Goal: Task Accomplishment & Management: Manage account settings

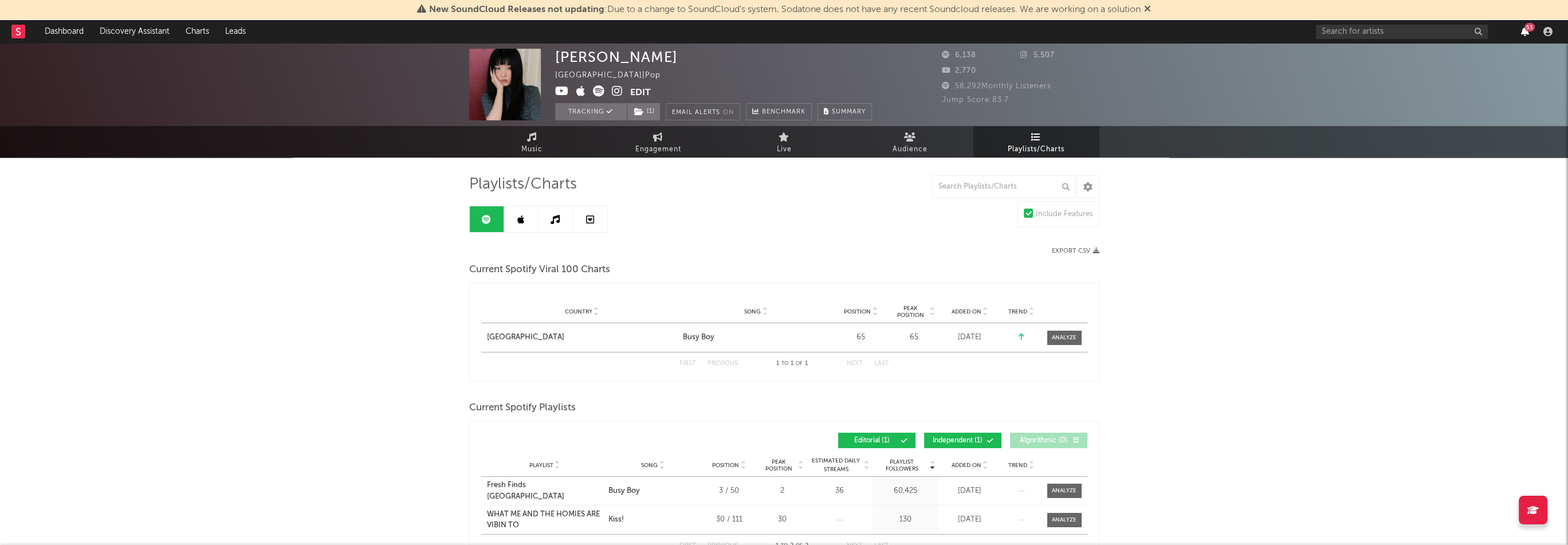
click at [1527, 33] on icon "button" at bounding box center [1524, 31] width 8 height 9
click at [77, 34] on link "Dashboard" at bounding box center [64, 32] width 55 height 23
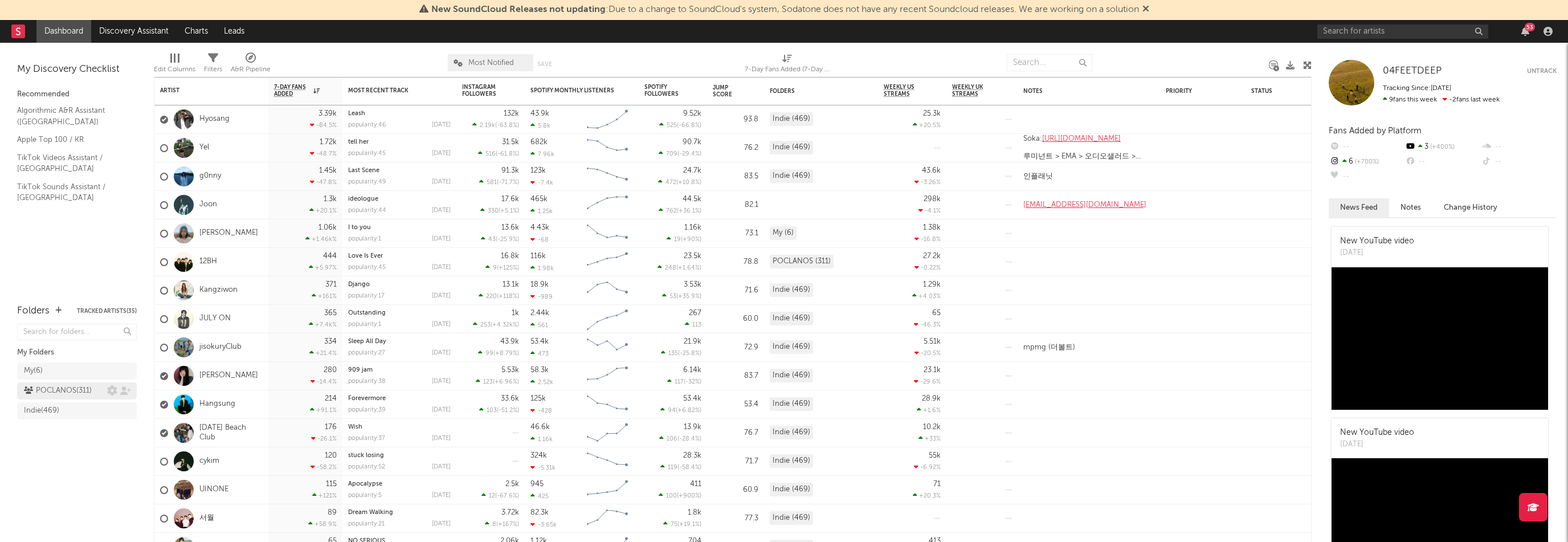
click at [91, 391] on div "POCLANOS ( 311 )" at bounding box center [57, 391] width 68 height 14
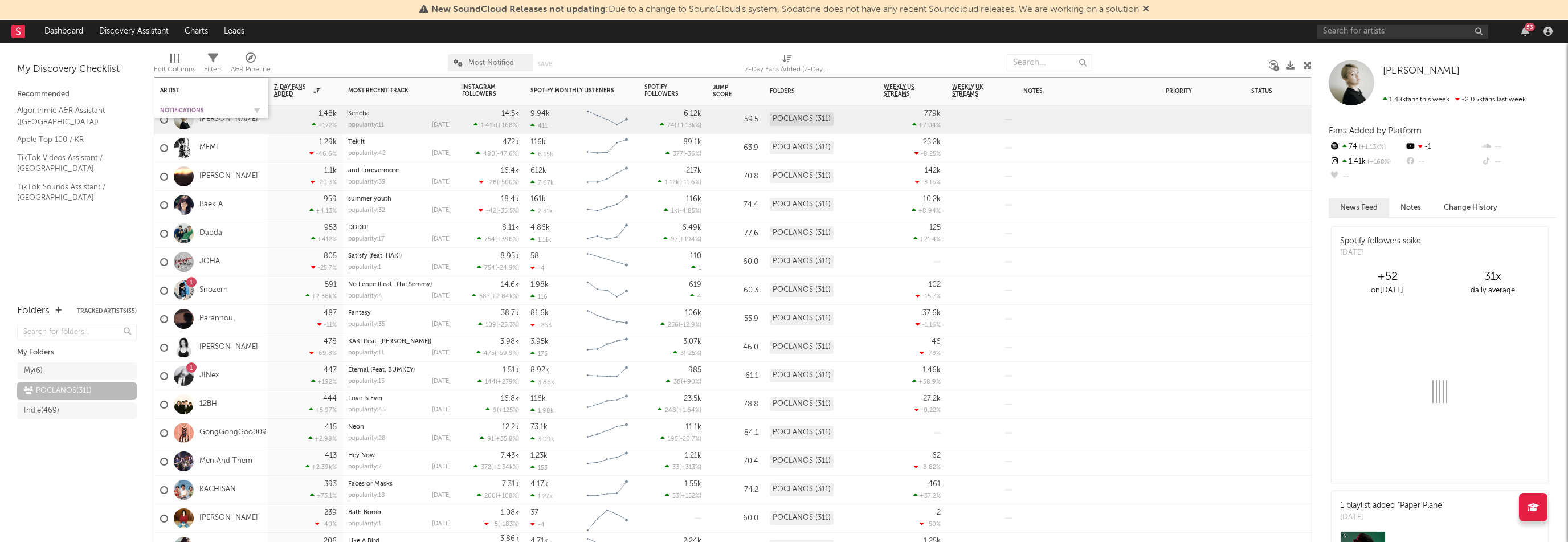
click at [182, 111] on div "Notifications" at bounding box center [202, 110] width 85 height 7
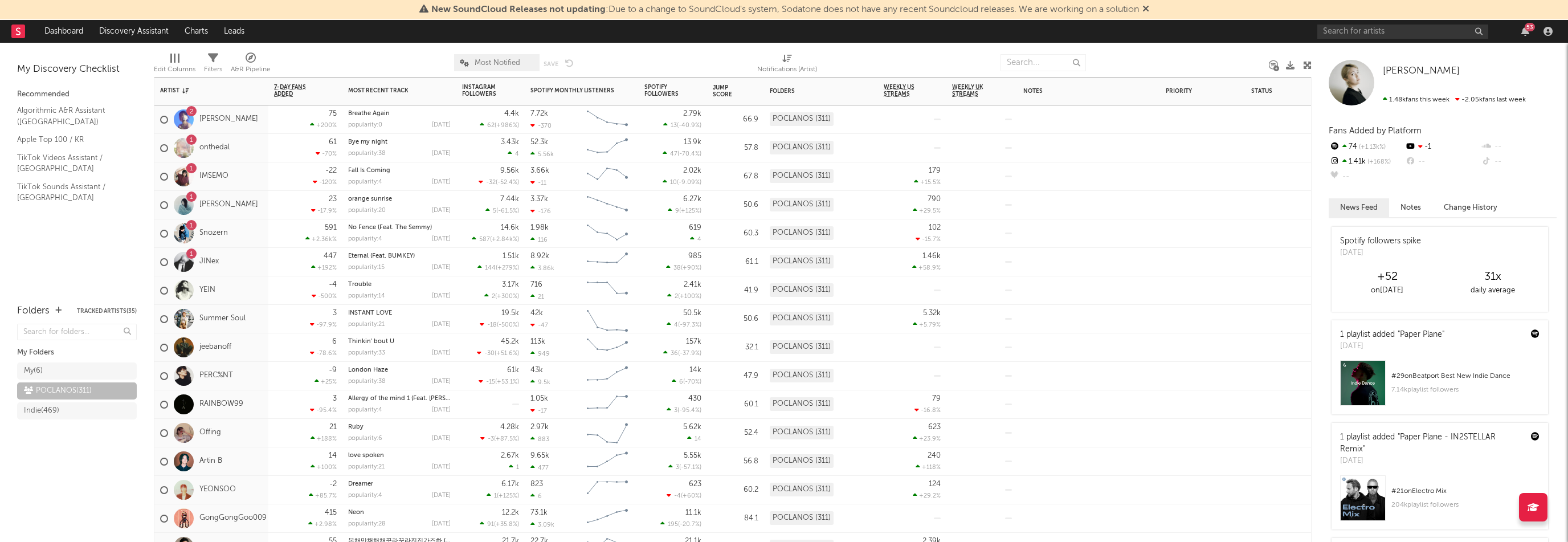
click at [262, 120] on div "2 [PERSON_NAME]" at bounding box center [211, 119] width 114 height 29
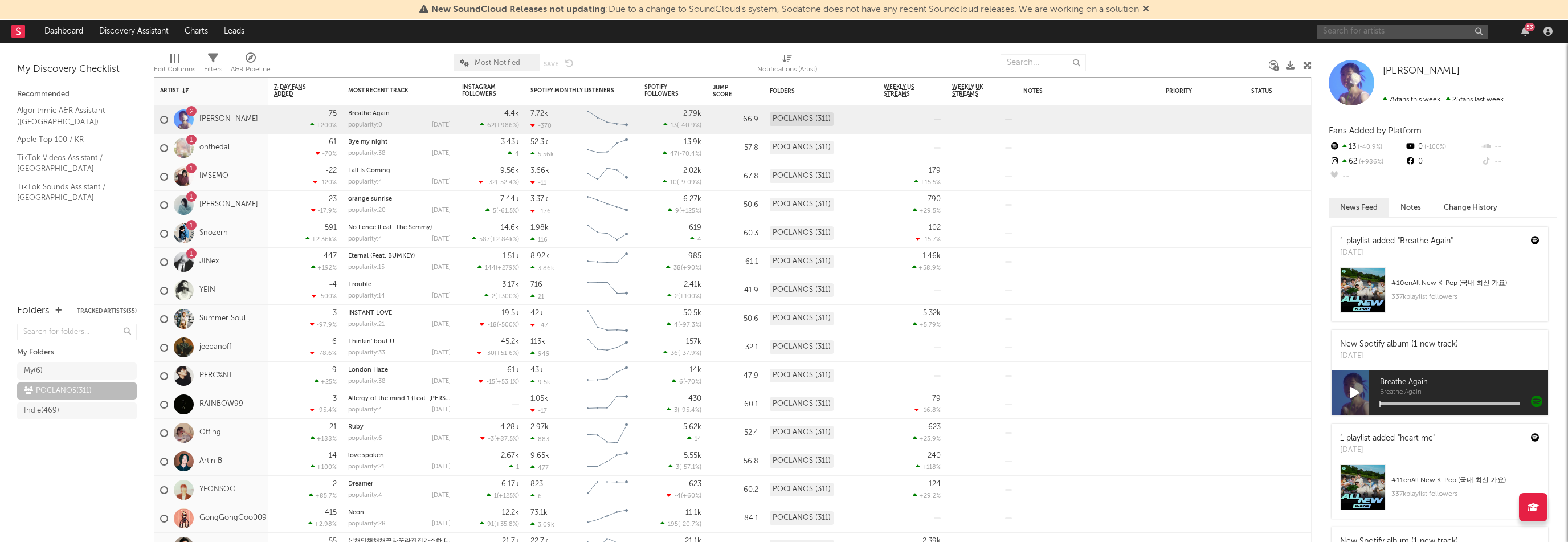
click at [1338, 33] on input "text" at bounding box center [1403, 31] width 171 height 14
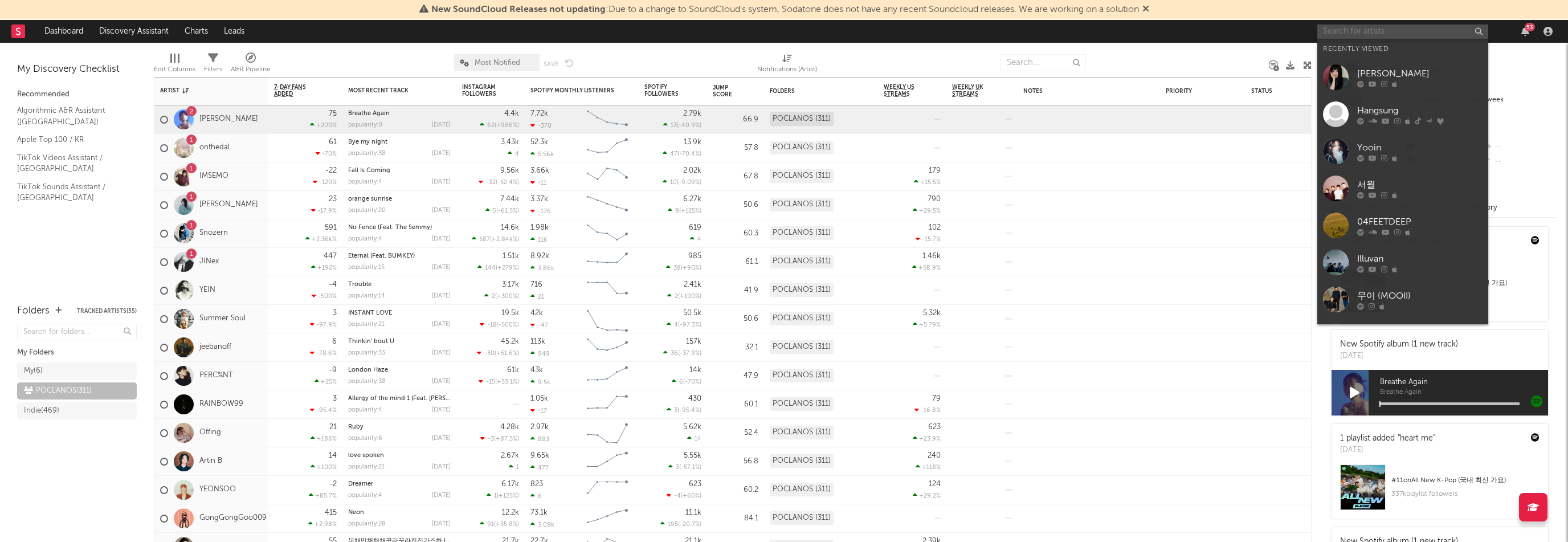
paste input "[URL][DOMAIN_NAME]"
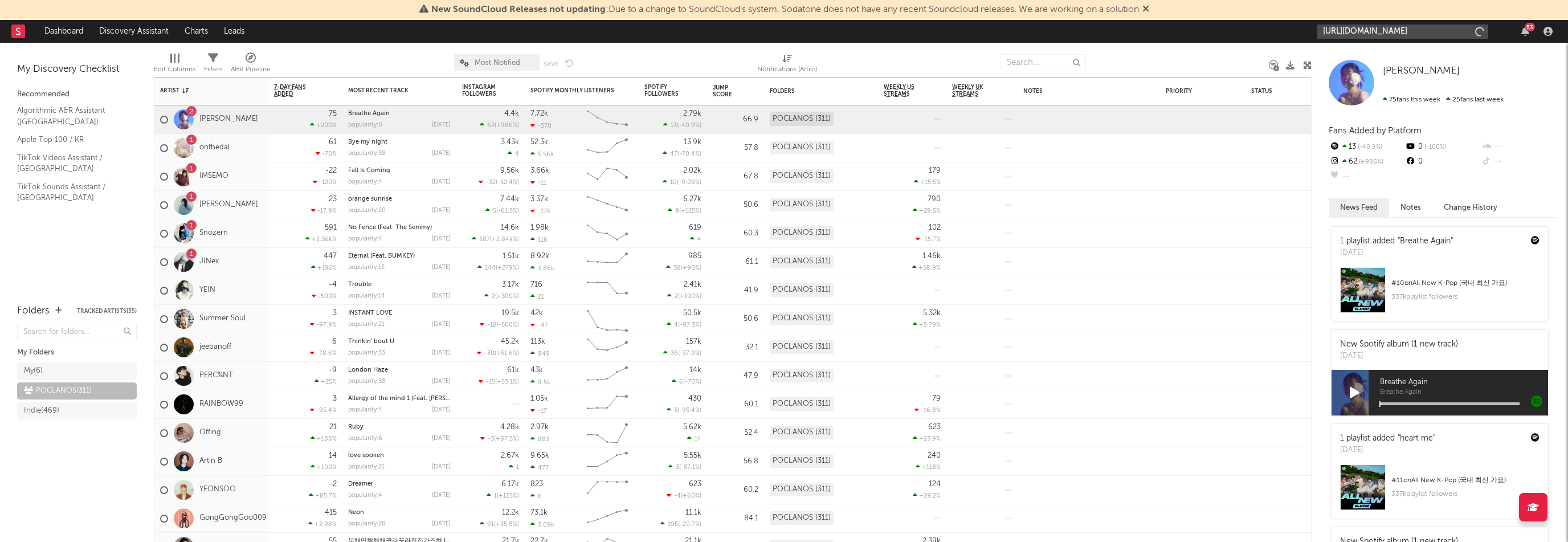
scroll to position [0, 66]
type input "[URL][DOMAIN_NAME]"
click at [258, 157] on div "1 onthedal" at bounding box center [211, 148] width 114 height 29
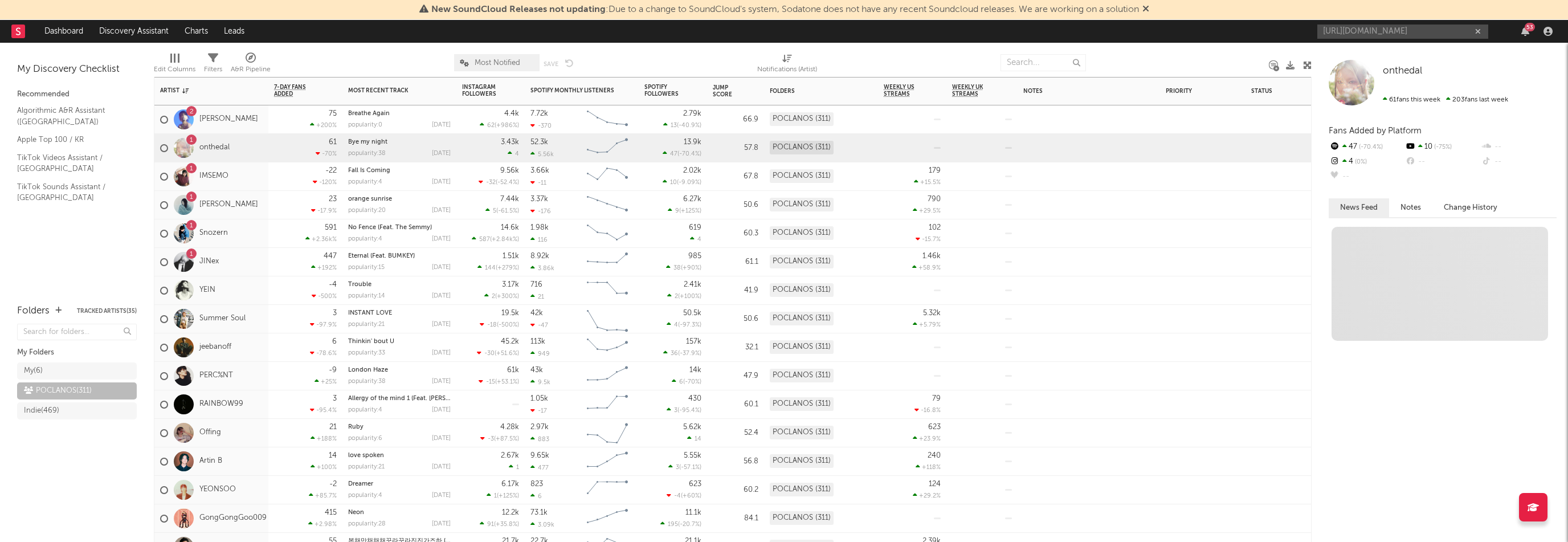
scroll to position [0, 0]
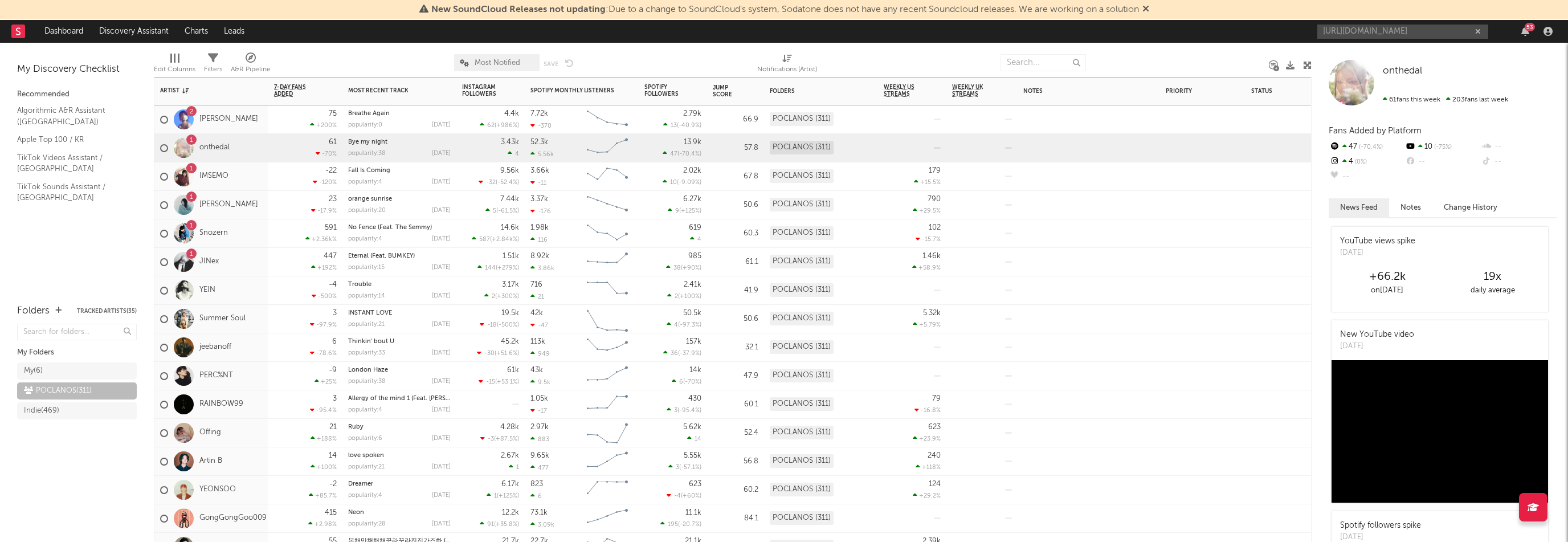
click at [248, 179] on div "1 IMSEMO" at bounding box center [211, 177] width 114 height 29
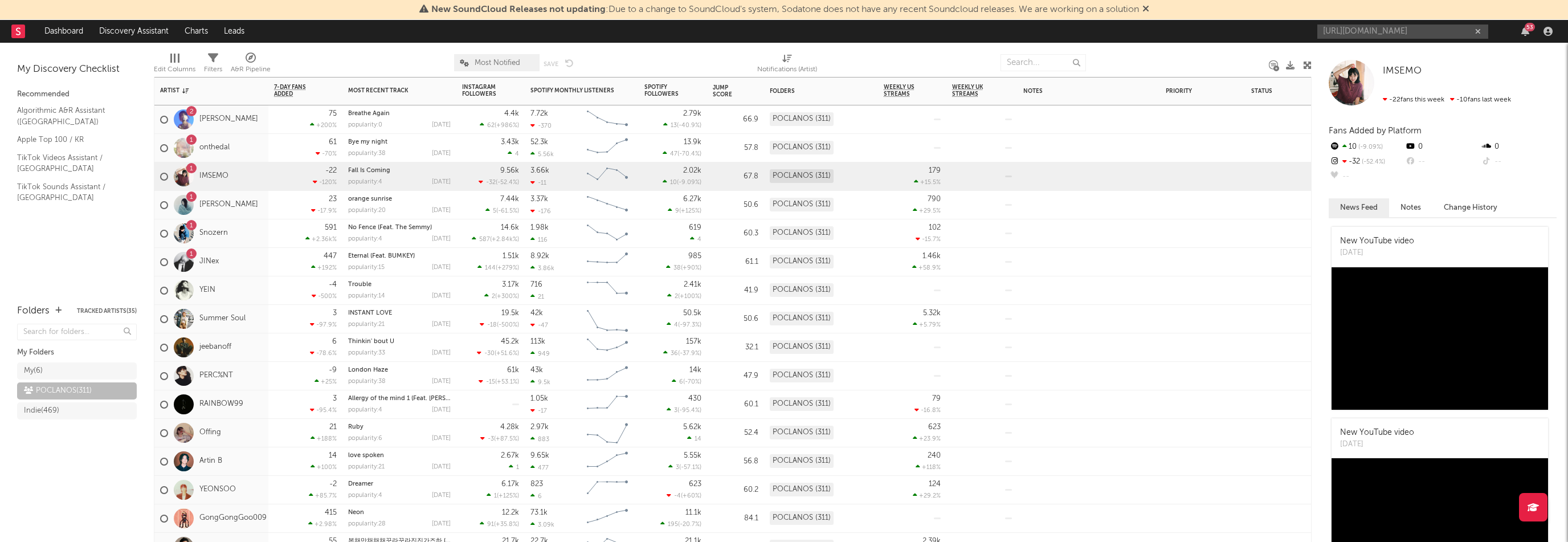
click at [242, 214] on div "1 [PERSON_NAME]" at bounding box center [209, 205] width 98 height 33
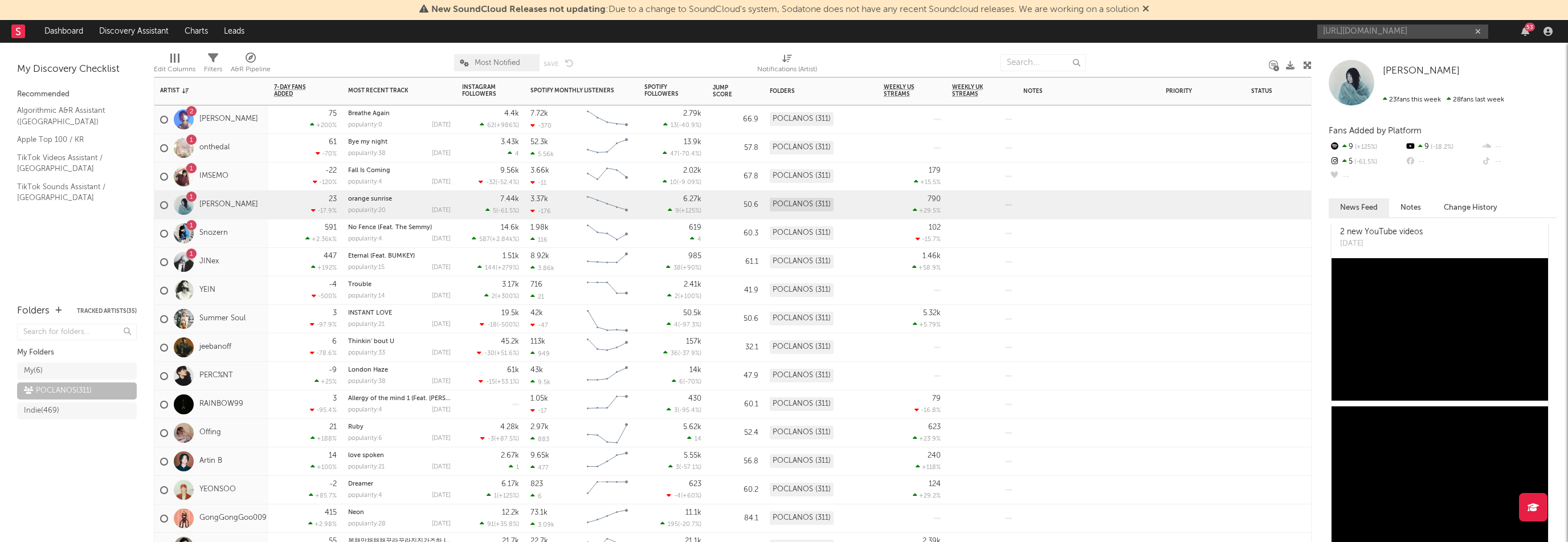
scroll to position [798, 0]
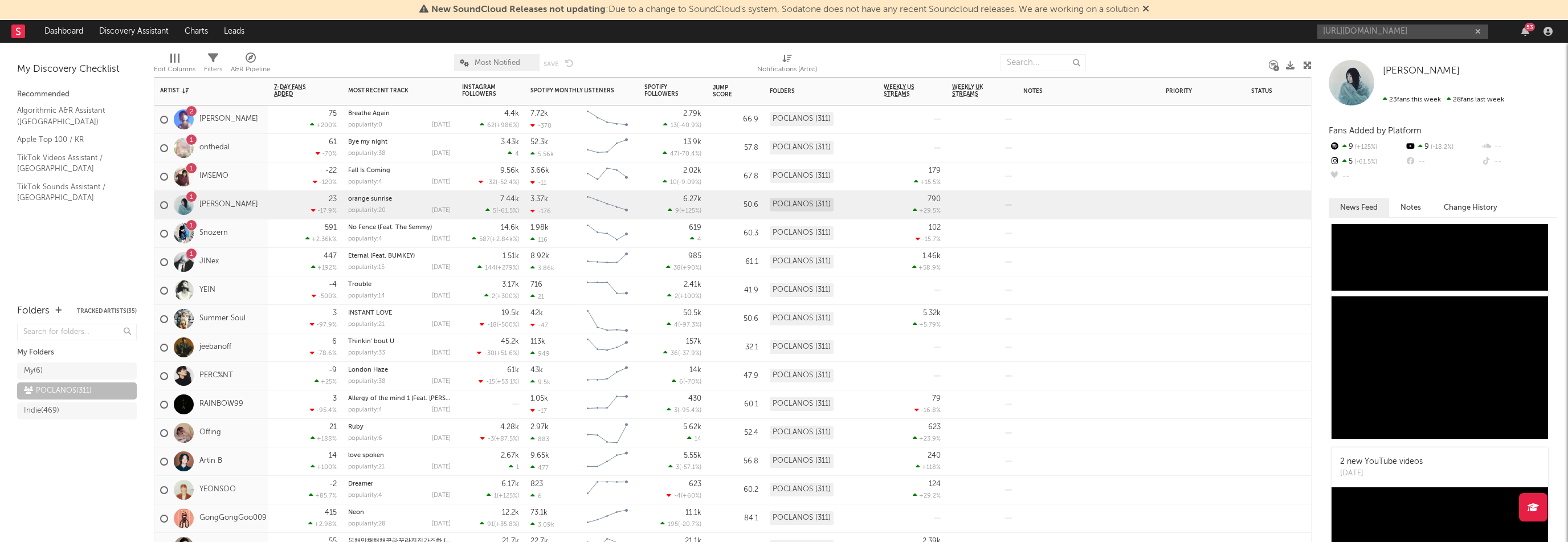
click at [242, 234] on div "1 Snozern" at bounding box center [211, 233] width 114 height 29
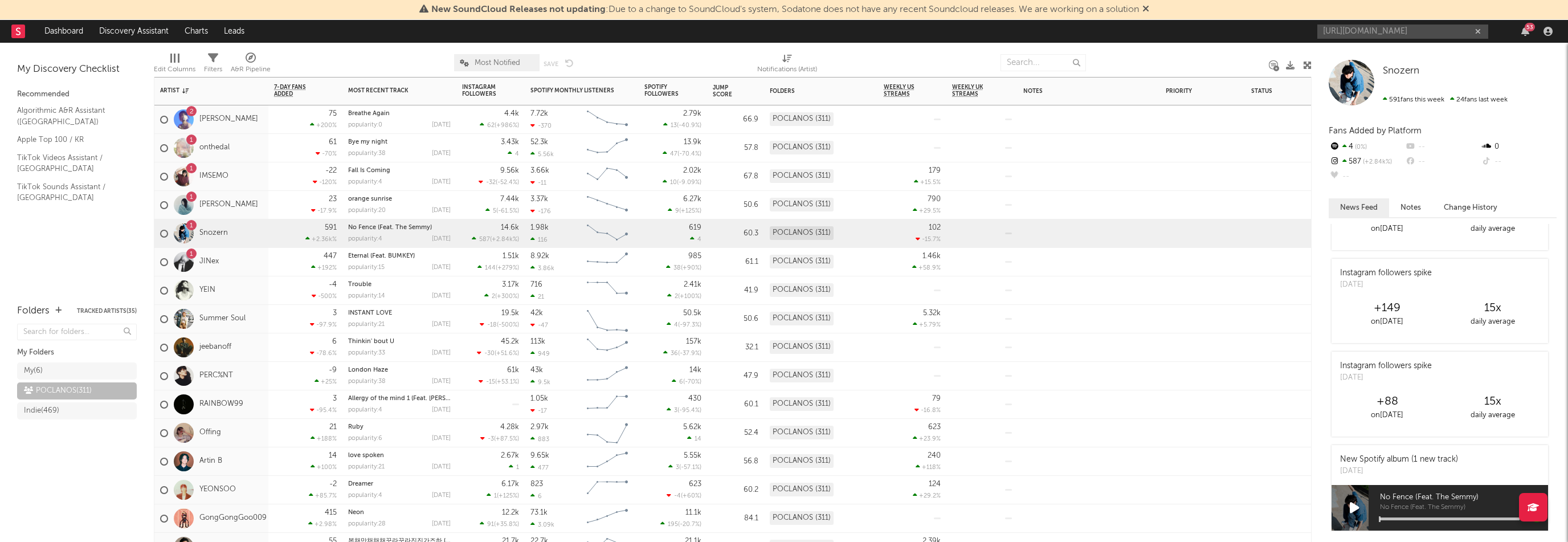
scroll to position [61, 0]
click at [249, 257] on div "1 JINex" at bounding box center [211, 262] width 114 height 29
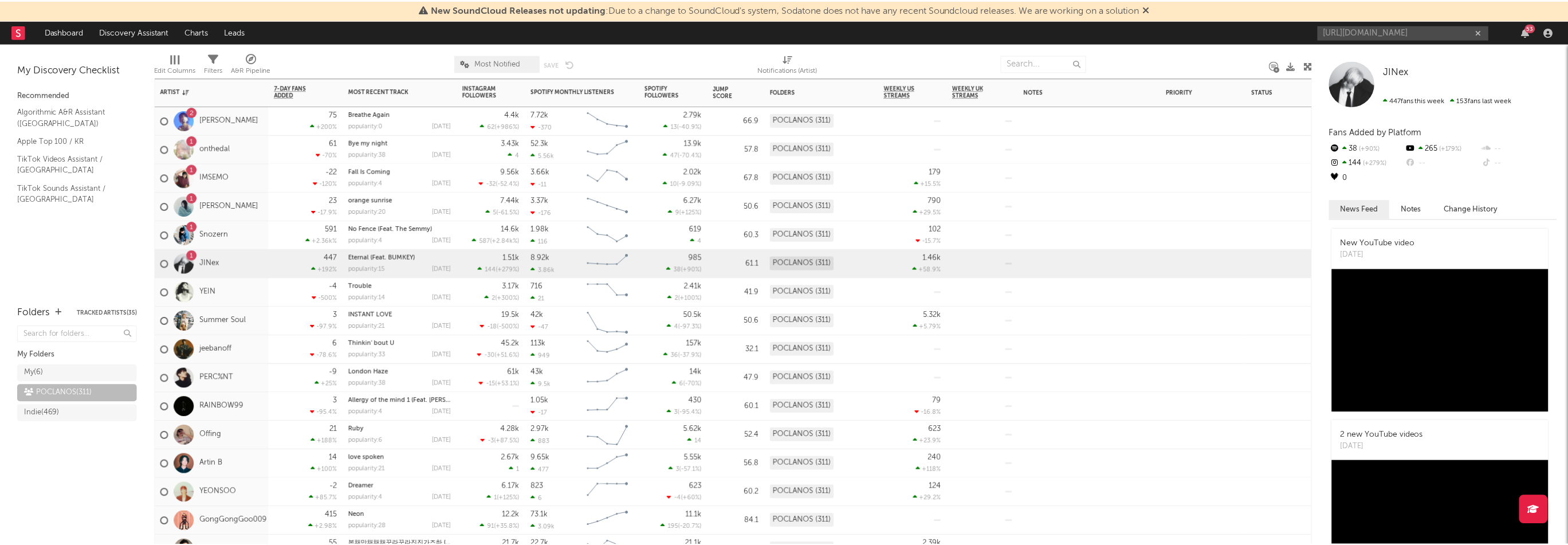
scroll to position [58, 0]
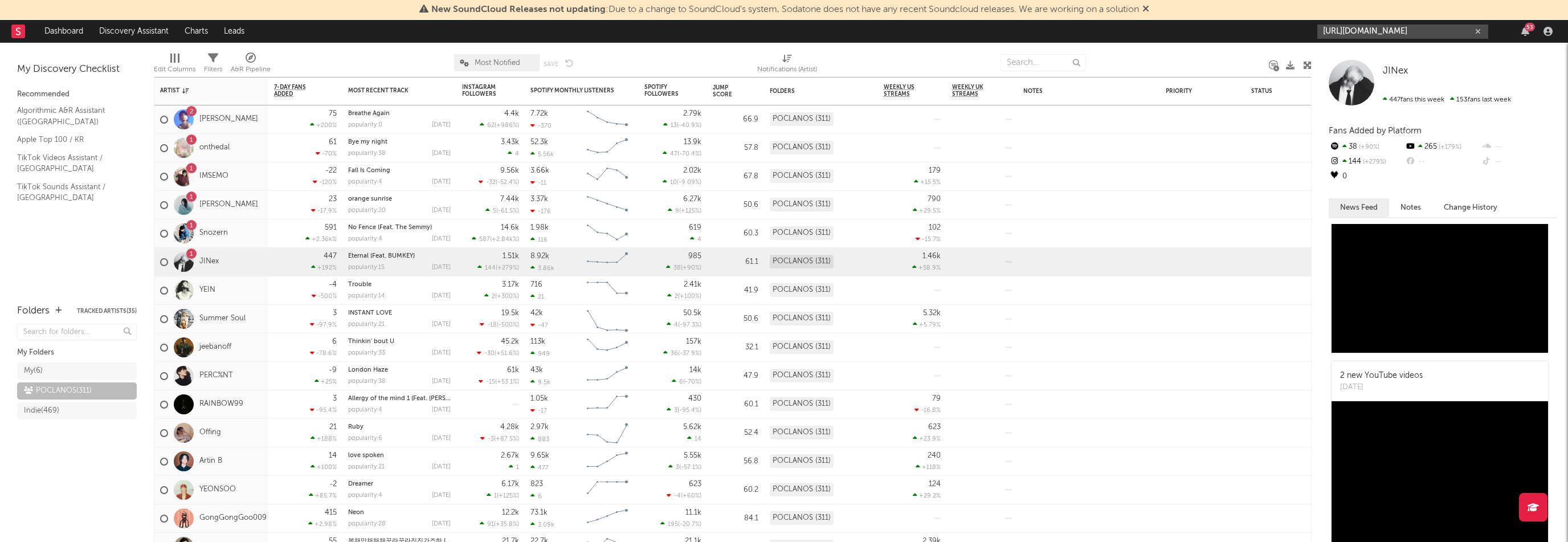
click at [1388, 31] on input "[URL][DOMAIN_NAME]" at bounding box center [1403, 31] width 171 height 14
click at [1423, 58] on div "hartts" at bounding box center [1420, 58] width 126 height 14
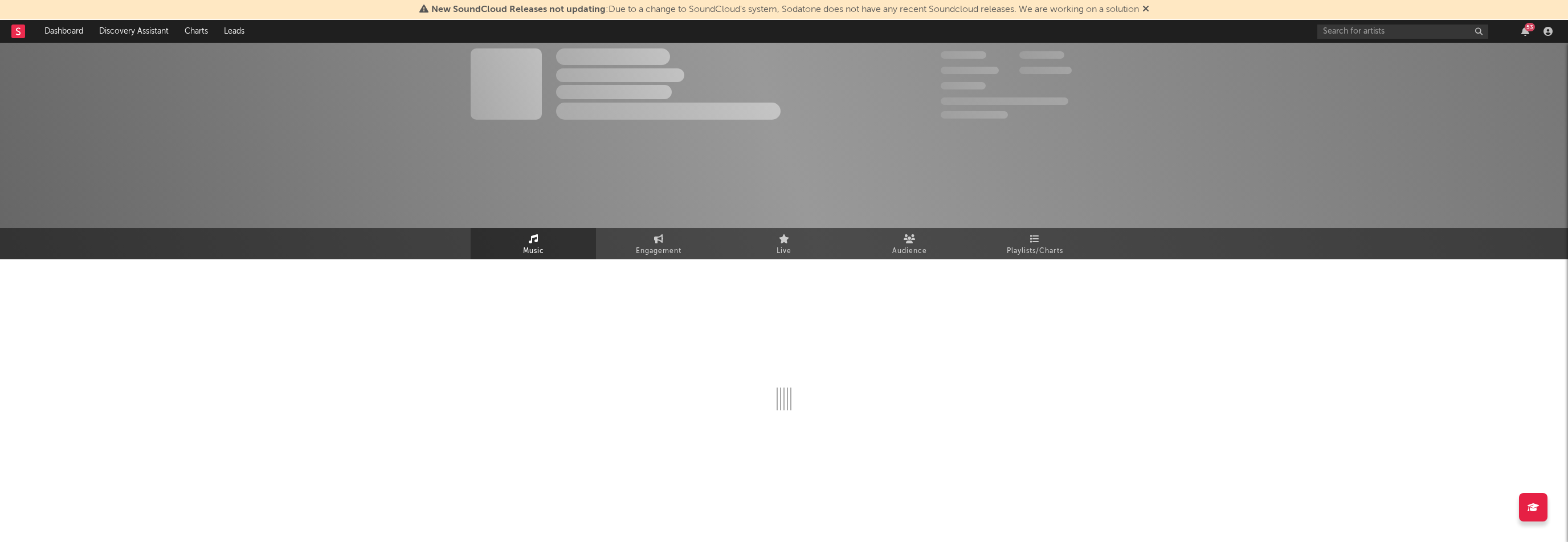
select select "6m"
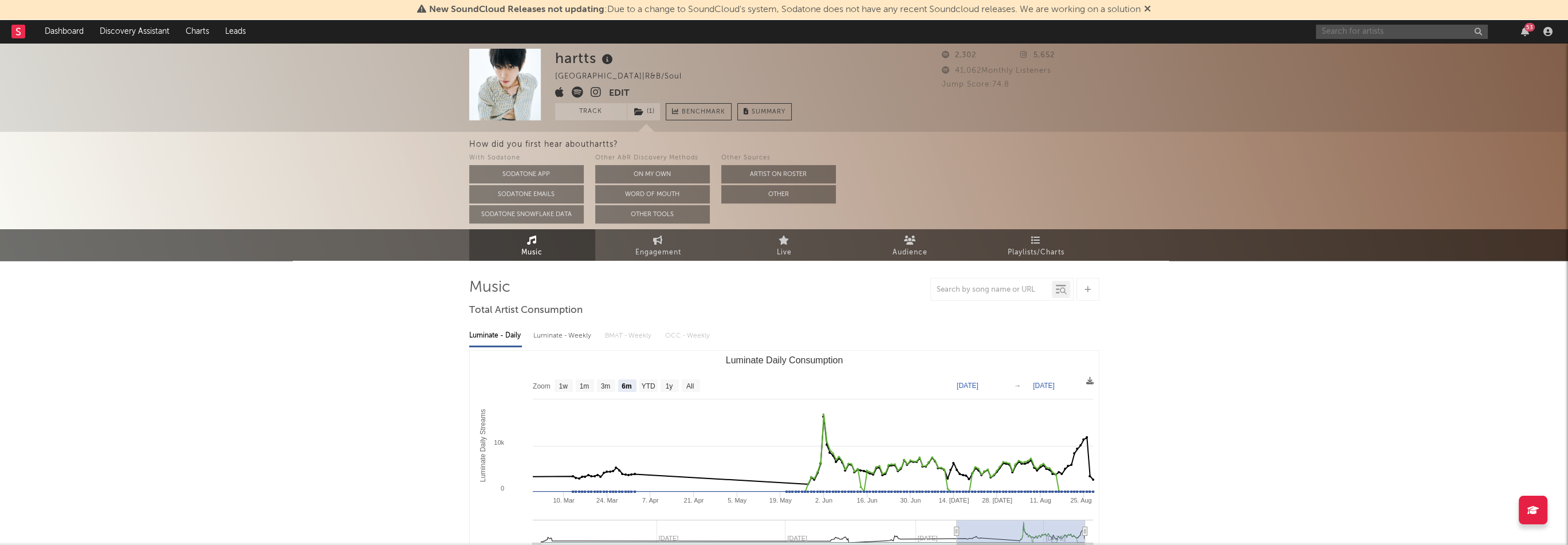
click at [1361, 32] on input "text" at bounding box center [1402, 32] width 172 height 14
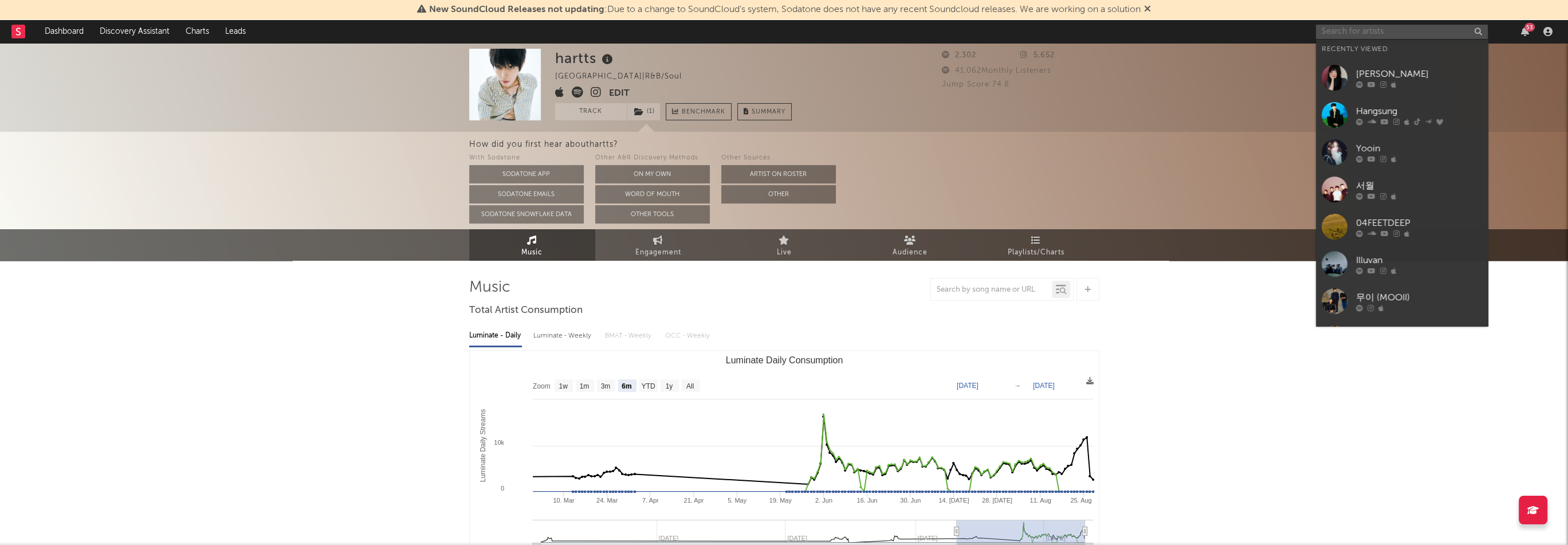
paste input "[URL][DOMAIN_NAME]"
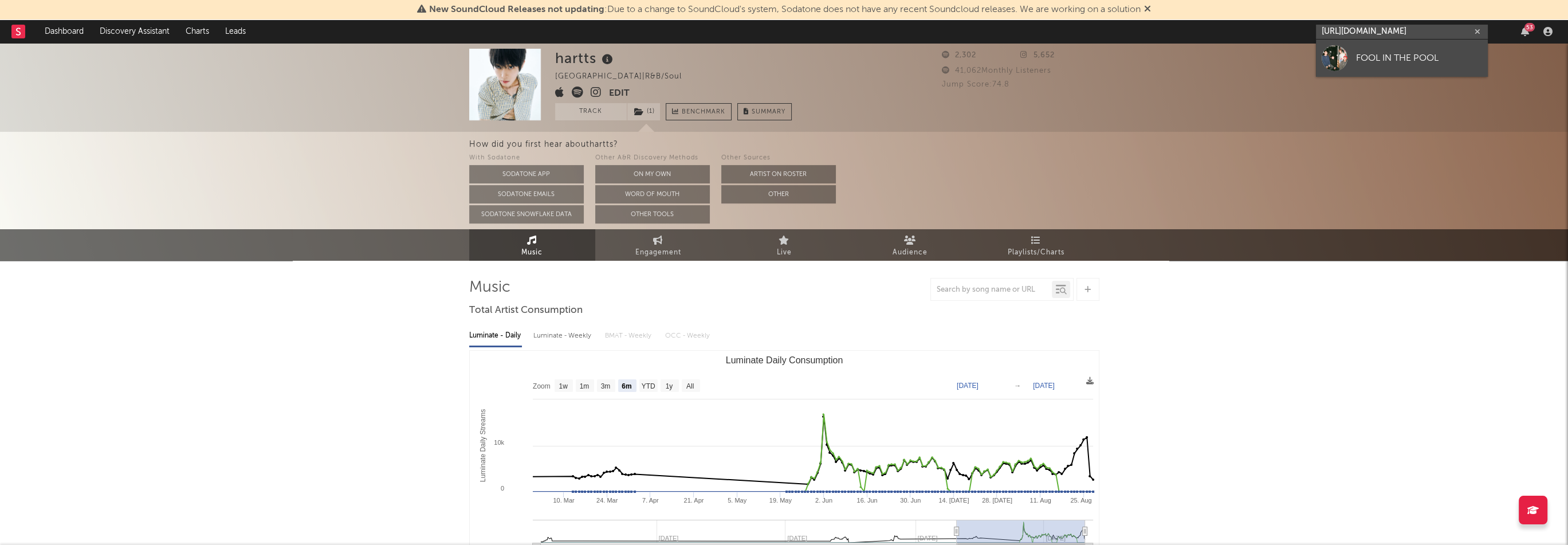
type input "[URL][DOMAIN_NAME]"
click at [1371, 59] on div "FOOL IN THE POOL" at bounding box center [1419, 58] width 126 height 14
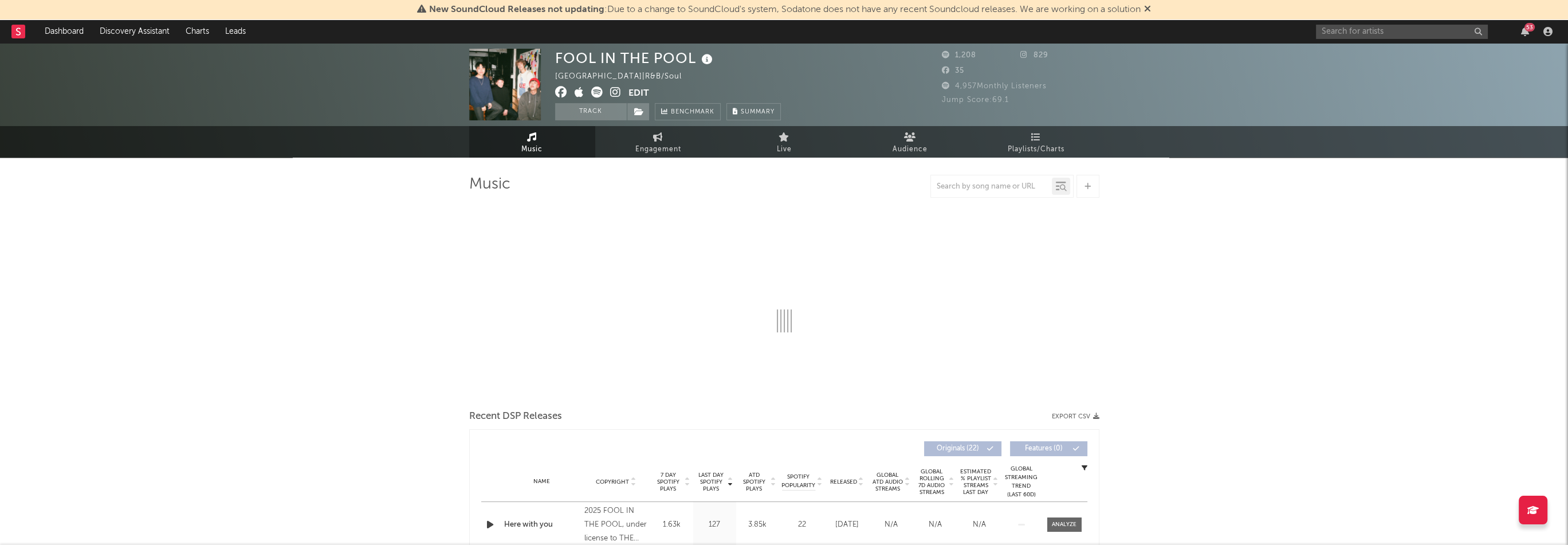
select select "1w"
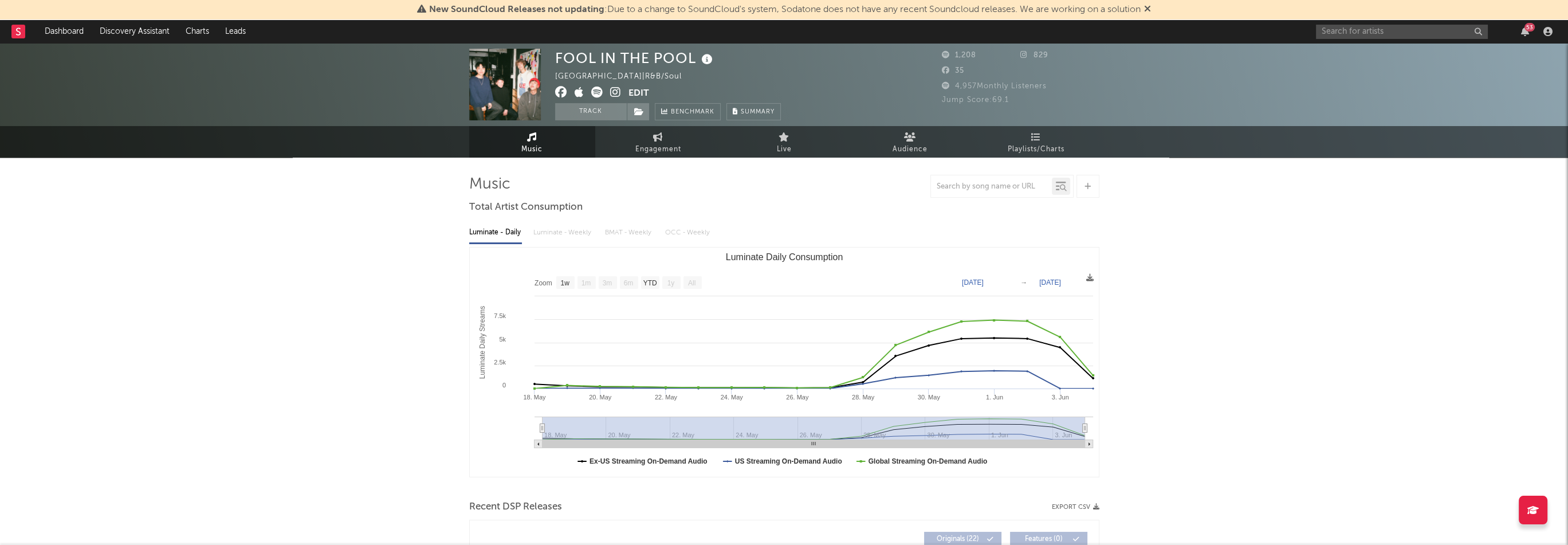
click at [580, 91] on icon at bounding box center [579, 92] width 9 height 11
click at [614, 92] on icon at bounding box center [616, 92] width 11 height 11
click at [633, 92] on button "Edit" at bounding box center [638, 93] width 20 height 14
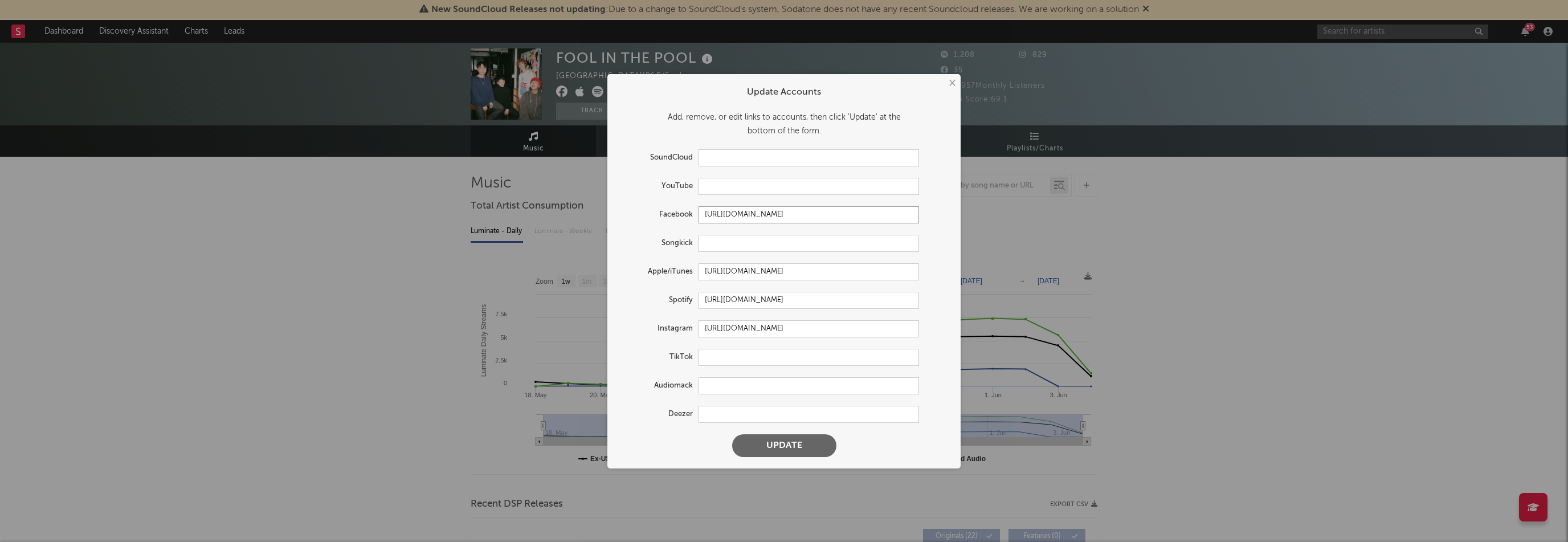
click at [768, 219] on input "[URL][DOMAIN_NAME]" at bounding box center [808, 214] width 221 height 17
click at [747, 187] on input "text" at bounding box center [808, 186] width 221 height 17
paste input "[URL][DOMAIN_NAME]"
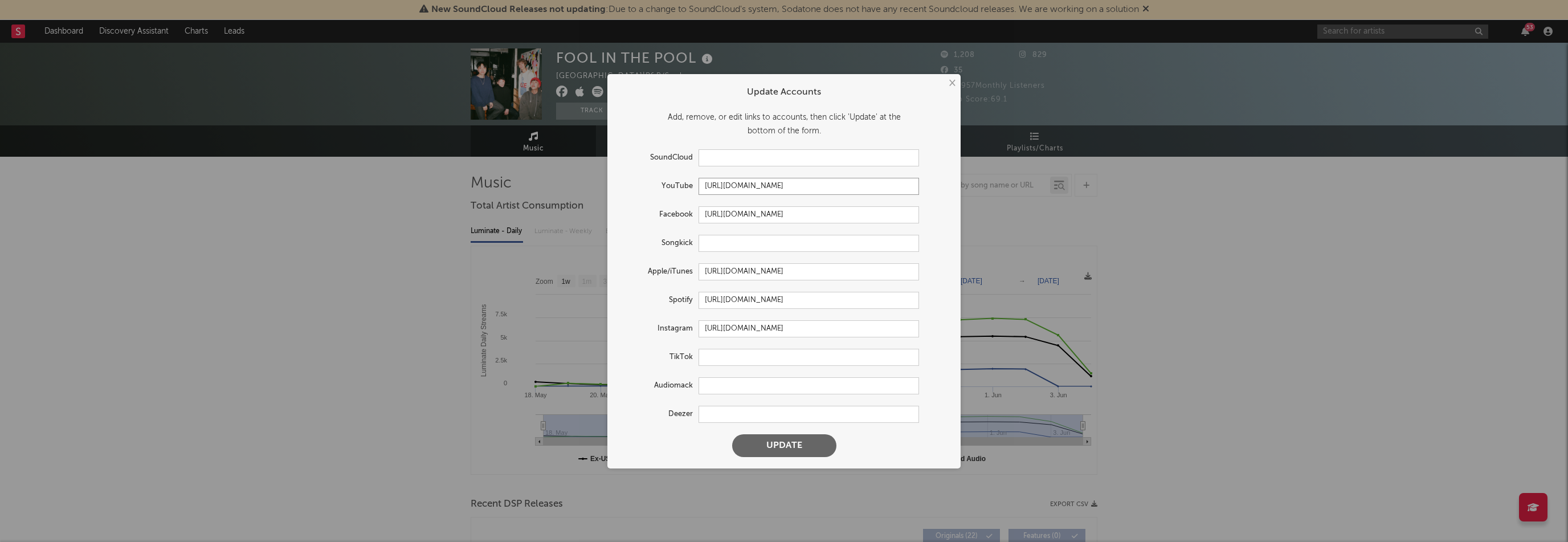
scroll to position [0, 25]
type input "[URL][DOMAIN_NAME]"
click at [804, 448] on button "Update" at bounding box center [784, 446] width 104 height 23
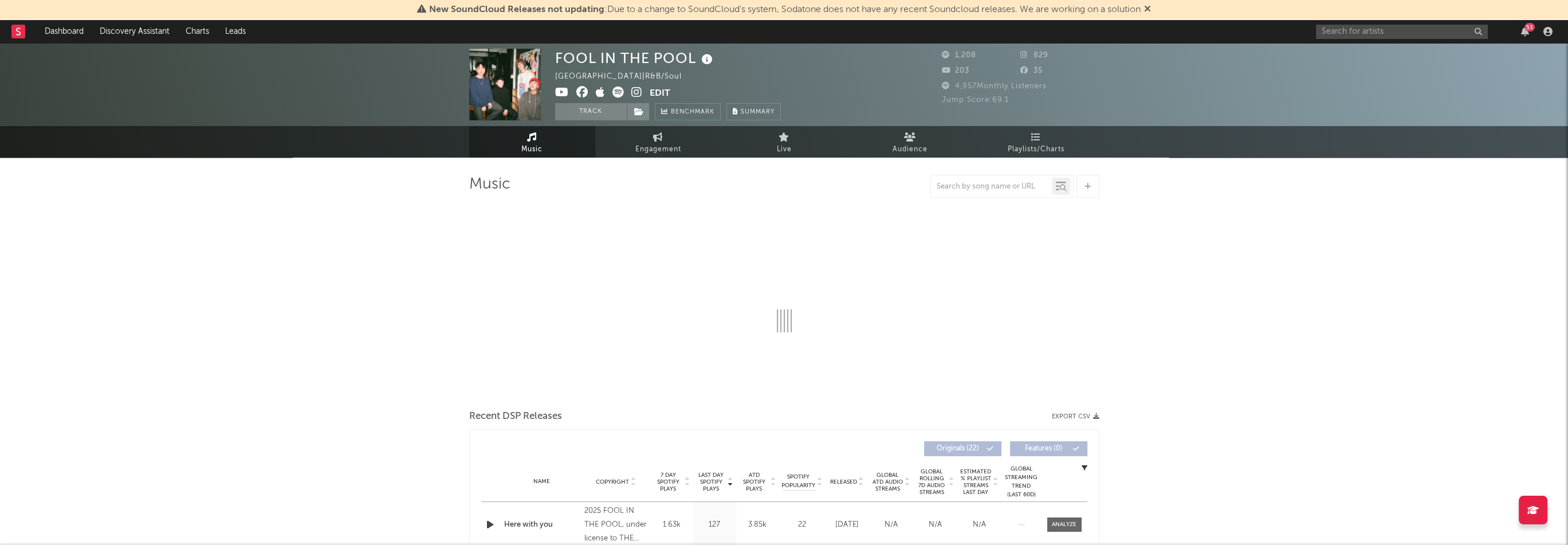
select select "1w"
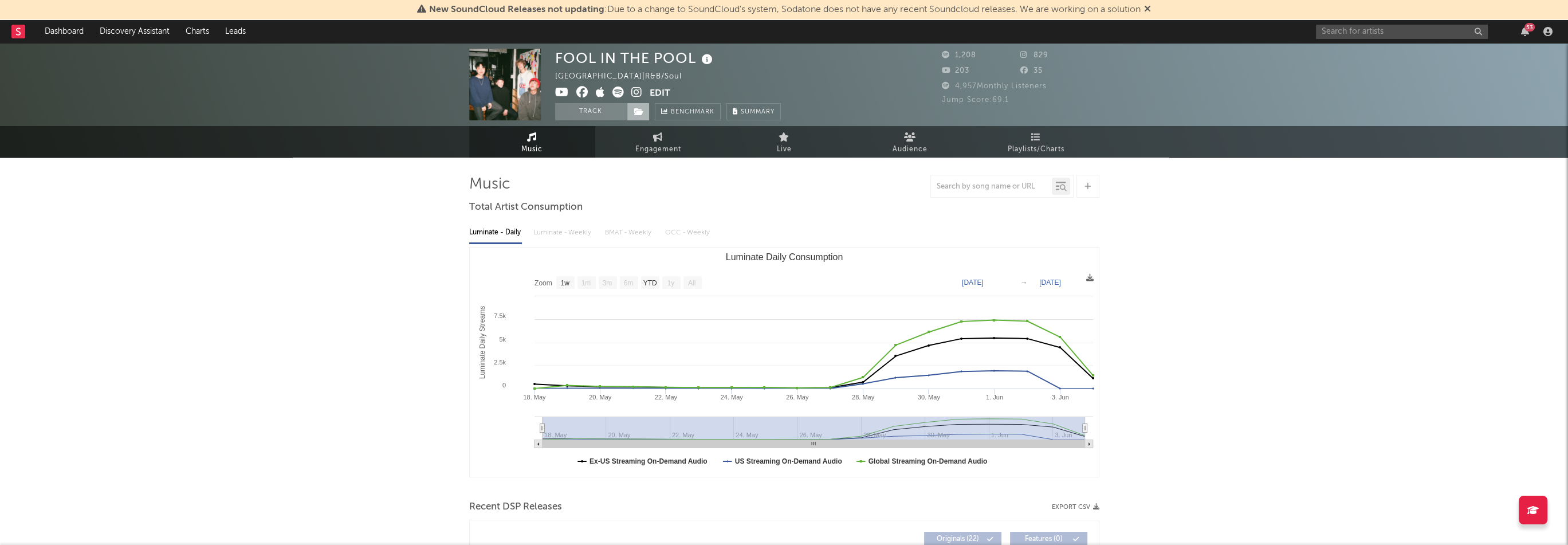
click at [640, 112] on icon at bounding box center [639, 111] width 10 height 8
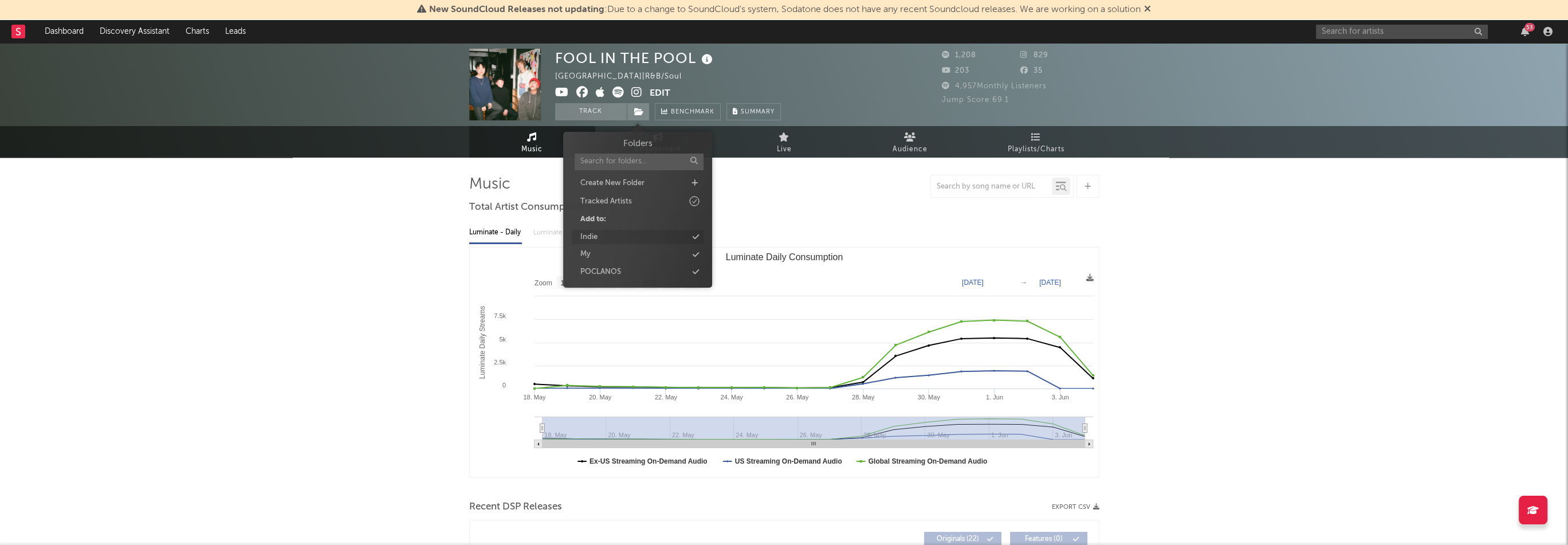
click at [612, 235] on div "Indie" at bounding box center [638, 237] width 132 height 15
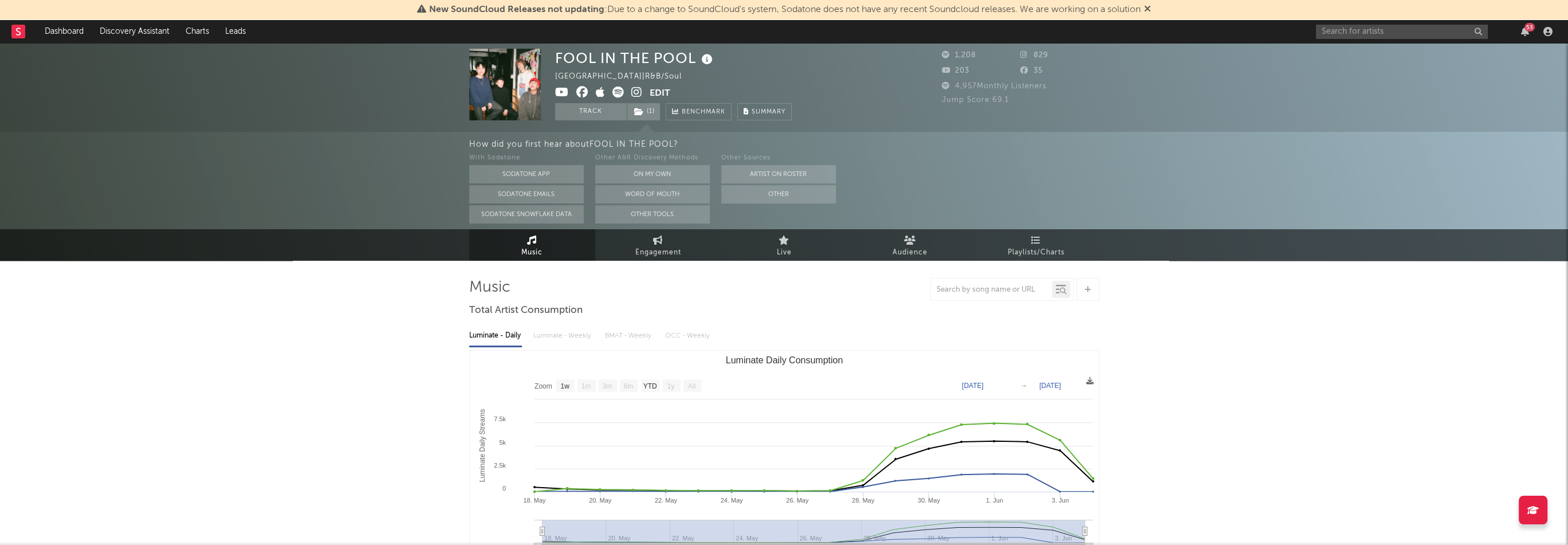
click at [619, 57] on div "FOOL IN THE POOL" at bounding box center [635, 58] width 160 height 19
click at [67, 34] on link "Dashboard" at bounding box center [64, 32] width 55 height 23
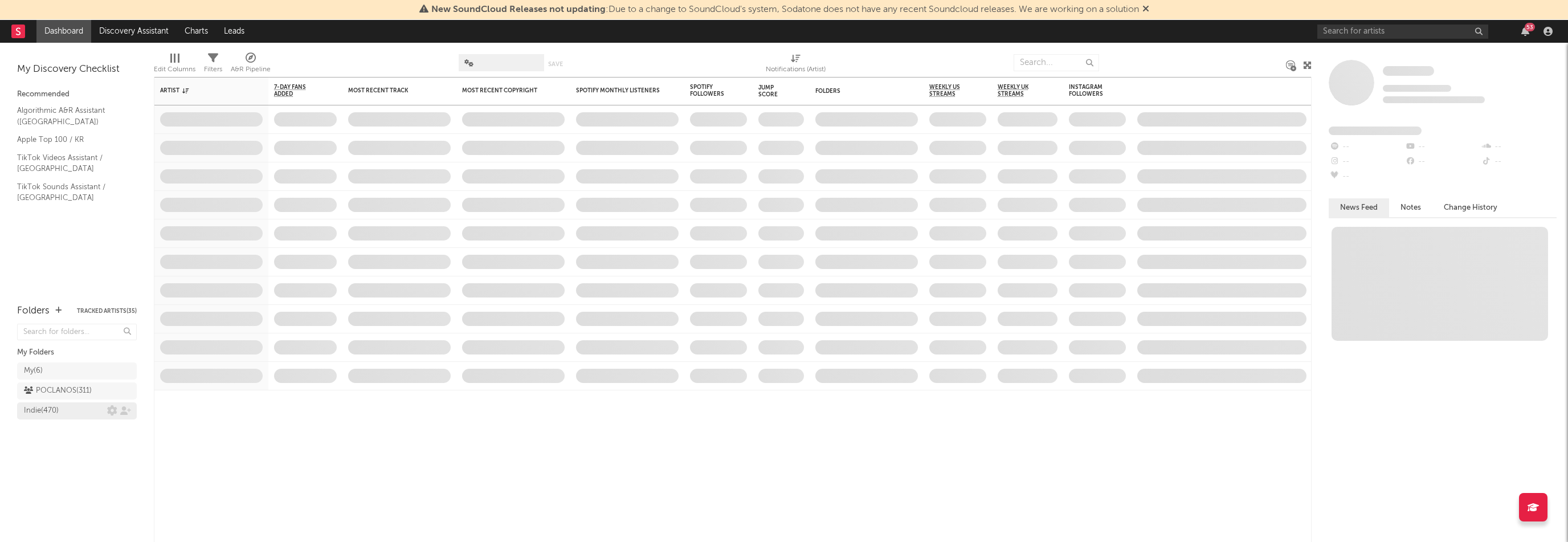
click at [42, 412] on div "Indie ( 470 )" at bounding box center [41, 411] width 35 height 14
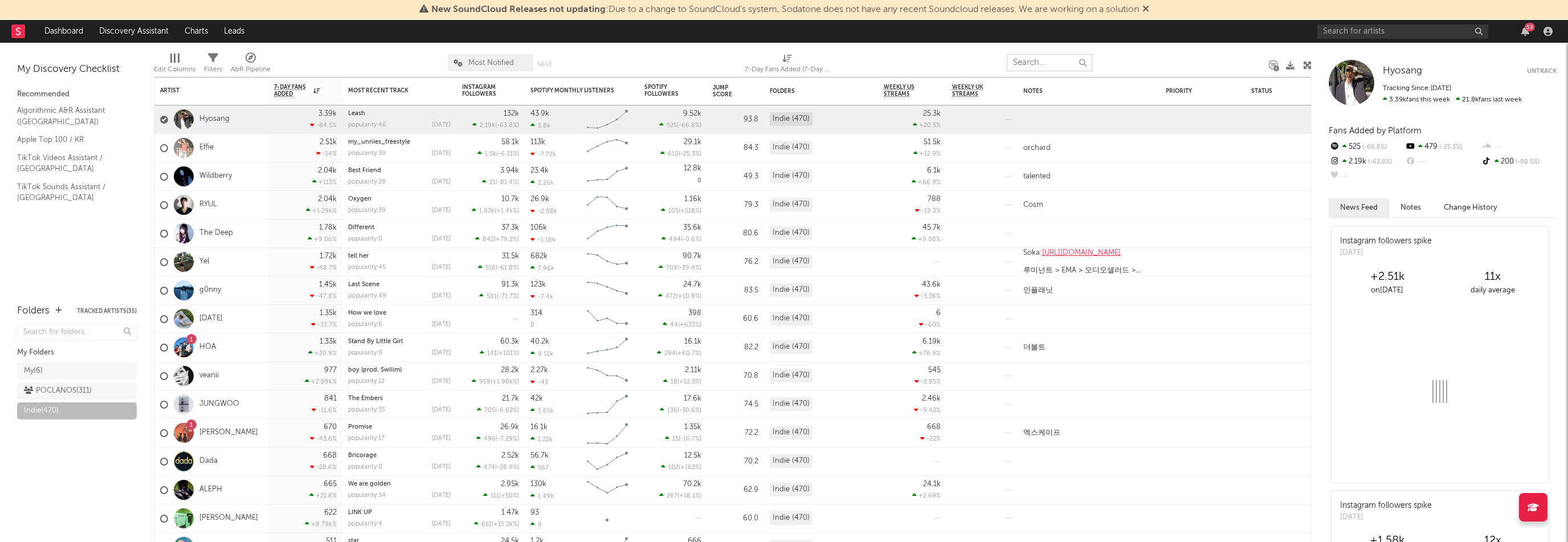
click at [1014, 61] on input "text" at bounding box center [1049, 63] width 85 height 17
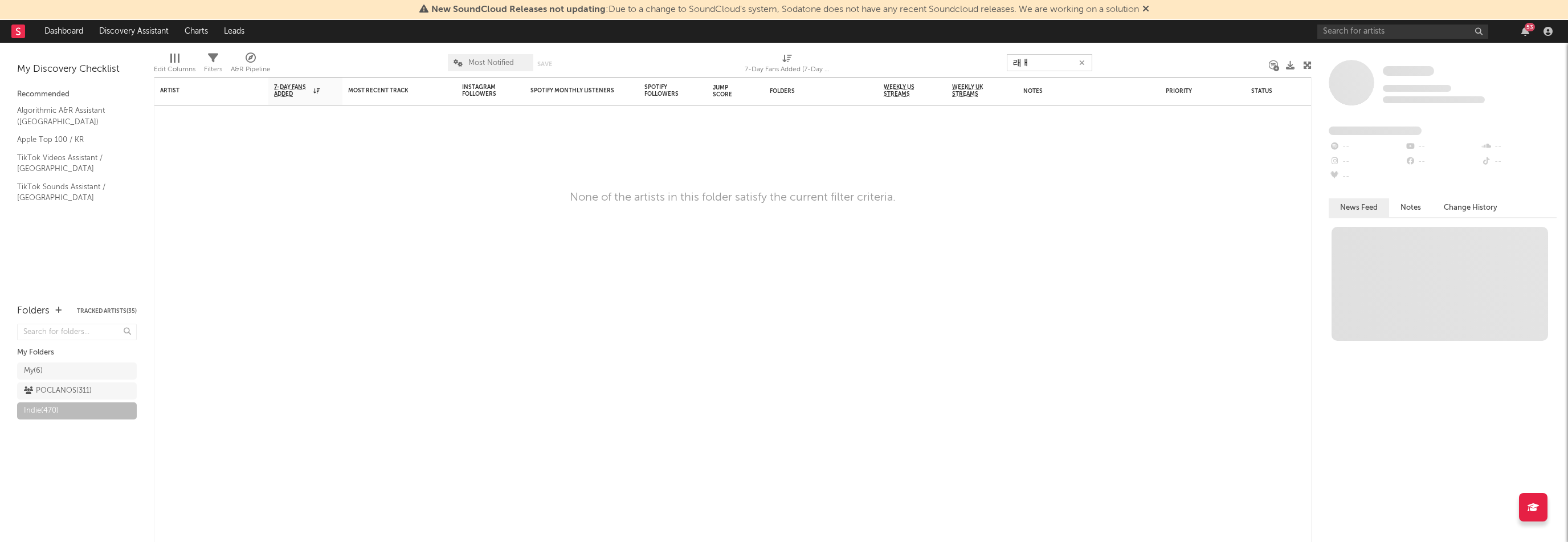
type input "래"
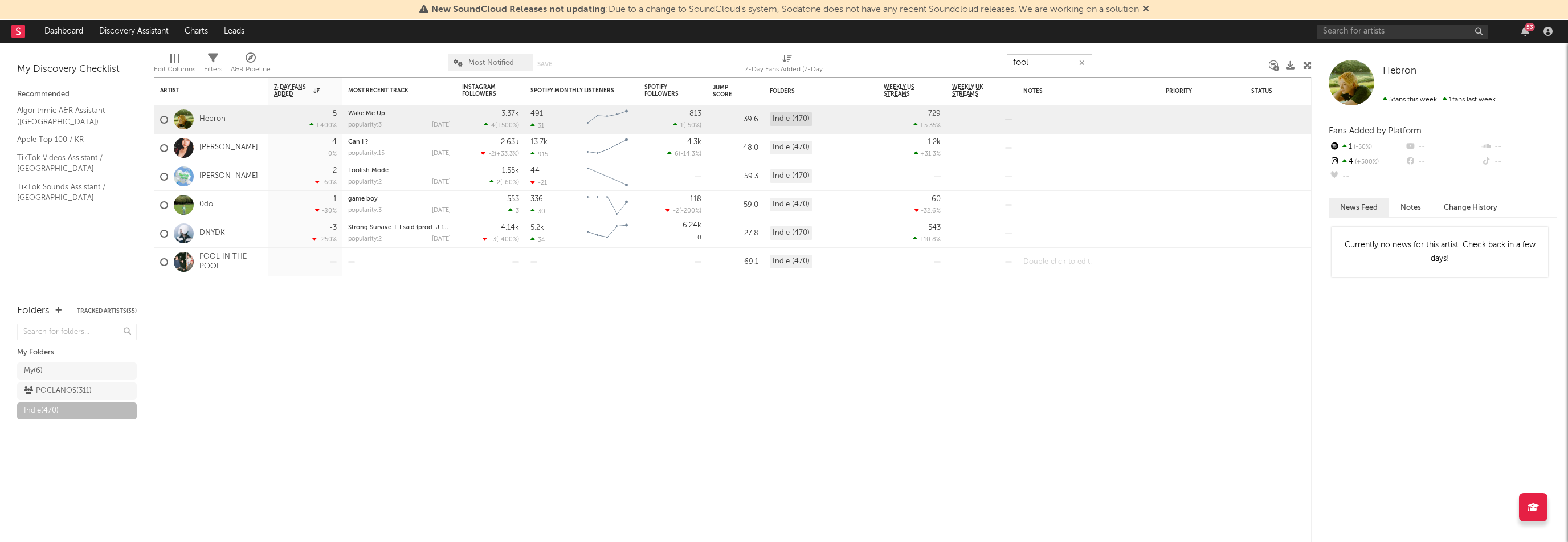
type input "fool"
click at [1052, 258] on div at bounding box center [1088, 262] width 142 height 28
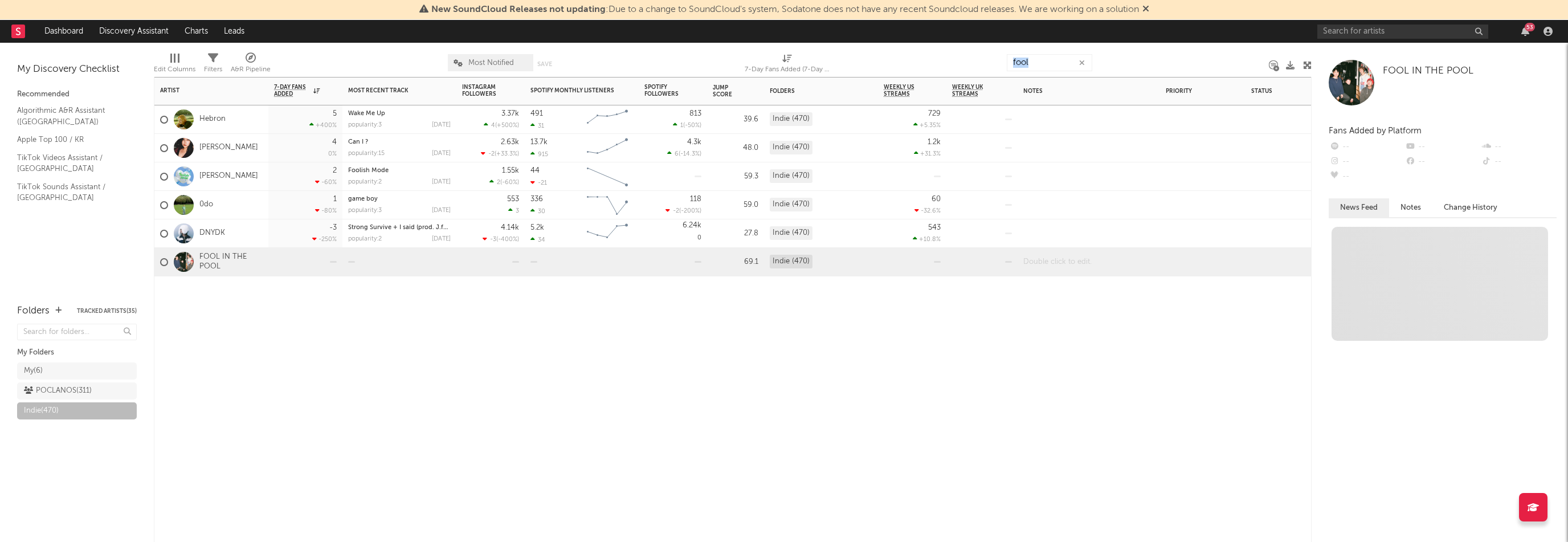
click at [1052, 258] on div at bounding box center [1088, 262] width 142 height 28
paste div
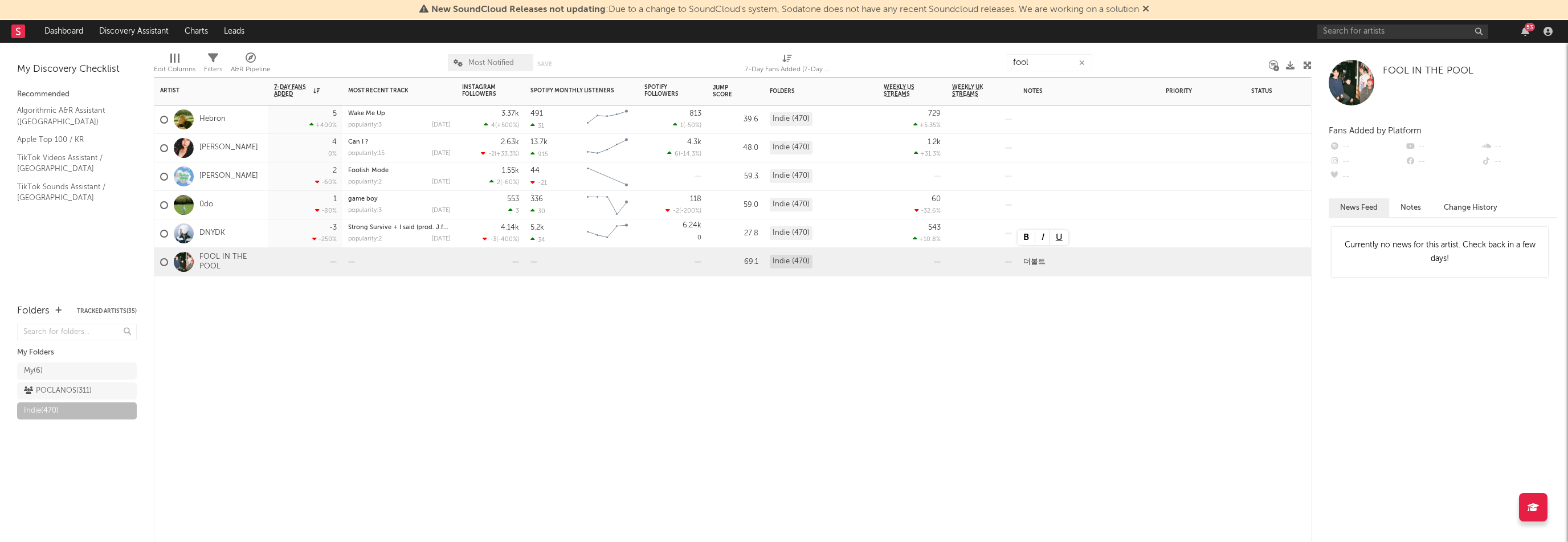
click at [1095, 321] on div "Artist Notifications 7-Day Fans Added WoW % Change Most Recent Track Popularity…" at bounding box center [732, 309] width 1157 height 465
click at [1083, 60] on icon "button" at bounding box center [1081, 63] width 6 height 8
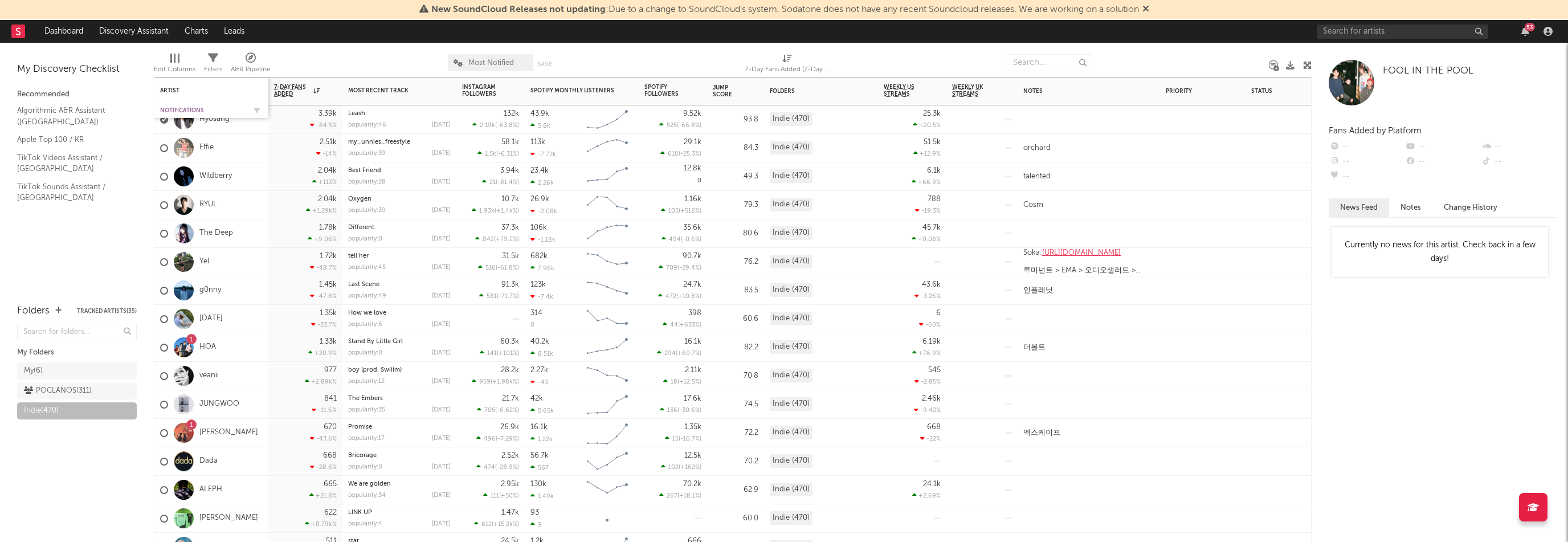
click at [184, 110] on div "Notifications" at bounding box center [202, 110] width 85 height 7
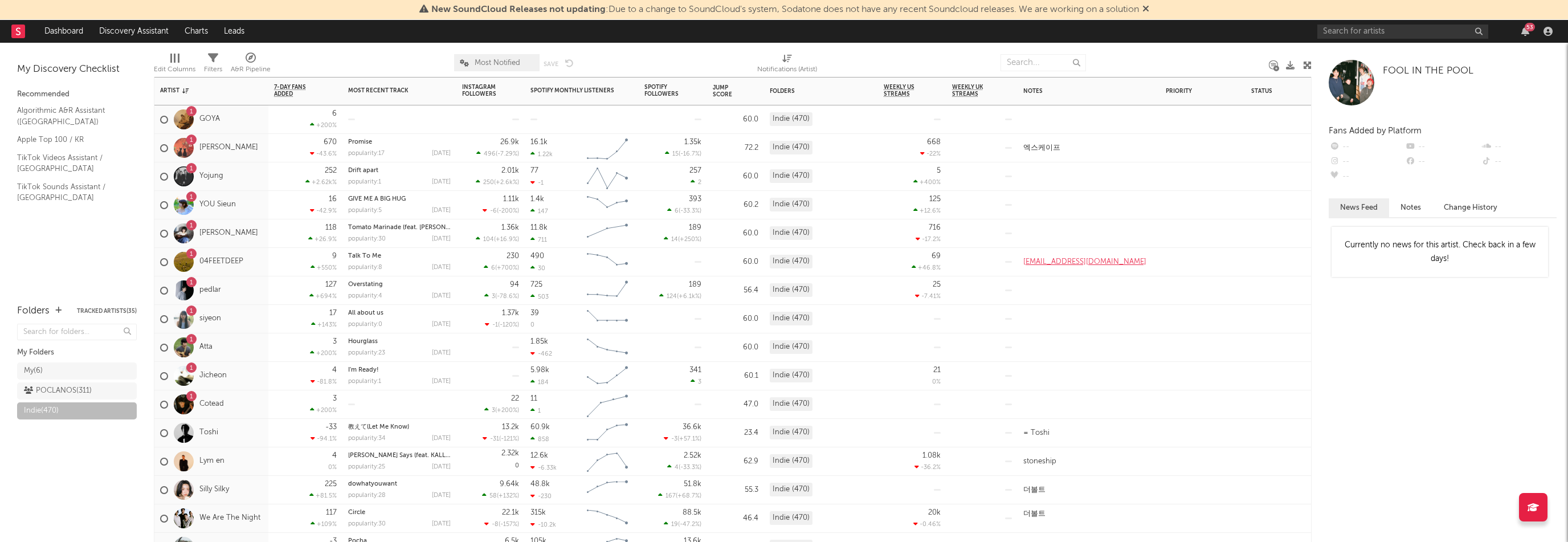
click at [241, 327] on div "1 siyeon" at bounding box center [211, 319] width 114 height 29
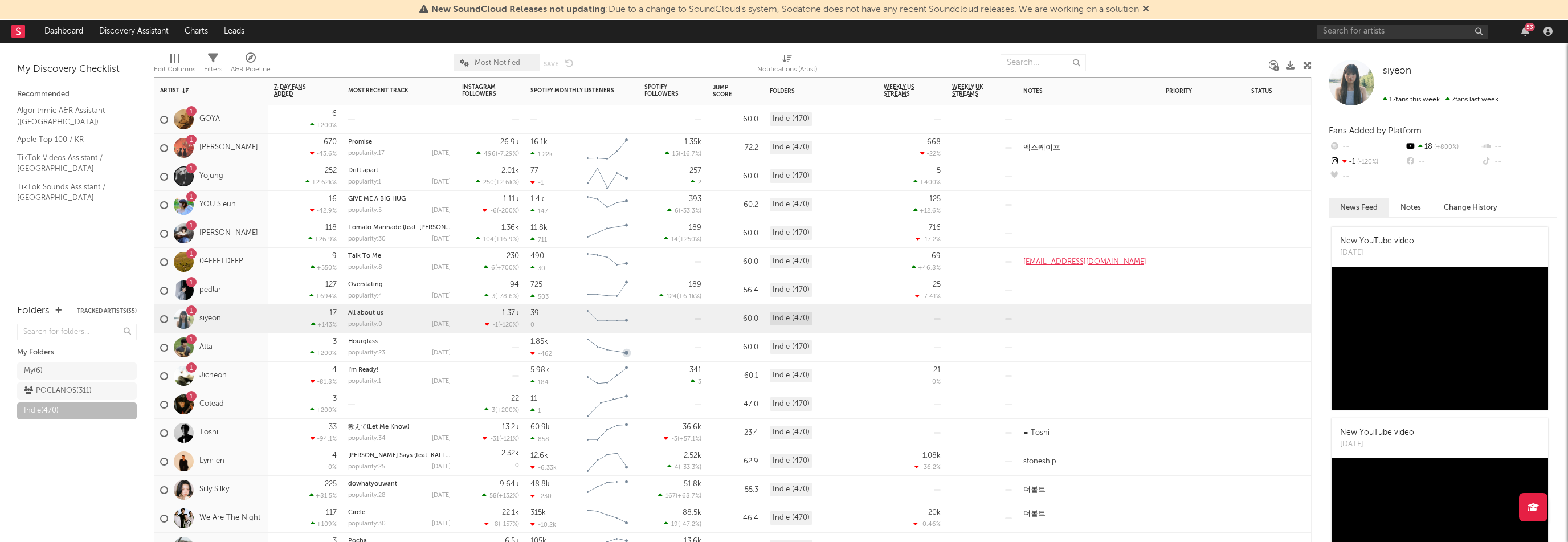
click at [255, 400] on div "1 Cotead" at bounding box center [211, 404] width 114 height 29
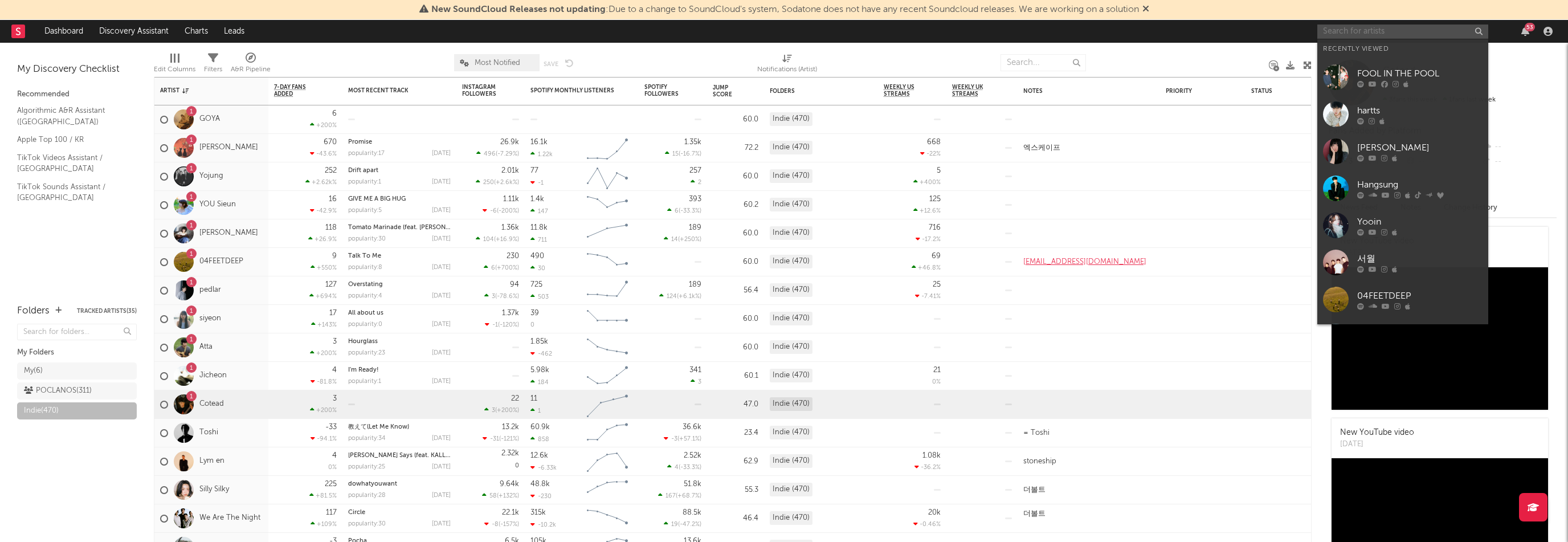
click at [1359, 36] on input "text" at bounding box center [1403, 31] width 171 height 14
paste input "[URL][DOMAIN_NAME]"
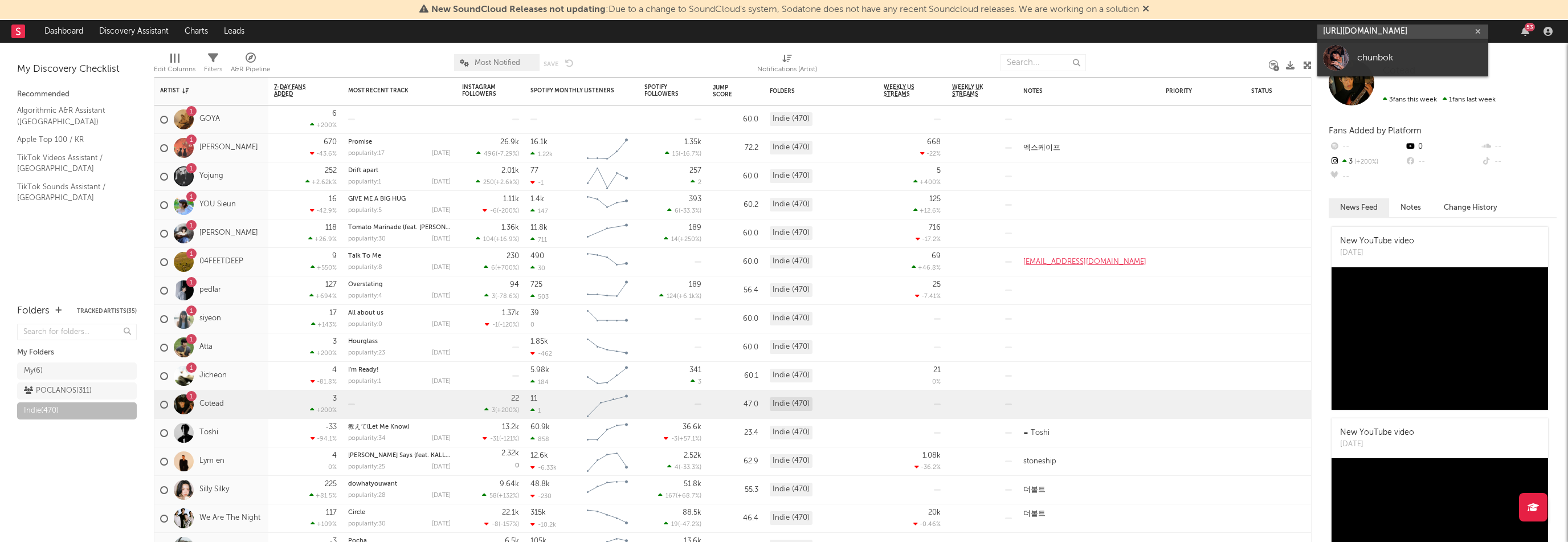
type input "[URL][DOMAIN_NAME]"
click at [1384, 61] on div "chunbok" at bounding box center [1420, 58] width 126 height 14
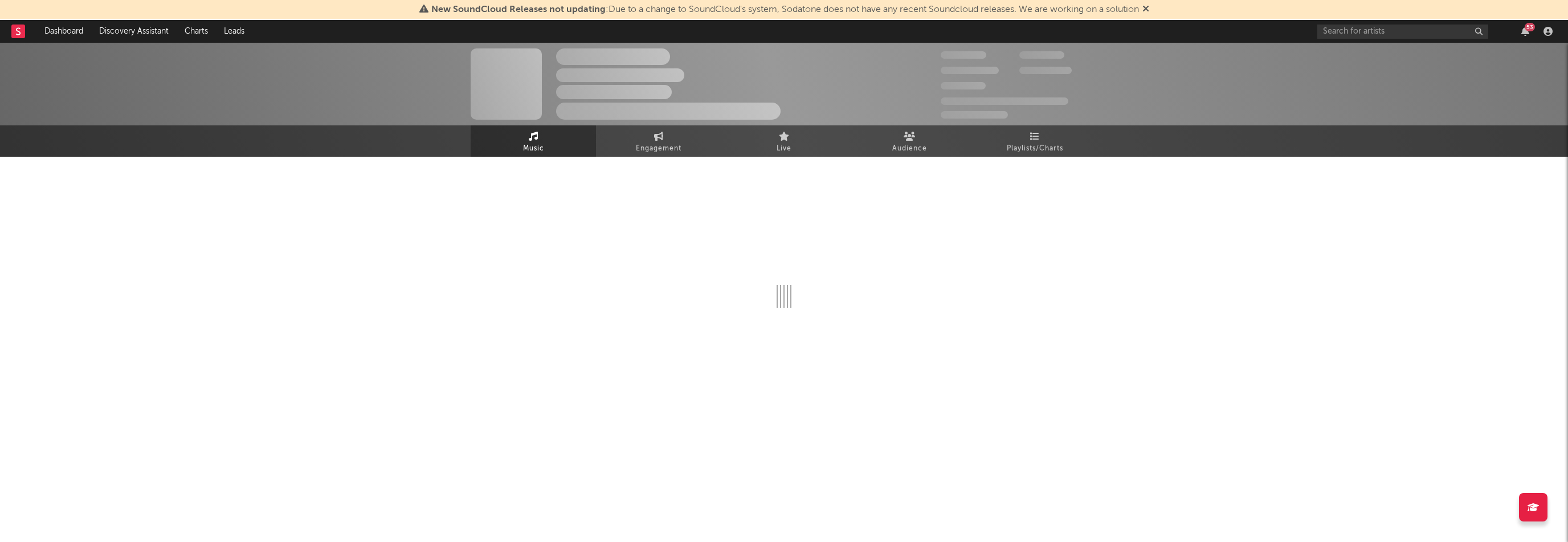
select select "1w"
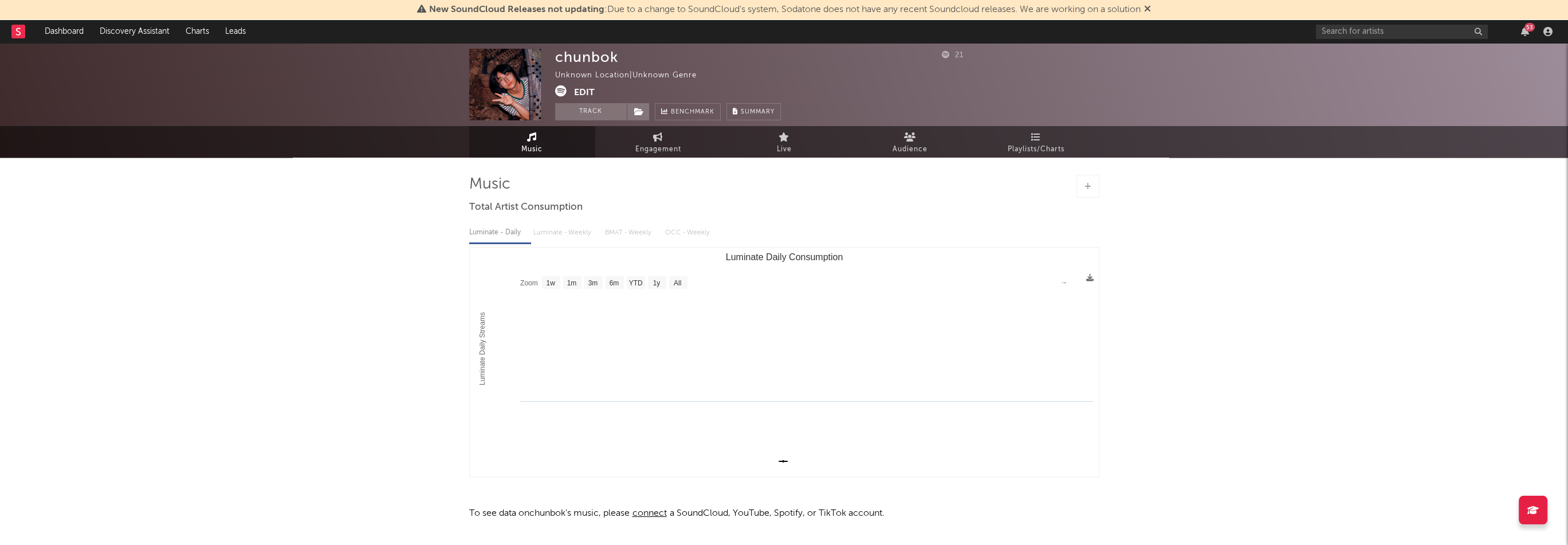
click at [587, 100] on div "chunbok Unknown Location | Unknown Genre Edit Track Benchmark Summary" at bounding box center [668, 84] width 225 height 72
click at [587, 96] on button "Edit" at bounding box center [584, 93] width 20 height 14
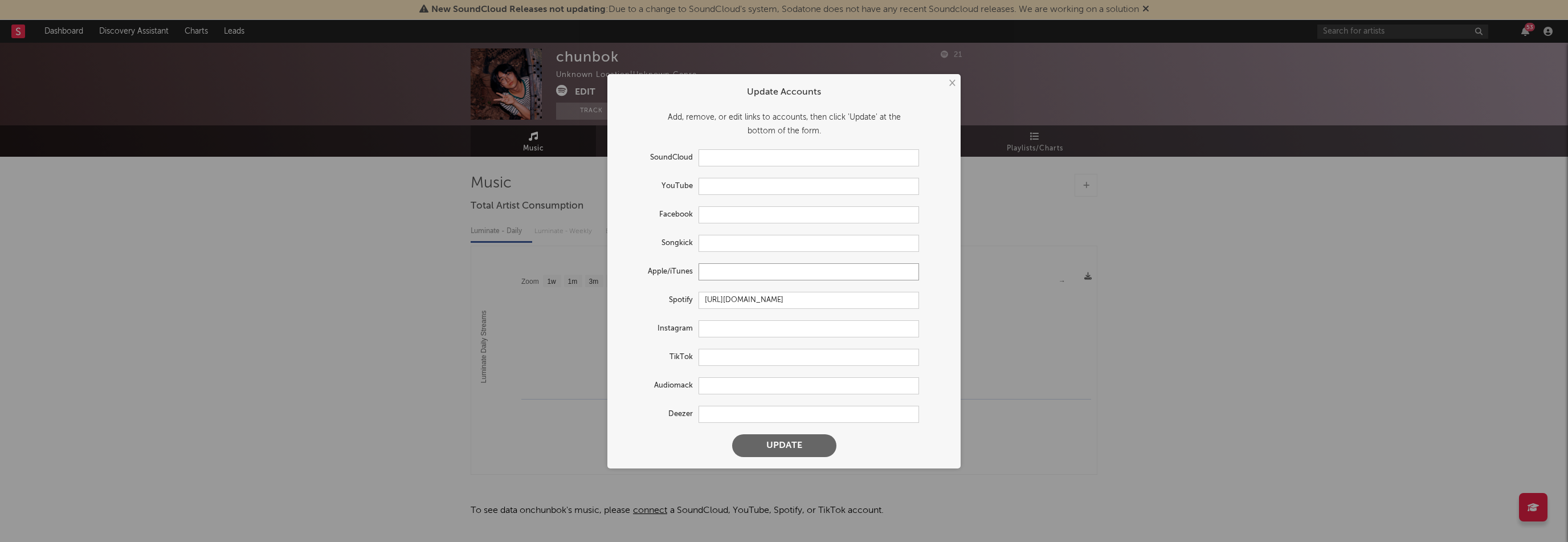
click at [726, 277] on input "text" at bounding box center [808, 272] width 221 height 17
paste input "[URL][DOMAIN_NAME]"
type input "[URL][DOMAIN_NAME]"
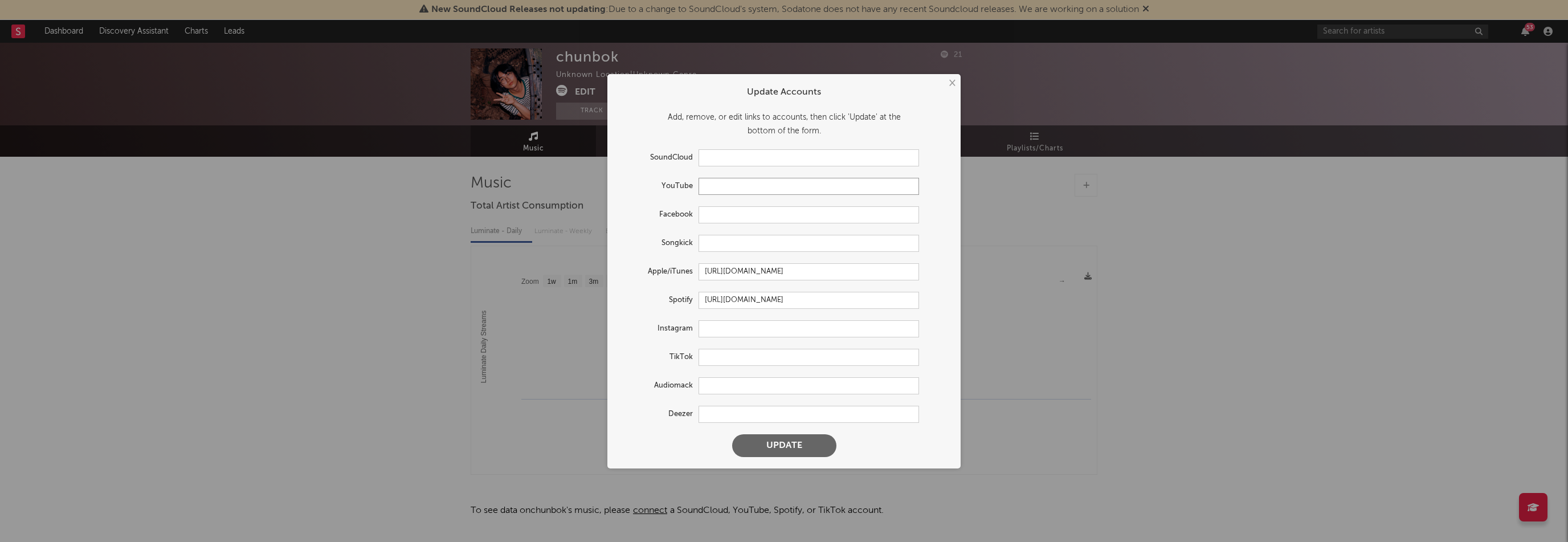
click at [735, 182] on input "text" at bounding box center [808, 186] width 221 height 17
paste input "[URL][DOMAIN_NAME]"
type input "[URL][DOMAIN_NAME]"
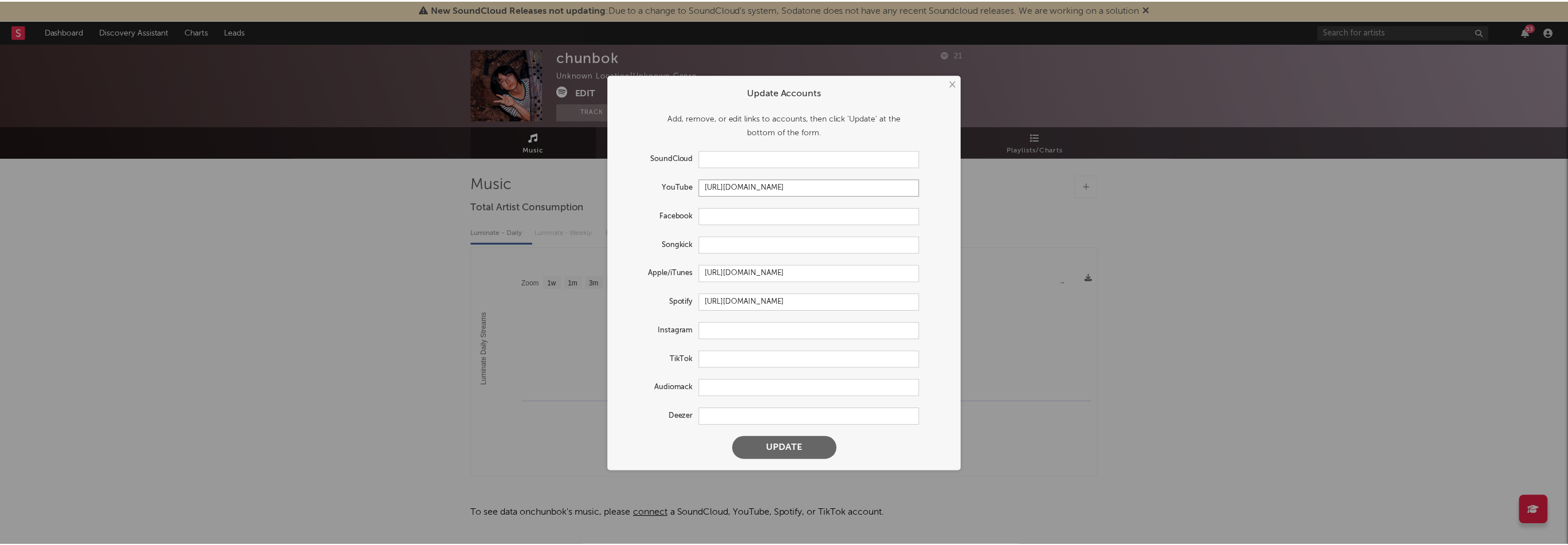
scroll to position [0, 0]
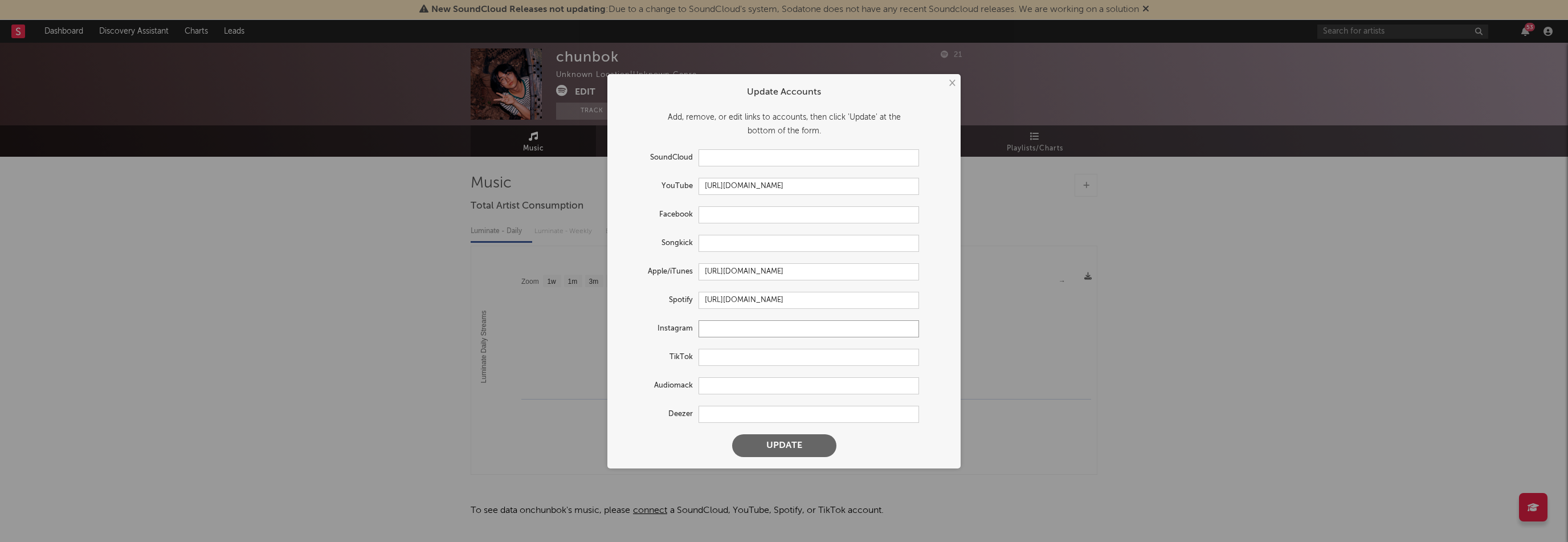
click at [739, 330] on input "text" at bounding box center [808, 329] width 221 height 17
paste input "[URL][DOMAIN_NAME]"
type input "[URL][DOMAIN_NAME]"
click at [827, 449] on button "Update" at bounding box center [784, 446] width 104 height 23
type input "[URL][DOMAIN_NAME]"
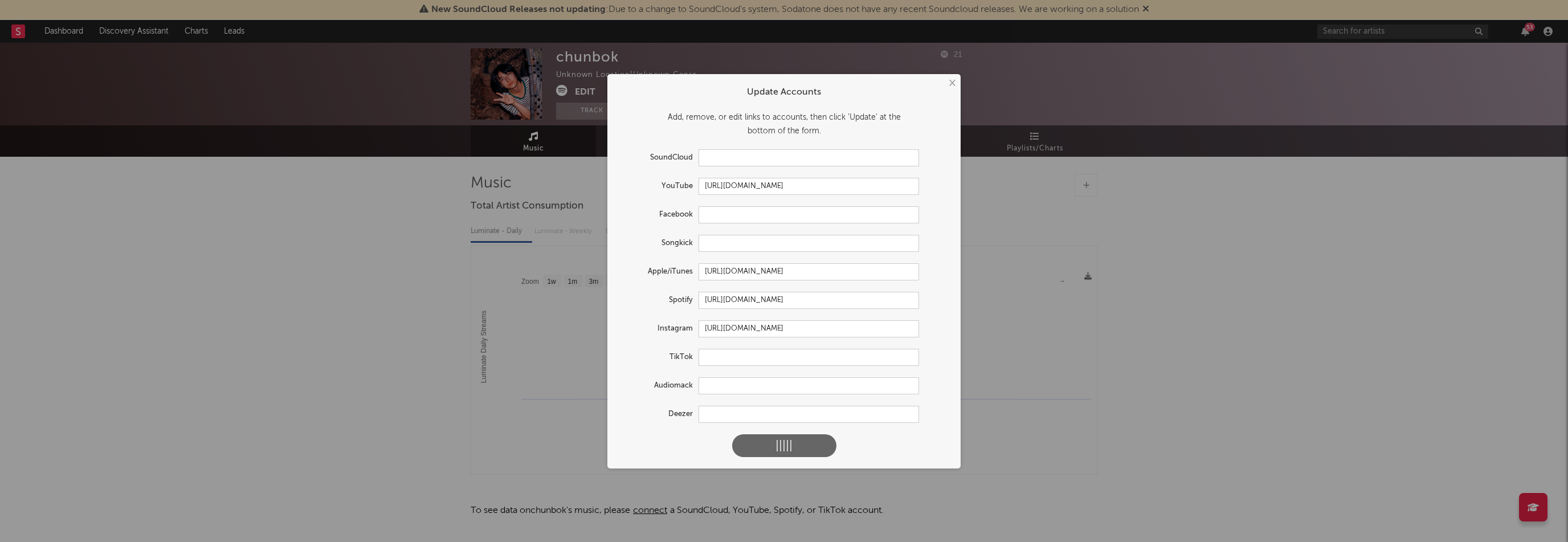
type input "[URL][DOMAIN_NAME]"
select select "1w"
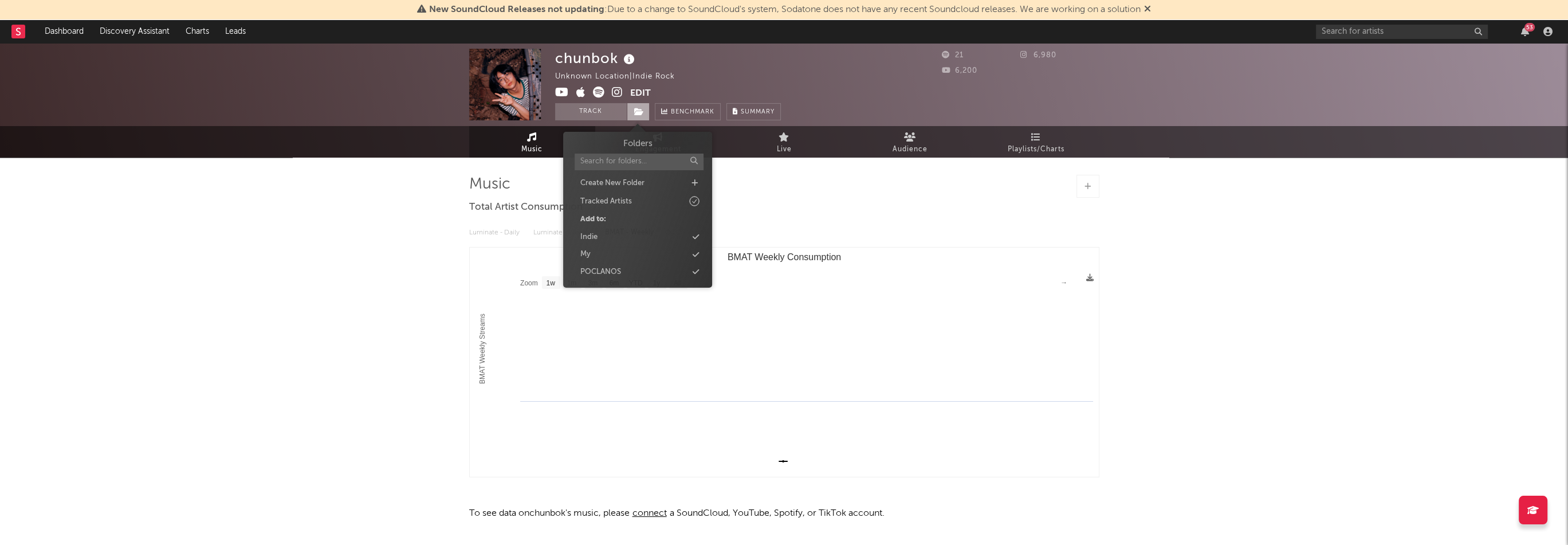
click at [641, 114] on icon at bounding box center [639, 111] width 10 height 8
click at [619, 235] on div "Indie" at bounding box center [638, 237] width 132 height 15
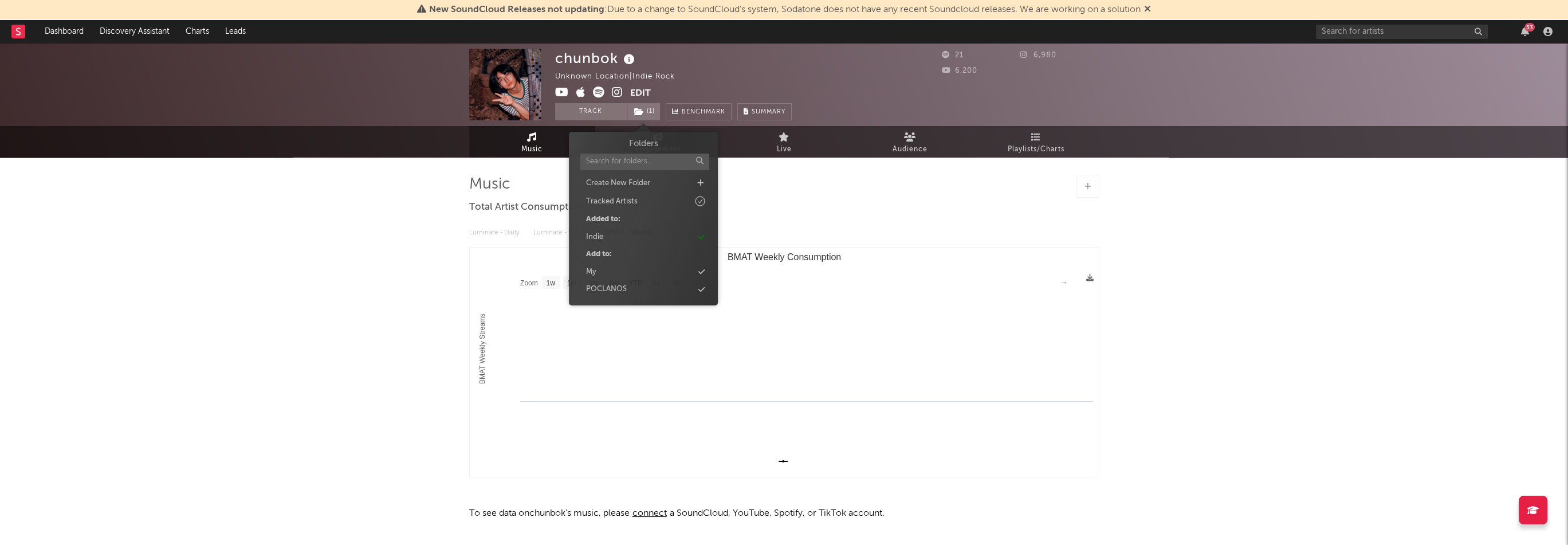
click at [733, 62] on div "chunbok Unknown Location | Indie Rock Edit Track ( 1 ) Benchmark Summary" at bounding box center [673, 84] width 237 height 72
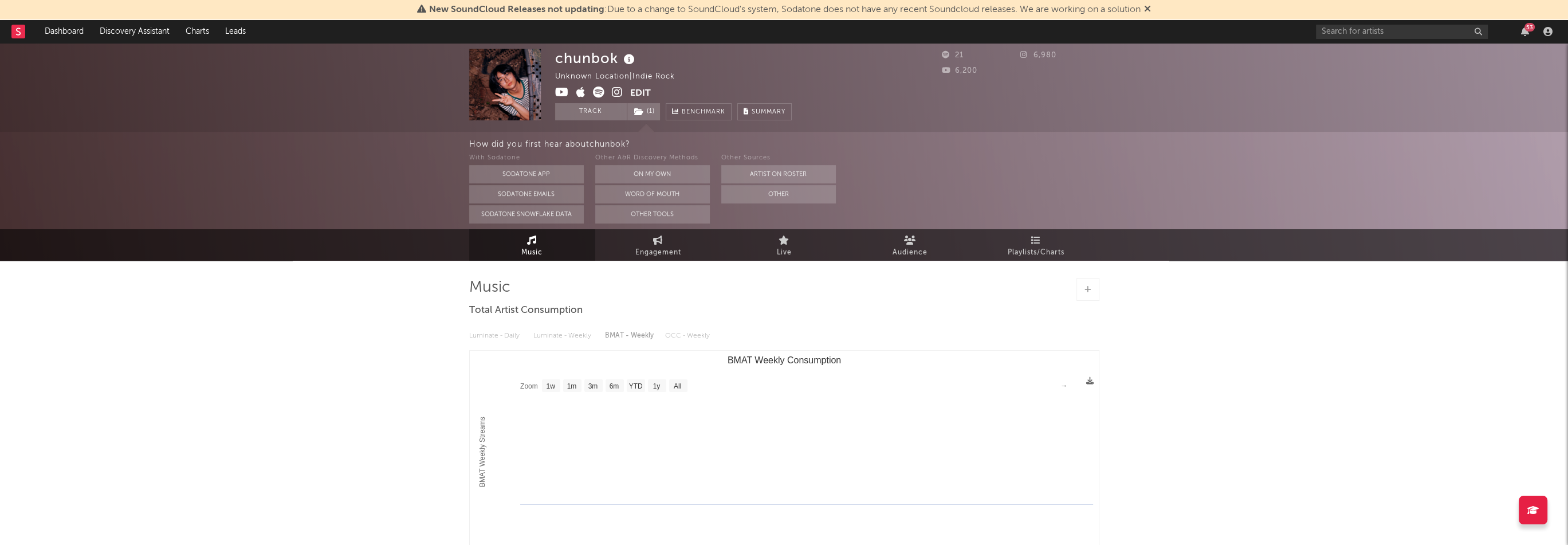
click at [578, 93] on icon at bounding box center [581, 92] width 9 height 11
click at [1383, 36] on input "text" at bounding box center [1402, 32] width 172 height 14
paste input "[URL][DOMAIN_NAME]"
type input "[URL][DOMAIN_NAME]"
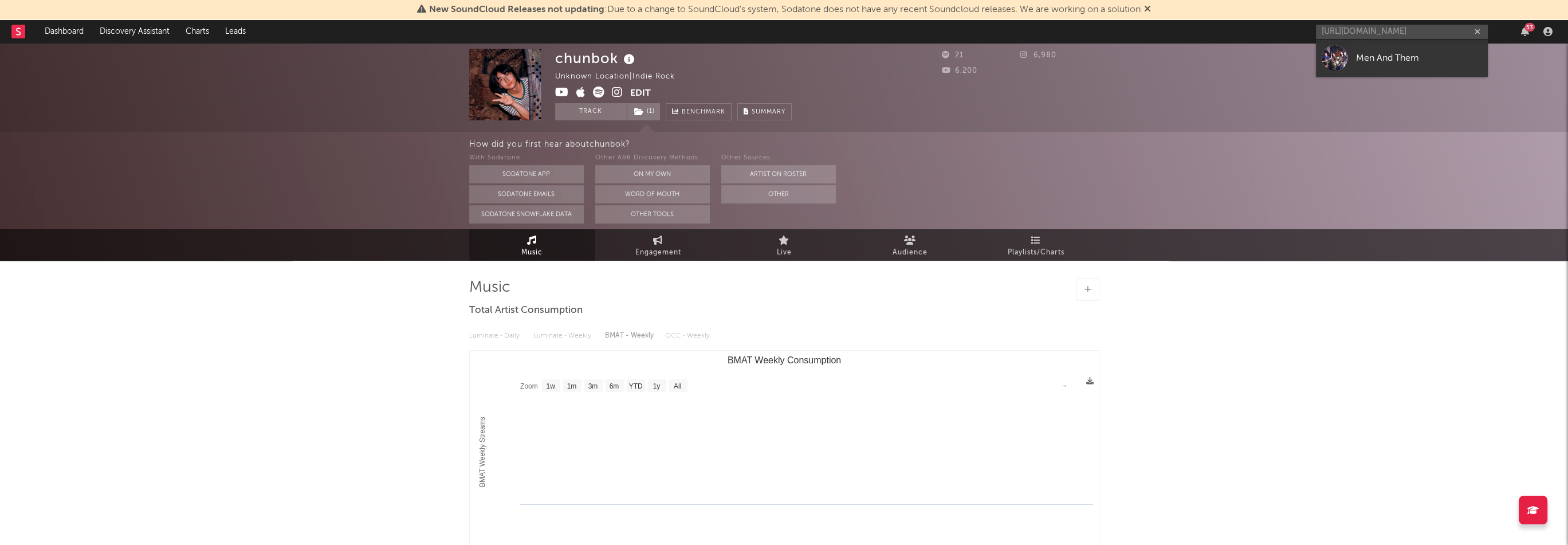
click at [1398, 59] on div "Men And Them" at bounding box center [1419, 58] width 126 height 14
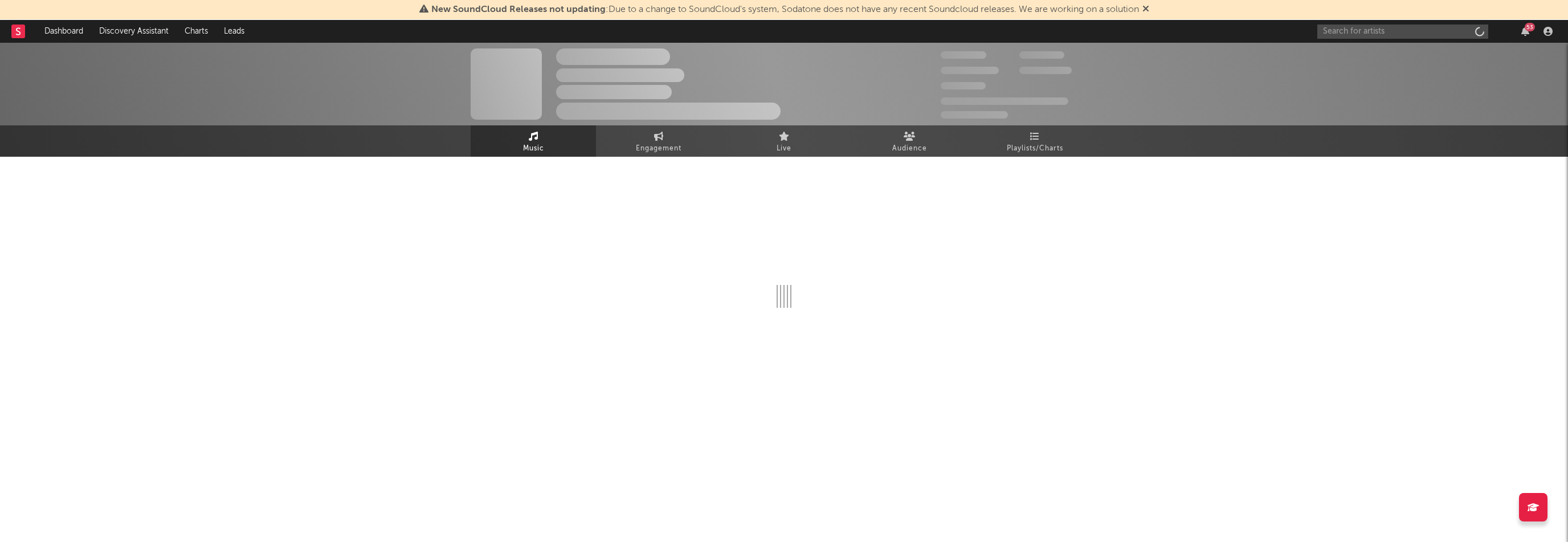
click at [1525, 29] on div "53" at bounding box center [1530, 27] width 10 height 8
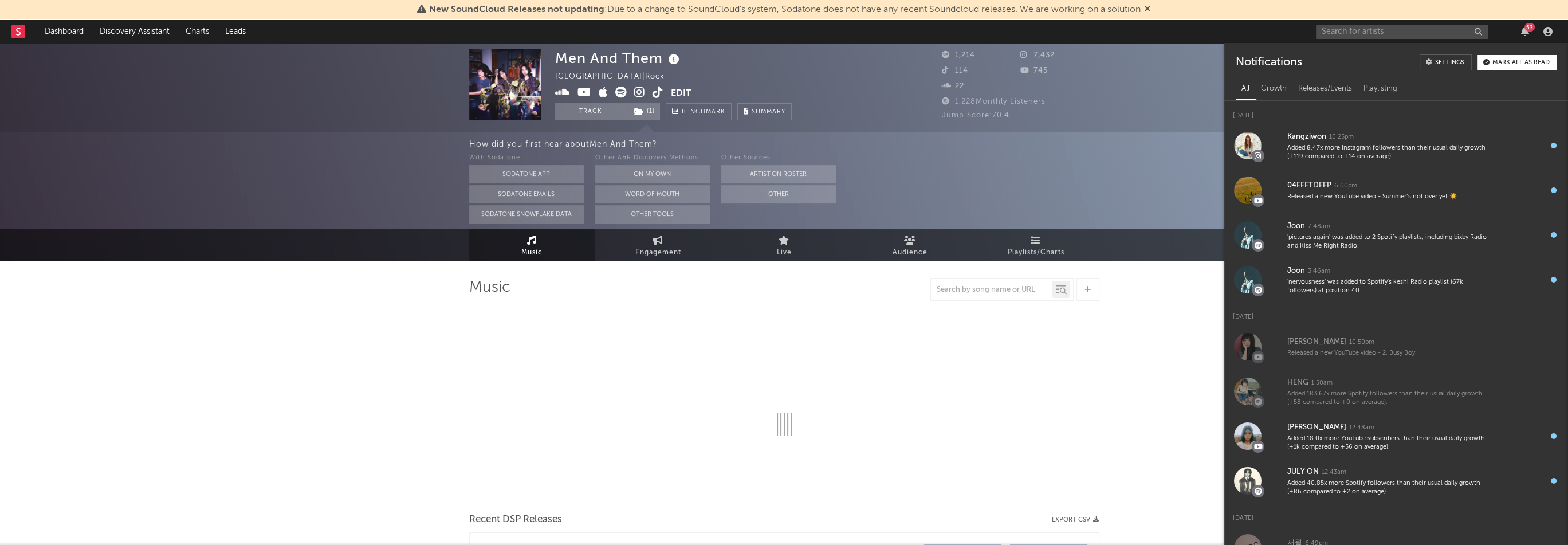
select select "6m"
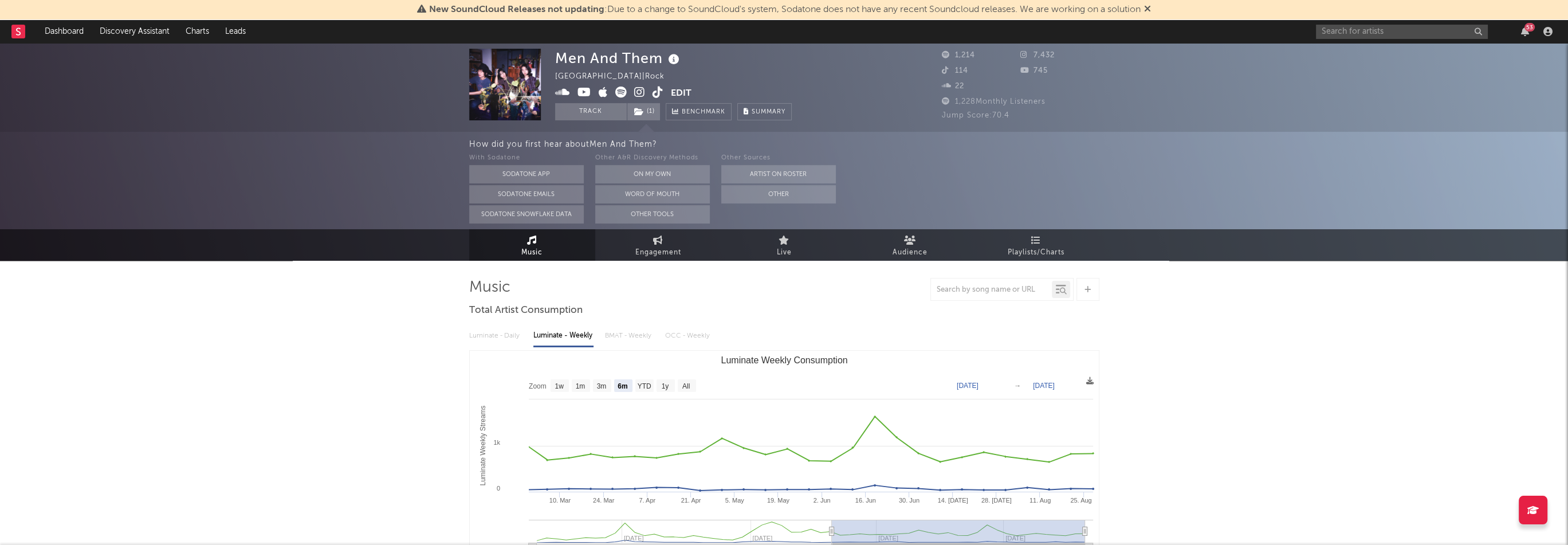
click at [849, 86] on div "Men And Them [GEOGRAPHIC_DATA] | Rock Edit Track ( 1 ) Benchmark Summary" at bounding box center [742, 84] width 372 height 72
click at [515, 93] on img at bounding box center [505, 84] width 72 height 72
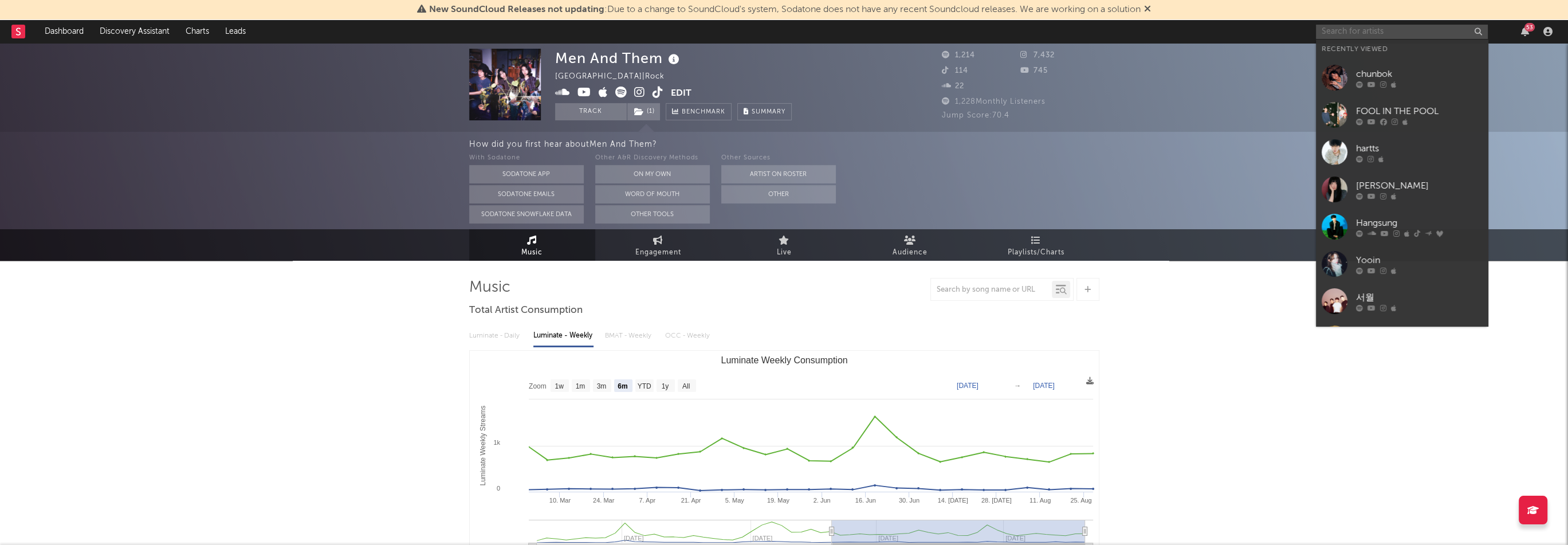
paste input "[URL][DOMAIN_NAME]"
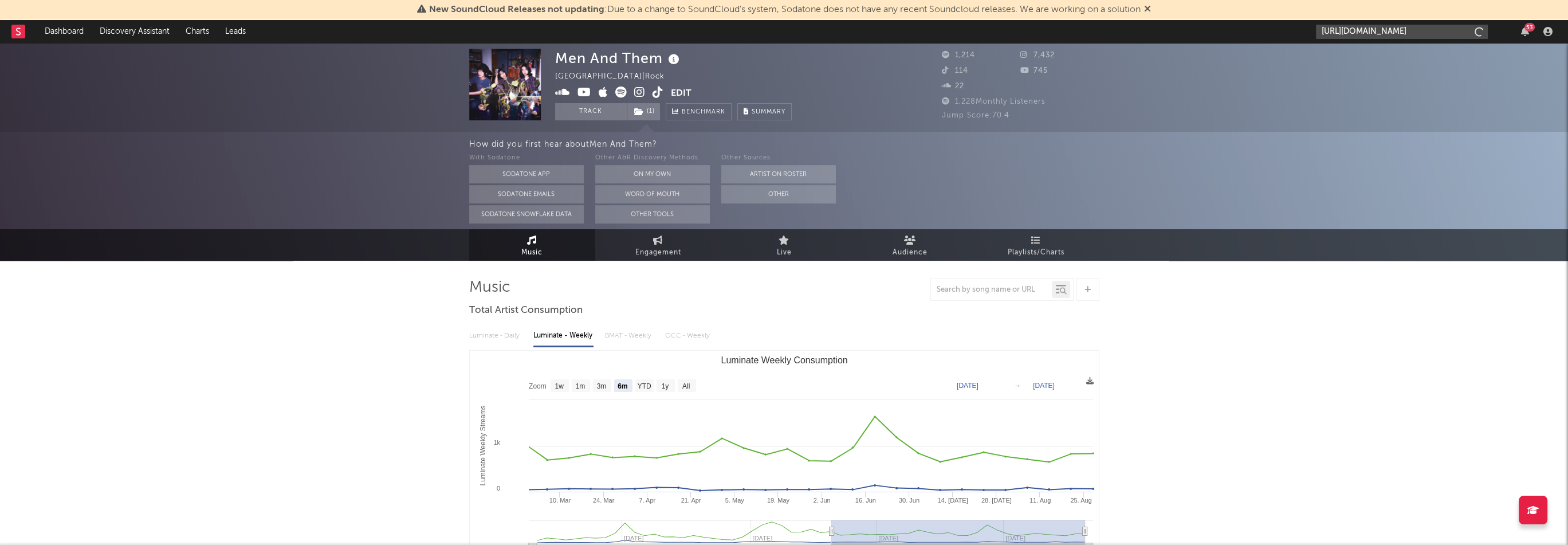
scroll to position [0, 72]
click at [1352, 32] on input "[URL][DOMAIN_NAME]" at bounding box center [1402, 32] width 172 height 14
type input "[URL][DOMAIN_NAME]"
click at [1352, 66] on link "moza" at bounding box center [1402, 58] width 172 height 37
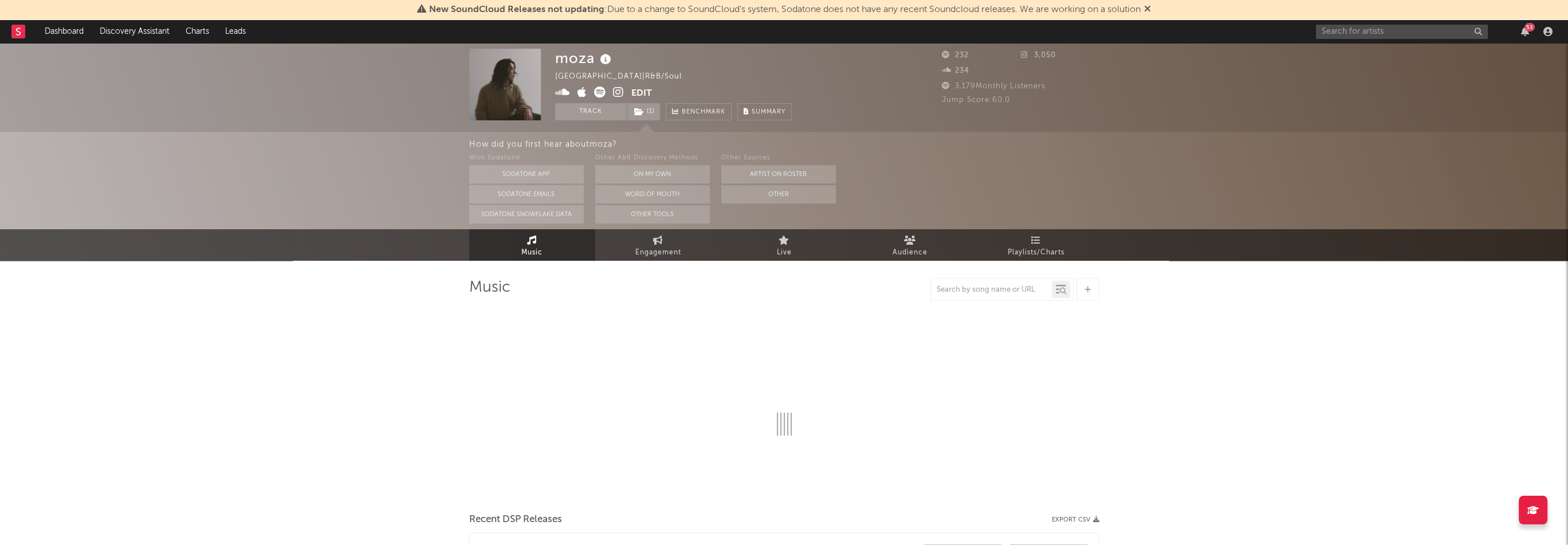
click at [1534, 31] on div "53" at bounding box center [1436, 32] width 241 height 23
click at [1520, 31] on div "53" at bounding box center [1525, 31] width 17 height 9
click at [1522, 31] on icon "button" at bounding box center [1524, 31] width 8 height 9
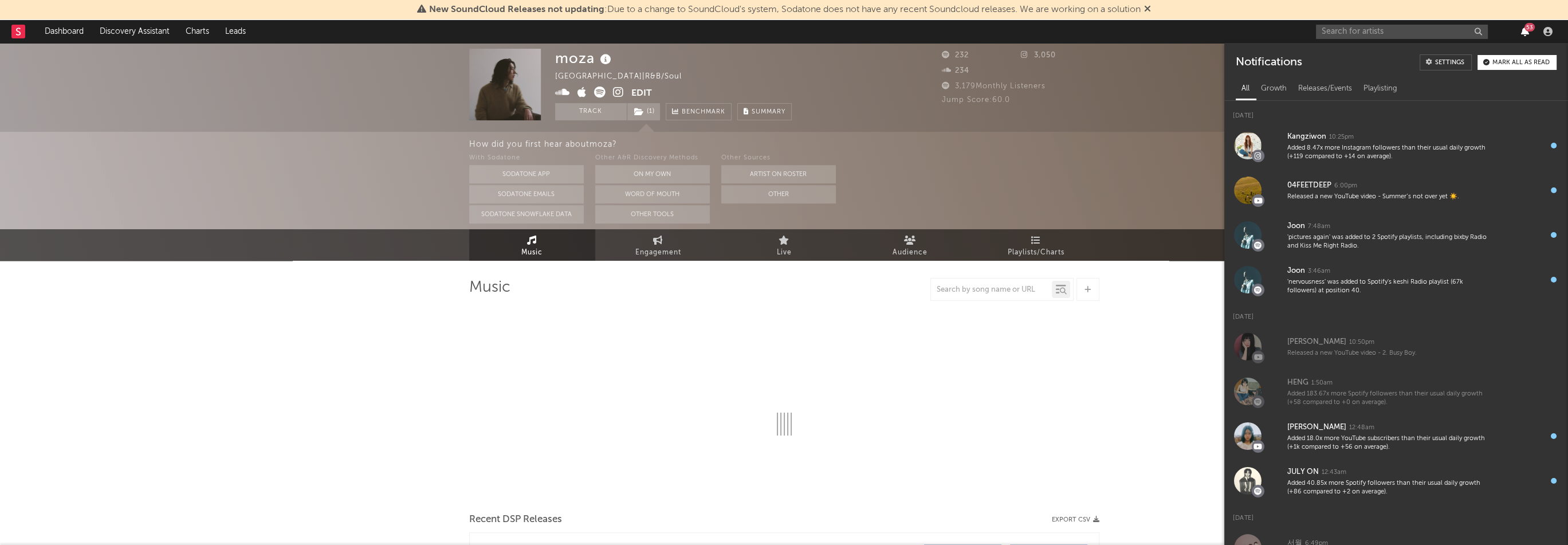
select select "1w"
click at [1522, 31] on icon "button" at bounding box center [1524, 31] width 8 height 9
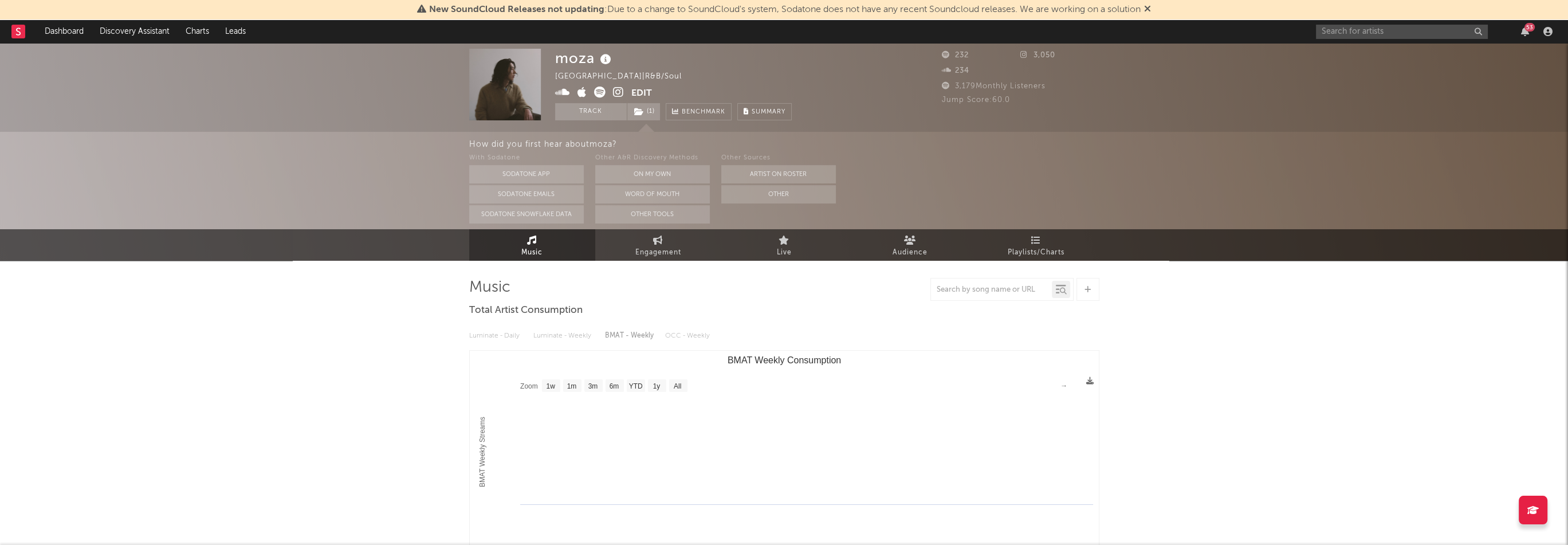
click at [620, 96] on icon at bounding box center [619, 92] width 11 height 11
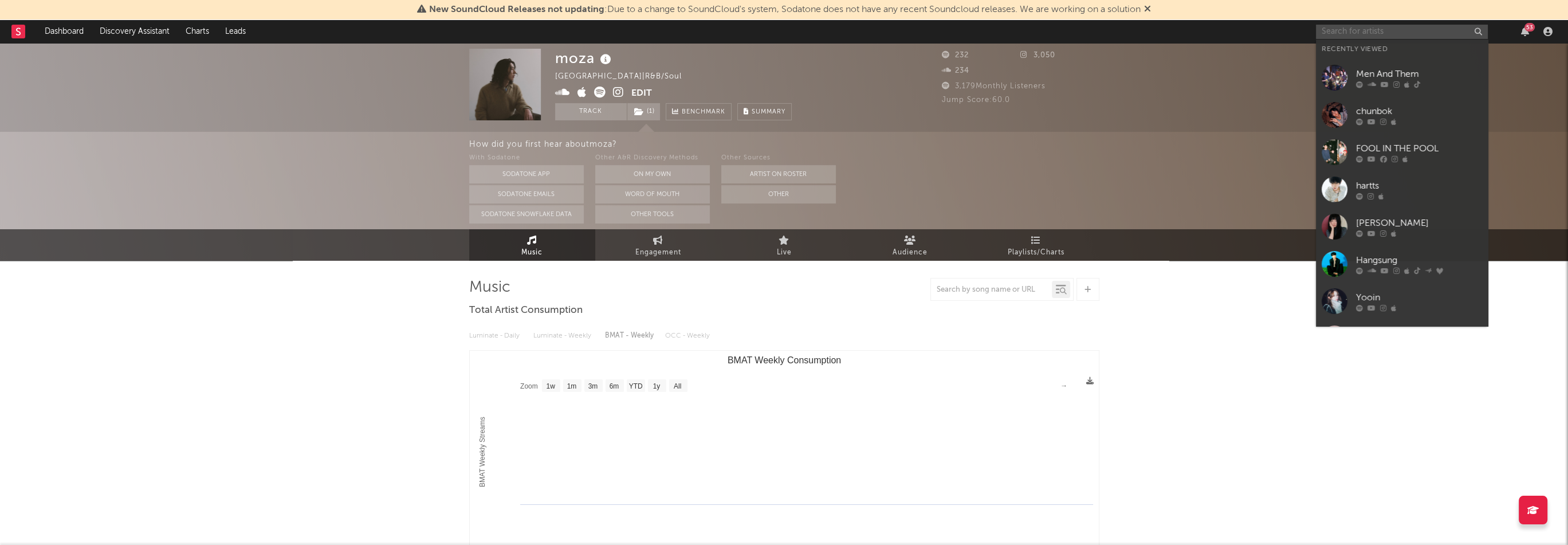
click at [1411, 33] on input "text" at bounding box center [1402, 32] width 172 height 14
paste input "[URL][DOMAIN_NAME]"
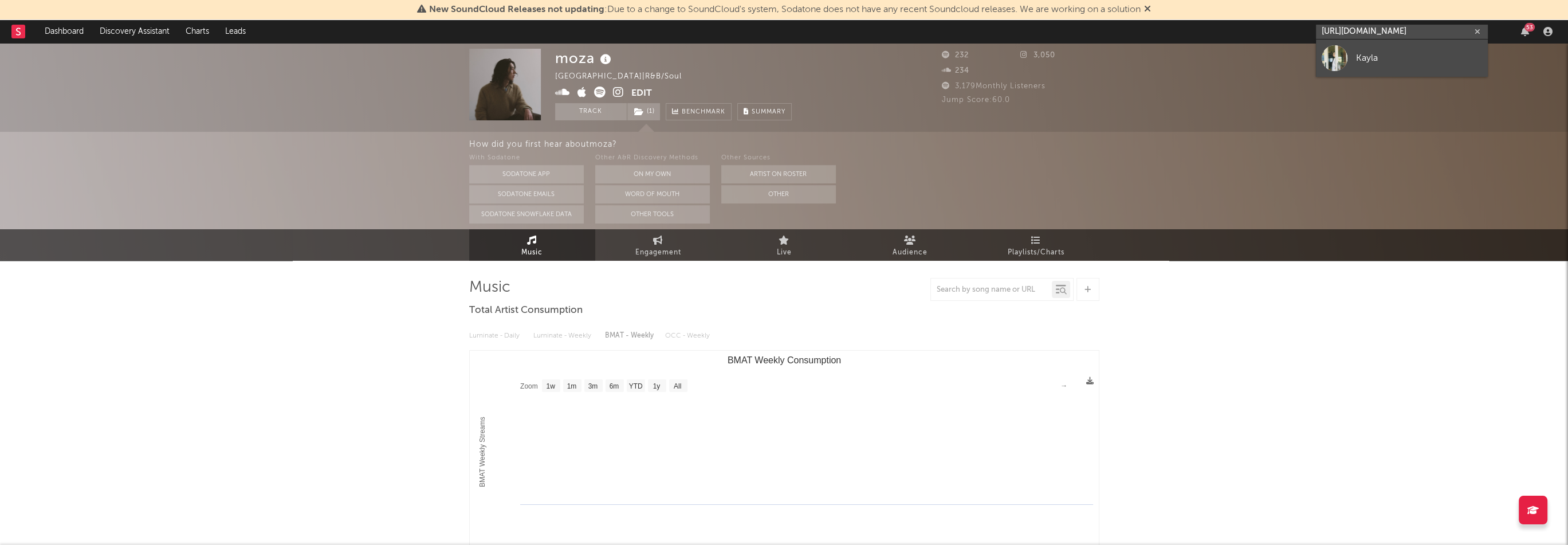
type input "[URL][DOMAIN_NAME]"
click at [1396, 64] on div "Kayla" at bounding box center [1419, 58] width 126 height 14
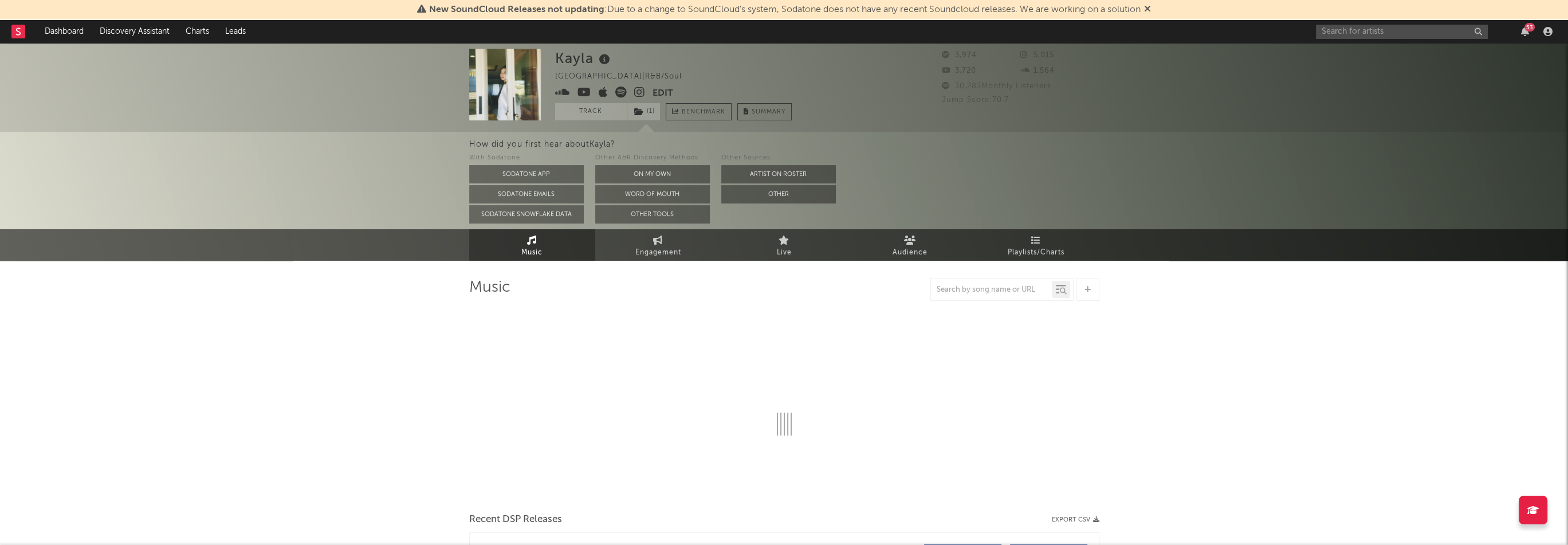
select select "1w"
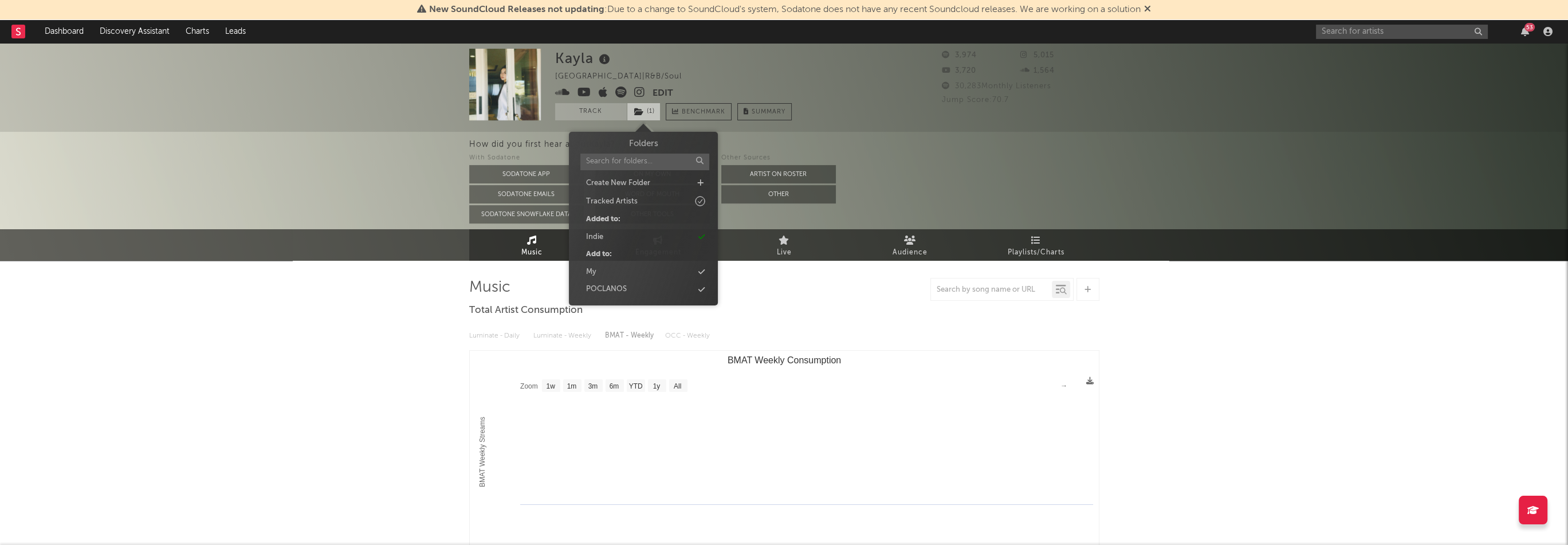
click at [653, 114] on span "( 1 )" at bounding box center [644, 112] width 34 height 17
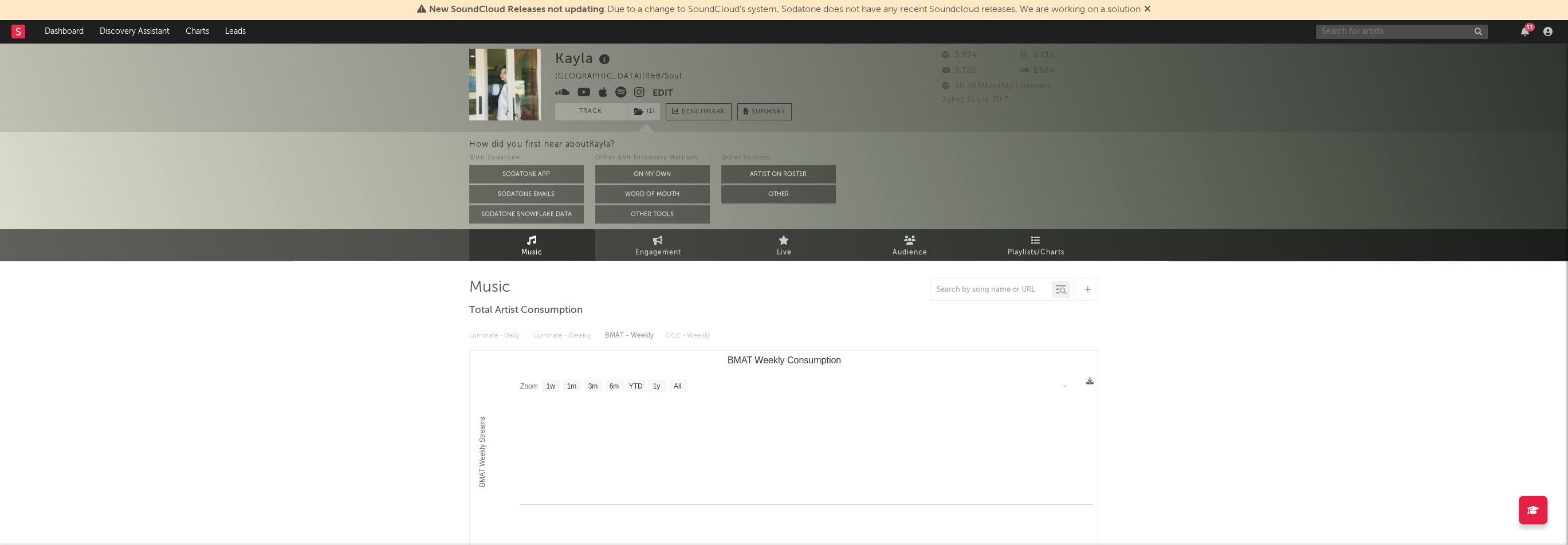
click at [1359, 29] on input "text" at bounding box center [1402, 32] width 172 height 14
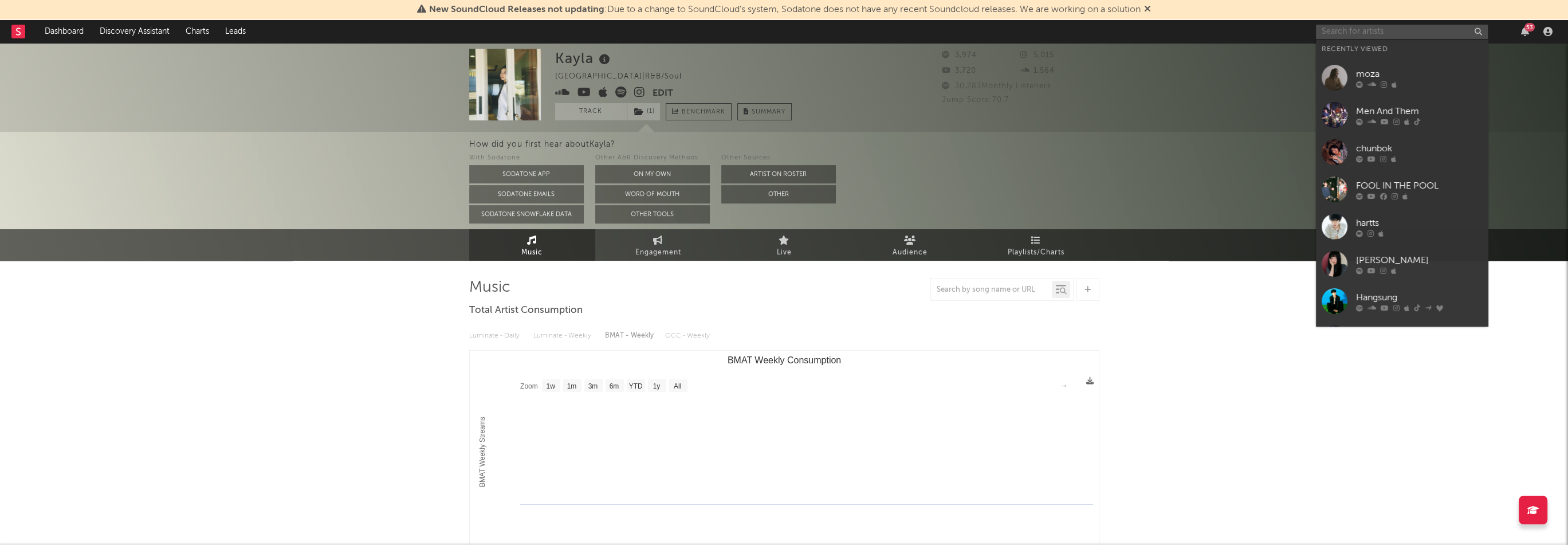
paste input "[URL][DOMAIN_NAME]"
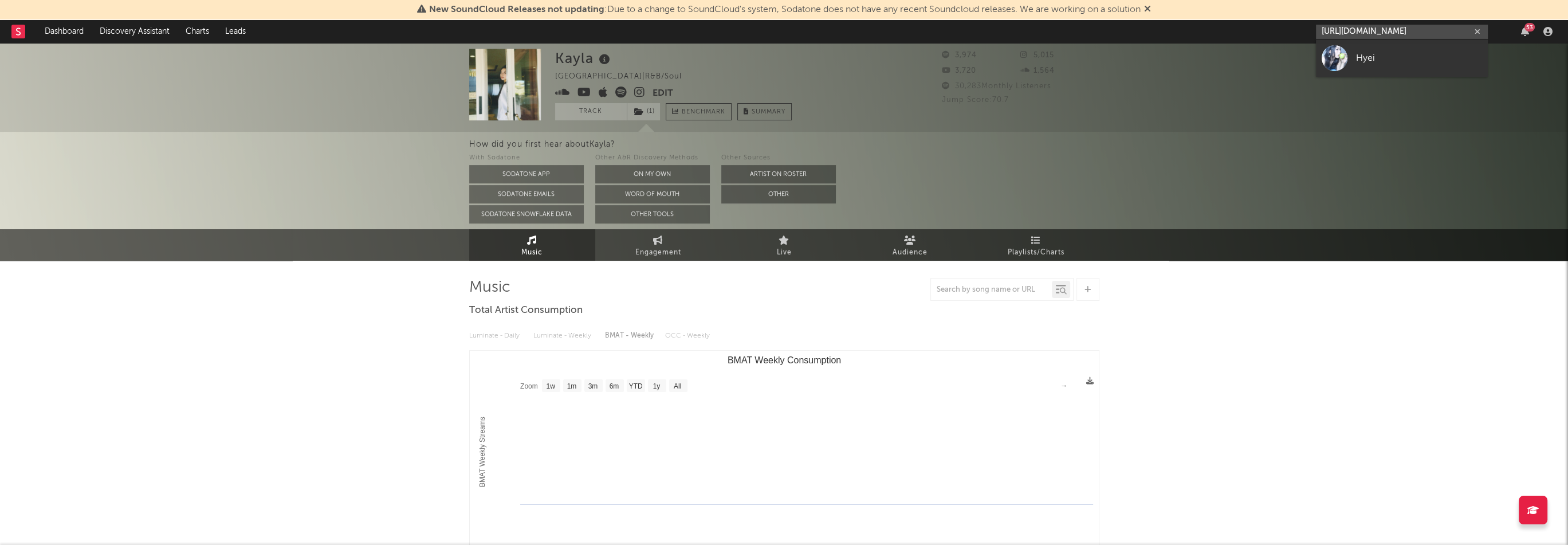
type input "[URL][DOMAIN_NAME]"
click at [1374, 53] on div "Hyei" at bounding box center [1419, 58] width 126 height 14
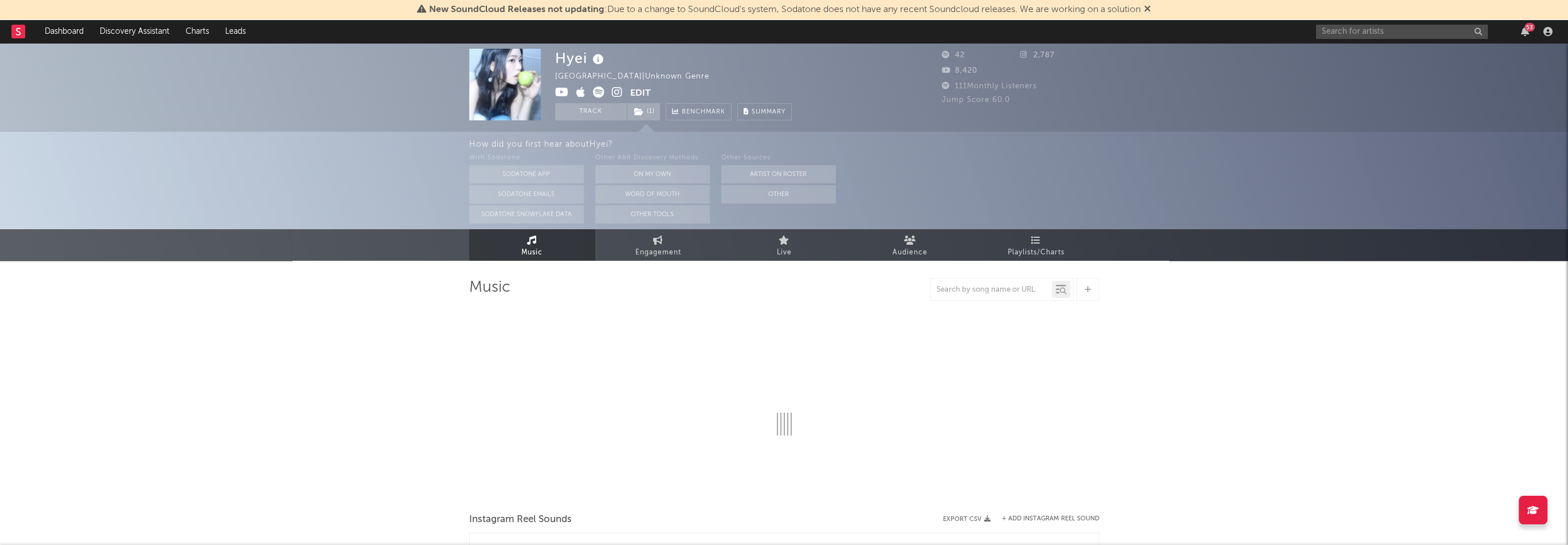
select select "1w"
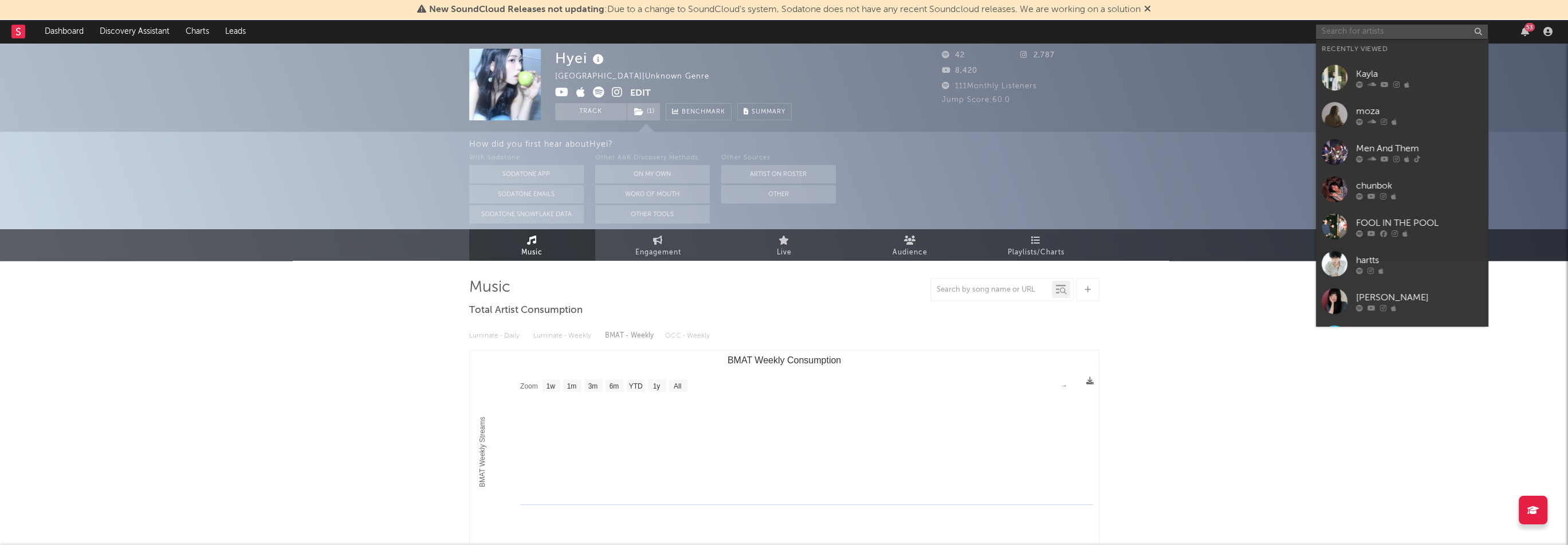
click at [1380, 34] on input "text" at bounding box center [1402, 32] width 172 height 14
paste input "[URL][DOMAIN_NAME]"
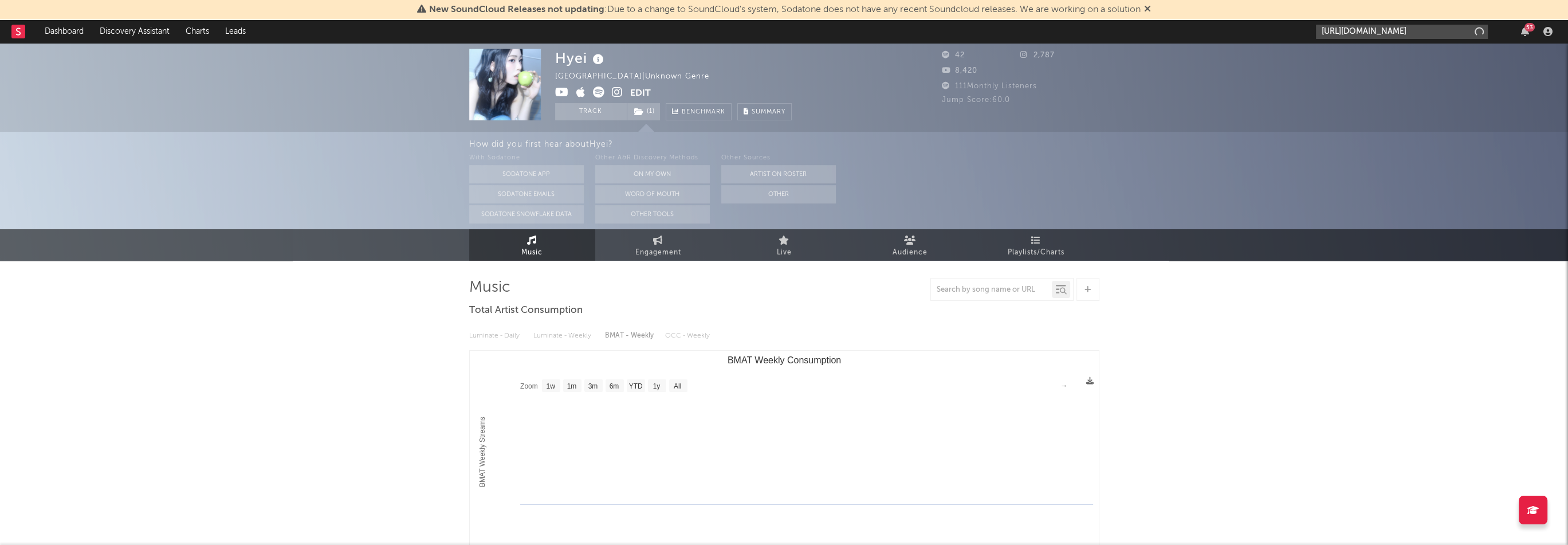
scroll to position [0, 62]
type input "[URL][DOMAIN_NAME]"
click at [1357, 52] on div "kizan" at bounding box center [1419, 58] width 126 height 14
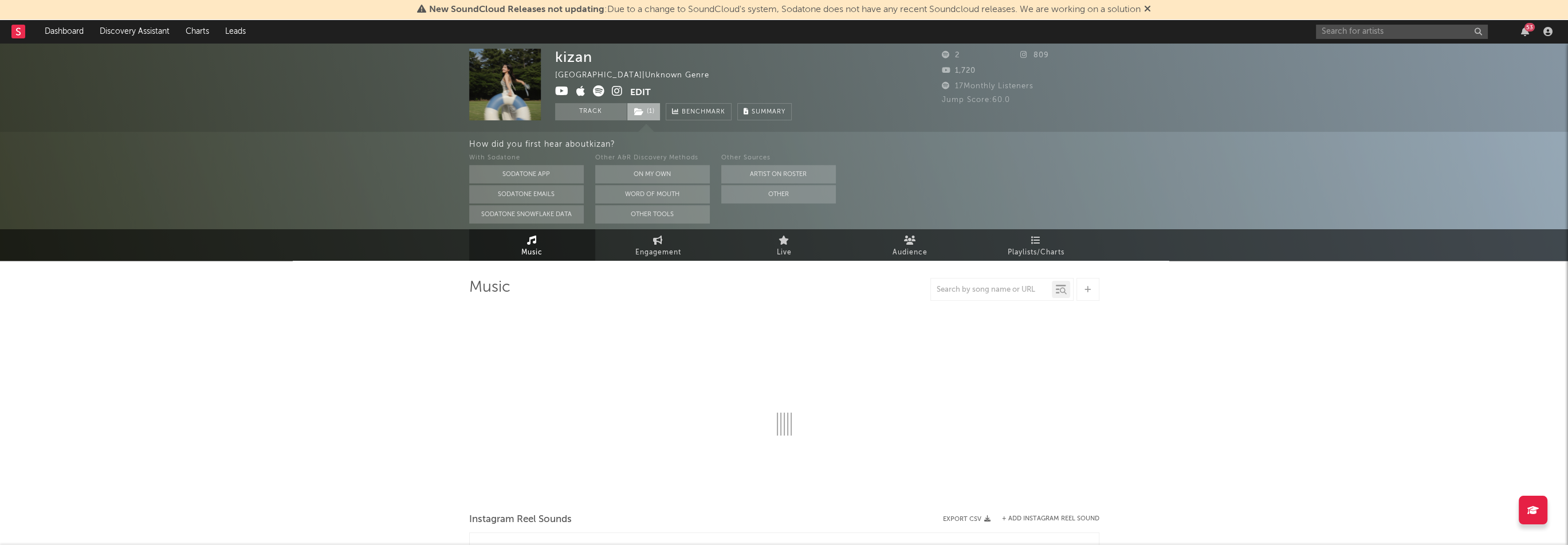
click at [645, 111] on span "( 1 )" at bounding box center [644, 112] width 34 height 17
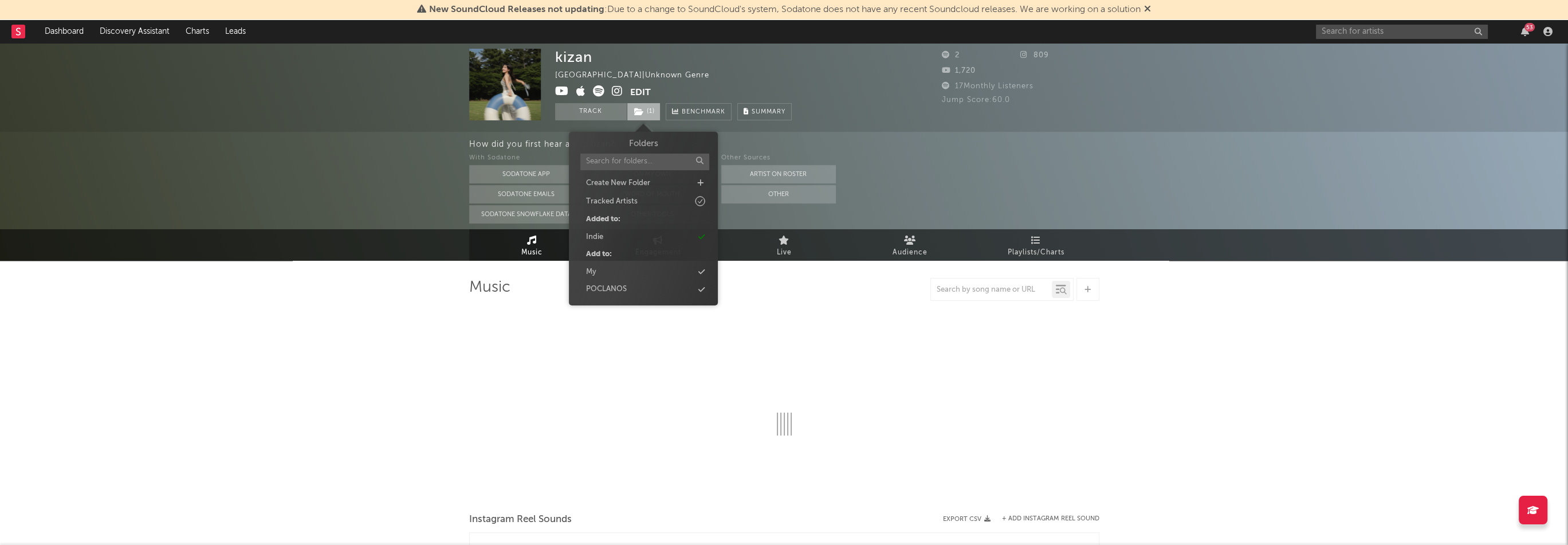
select select "1w"
click at [746, 77] on div "kizan [GEOGRAPHIC_DATA] | Unknown Genre Edit Track ( 1 ) Benchmark Summary" at bounding box center [673, 84] width 237 height 72
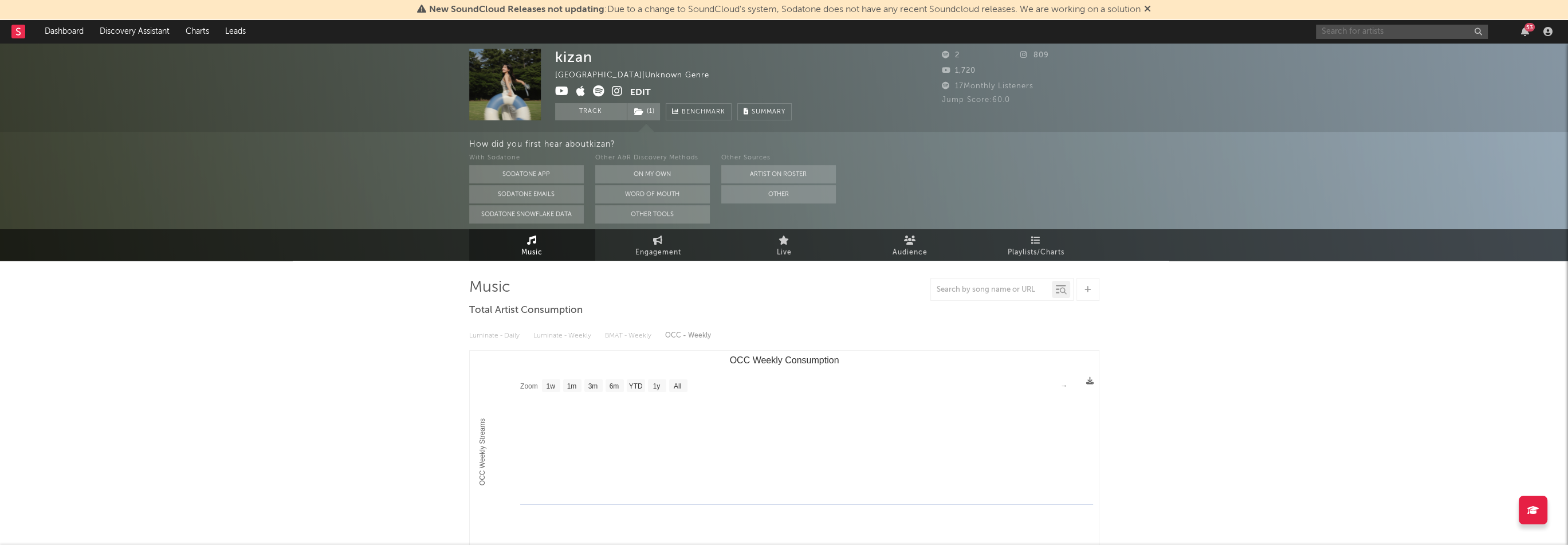
click at [1372, 29] on input "text" at bounding box center [1402, 32] width 172 height 14
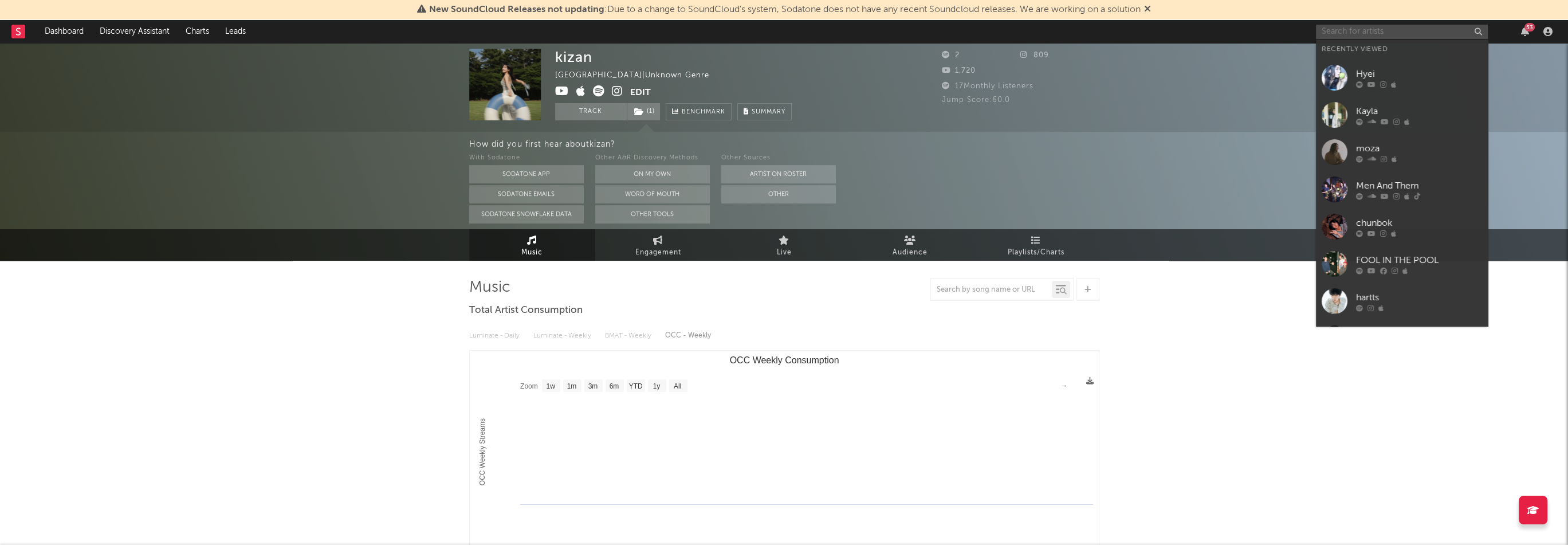
paste input "[URL][DOMAIN_NAME]"
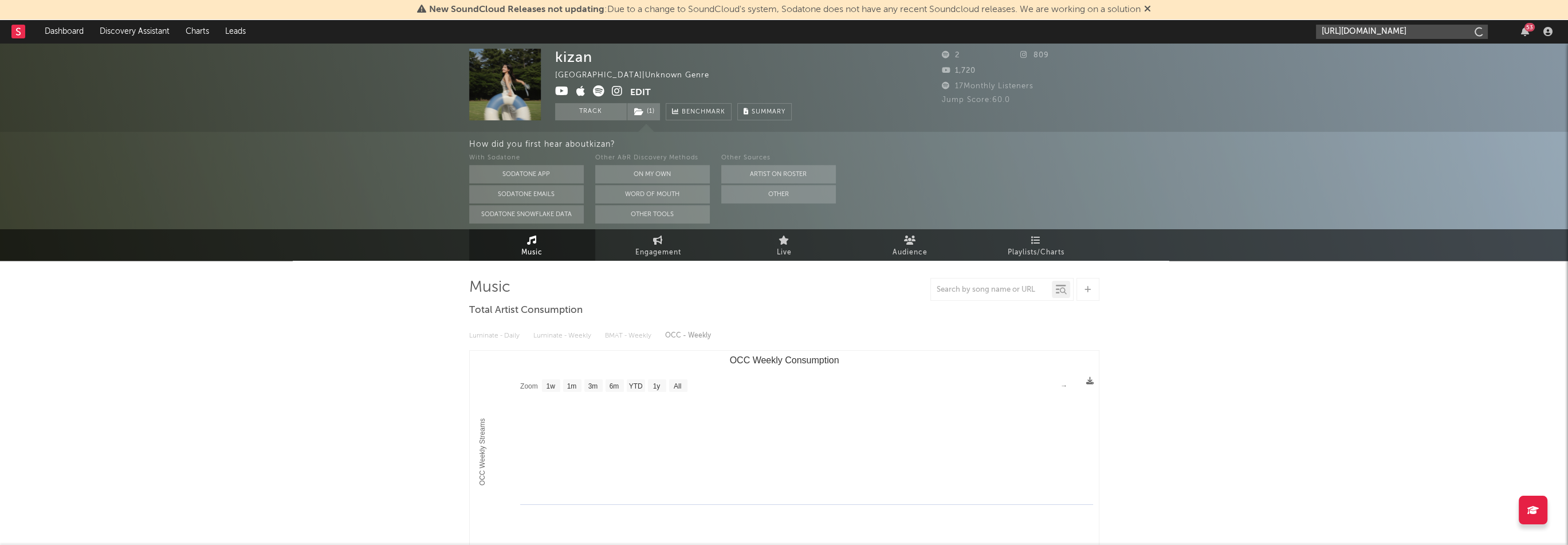
scroll to position [0, 73]
type input "[URL][DOMAIN_NAME]"
click at [1381, 56] on div "SEZI" at bounding box center [1419, 58] width 126 height 14
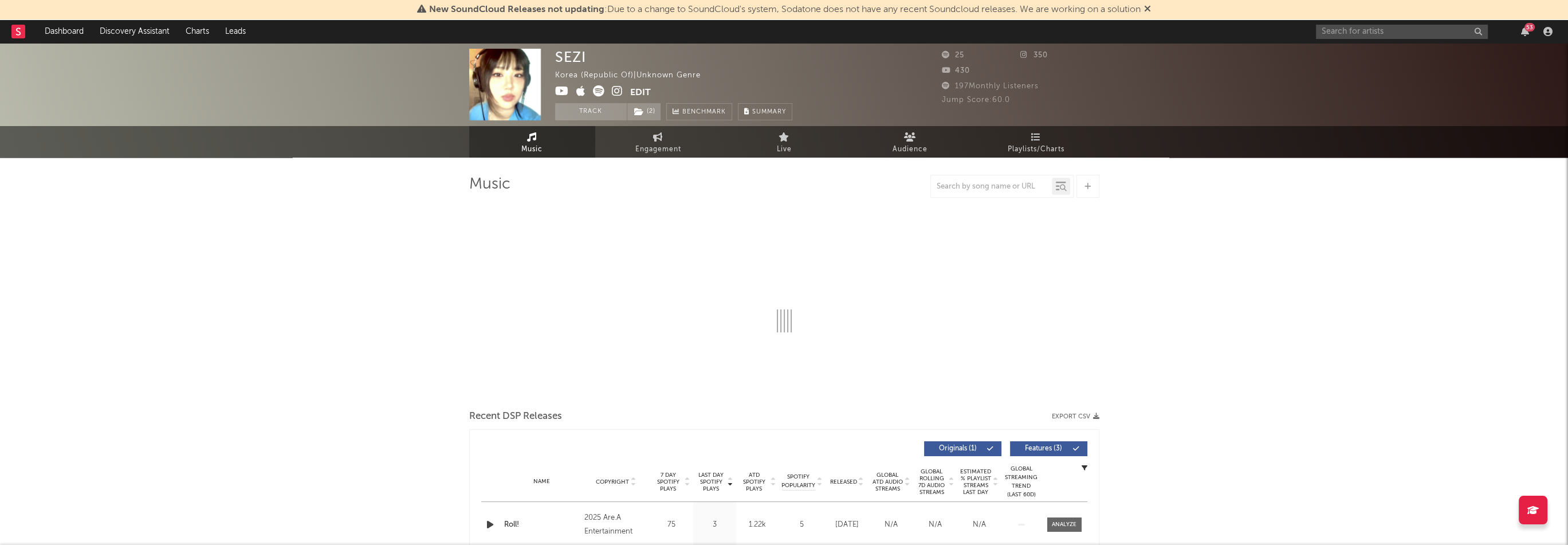
select select "1w"
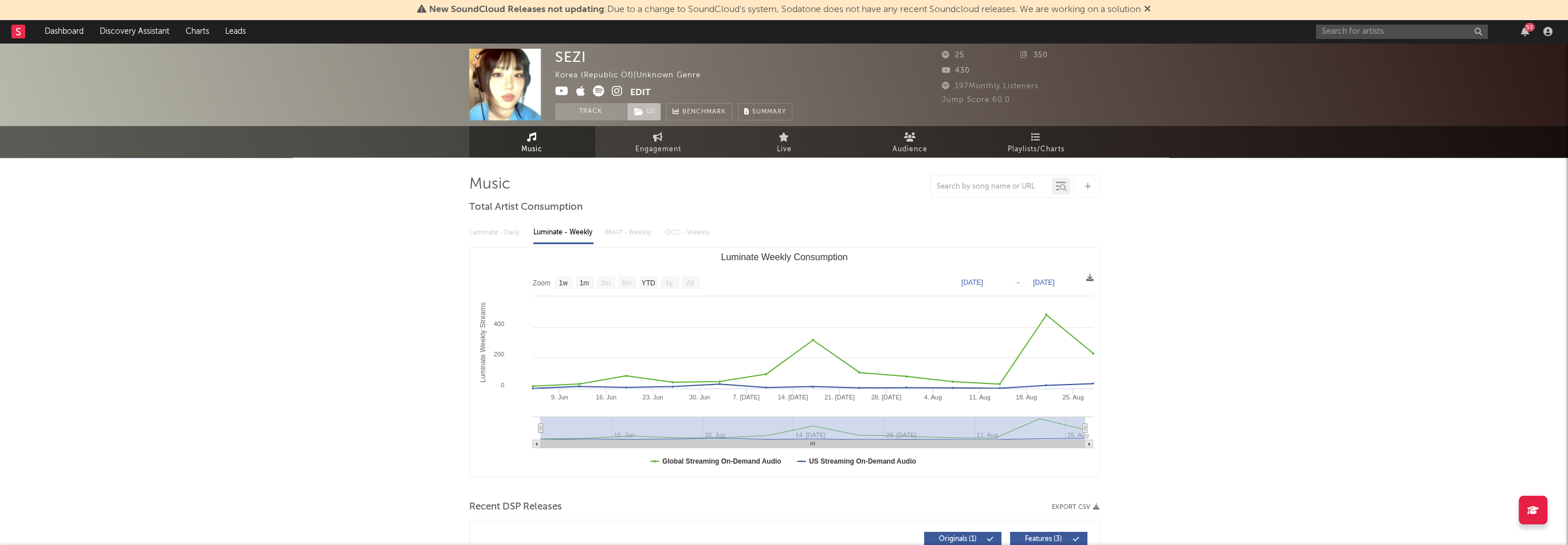
click at [644, 105] on span "( 2 )" at bounding box center [644, 112] width 34 height 17
click at [749, 72] on div "SEZI Korea (Republic of) | Unknown Genre Edit Track ( 2 ) Benchmark Summary" at bounding box center [674, 84] width 237 height 72
click at [1424, 28] on input "text" at bounding box center [1402, 32] width 172 height 14
paste input "[URL][DOMAIN_NAME]"
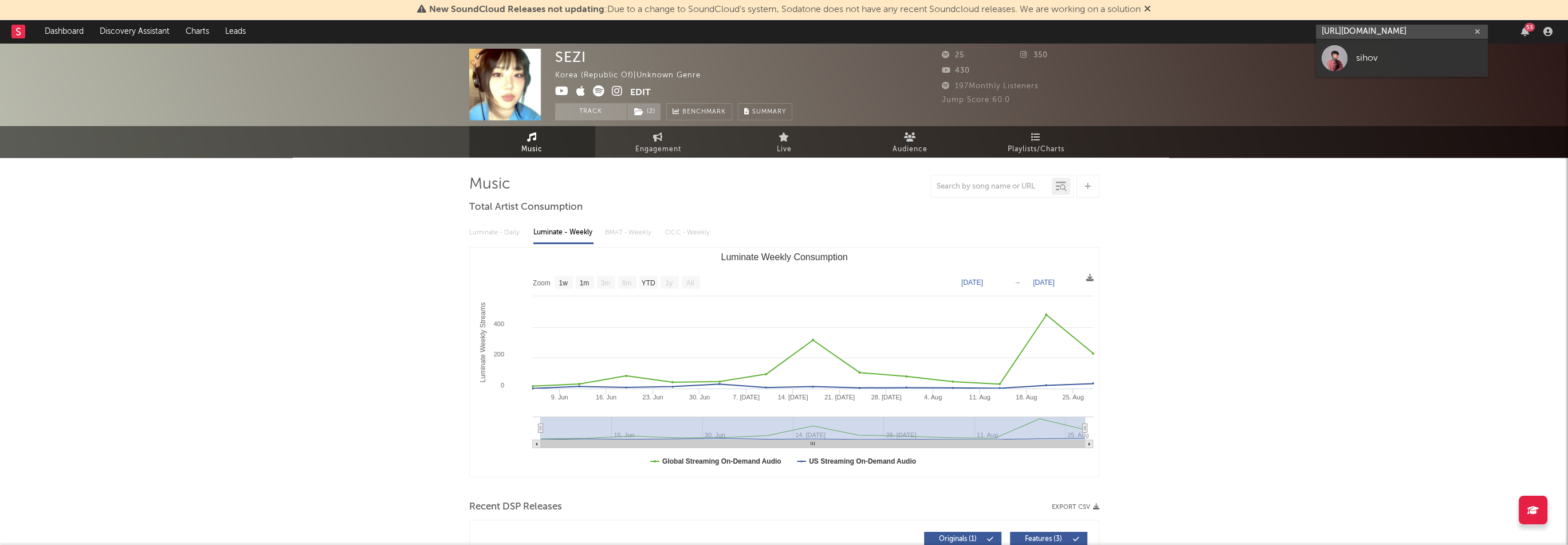
type input "[URL][DOMAIN_NAME]"
click at [1372, 58] on div "sihov" at bounding box center [1419, 58] width 126 height 14
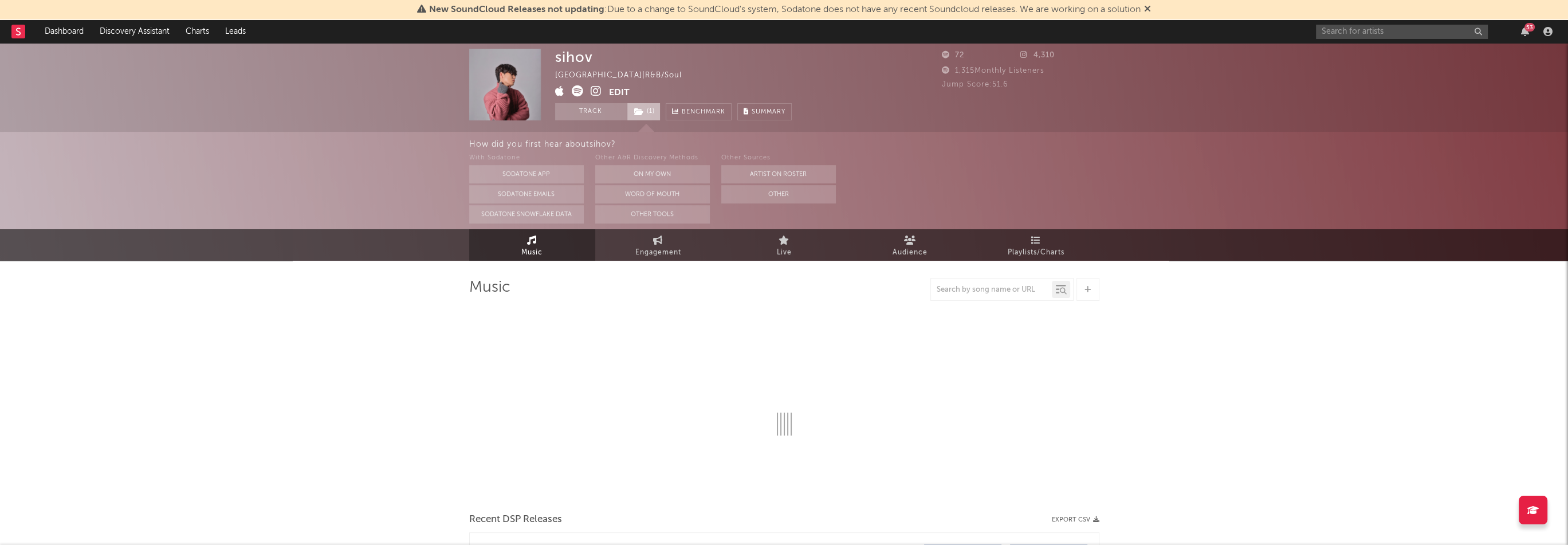
select select "1w"
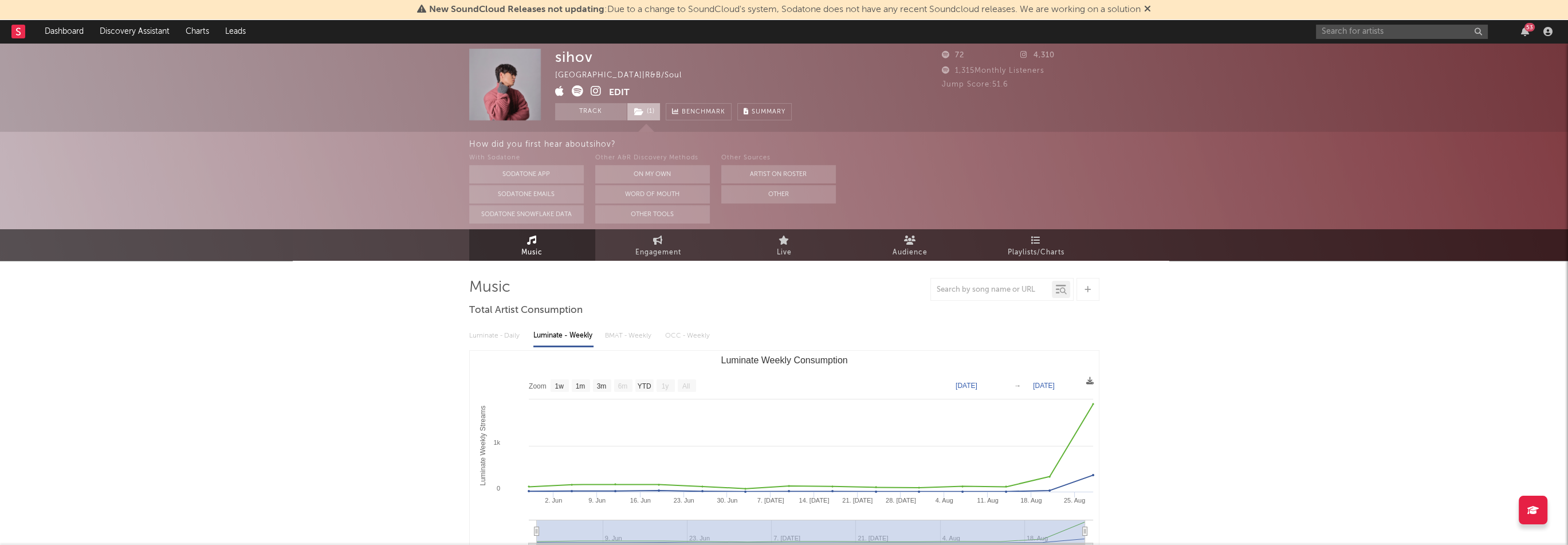
click at [643, 113] on icon at bounding box center [639, 111] width 10 height 8
click at [1356, 29] on input "text" at bounding box center [1402, 32] width 172 height 14
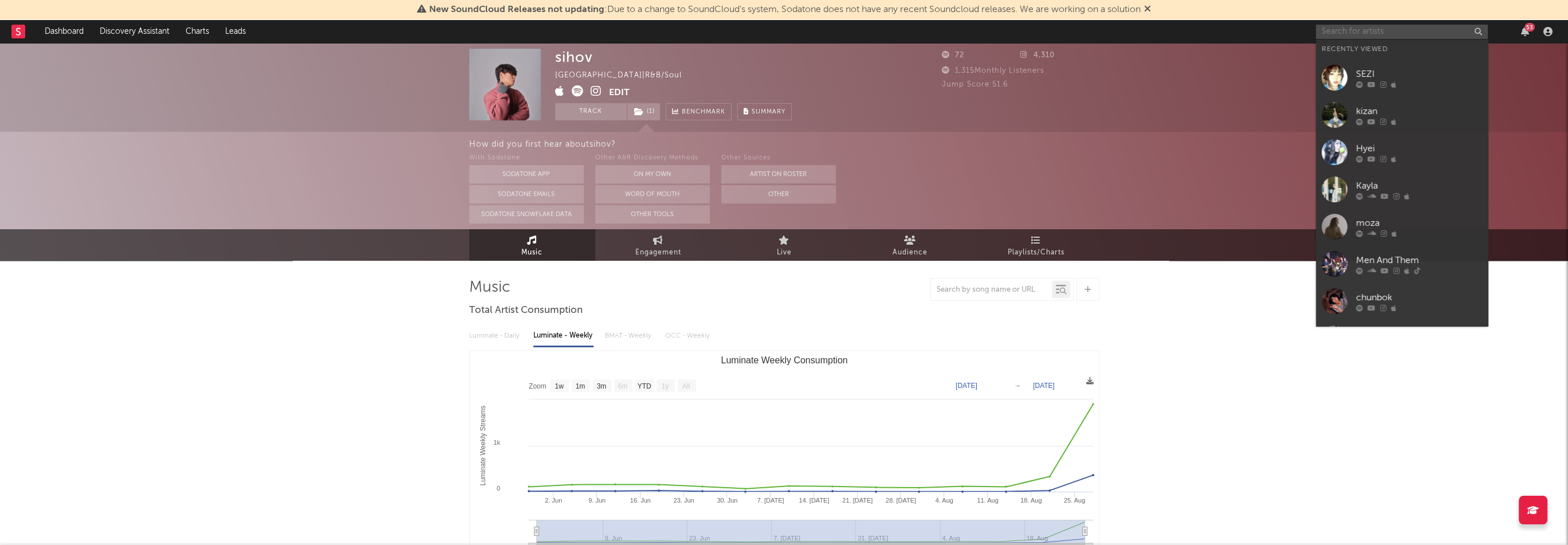
paste input "[URL][DOMAIN_NAME]"
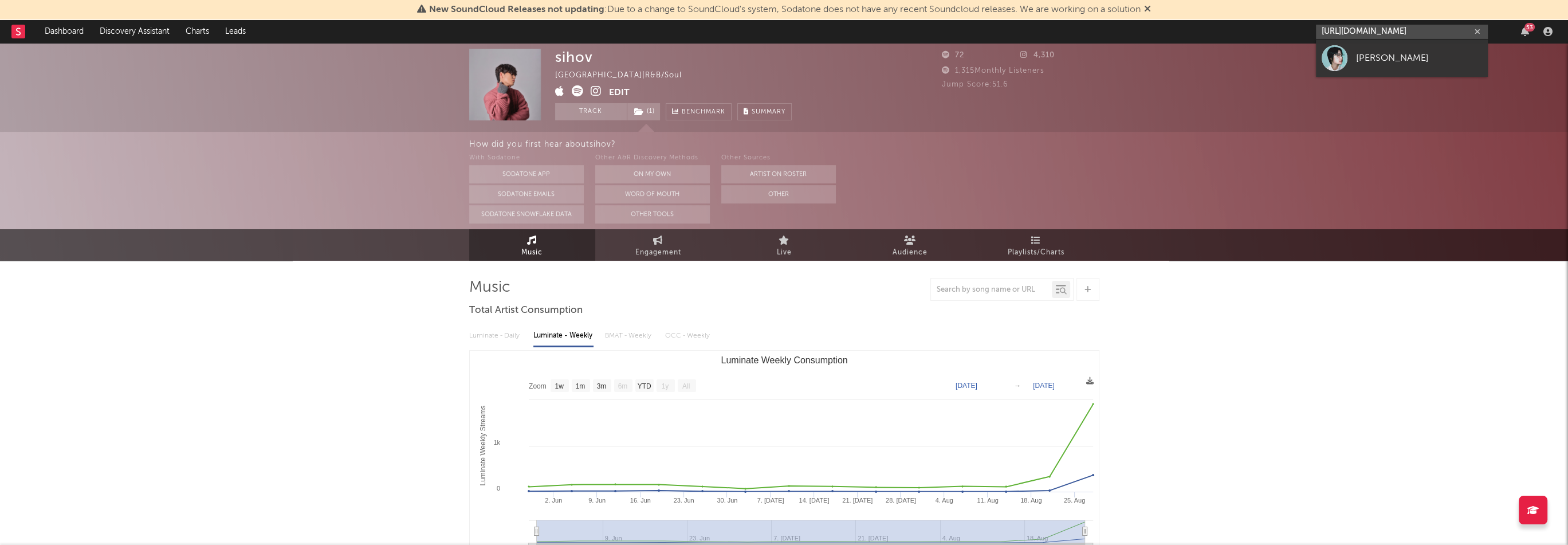
type input "[URL][DOMAIN_NAME]"
click at [1365, 50] on link "[PERSON_NAME]" at bounding box center [1402, 58] width 172 height 37
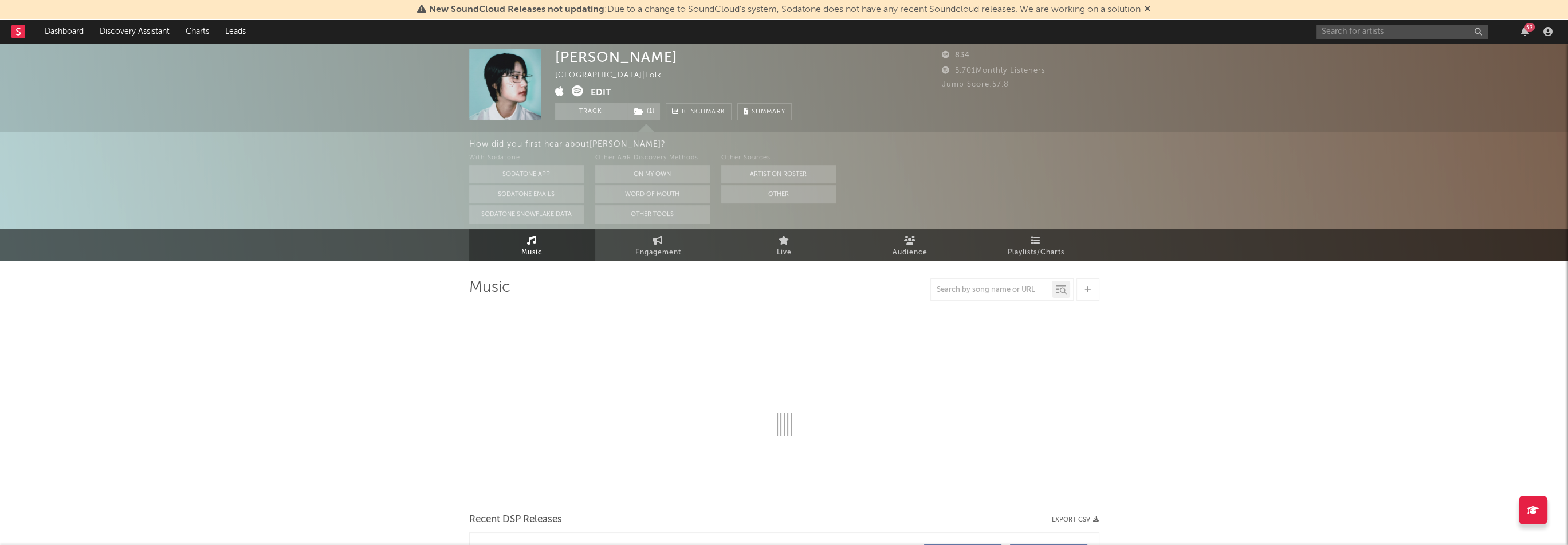
select select "6m"
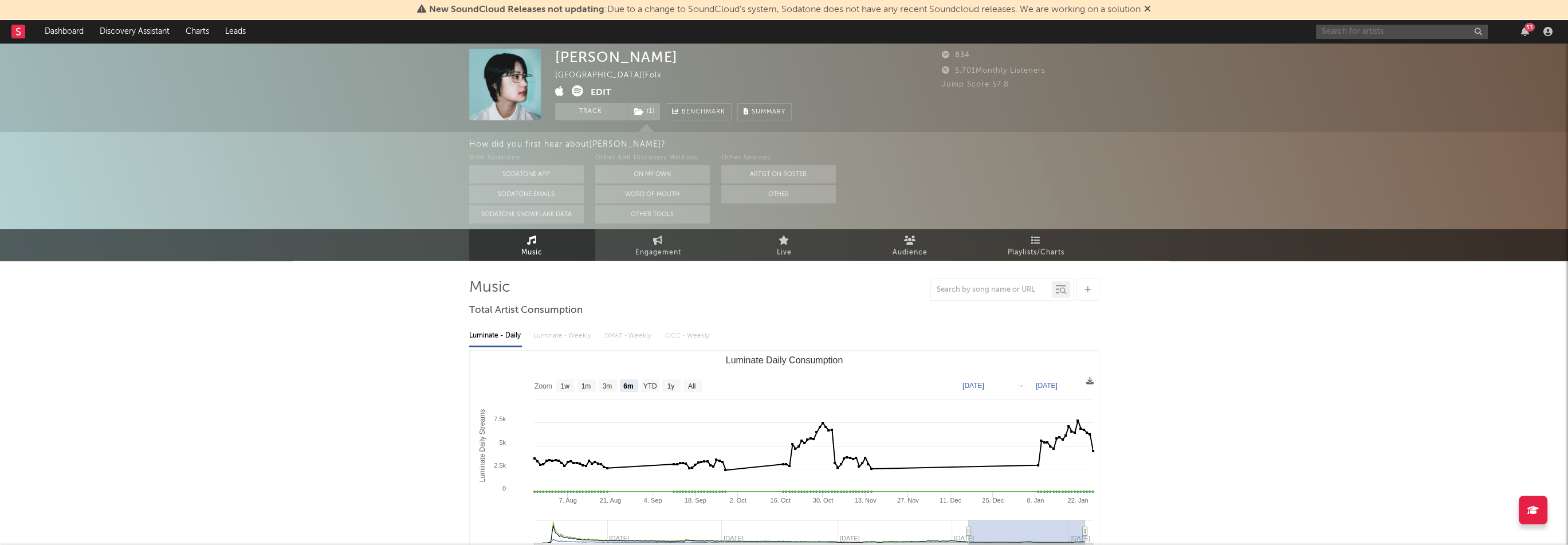
click at [1344, 34] on input "text" at bounding box center [1402, 32] width 172 height 14
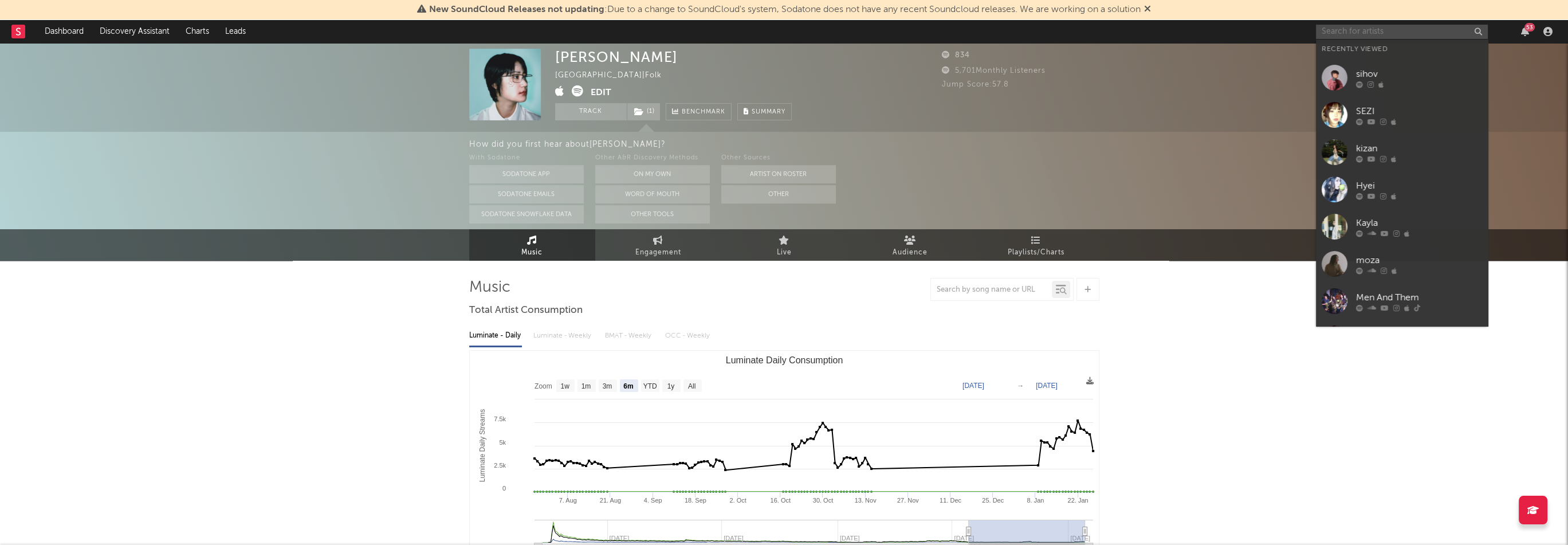
paste input "[URL][DOMAIN_NAME]"
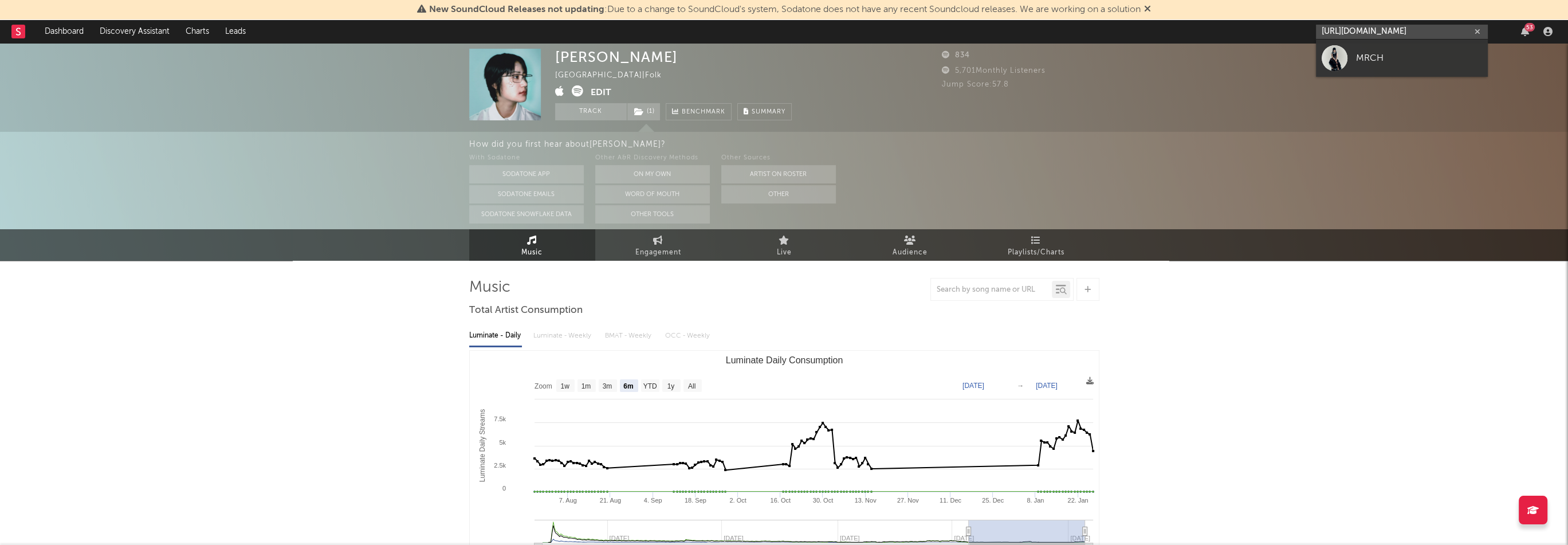
type input "[URL][DOMAIN_NAME]"
click at [1342, 58] on div at bounding box center [1334, 58] width 26 height 26
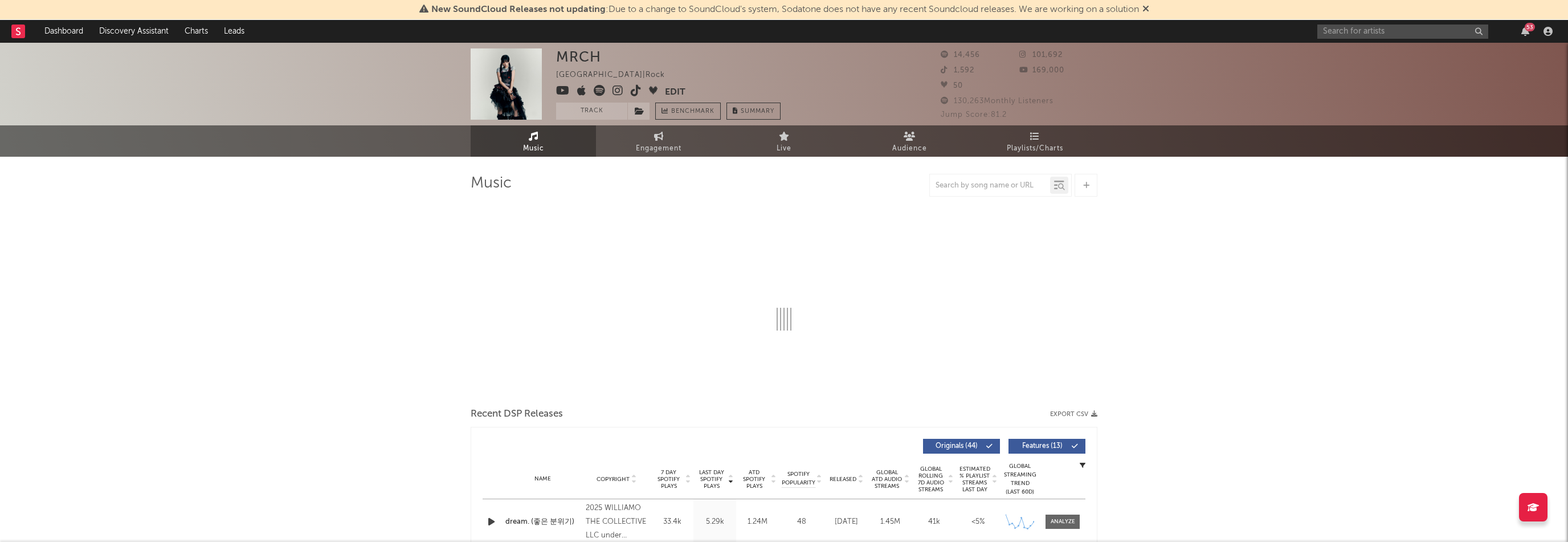
select select "6m"
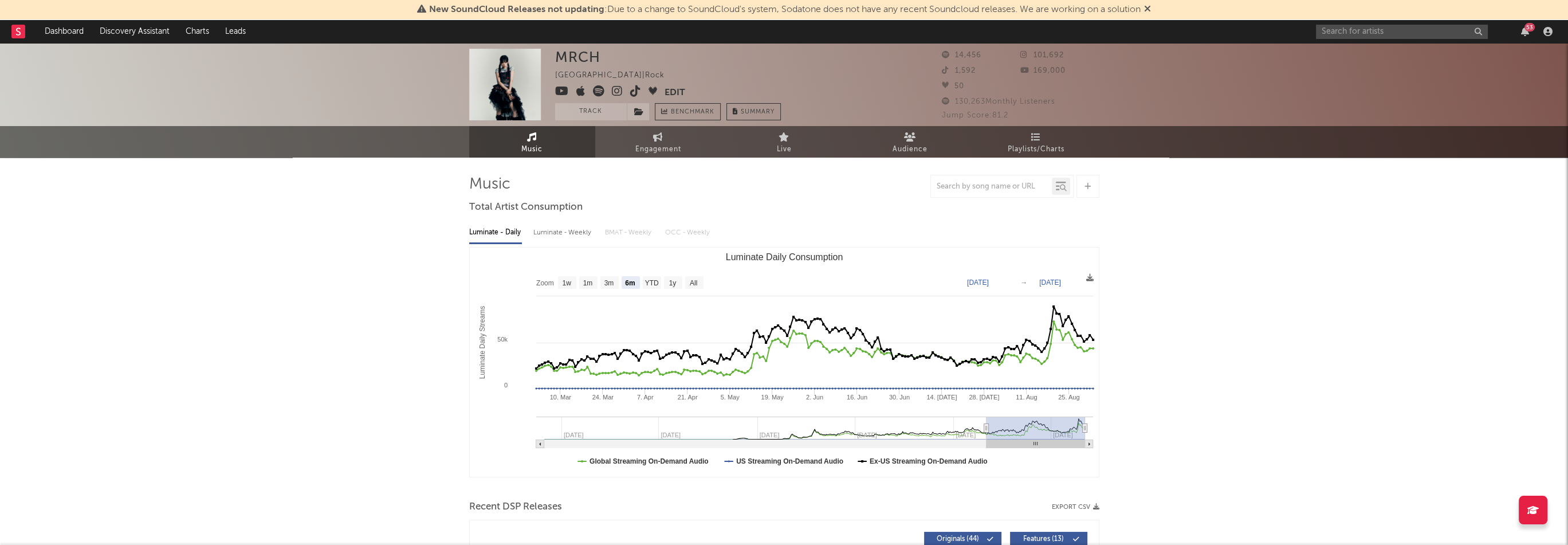
click at [617, 92] on icon at bounding box center [617, 91] width 11 height 11
click at [642, 114] on icon at bounding box center [639, 111] width 10 height 8
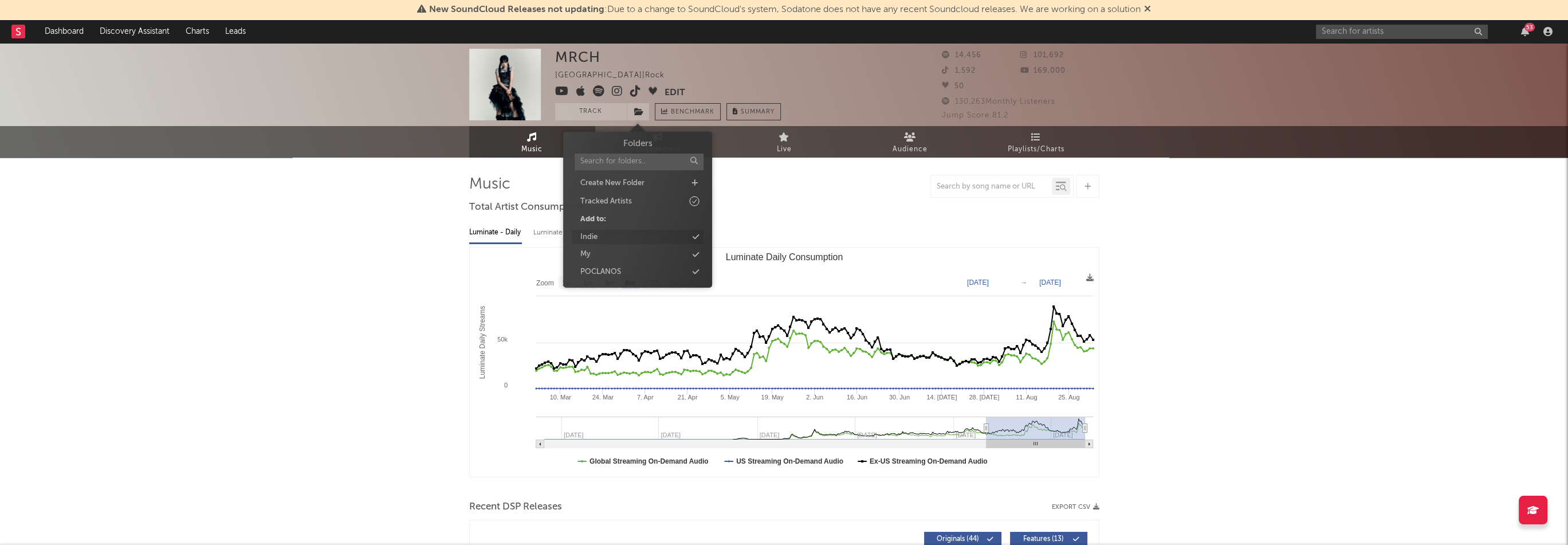
click at [615, 237] on div "Indie" at bounding box center [638, 237] width 132 height 15
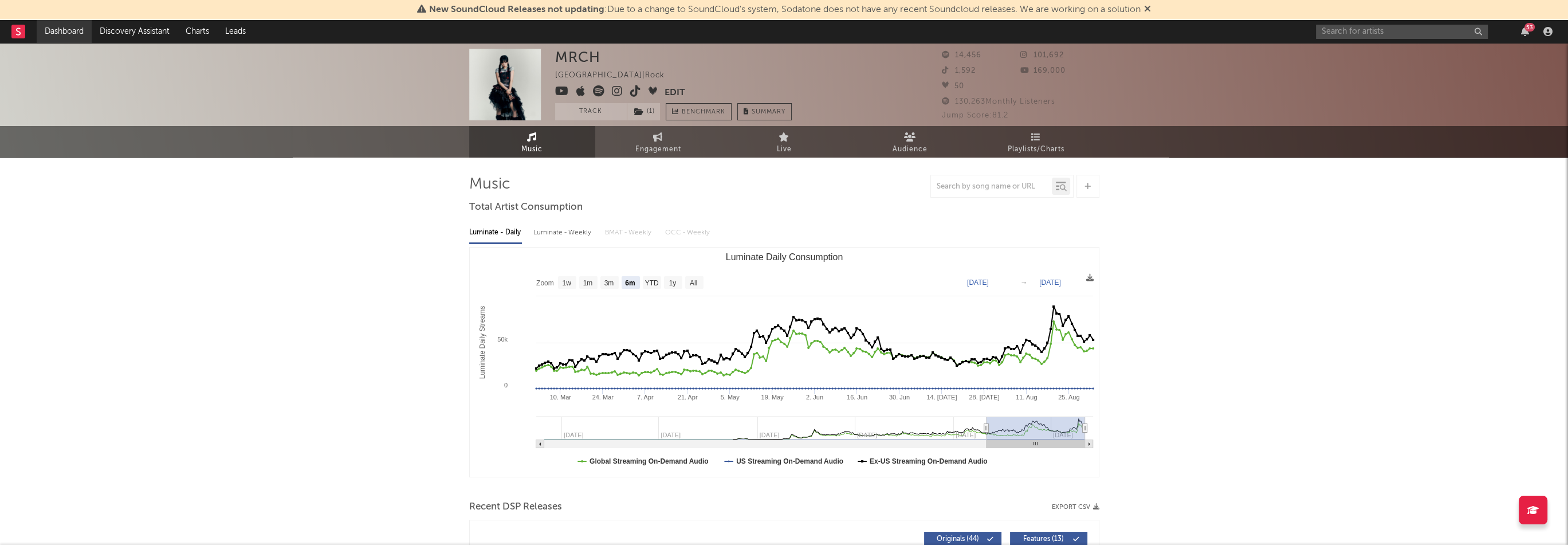
click at [77, 30] on link "Dashboard" at bounding box center [64, 32] width 55 height 23
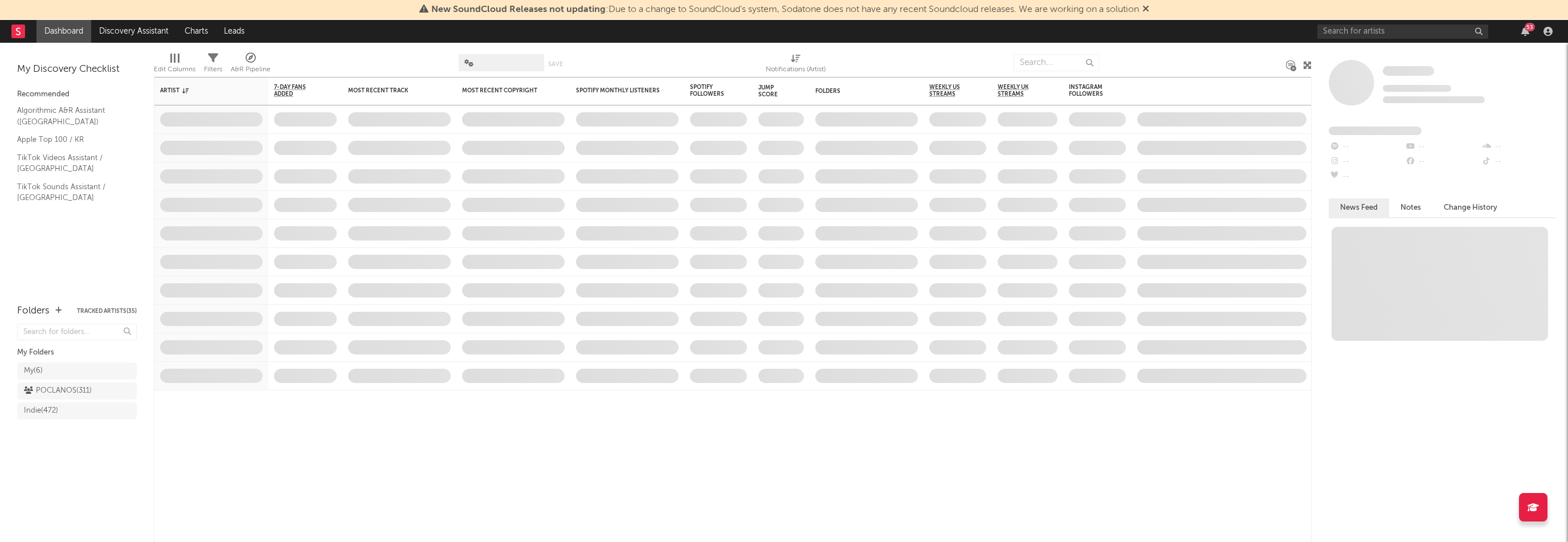
click at [42, 413] on div "Indie ( 472 )" at bounding box center [40, 411] width 34 height 14
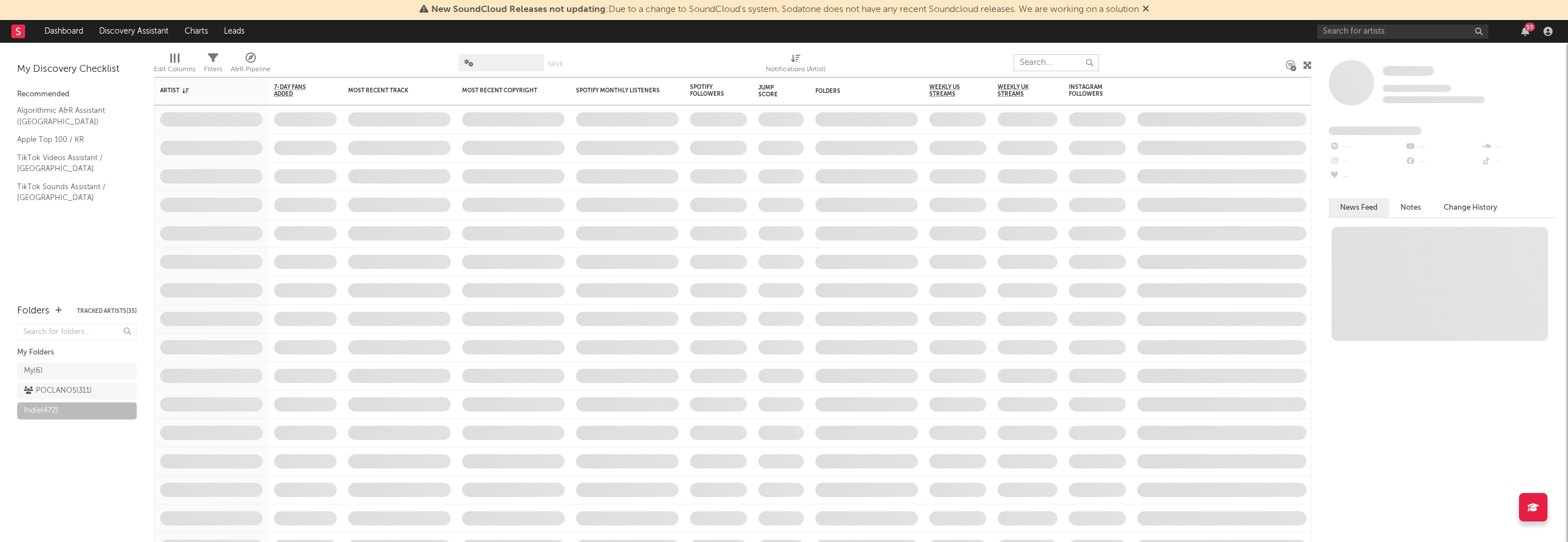
click at [1056, 61] on input "text" at bounding box center [1056, 63] width 85 height 17
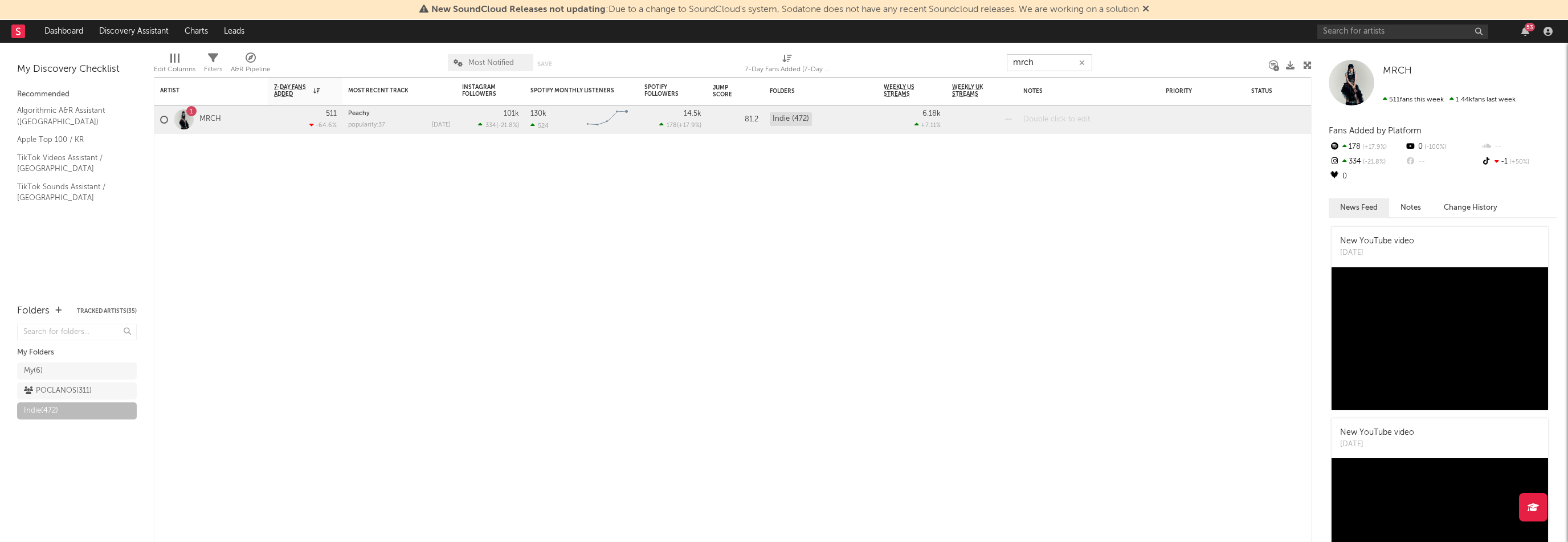
type input "mrch"
click at [1045, 125] on div at bounding box center [1088, 119] width 142 height 28
paste div
click at [1028, 171] on div "Artist Notifications 7-Day Fans Added WoW % Change Most Recent Track Popularity…" at bounding box center [732, 309] width 1157 height 465
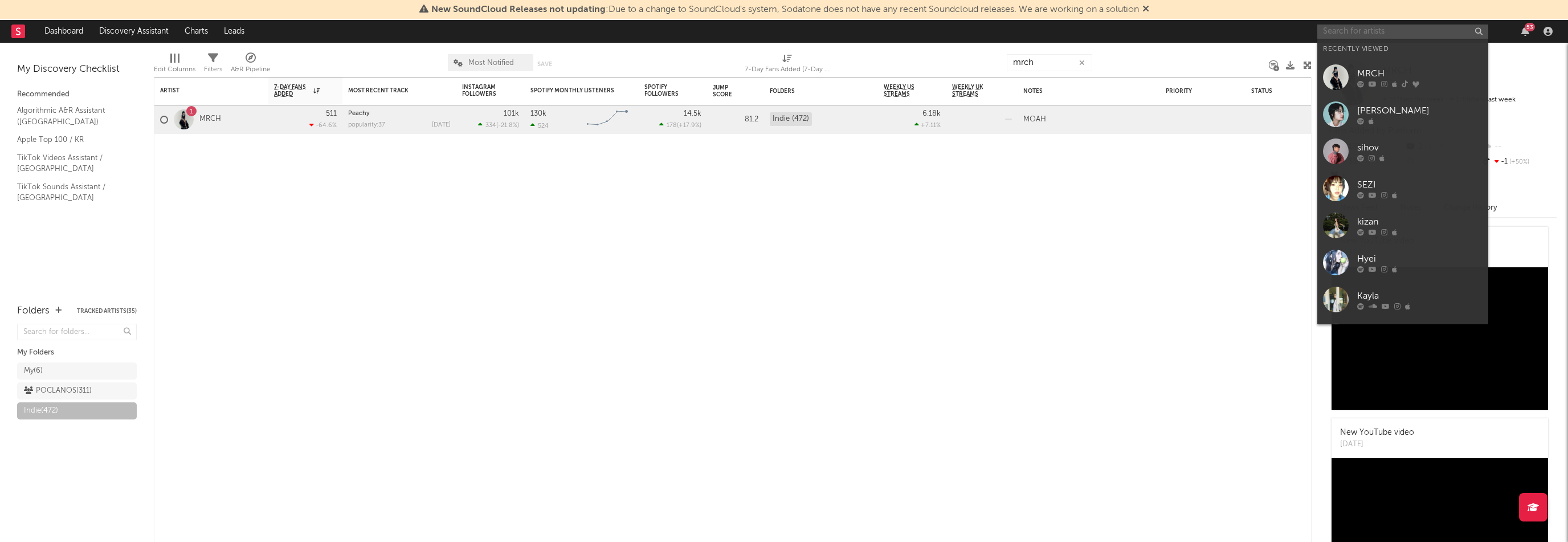
click at [1359, 26] on input "text" at bounding box center [1403, 31] width 171 height 14
paste input "[URL][DOMAIN_NAME]"
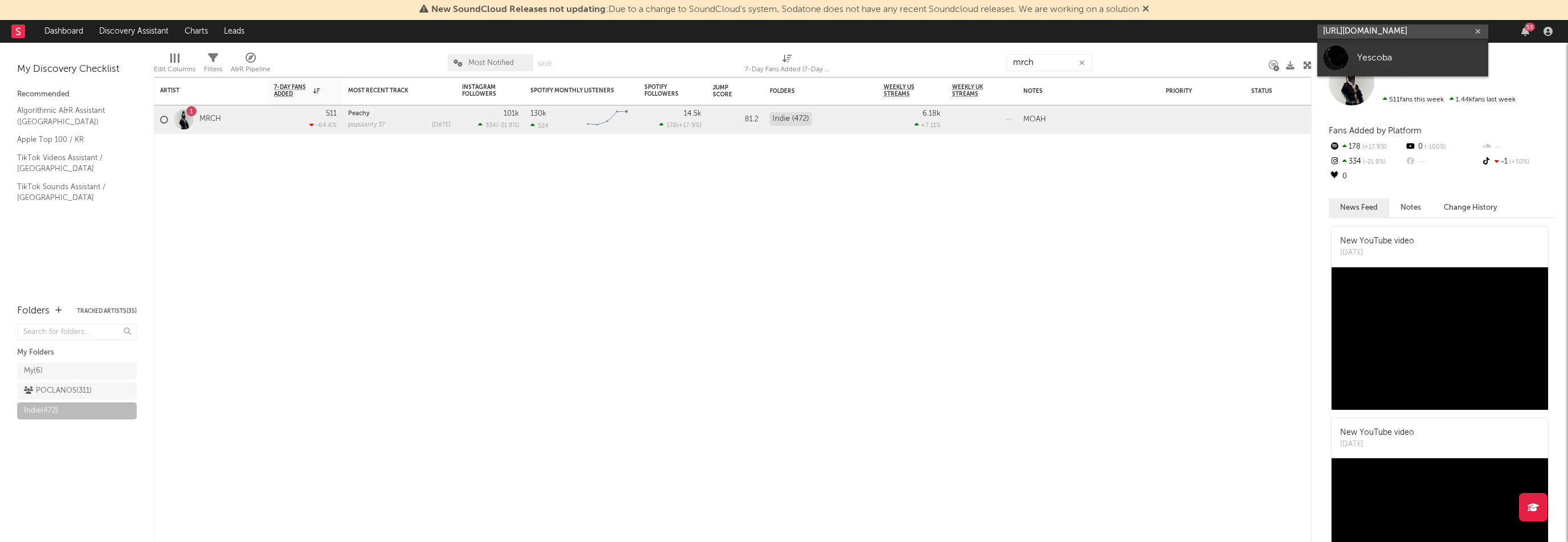
type input "[URL][DOMAIN_NAME]"
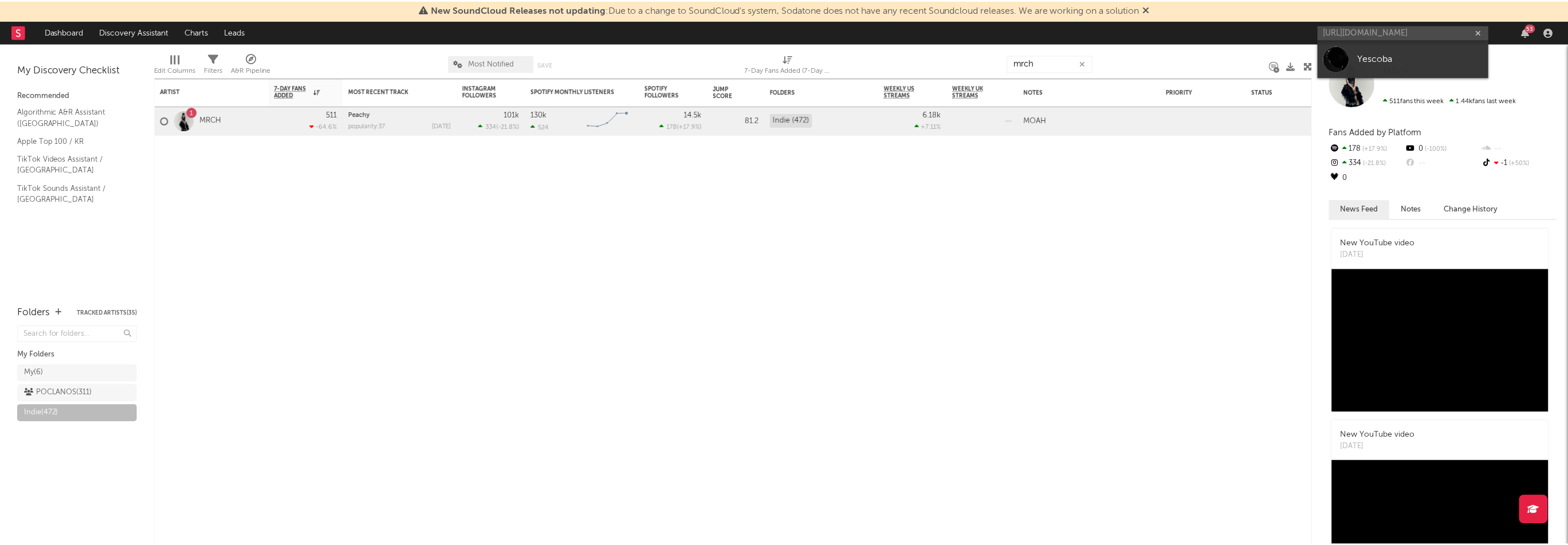
scroll to position [0, 0]
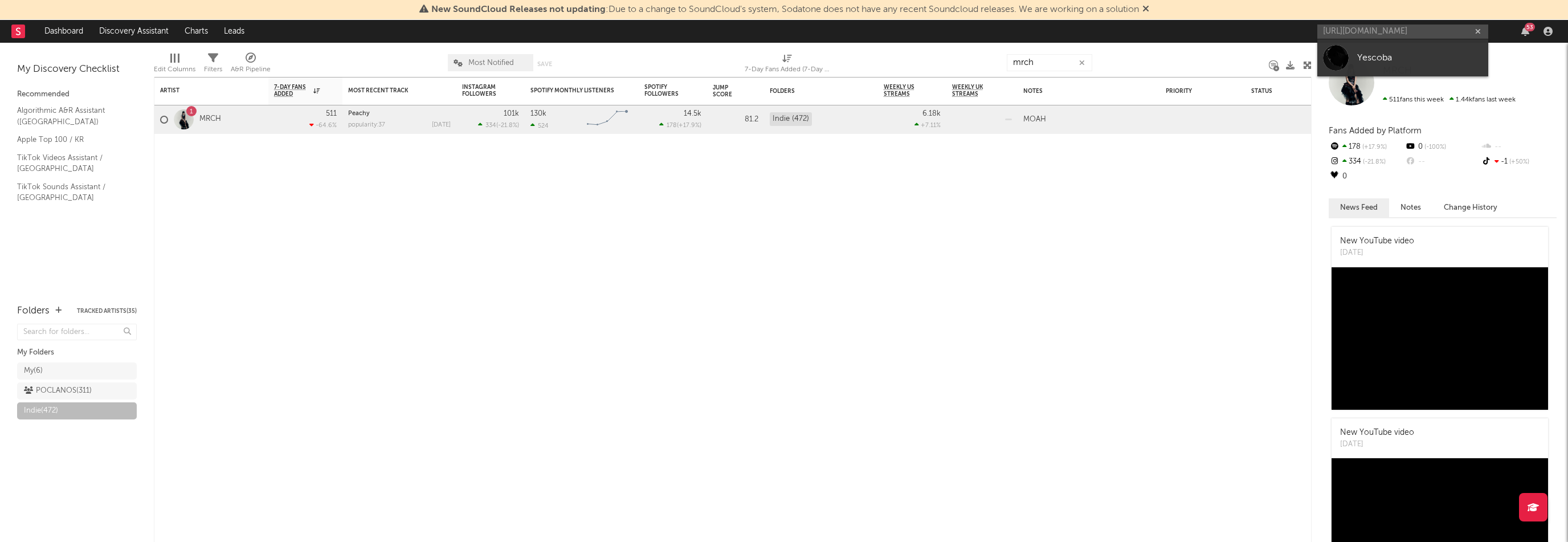
click at [1370, 52] on div "Yescoba" at bounding box center [1420, 58] width 126 height 14
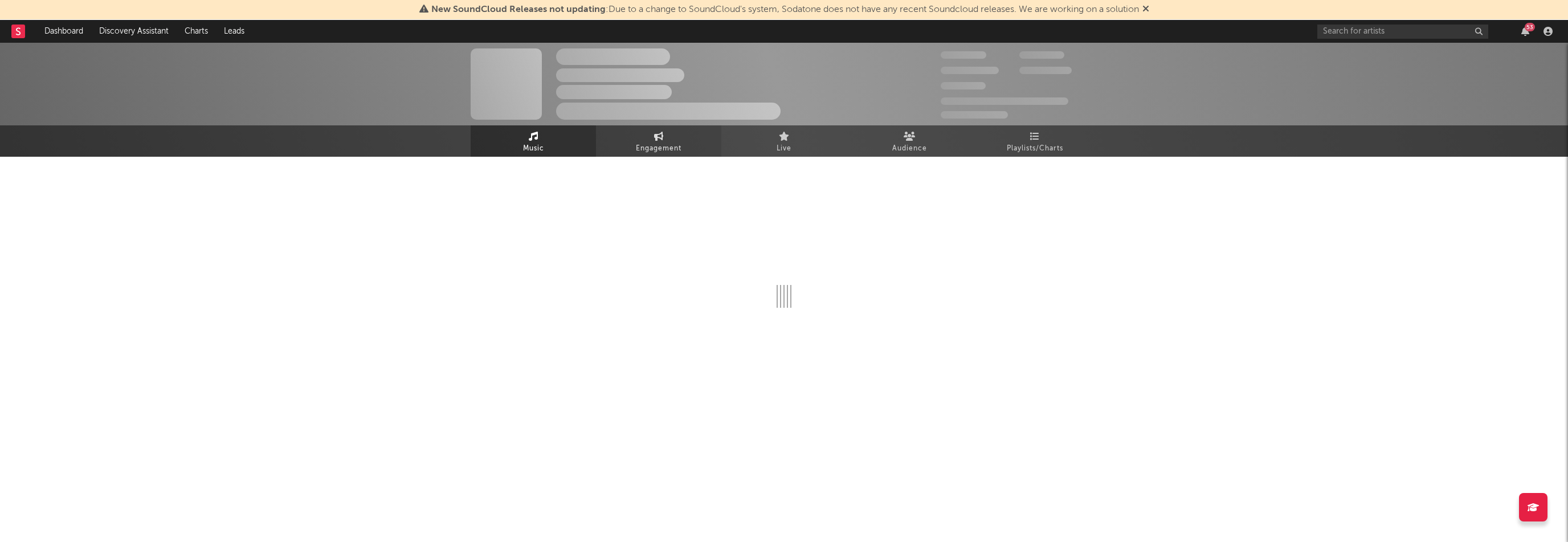
select select "1w"
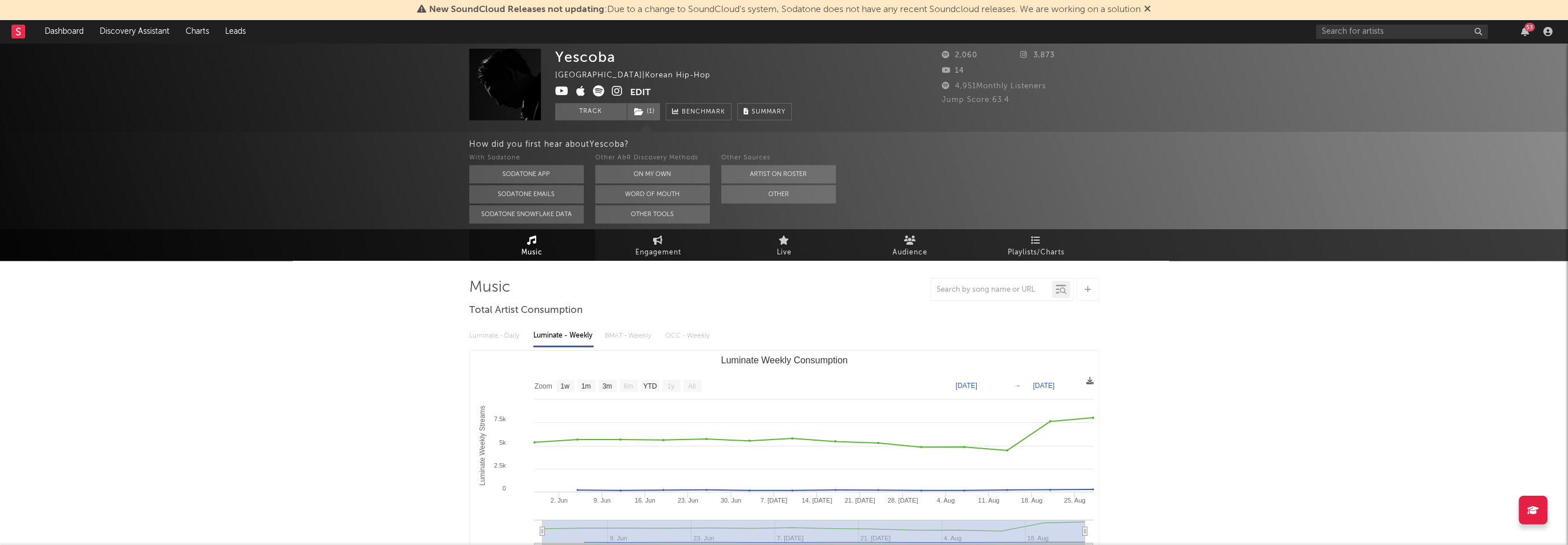
click at [618, 92] on icon at bounding box center [617, 91] width 11 height 11
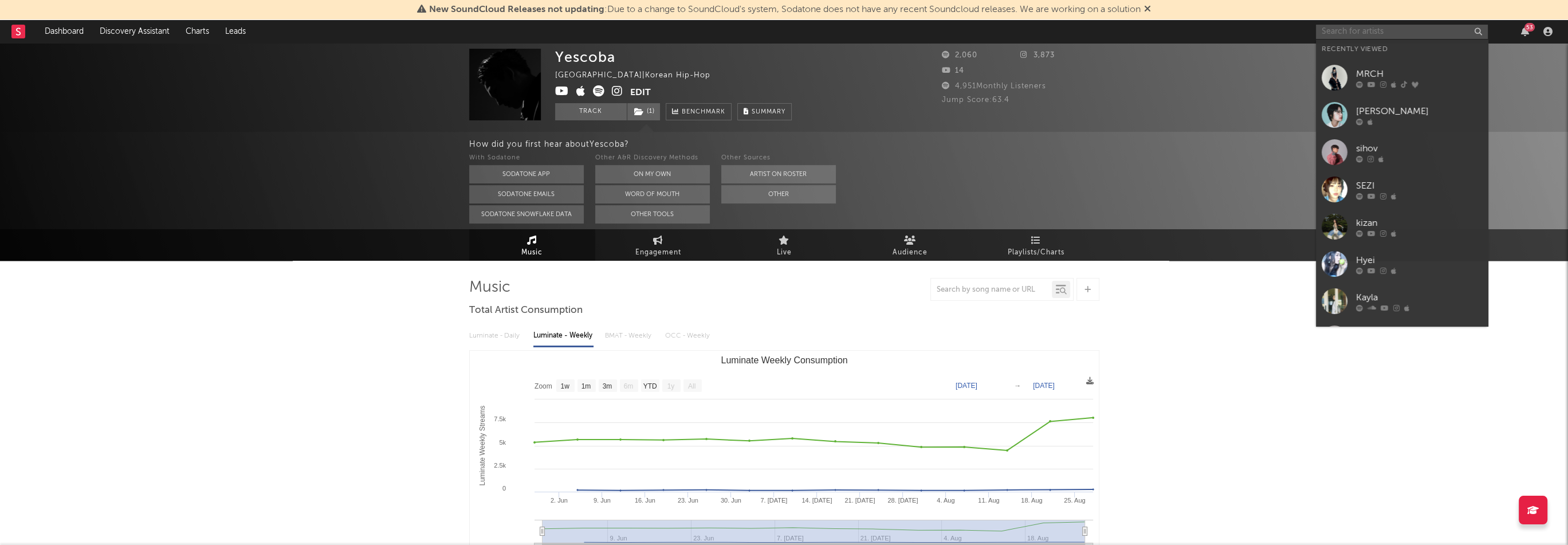
click at [1350, 34] on input "text" at bounding box center [1402, 32] width 172 height 14
paste input "[URL][DOMAIN_NAME]"
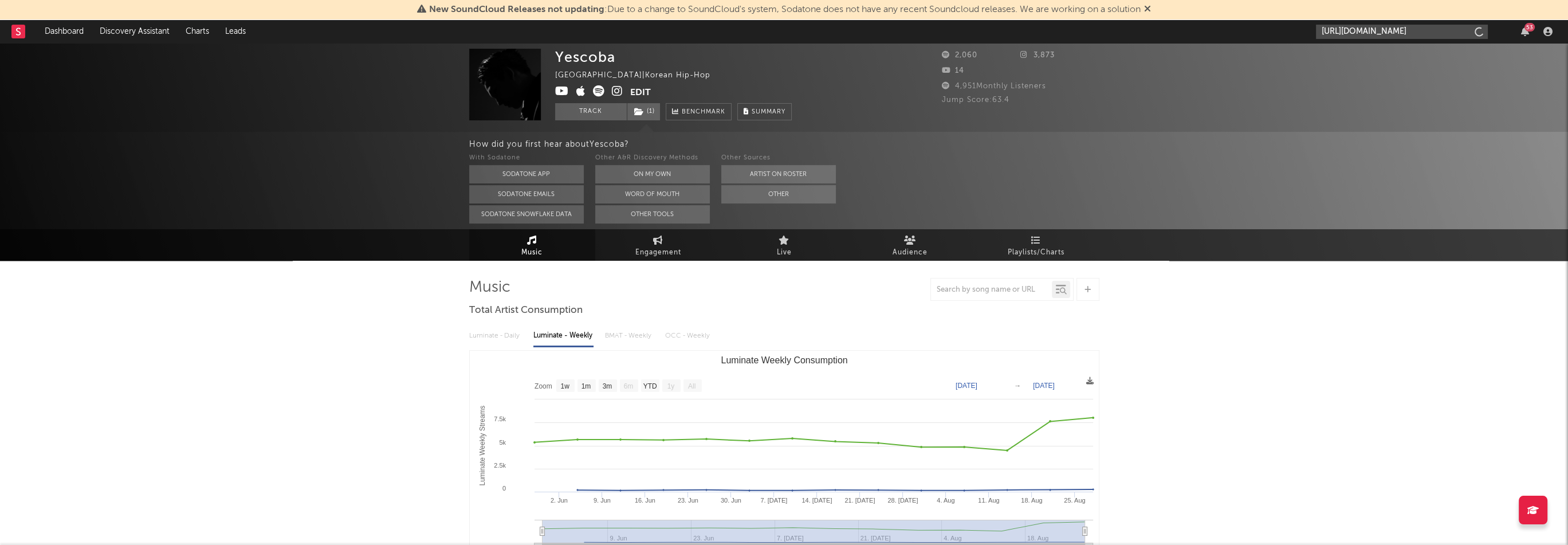
scroll to position [0, 60]
type input "[URL][DOMAIN_NAME]"
click at [1390, 61] on div "[PERSON_NAME]" at bounding box center [1419, 58] width 126 height 14
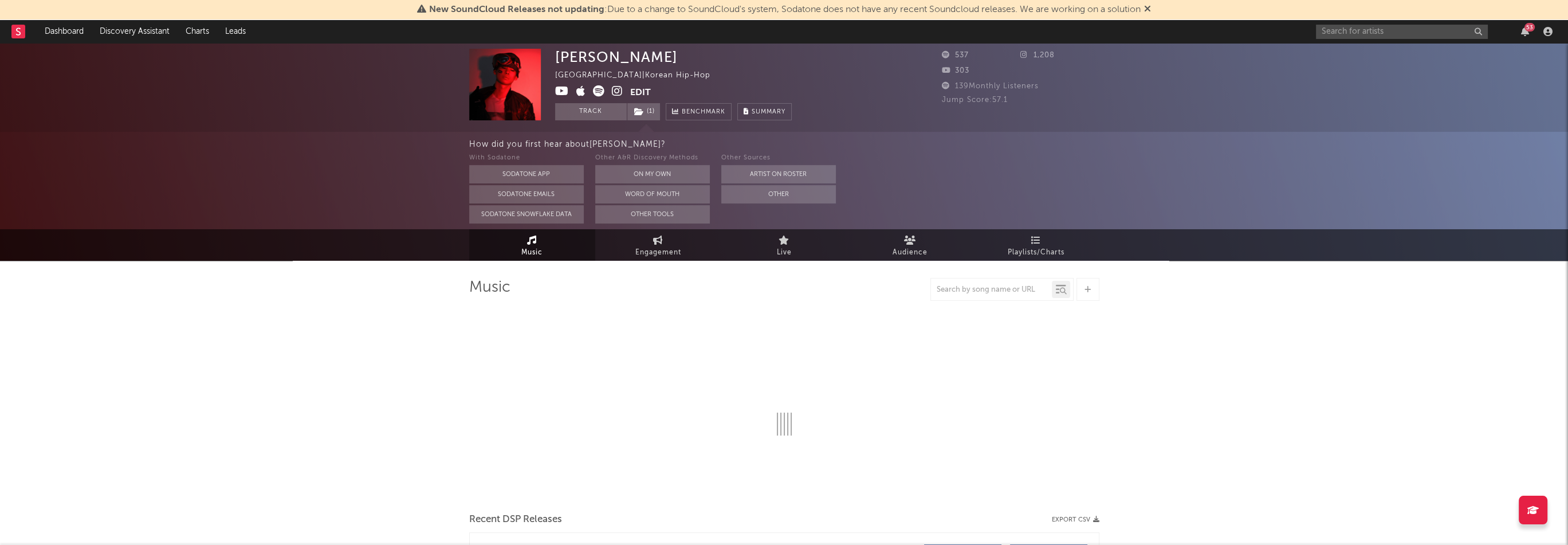
select select "1w"
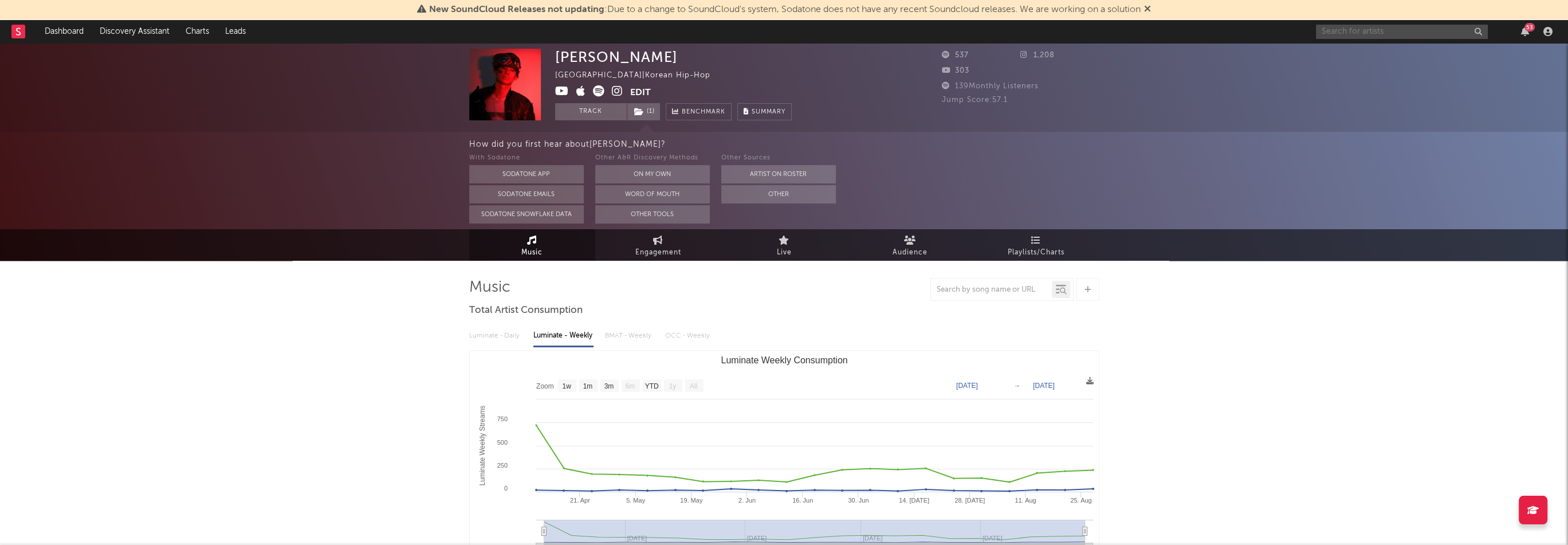
click at [1402, 32] on input "text" at bounding box center [1402, 32] width 172 height 14
paste input "[URL][DOMAIN_NAME]"
type input "[URL][DOMAIN_NAME]"
click at [1381, 63] on div "[PERSON_NAME]" at bounding box center [1419, 58] width 126 height 14
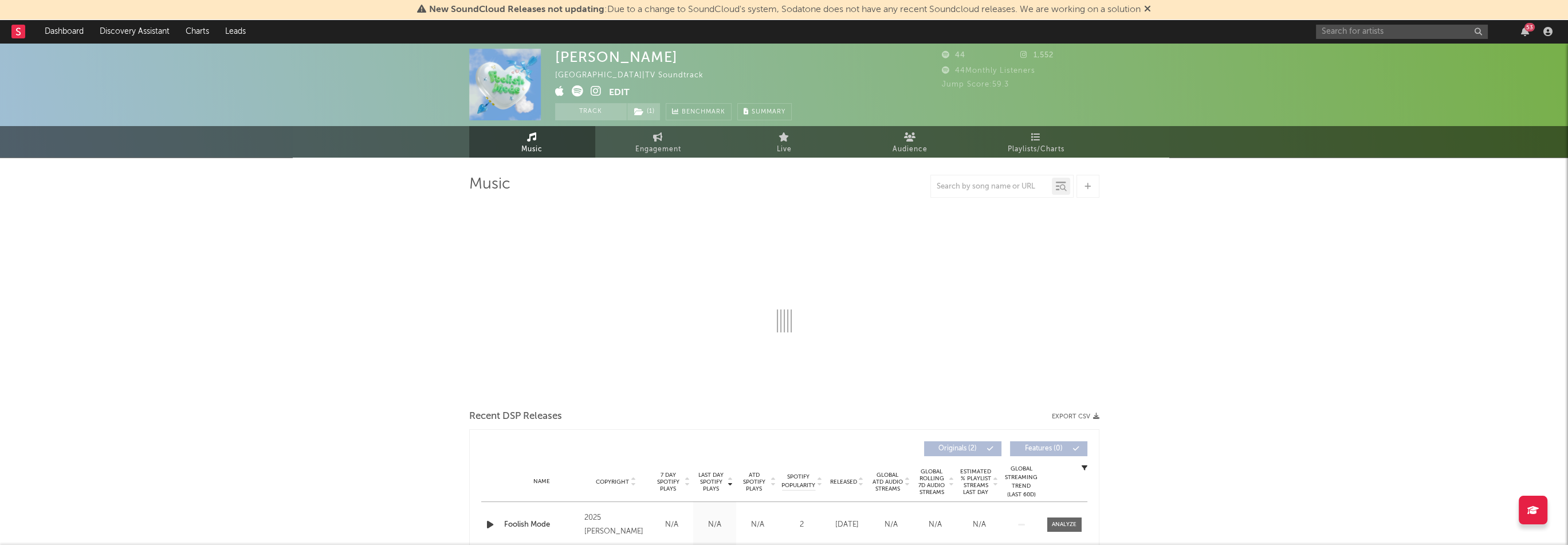
select select "1w"
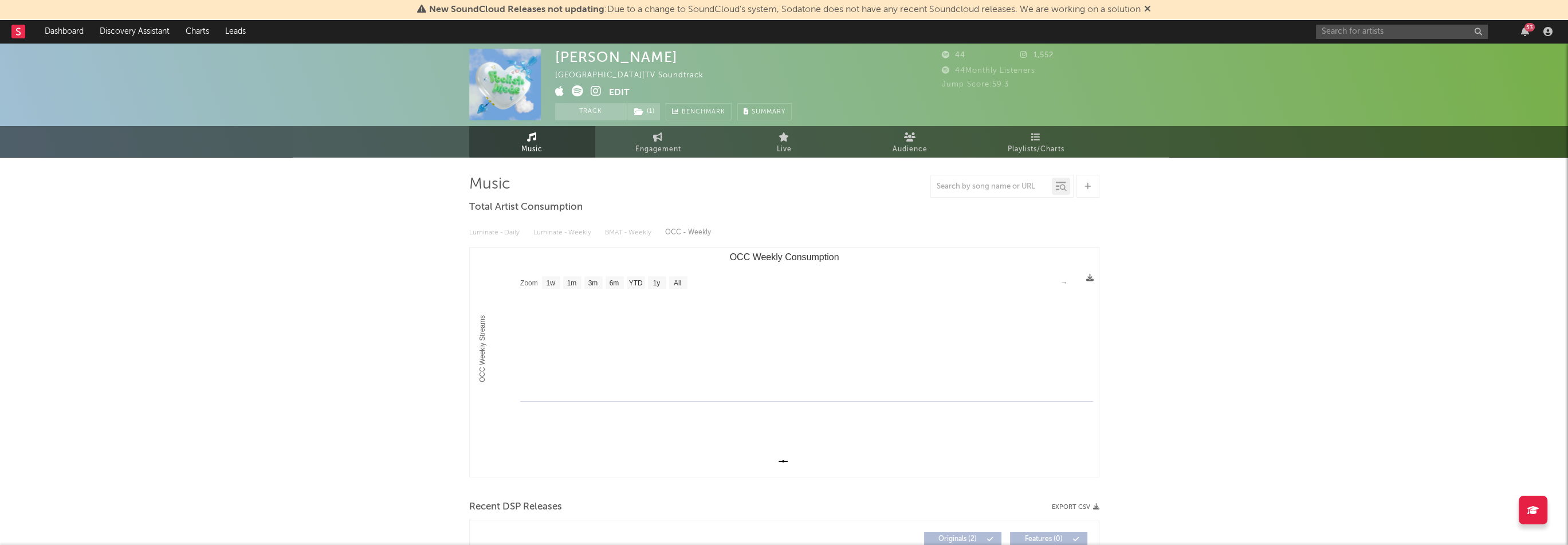
click at [558, 94] on icon at bounding box center [560, 91] width 9 height 11
click at [1342, 27] on input "text" at bounding box center [1402, 32] width 172 height 14
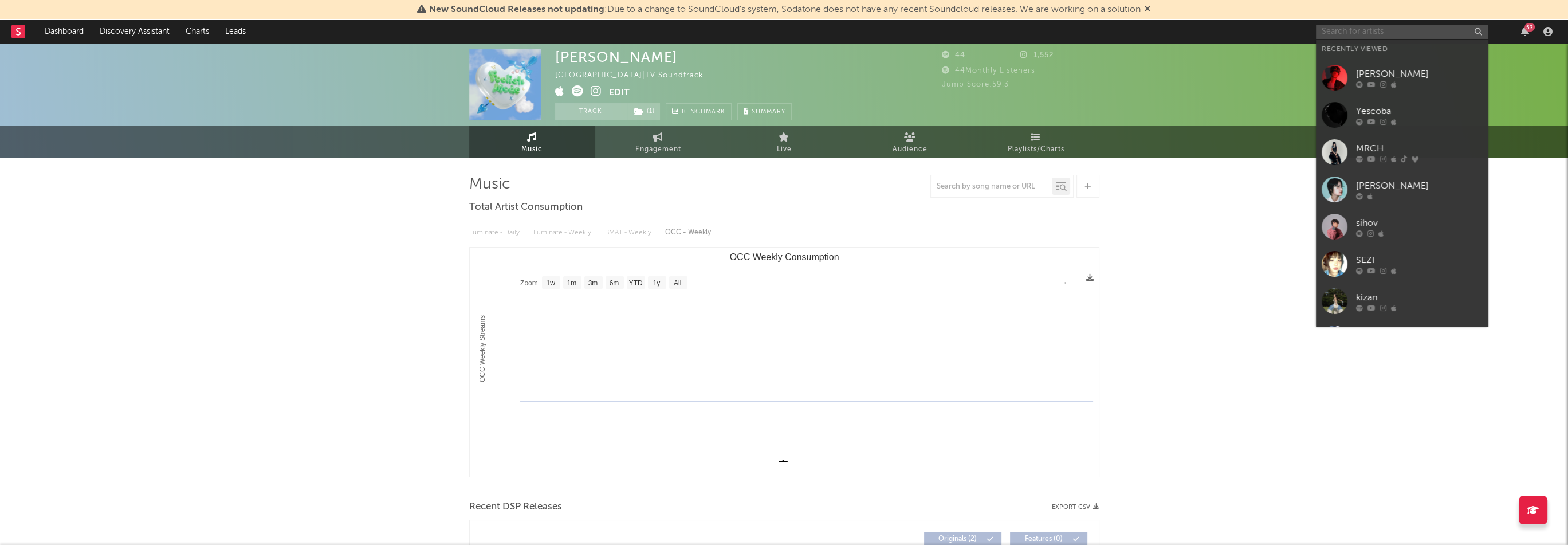
paste input "[URL][DOMAIN_NAME]"
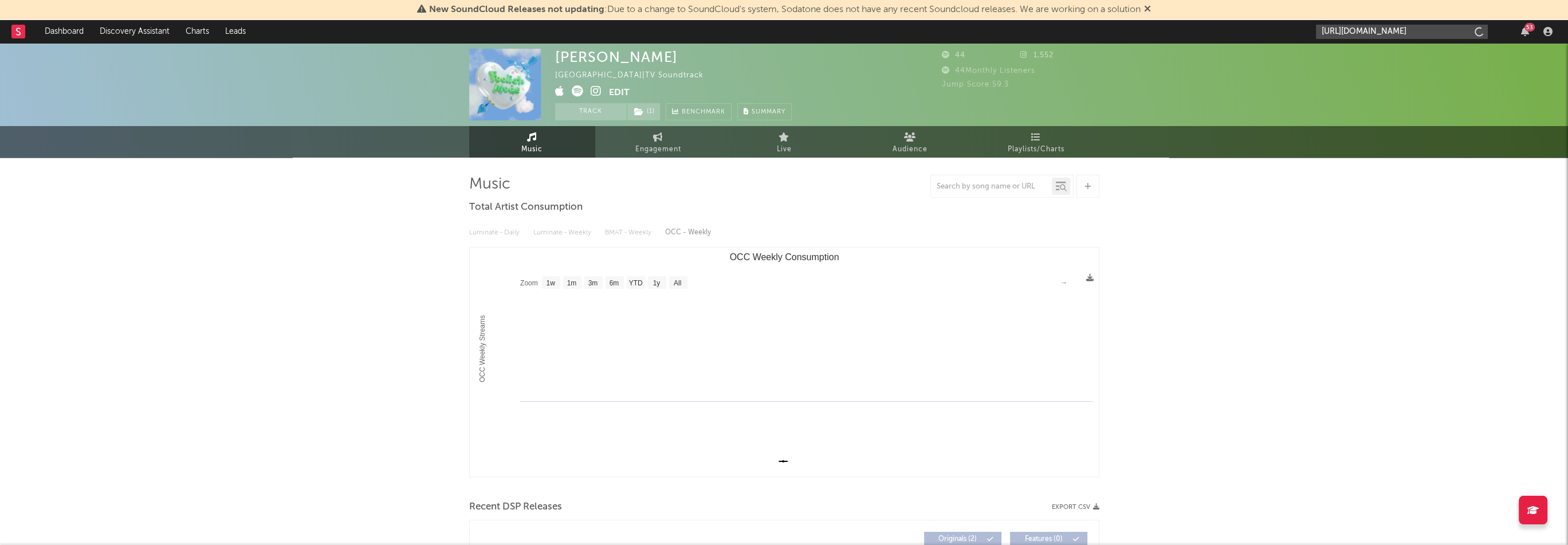
scroll to position [0, 70]
type input "[URL][DOMAIN_NAME]"
click at [1384, 55] on div "Yenjamin" at bounding box center [1419, 58] width 126 height 14
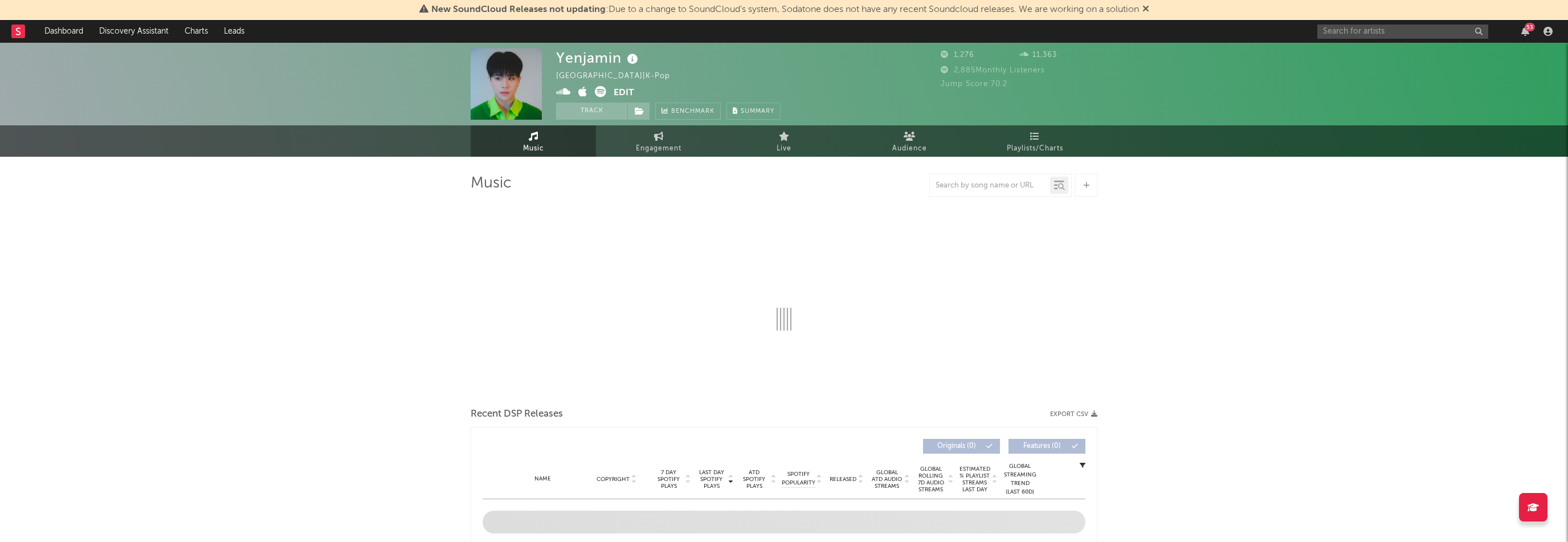
select select "1w"
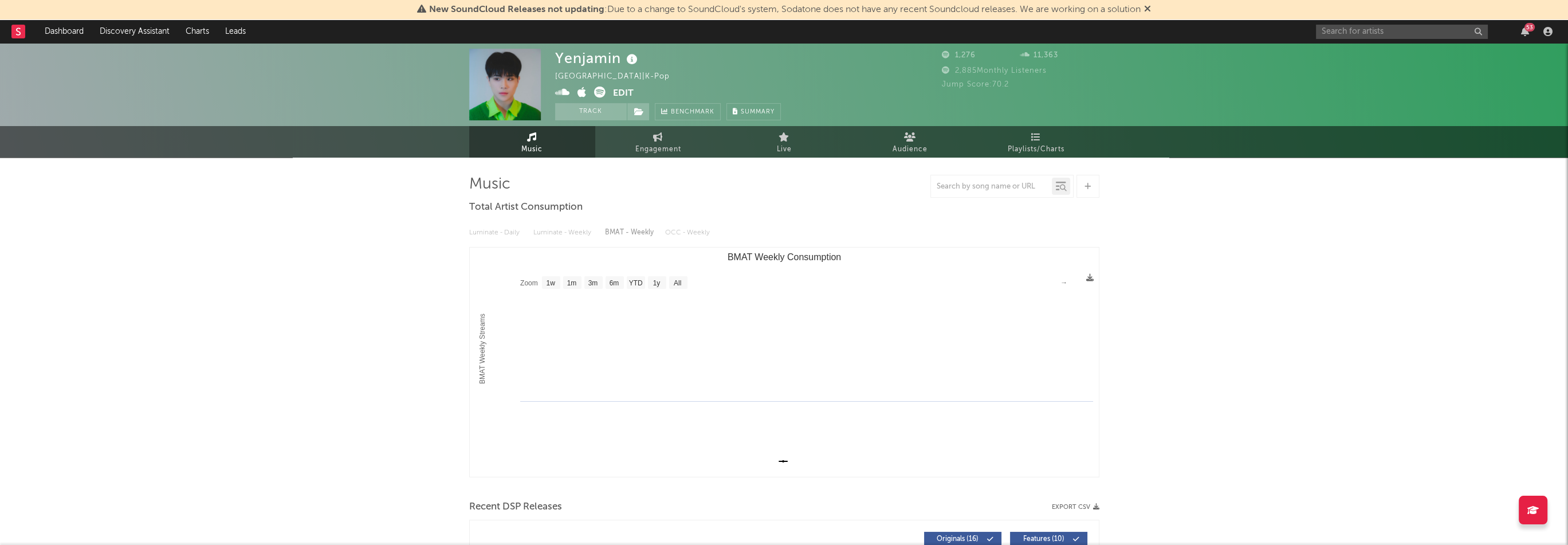
click at [586, 92] on icon at bounding box center [582, 92] width 9 height 11
click at [628, 92] on button "Edit" at bounding box center [623, 93] width 20 height 14
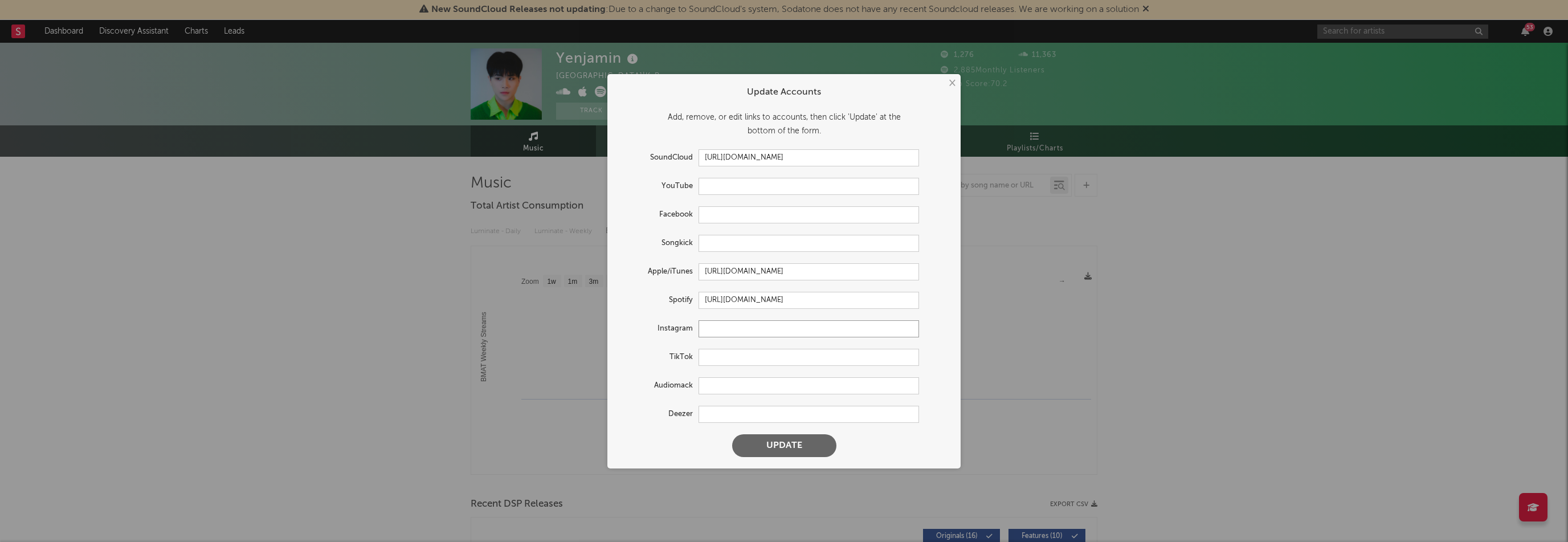
click at [729, 328] on input "text" at bounding box center [808, 329] width 221 height 17
paste input "[URL][DOMAIN_NAME]"
type input "[URL][DOMAIN_NAME]"
click at [729, 193] on input "text" at bounding box center [808, 186] width 221 height 17
paste input "[URL][DOMAIN_NAME]"
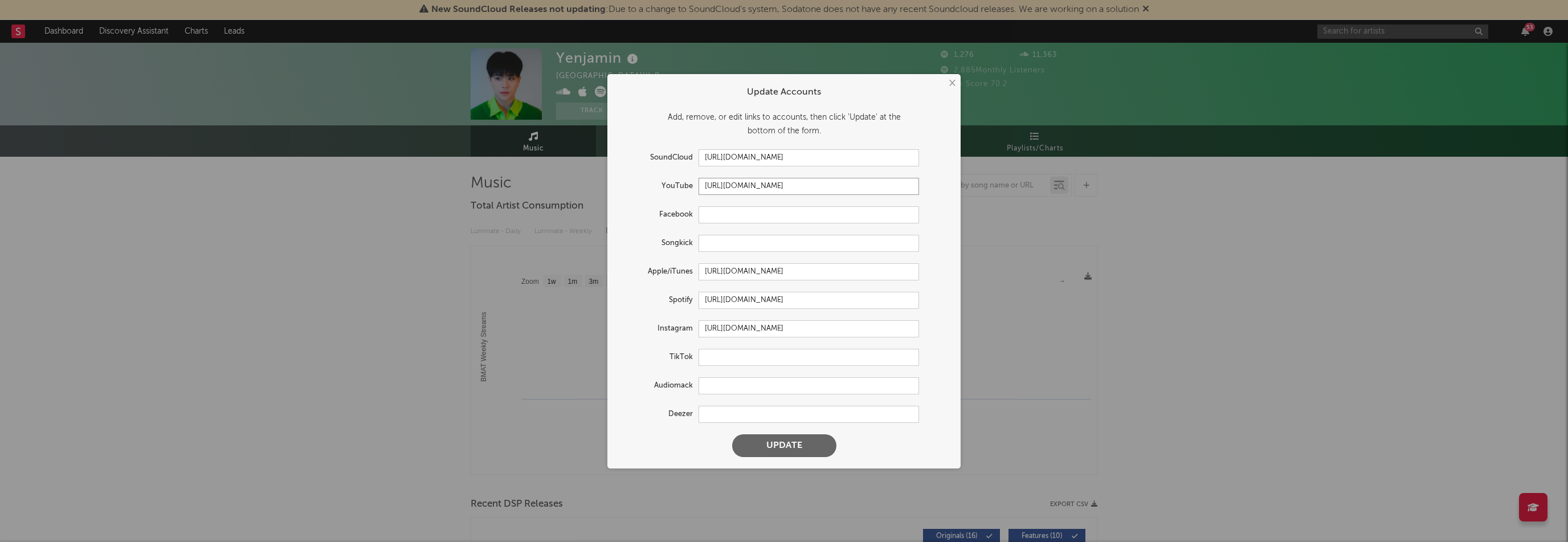
scroll to position [0, 18]
type input "[URL][DOMAIN_NAME]"
click at [795, 450] on button "Update" at bounding box center [784, 446] width 104 height 23
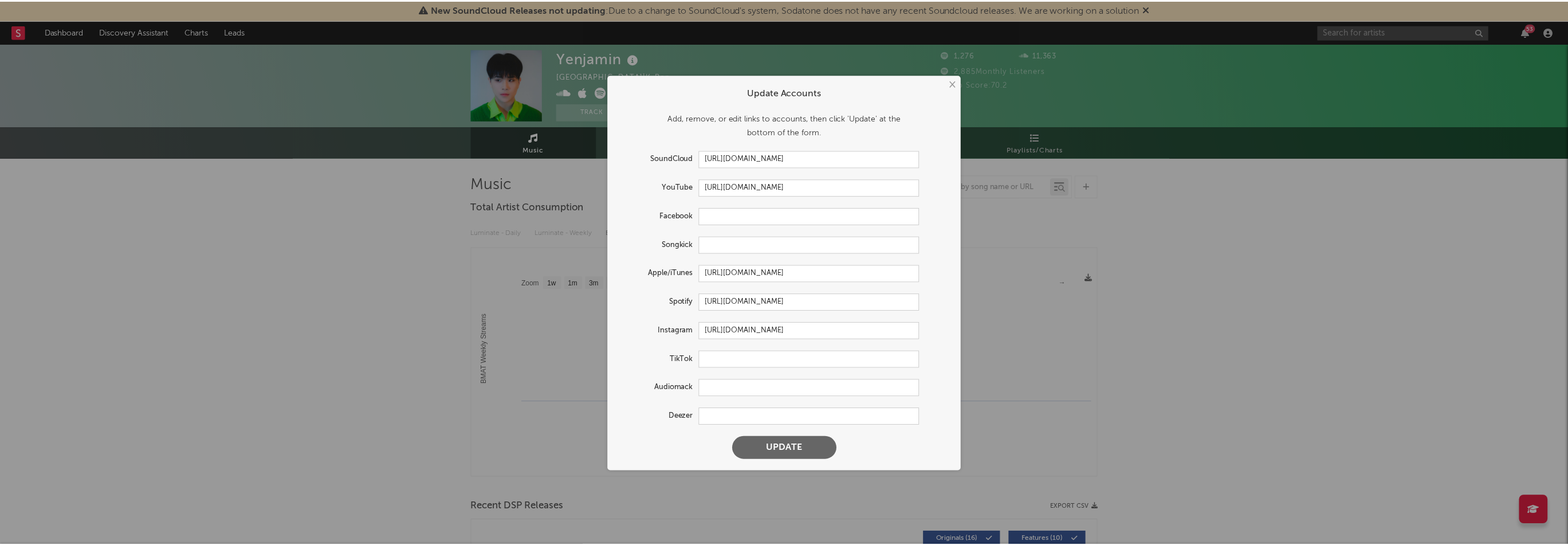
scroll to position [0, 0]
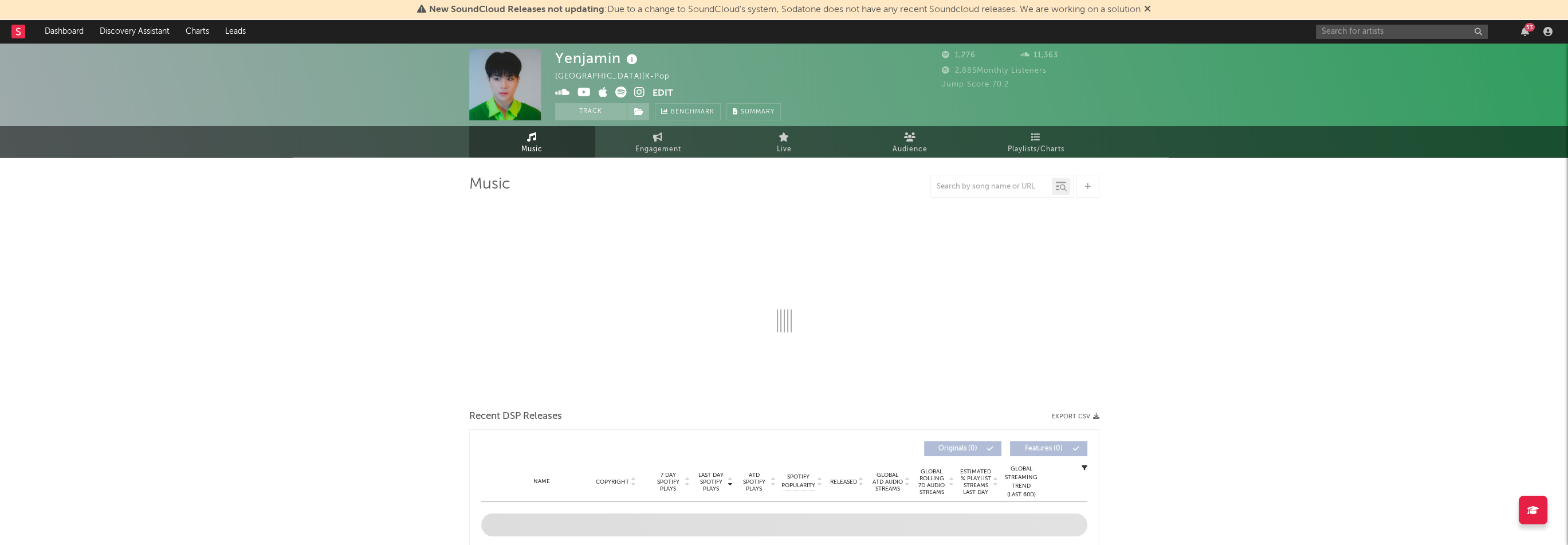
click at [638, 107] on icon at bounding box center [639, 111] width 10 height 8
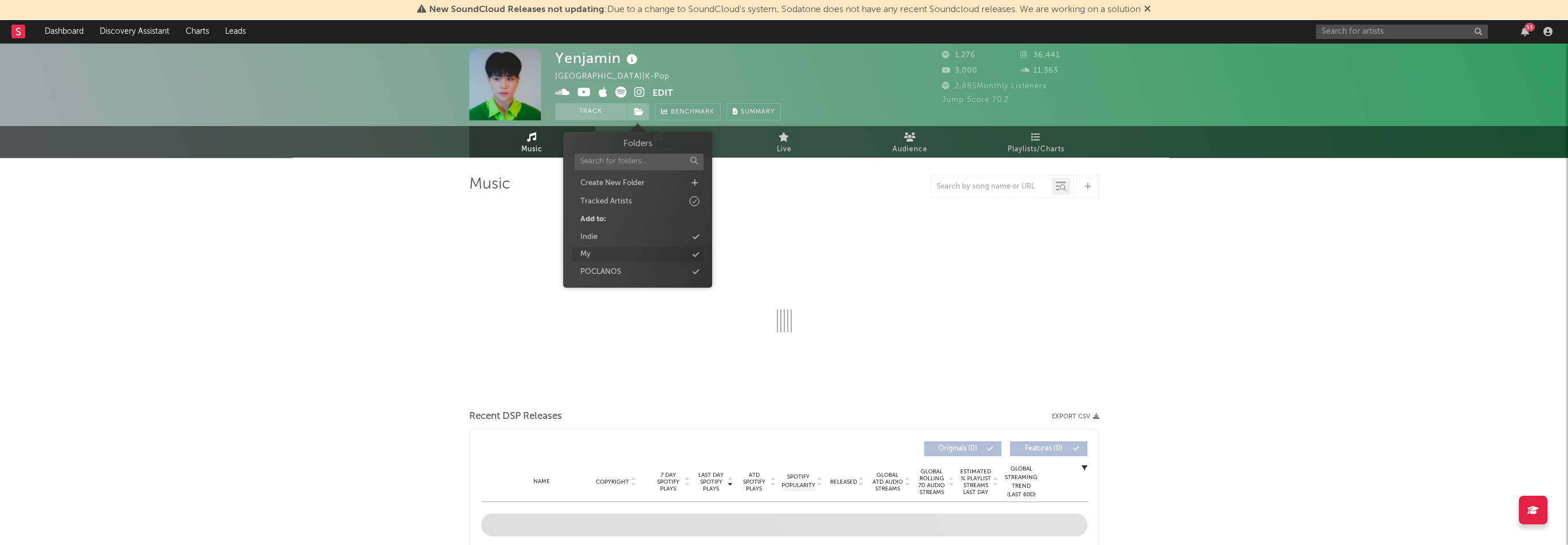
select select "1w"
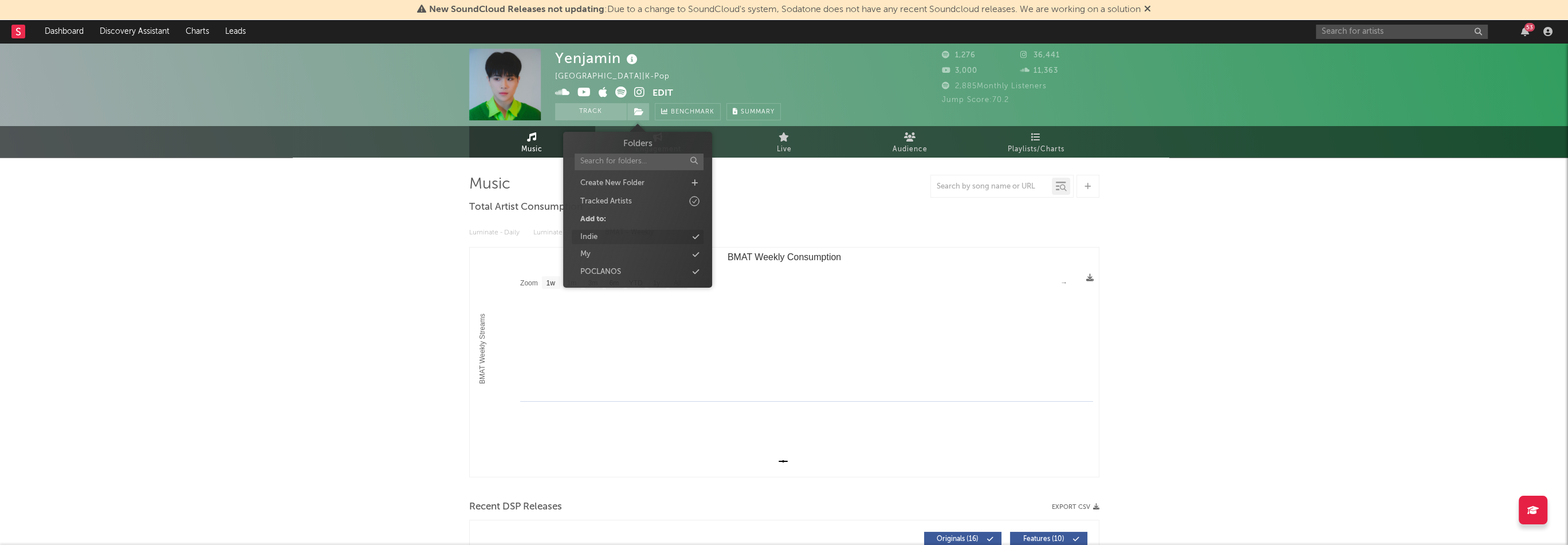
click at [631, 238] on div "Indie" at bounding box center [638, 237] width 132 height 15
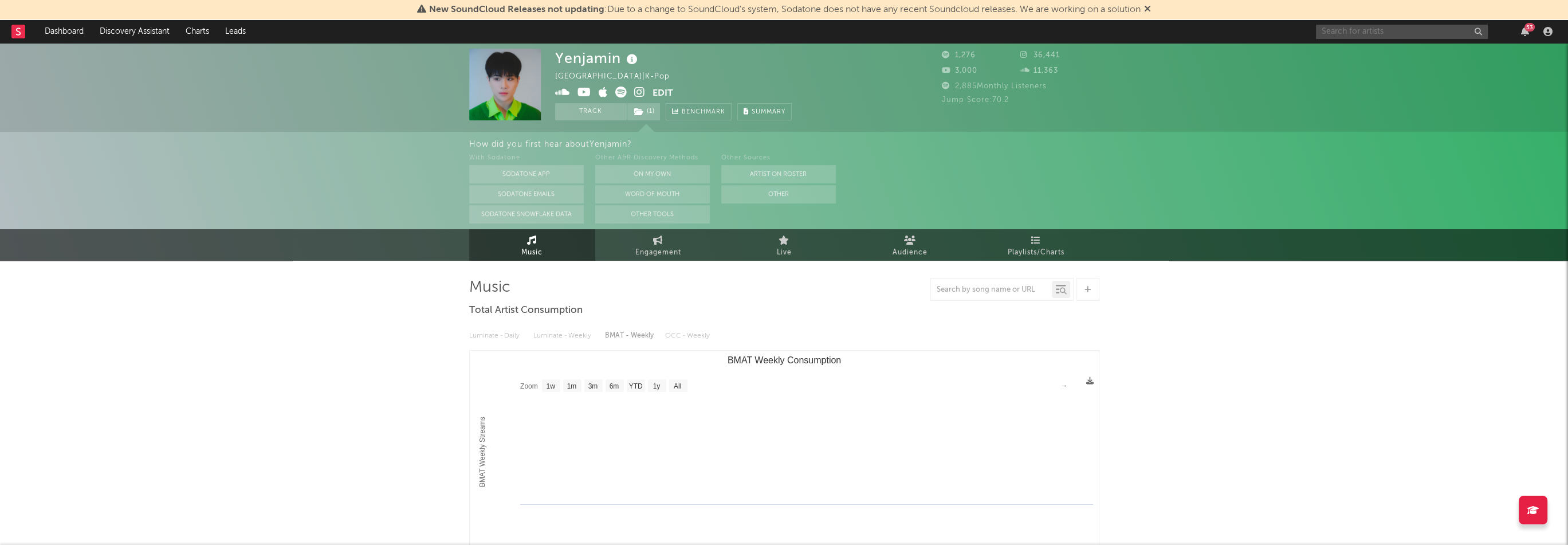
click at [1378, 31] on input "text" at bounding box center [1402, 32] width 172 height 14
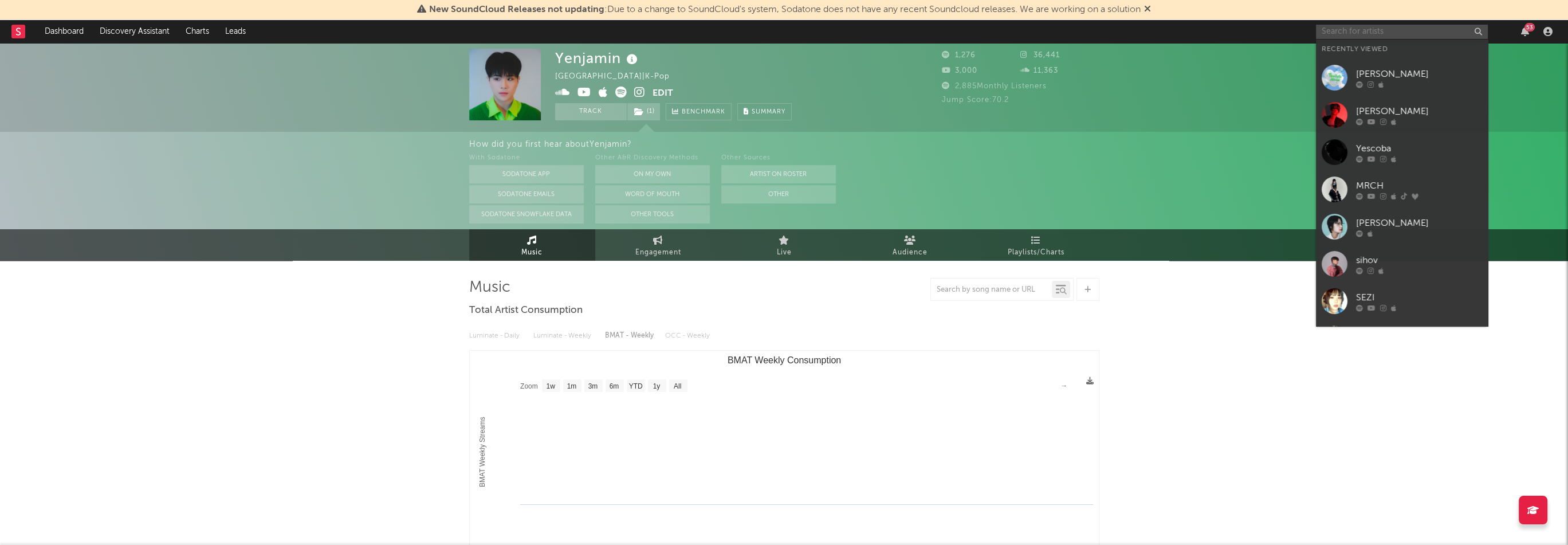
paste input "[URL][DOMAIN_NAME]"
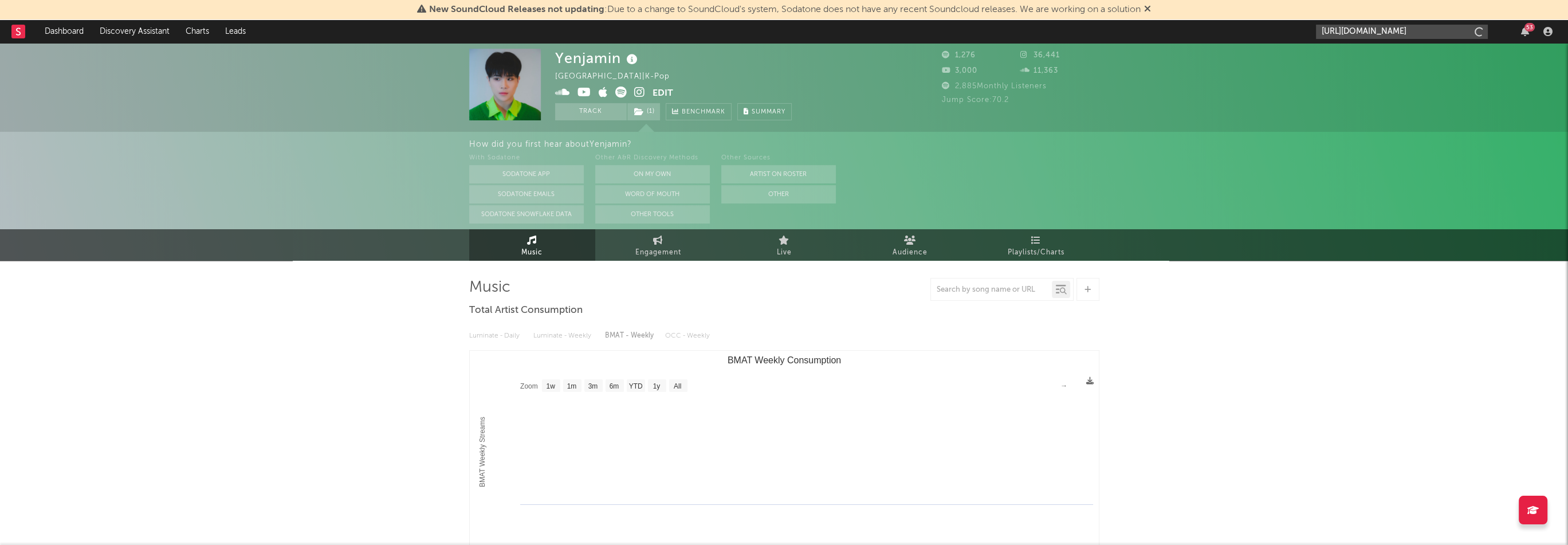
scroll to position [0, 75]
type input "[URL][DOMAIN_NAME]"
click at [1382, 58] on div "lim [PERSON_NAME]" at bounding box center [1419, 58] width 126 height 14
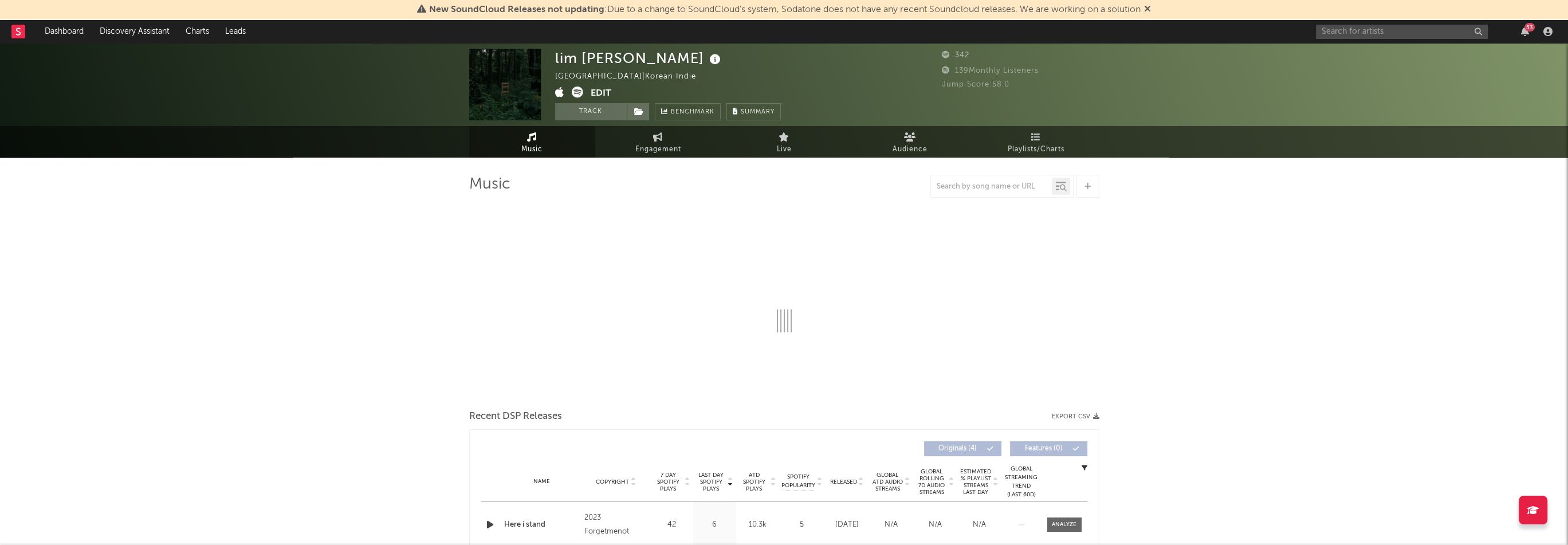
select select "1w"
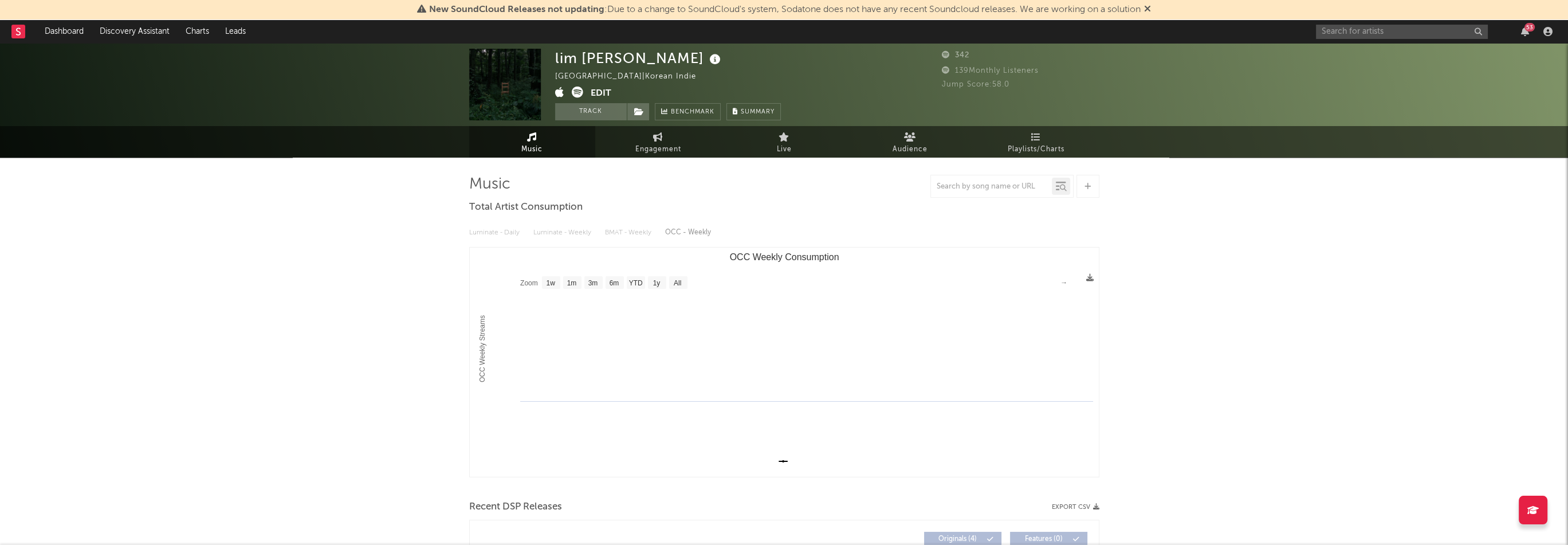
click at [555, 91] on icon at bounding box center [560, 92] width 9 height 11
click at [643, 107] on icon at bounding box center [639, 111] width 10 height 8
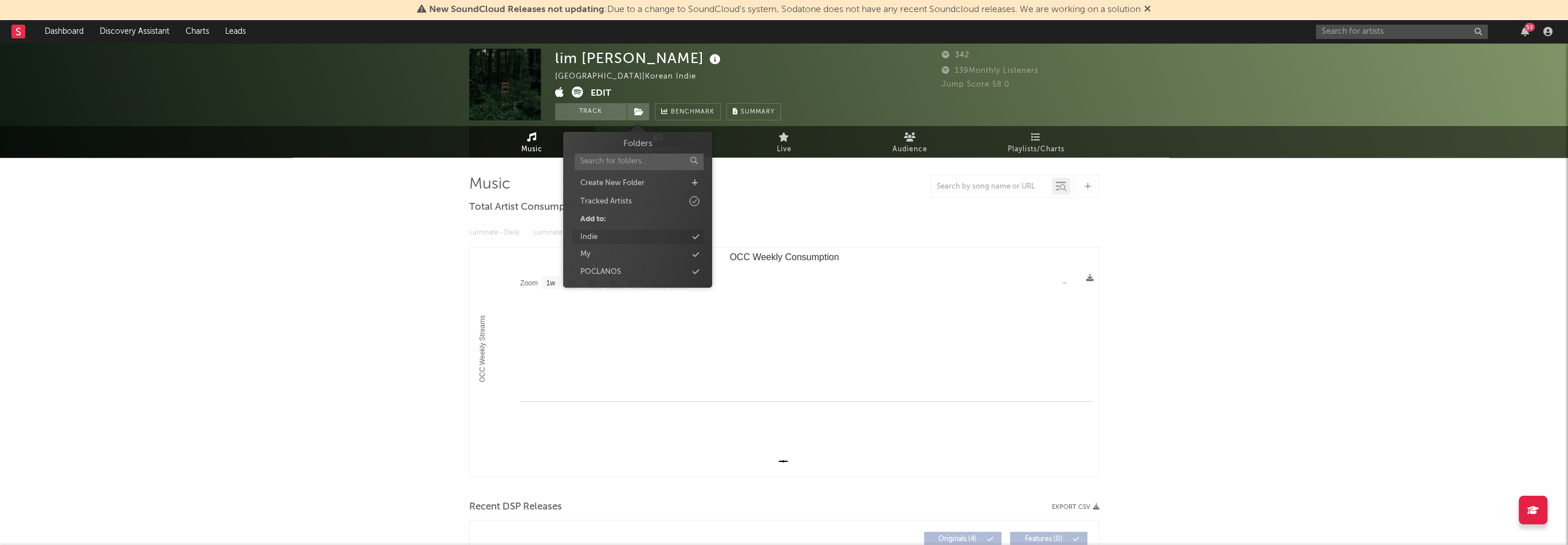
click at [608, 232] on div "Indie" at bounding box center [638, 237] width 132 height 15
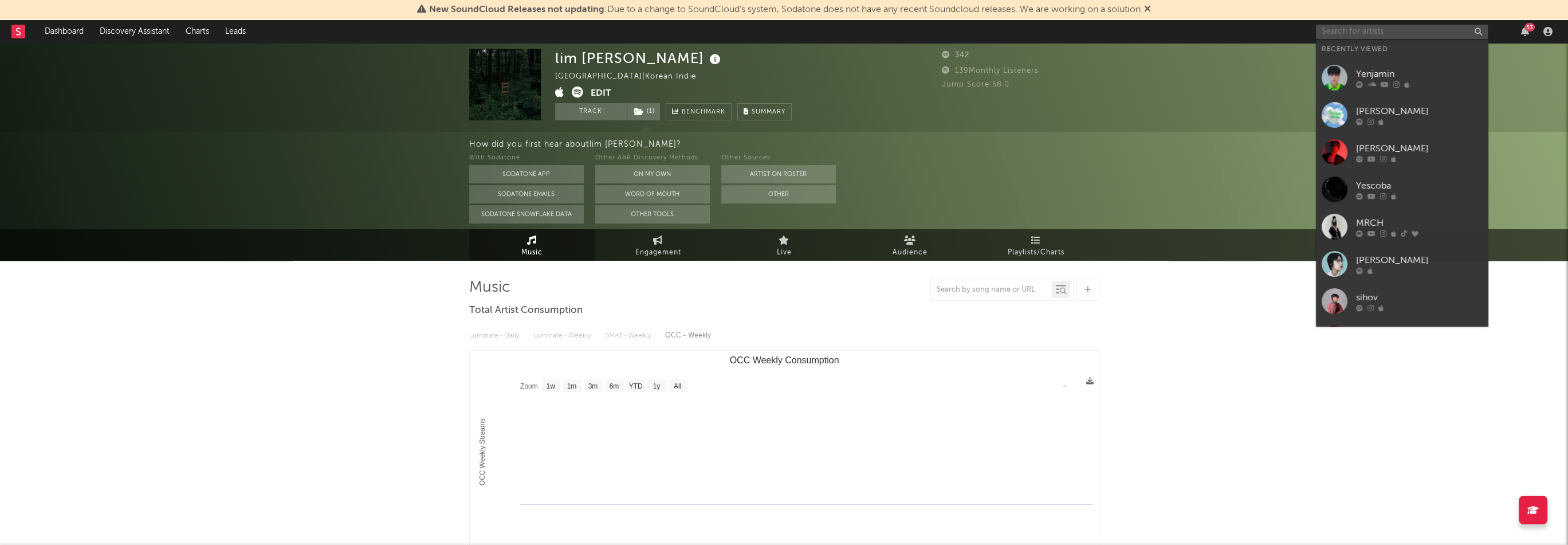
paste input "[URL][DOMAIN_NAME]"
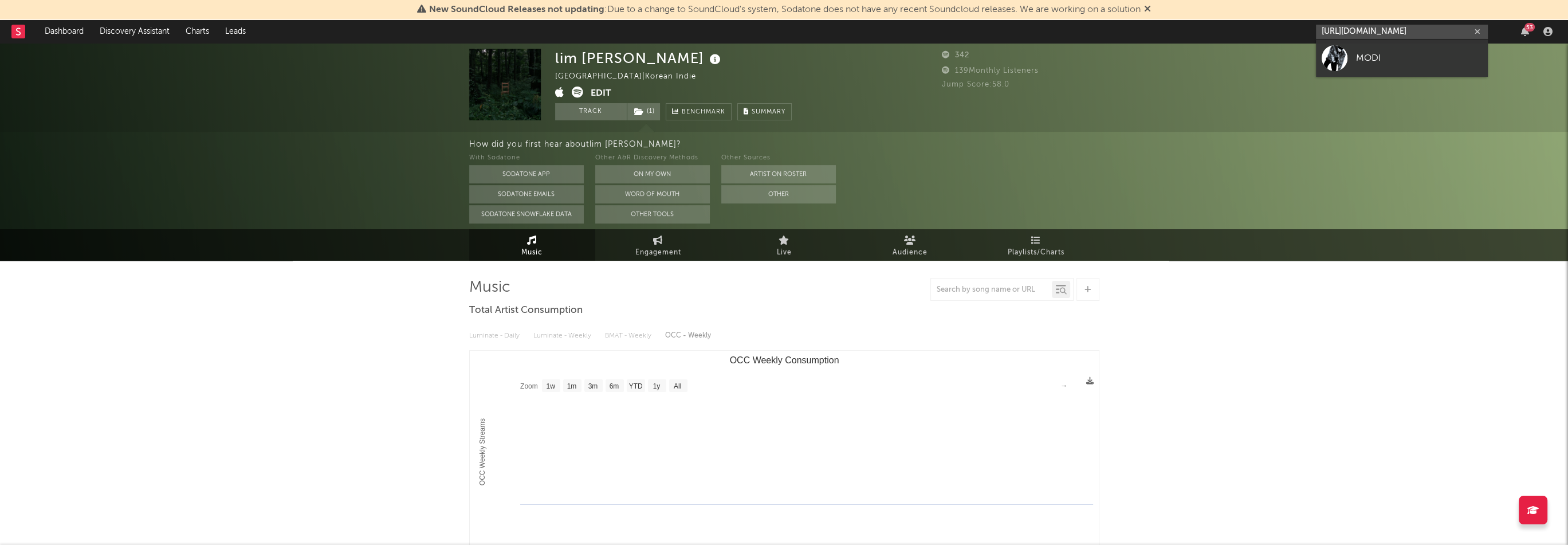
type input "[URL][DOMAIN_NAME]"
click at [1384, 58] on div "MODI" at bounding box center [1419, 58] width 126 height 14
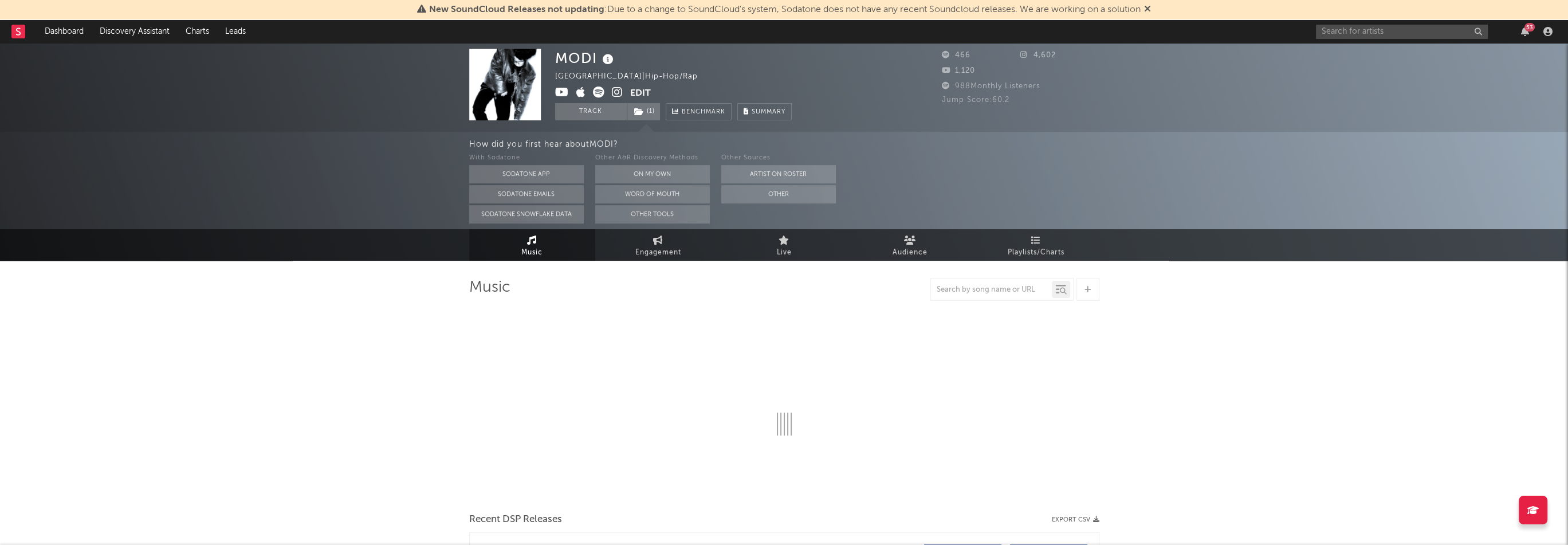
select select "1w"
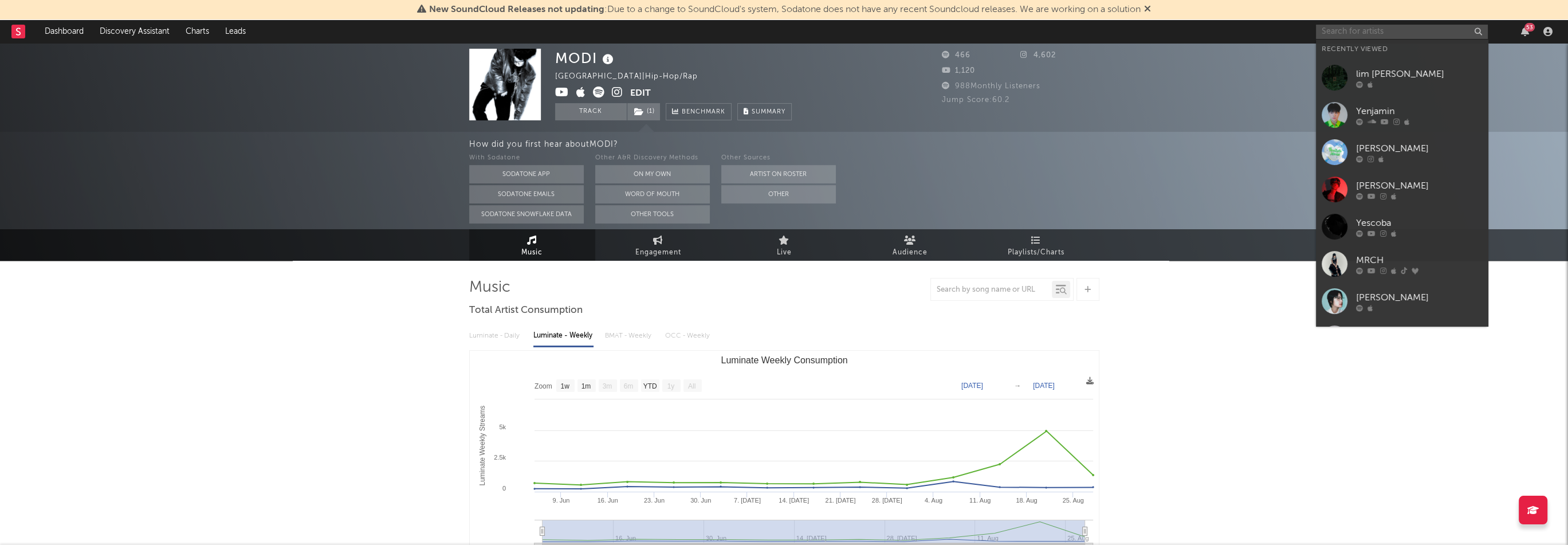
paste input "[URL][DOMAIN_NAME]"
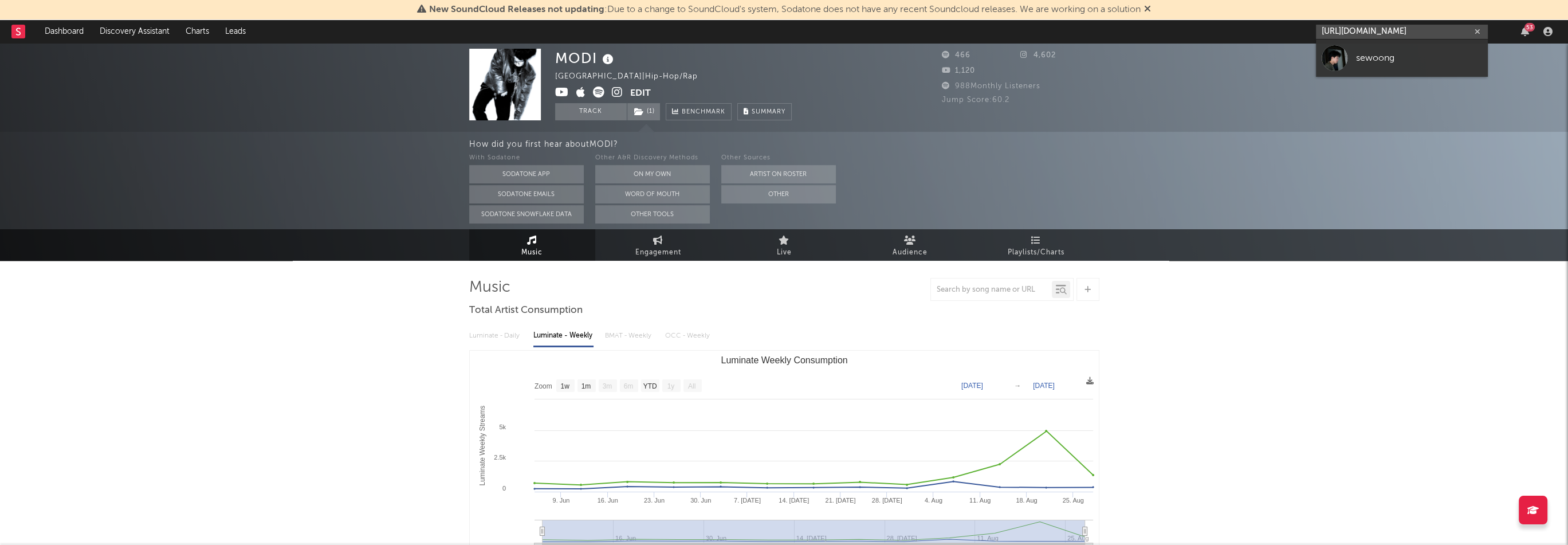
type input "[URL][DOMAIN_NAME]"
click at [1389, 59] on div "sewoong" at bounding box center [1419, 58] width 126 height 14
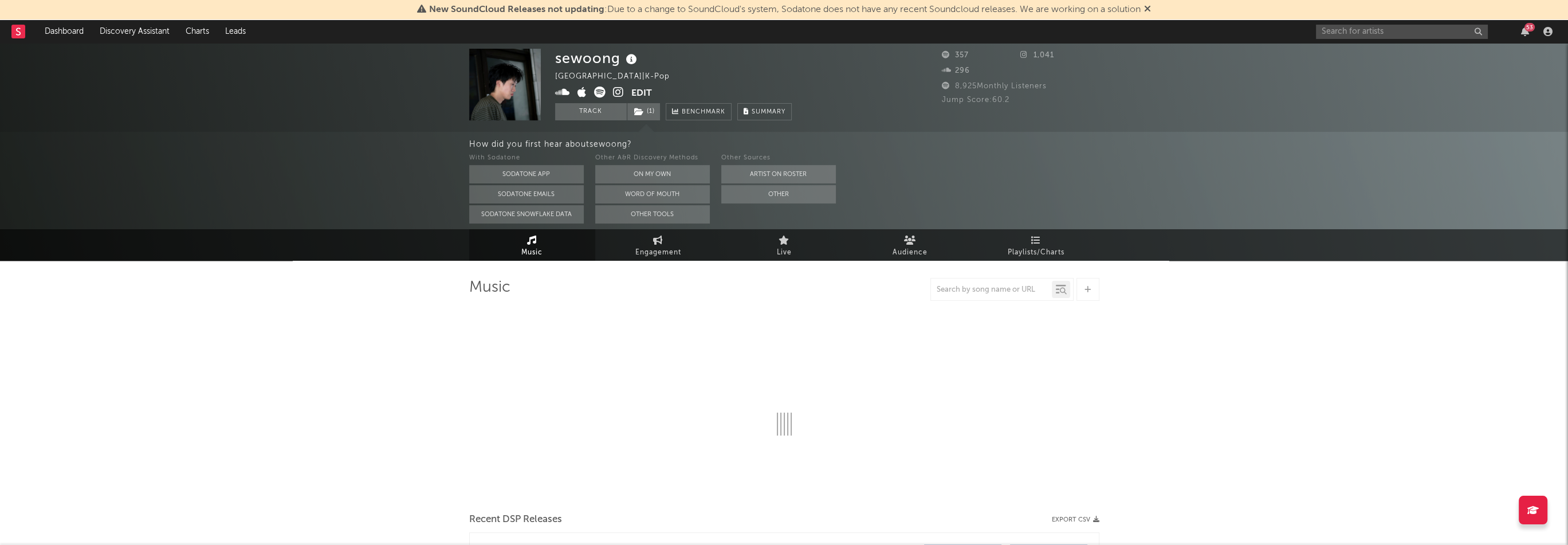
select select "6m"
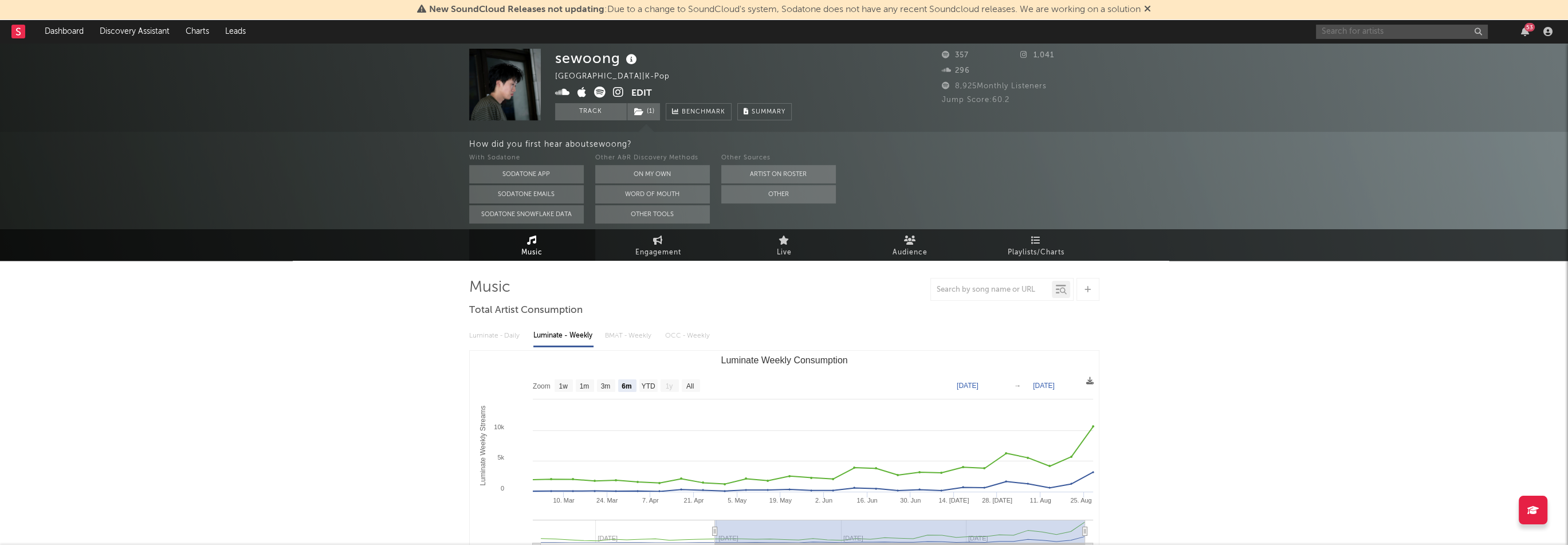
click at [1352, 35] on input "text" at bounding box center [1402, 32] width 172 height 14
paste input "[URL][DOMAIN_NAME]"
type input "[URL][DOMAIN_NAME]"
click at [1362, 64] on div "[PERSON_NAME]" at bounding box center [1419, 58] width 126 height 14
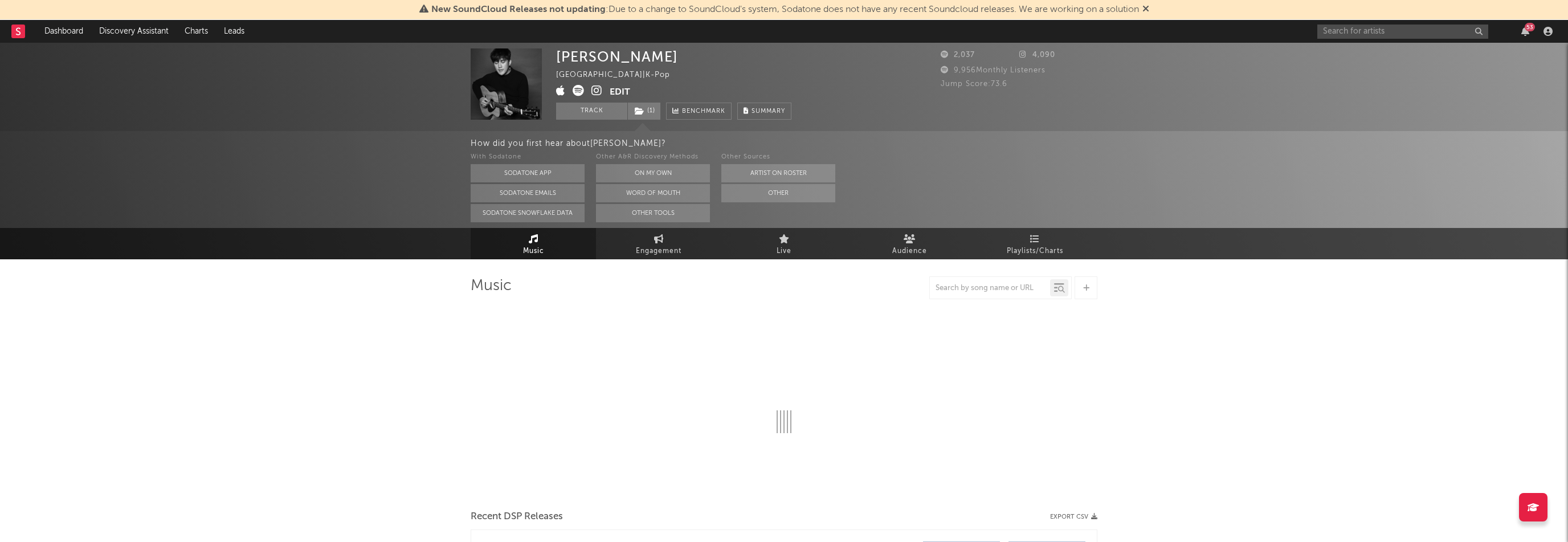
select select "6m"
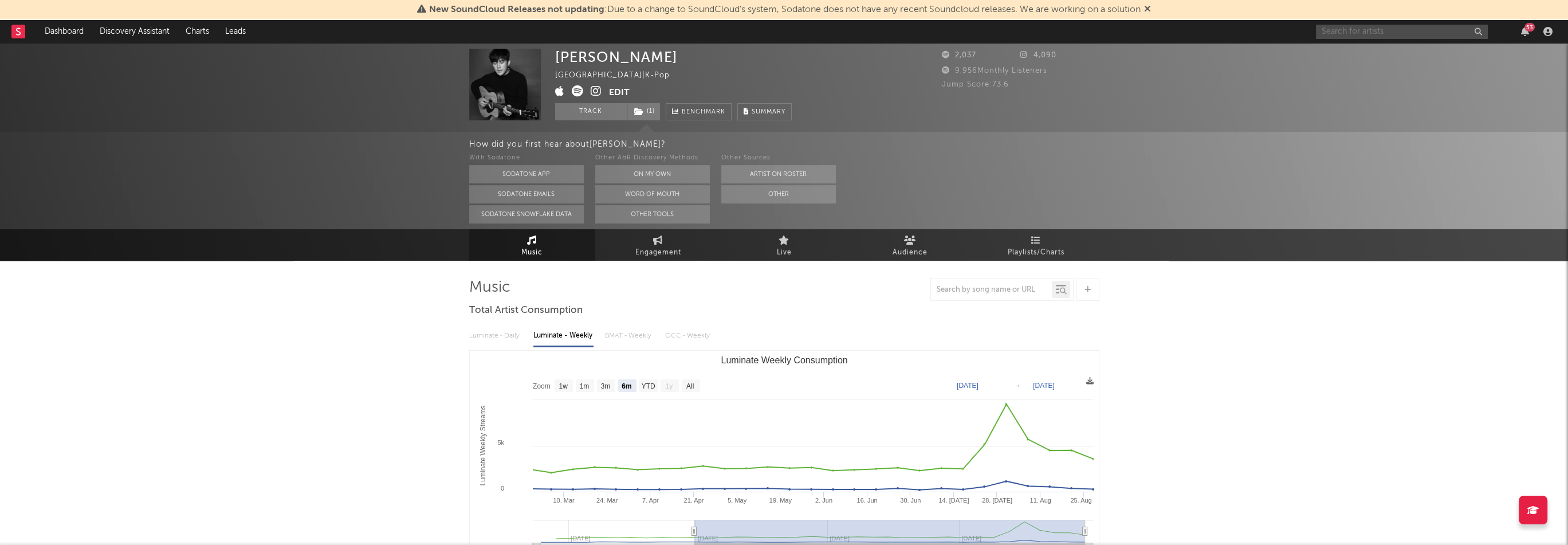
click at [1391, 32] on input "text" at bounding box center [1402, 32] width 172 height 14
paste input "[URL][DOMAIN_NAME]"
type input "[URL][DOMAIN_NAME]"
click at [1384, 51] on div "wupu" at bounding box center [1419, 58] width 126 height 14
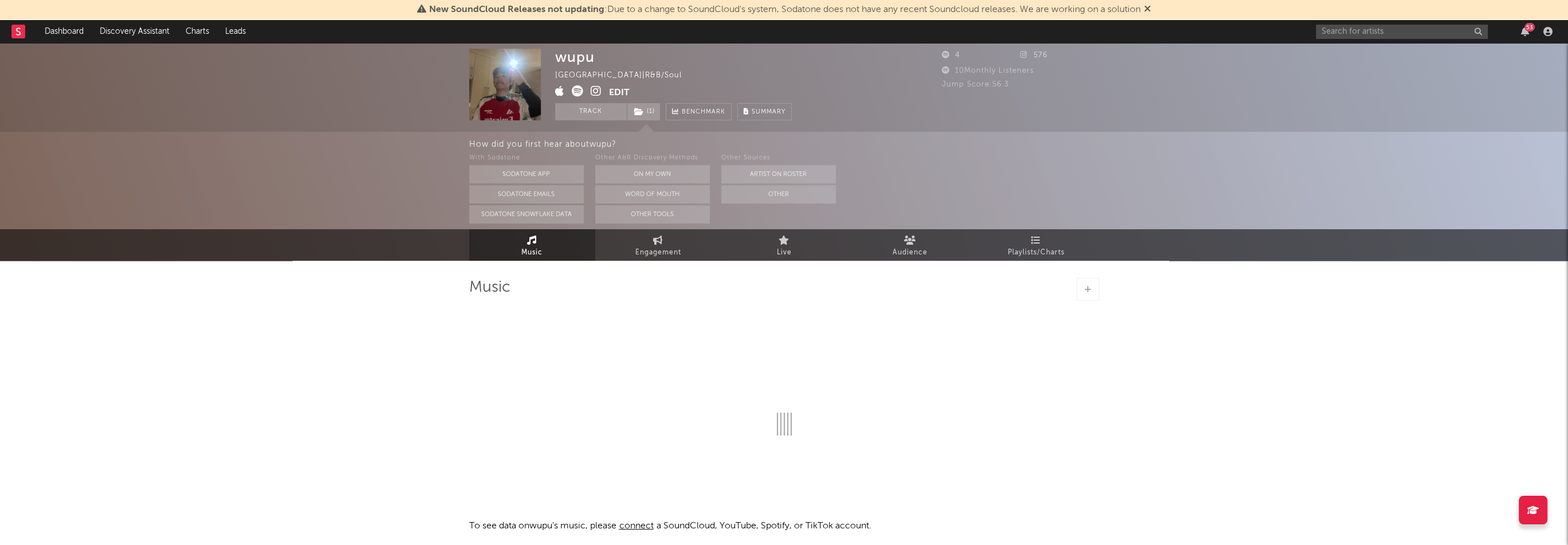
select select "1w"
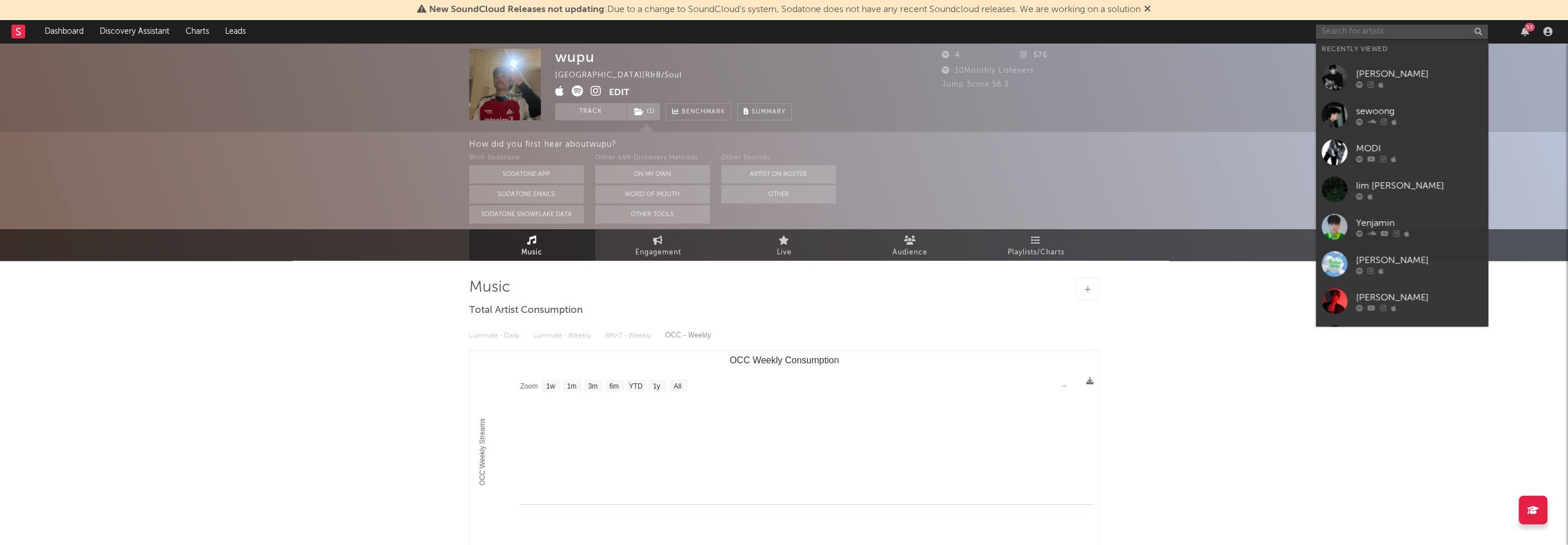
click at [1387, 30] on input "text" at bounding box center [1402, 32] width 172 height 14
paste input "[URL][DOMAIN_NAME]"
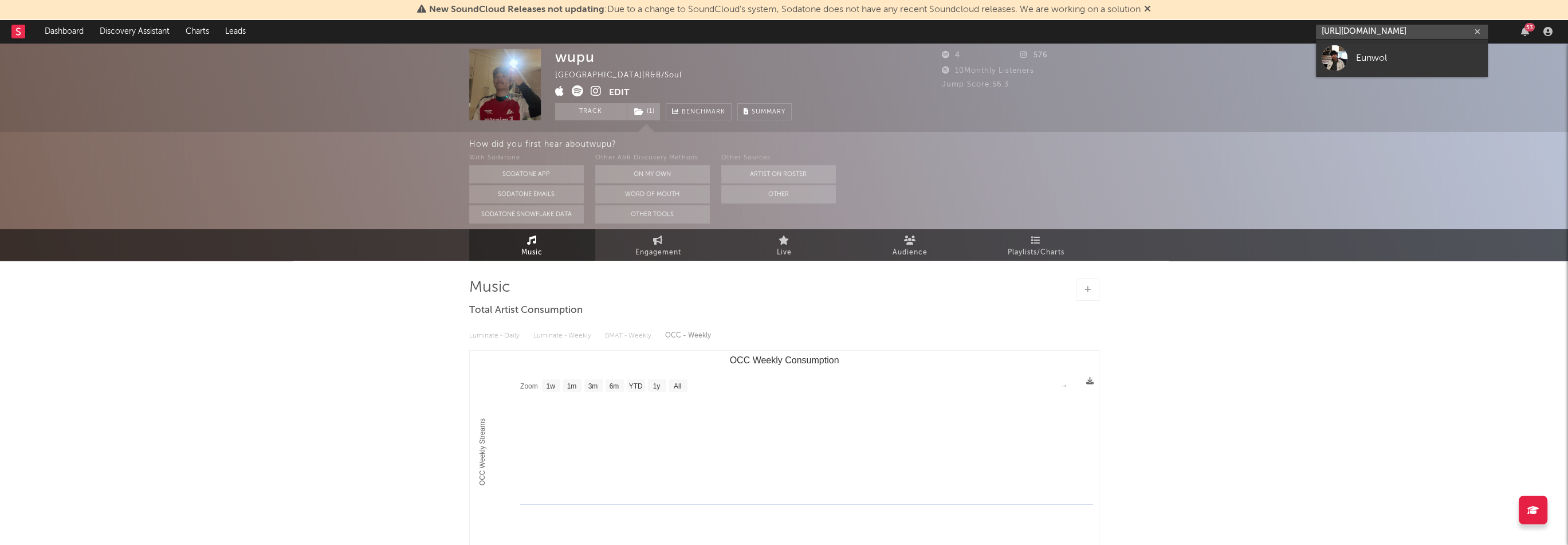
type input "[URL][DOMAIN_NAME]"
click at [1392, 59] on div "Eunwol" at bounding box center [1419, 58] width 126 height 14
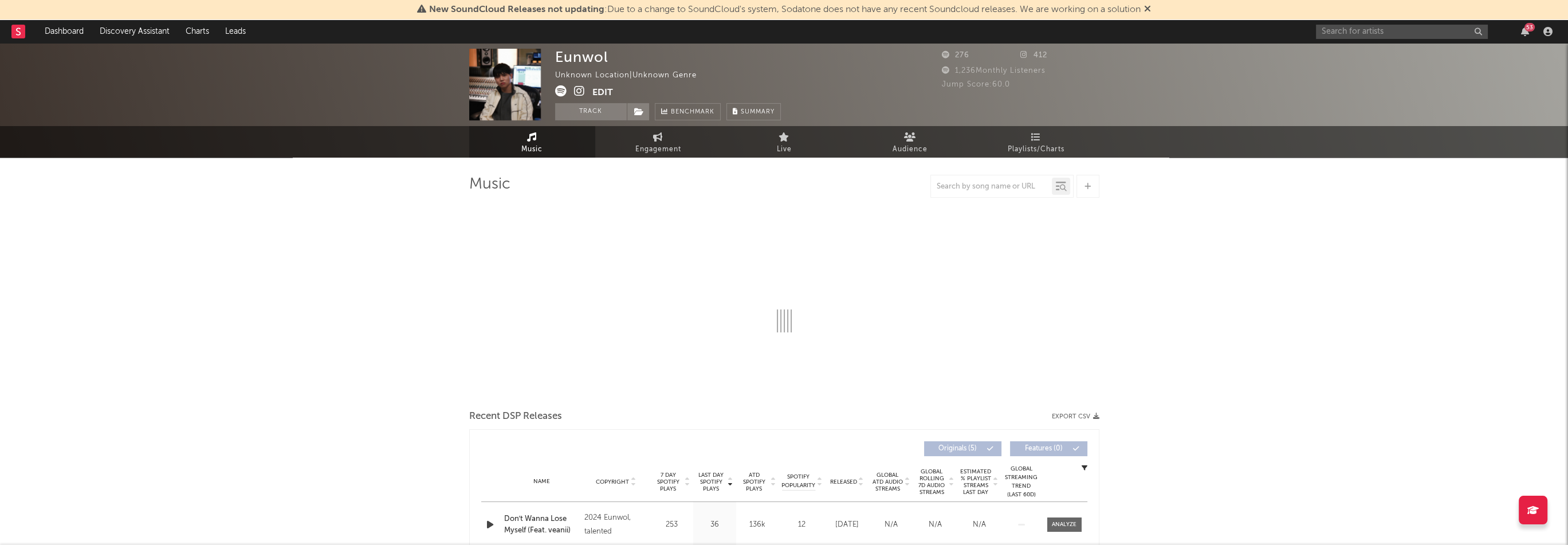
select select "1w"
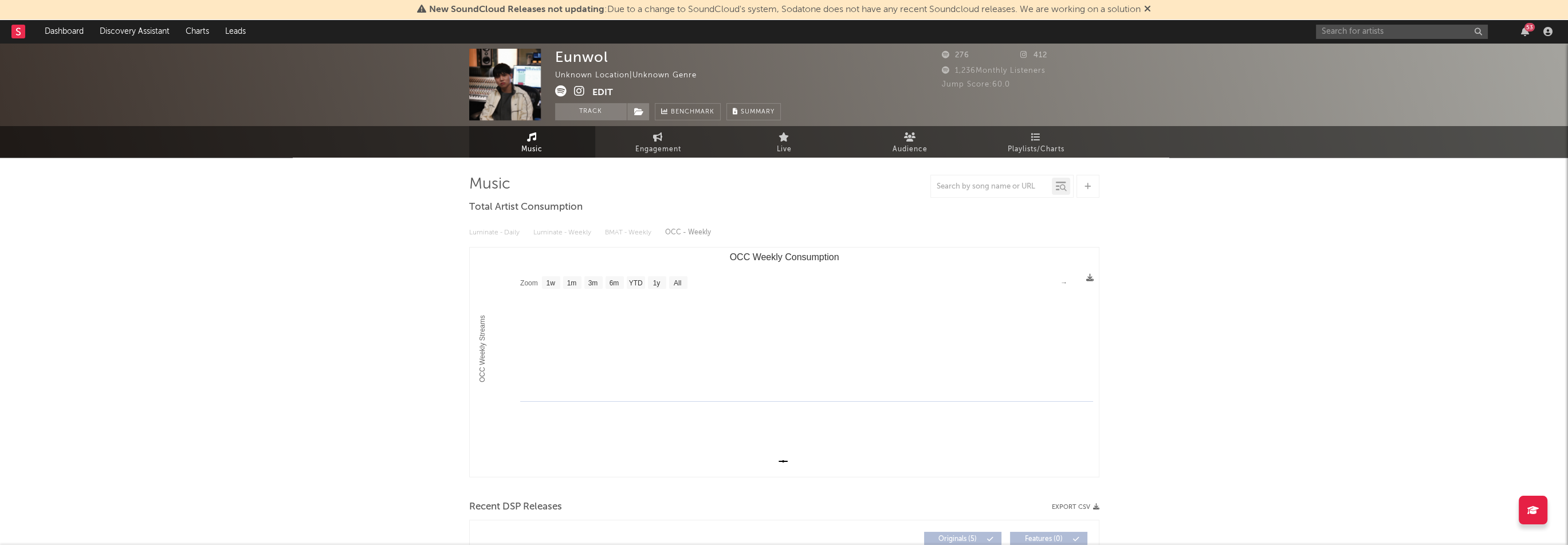
click at [582, 91] on icon at bounding box center [580, 91] width 11 height 11
click at [587, 60] on div "Eunwol" at bounding box center [582, 57] width 53 height 17
drag, startPoint x: 587, startPoint y: 60, endPoint x: 563, endPoint y: 60, distance: 24.0
click at [563, 60] on div "Eunwol" at bounding box center [582, 57] width 53 height 17
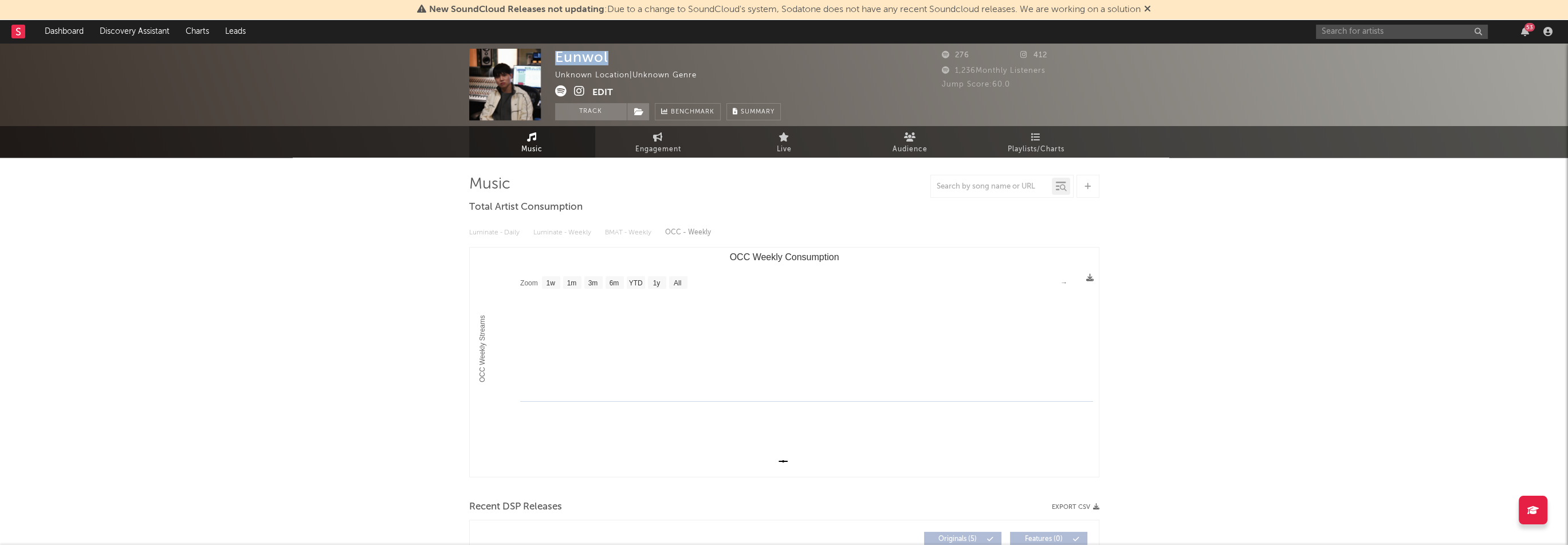
copy div "Eunwol"
click at [602, 92] on button "Edit" at bounding box center [602, 93] width 20 height 14
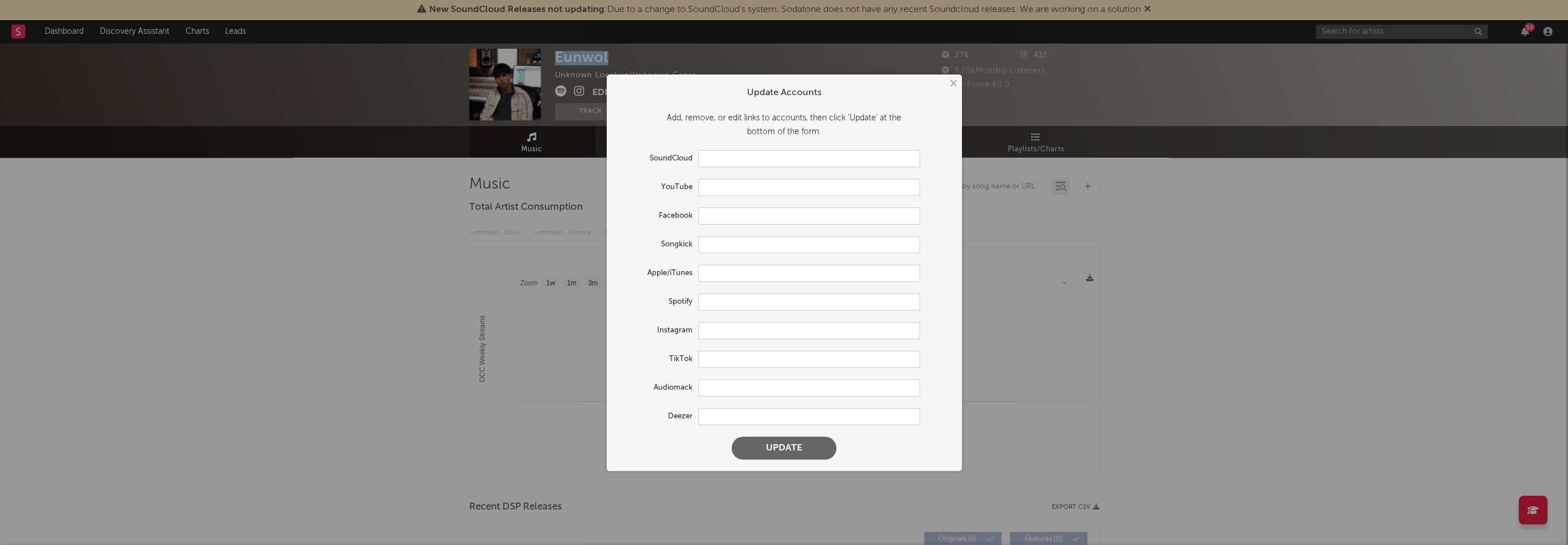
type input "[URL][DOMAIN_NAME]"
click at [745, 277] on input "text" at bounding box center [813, 273] width 222 height 17
paste input "[URL][DOMAIN_NAME]"
type input "[URL][DOMAIN_NAME]"
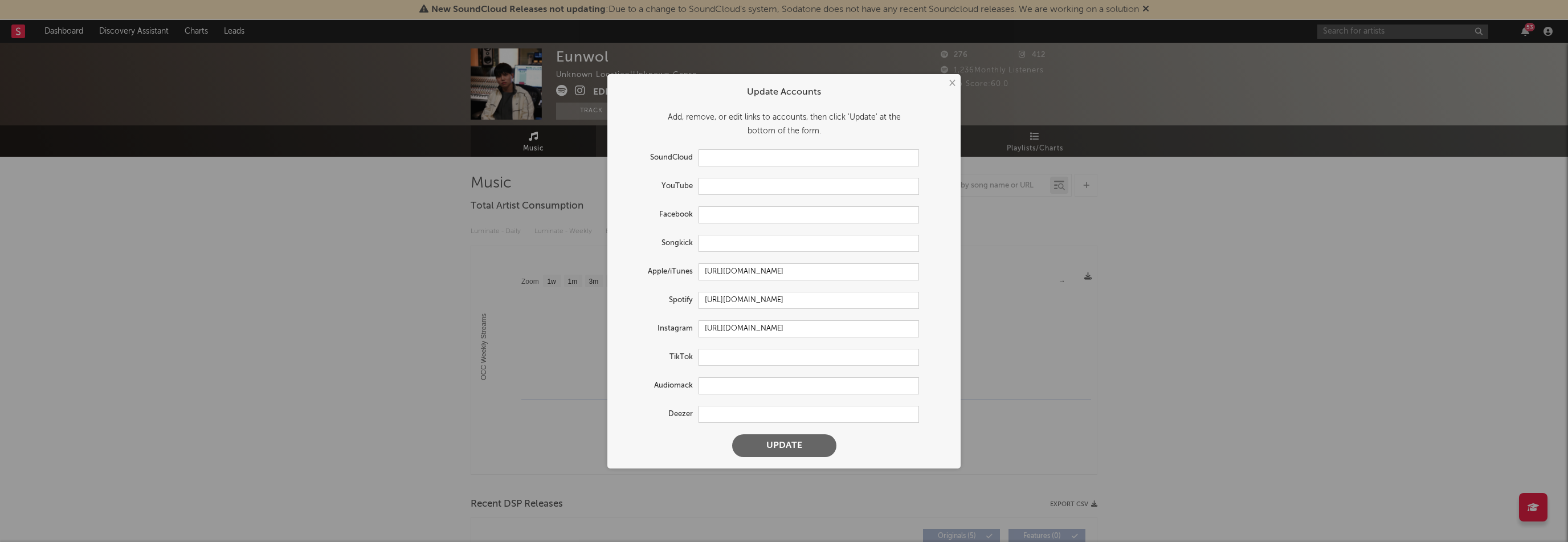
click at [801, 441] on button "Update" at bounding box center [784, 446] width 104 height 23
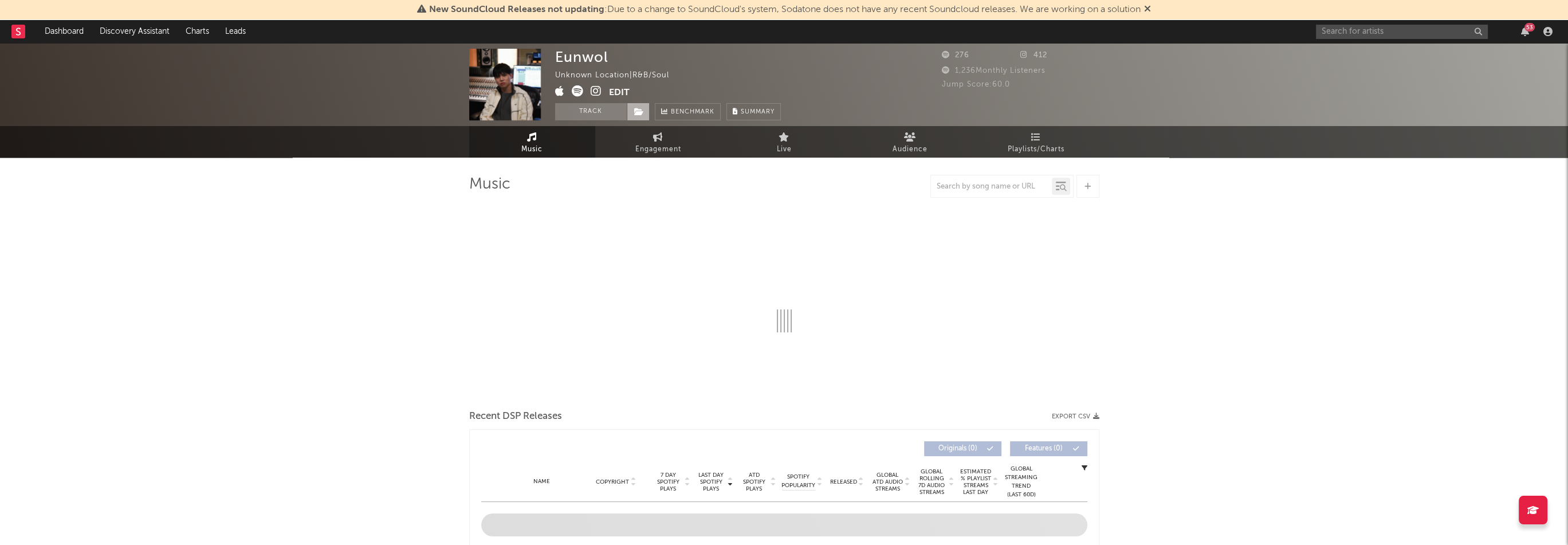
click at [633, 112] on span at bounding box center [638, 112] width 23 height 17
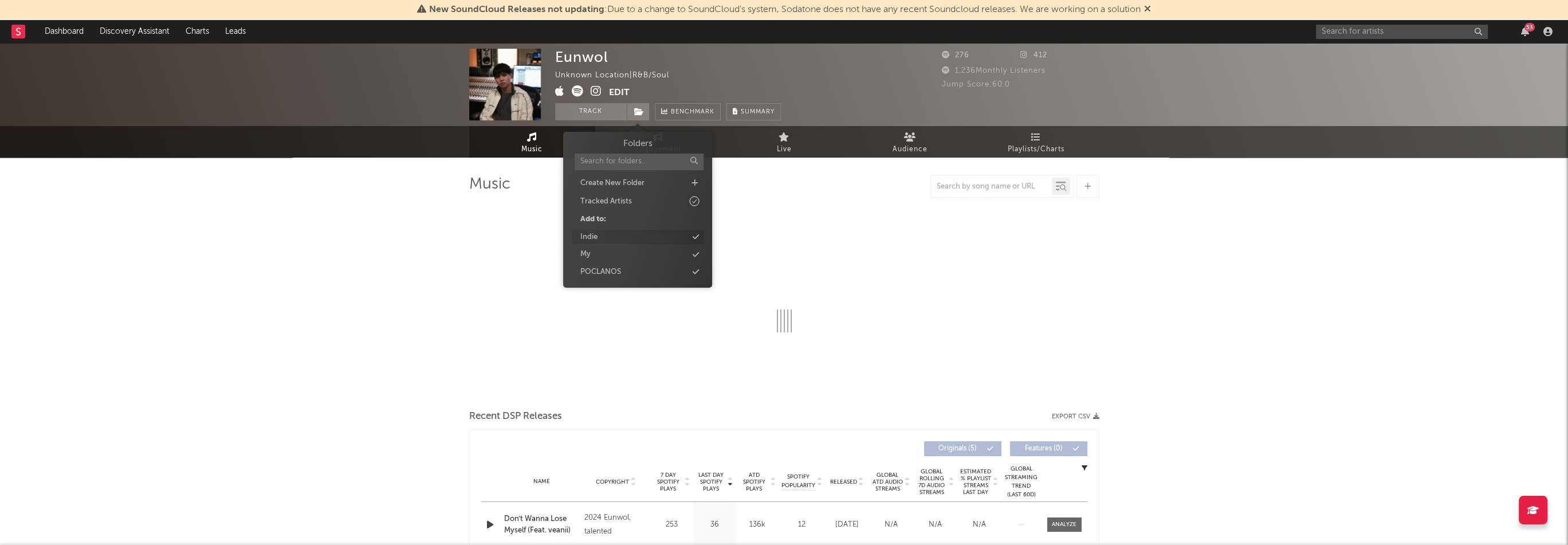
select select "1w"
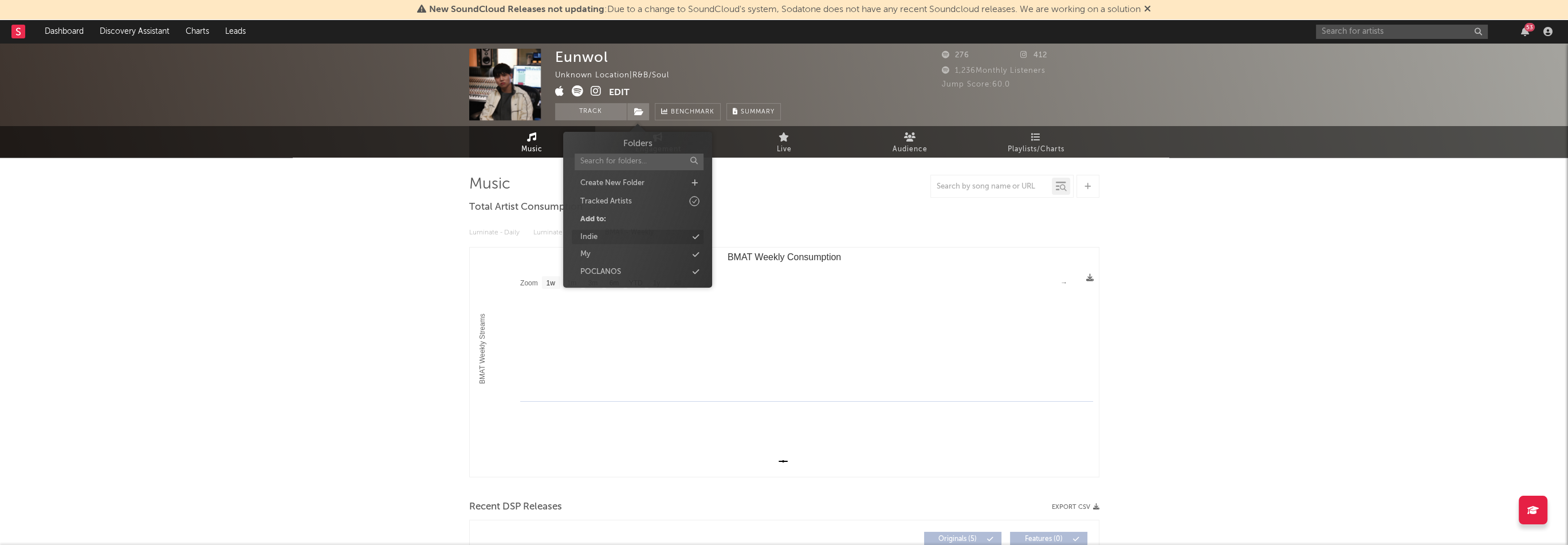
click at [601, 240] on div "Indie" at bounding box center [638, 237] width 132 height 15
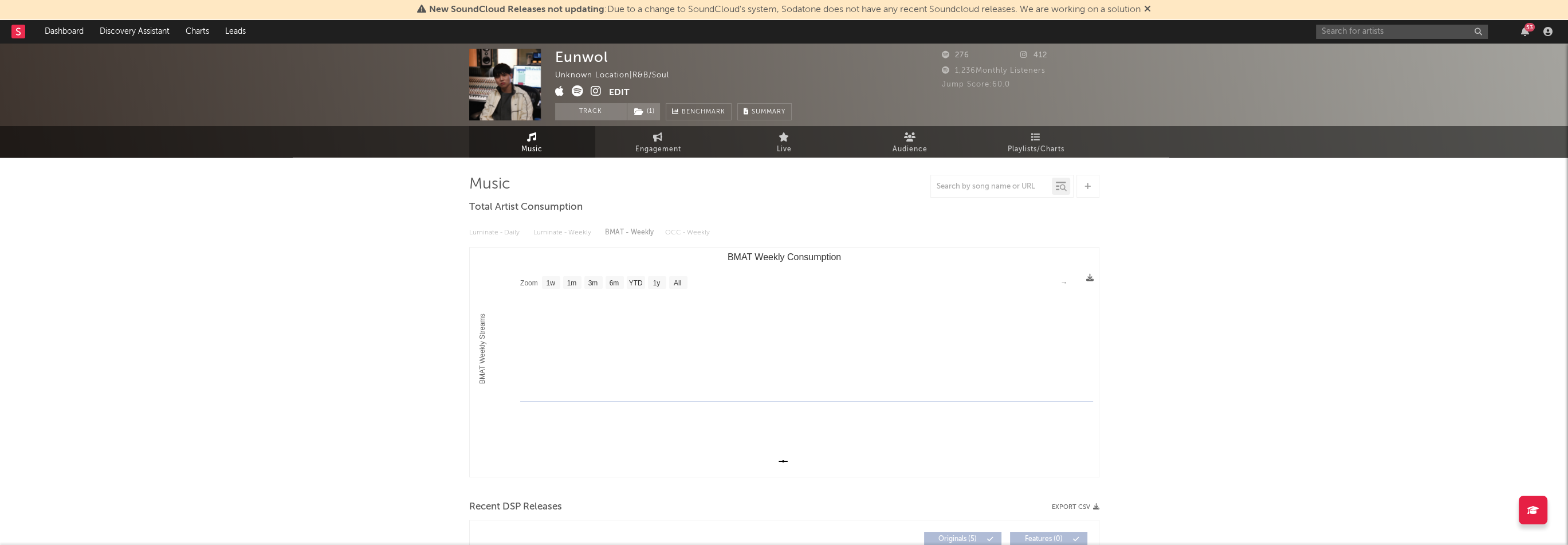
click at [376, 223] on div "Eunwol Unknown Location | R&B/Soul Edit Track ( 1 ) Benchmark Summary 276 412 1…" at bounding box center [784, 474] width 1568 height 862
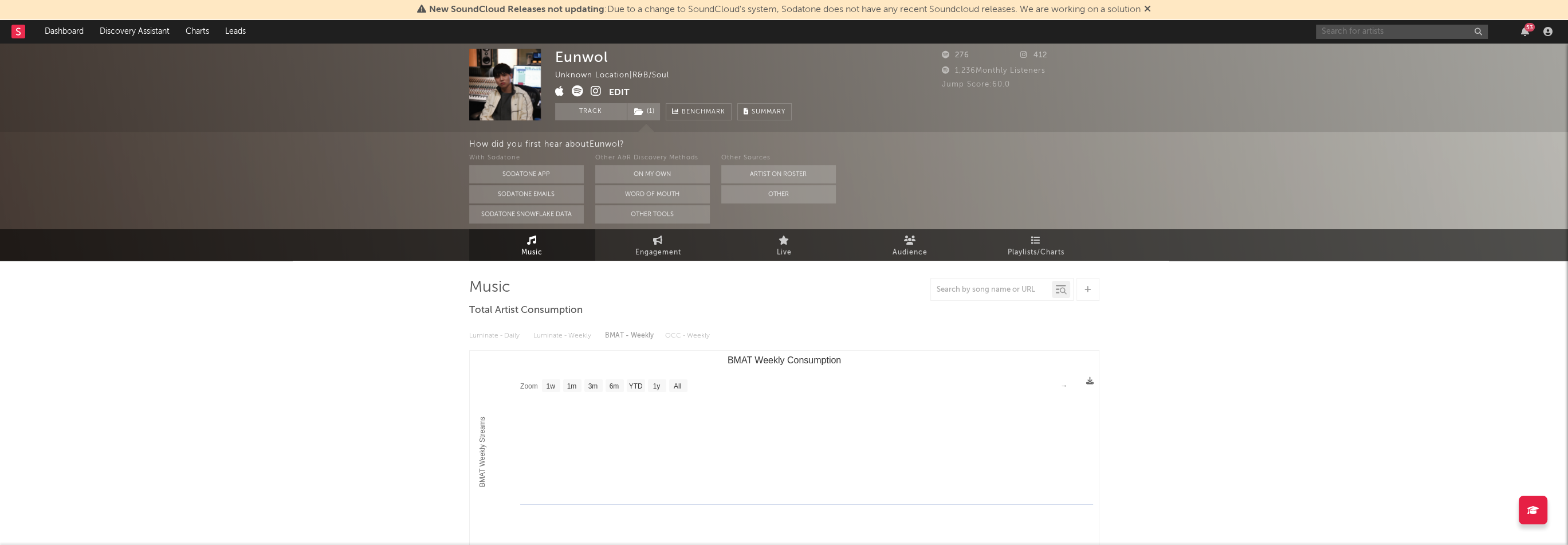
click at [1363, 32] on input "text" at bounding box center [1402, 32] width 172 height 14
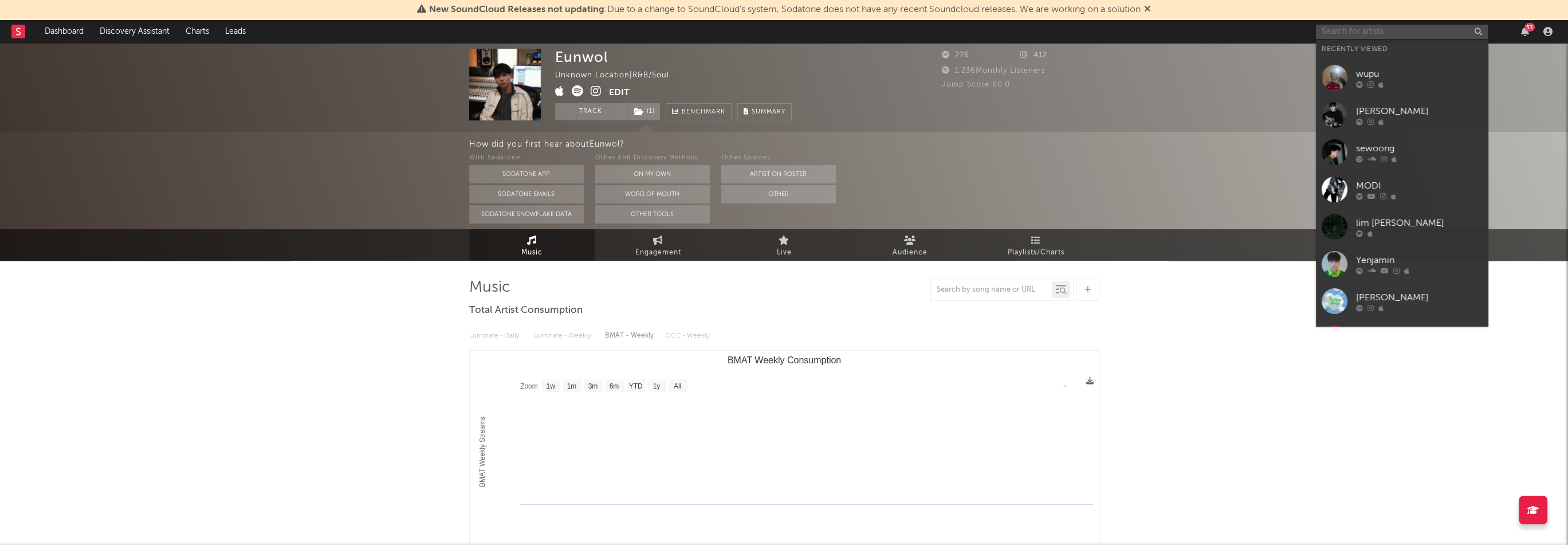
paste input "[URL][DOMAIN_NAME]"
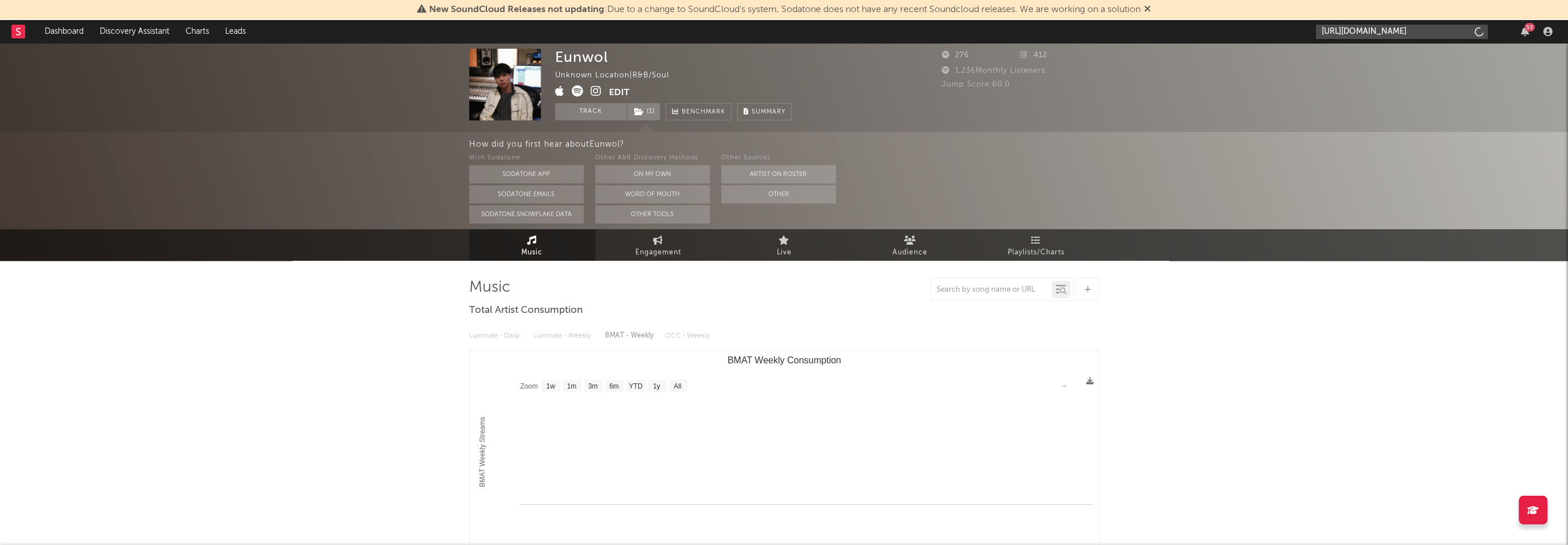
scroll to position [0, 68]
type input "[URL][DOMAIN_NAME]"
click at [1384, 58] on div "PARAMETER" at bounding box center [1419, 58] width 126 height 14
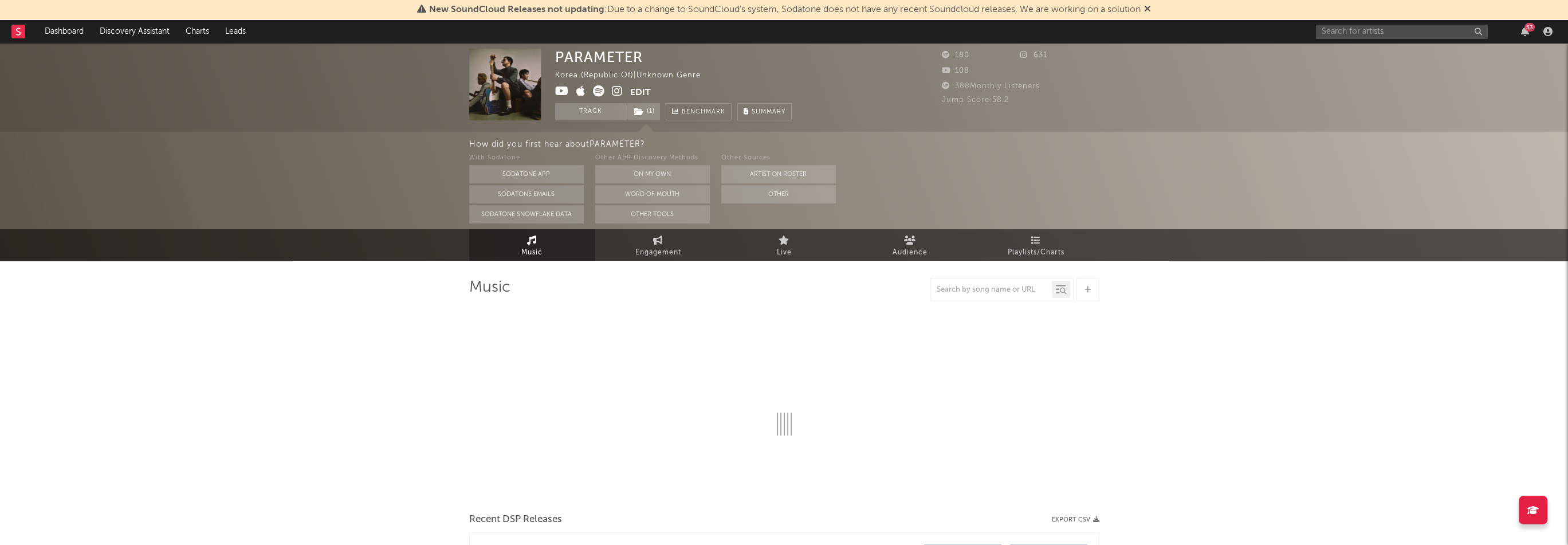
select select "1w"
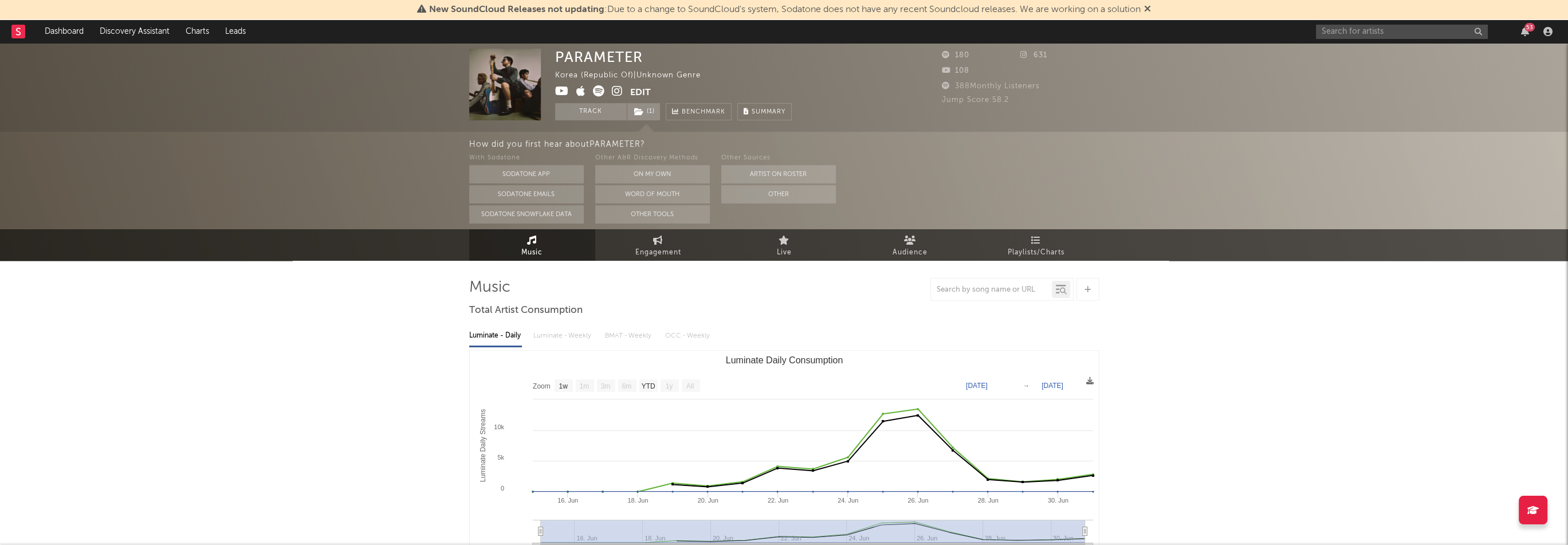
click at [612, 60] on div "PARAMETER" at bounding box center [599, 57] width 88 height 17
copy div "PARAMETER"
click at [79, 32] on link "Dashboard" at bounding box center [64, 32] width 55 height 23
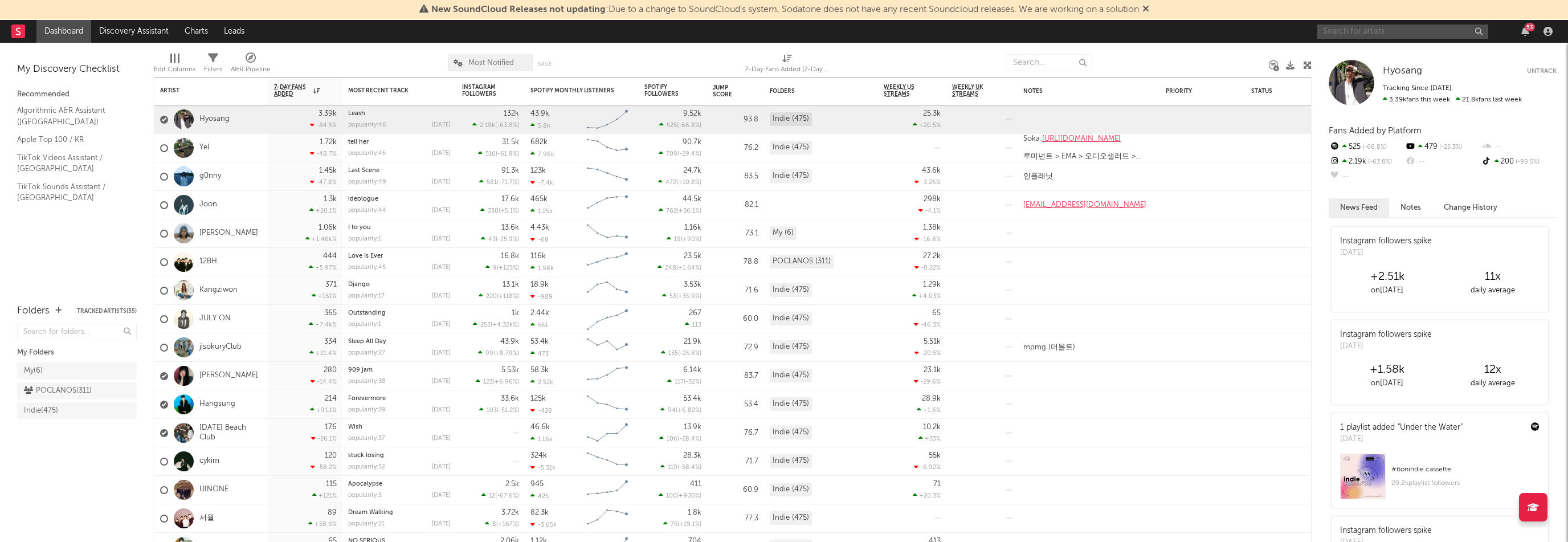
click at [1403, 31] on input "text" at bounding box center [1403, 31] width 171 height 14
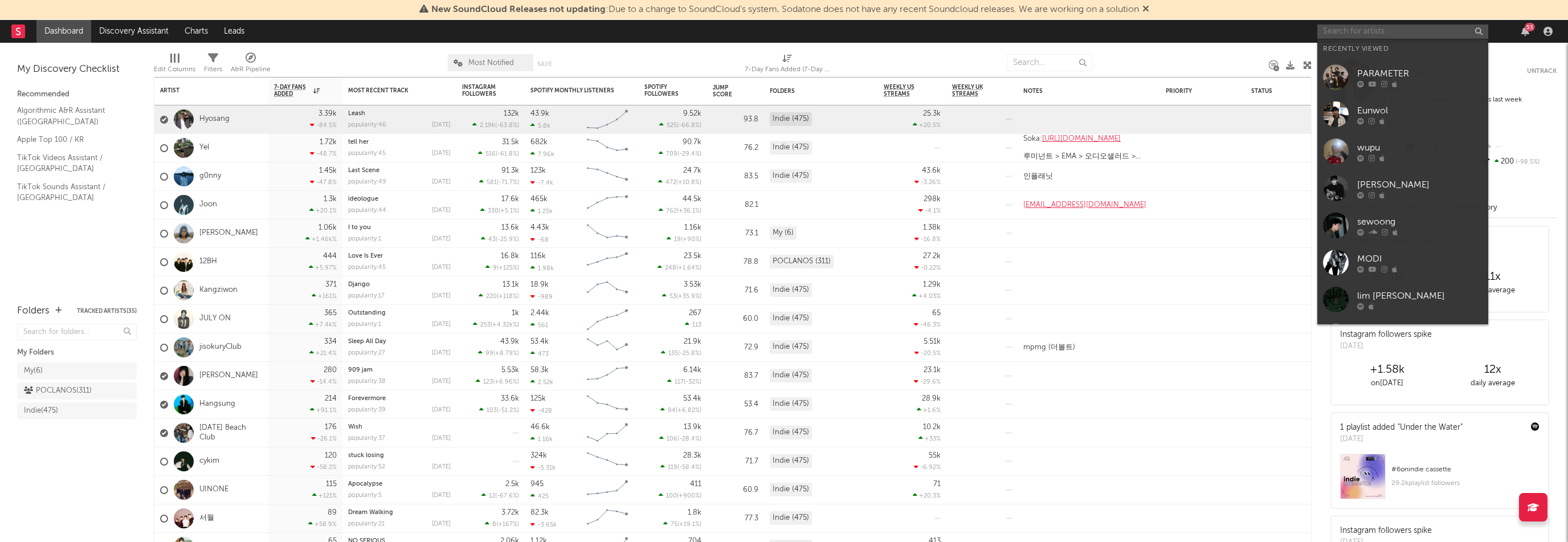
paste input "PARAMETER"
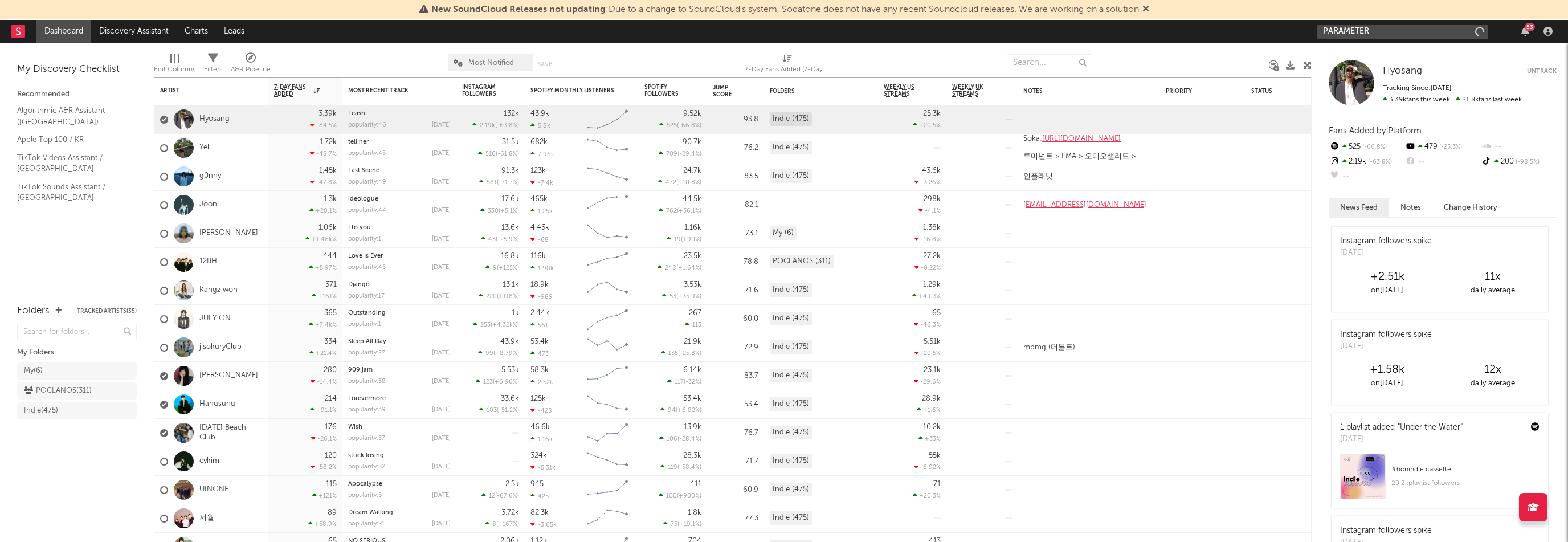
type input "PARAMETER"
click at [1058, 60] on input "text" at bounding box center [1049, 63] width 85 height 17
paste input "PARAMETER"
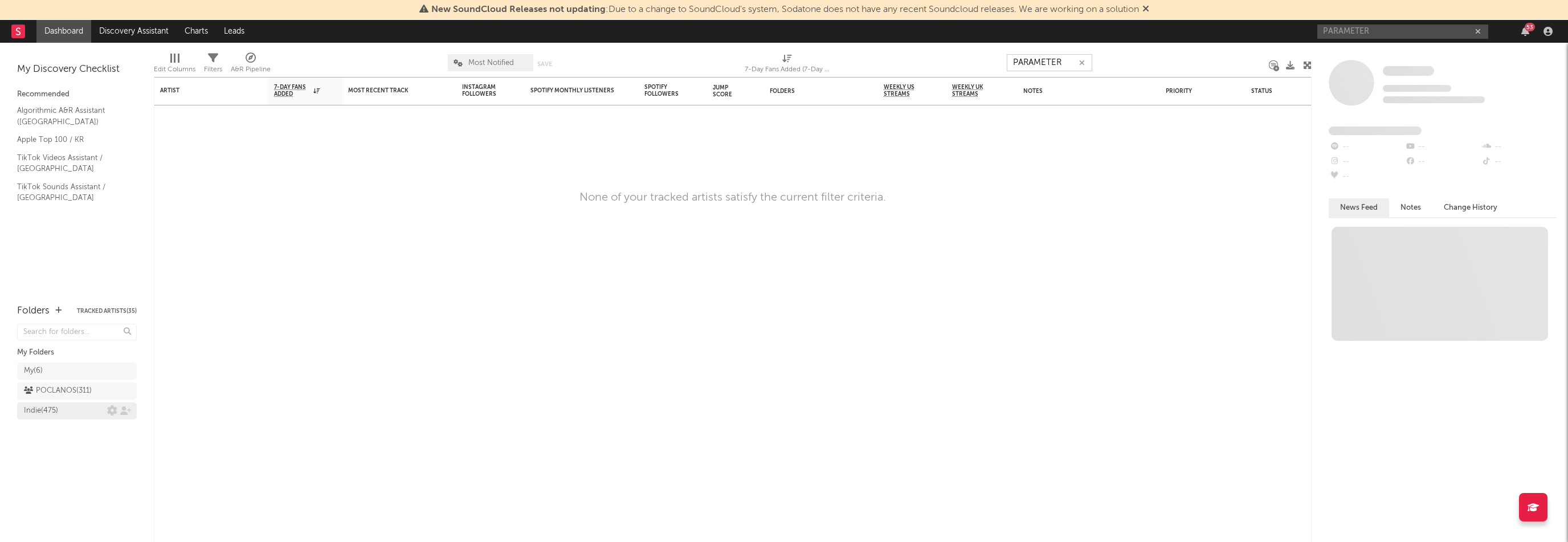
type input "PARAMETER"
click at [105, 413] on div "Indie ( 475 )" at bounding box center [65, 411] width 83 height 14
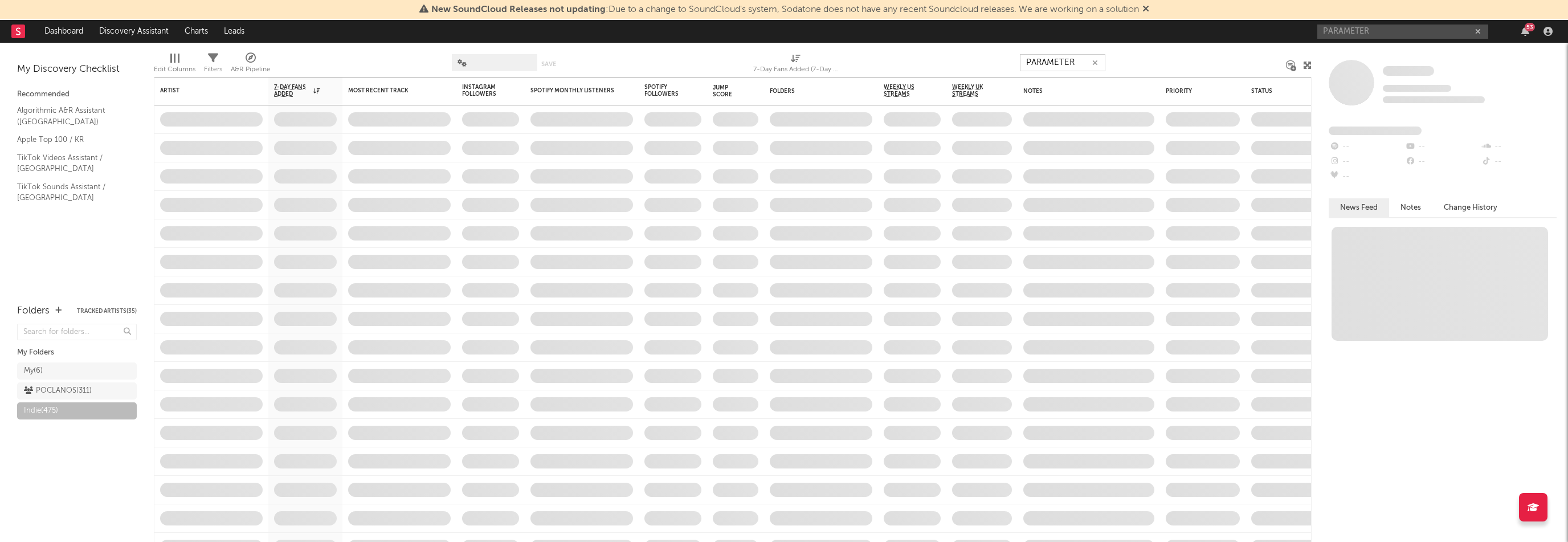
click at [1049, 64] on input "PARAMETER" at bounding box center [1063, 63] width 85 height 17
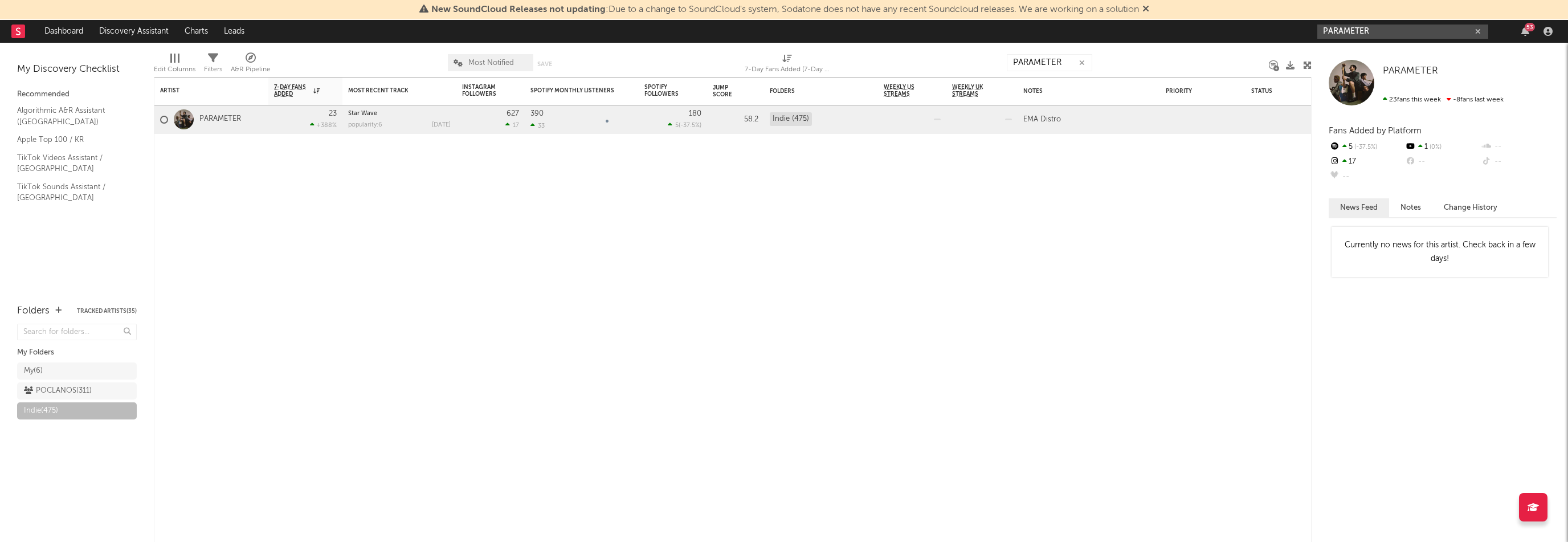
click at [1344, 33] on input "PARAMETER" at bounding box center [1403, 31] width 171 height 14
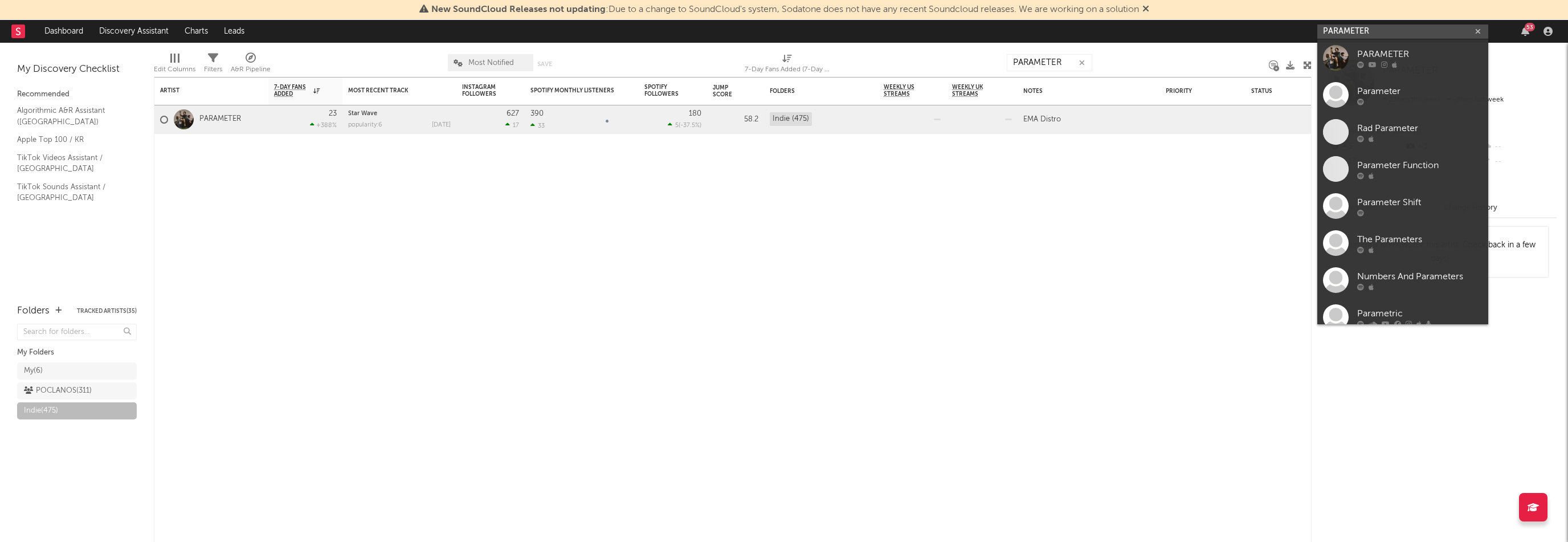
paste input "[URL][DOMAIN_NAME]"
type input "PARAhttps://[DOMAIN_NAME][URL]"
click at [1342, 32] on input "PARAhttps://[DOMAIN_NAME][URL]" at bounding box center [1403, 31] width 171 height 14
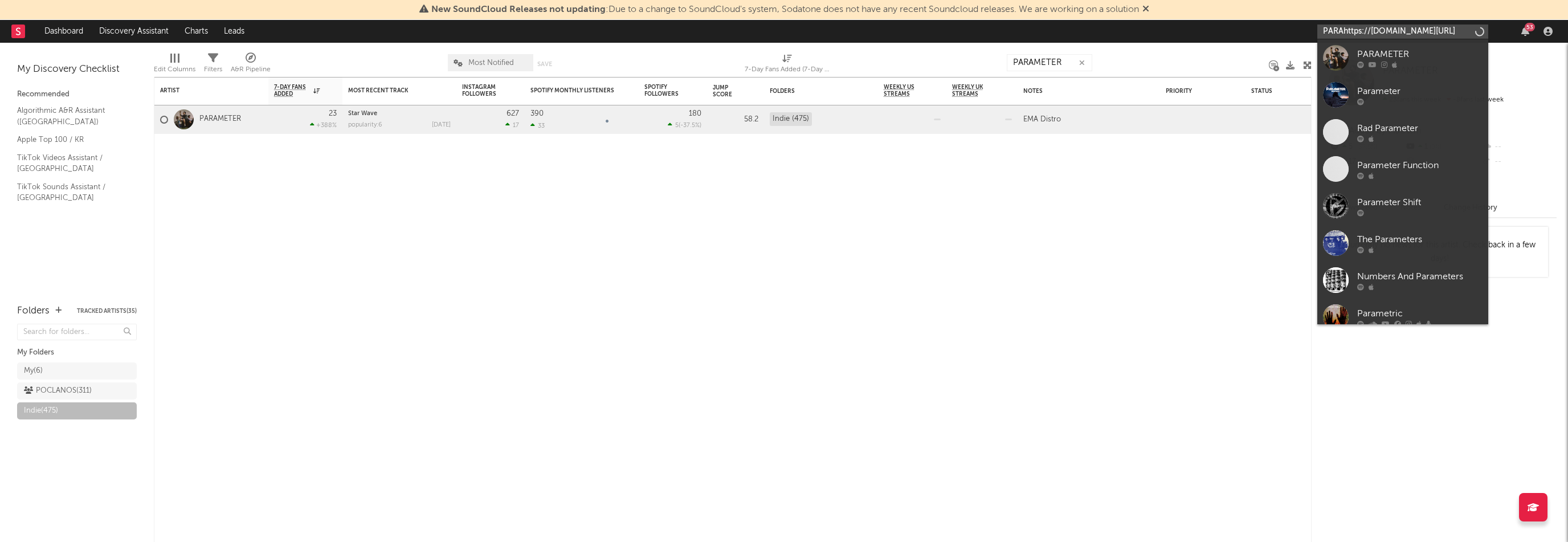
click at [1342, 32] on input "PARAhttps://[DOMAIN_NAME][URL]" at bounding box center [1403, 31] width 171 height 14
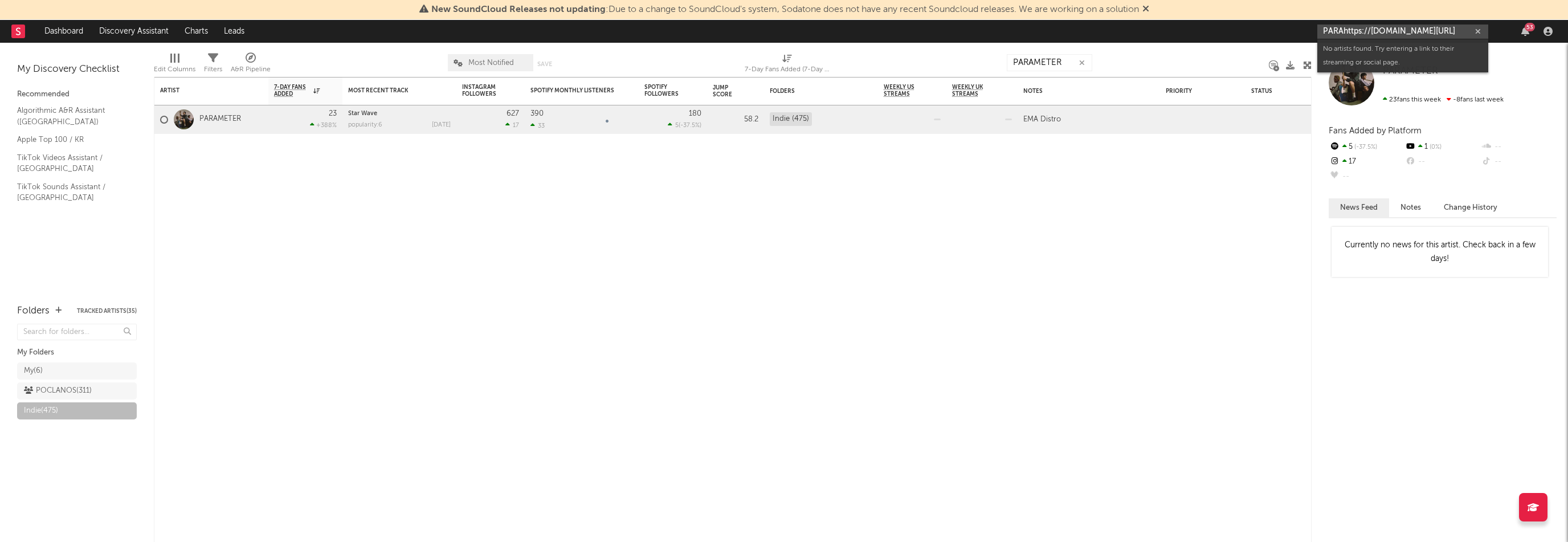
click at [1342, 32] on input "PARAhttps://[DOMAIN_NAME][URL]" at bounding box center [1403, 31] width 171 height 14
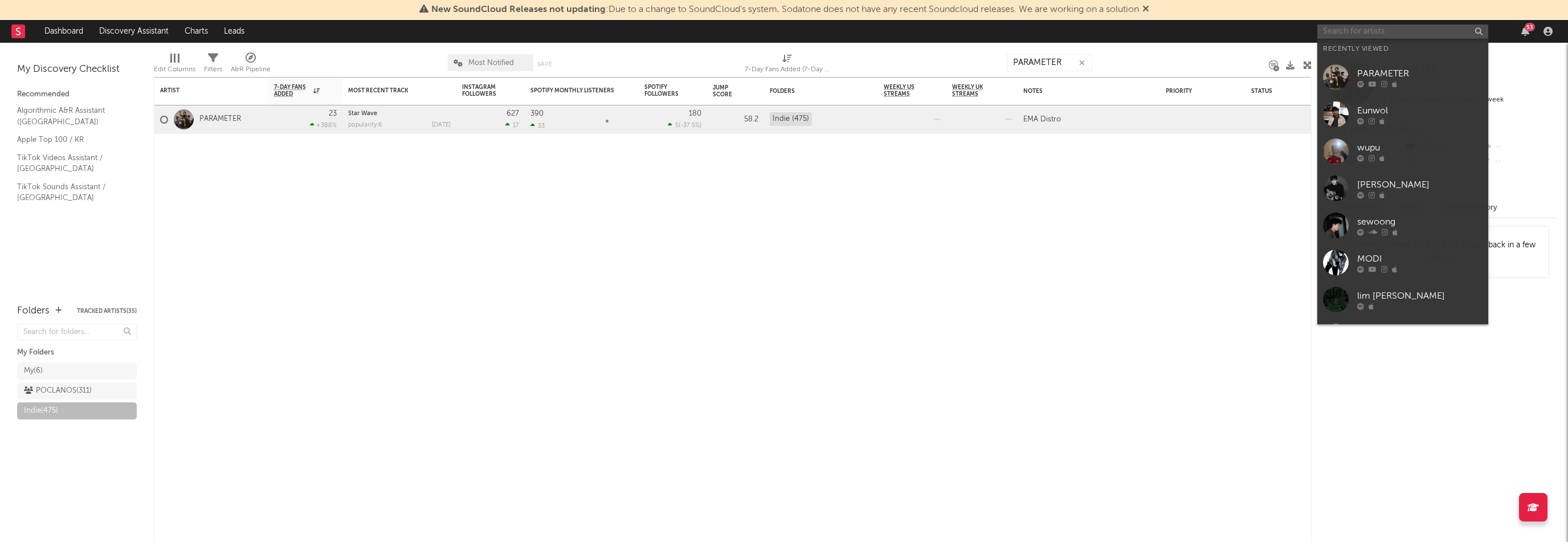
scroll to position [0, 0]
paste input "[URL][DOMAIN_NAME]"
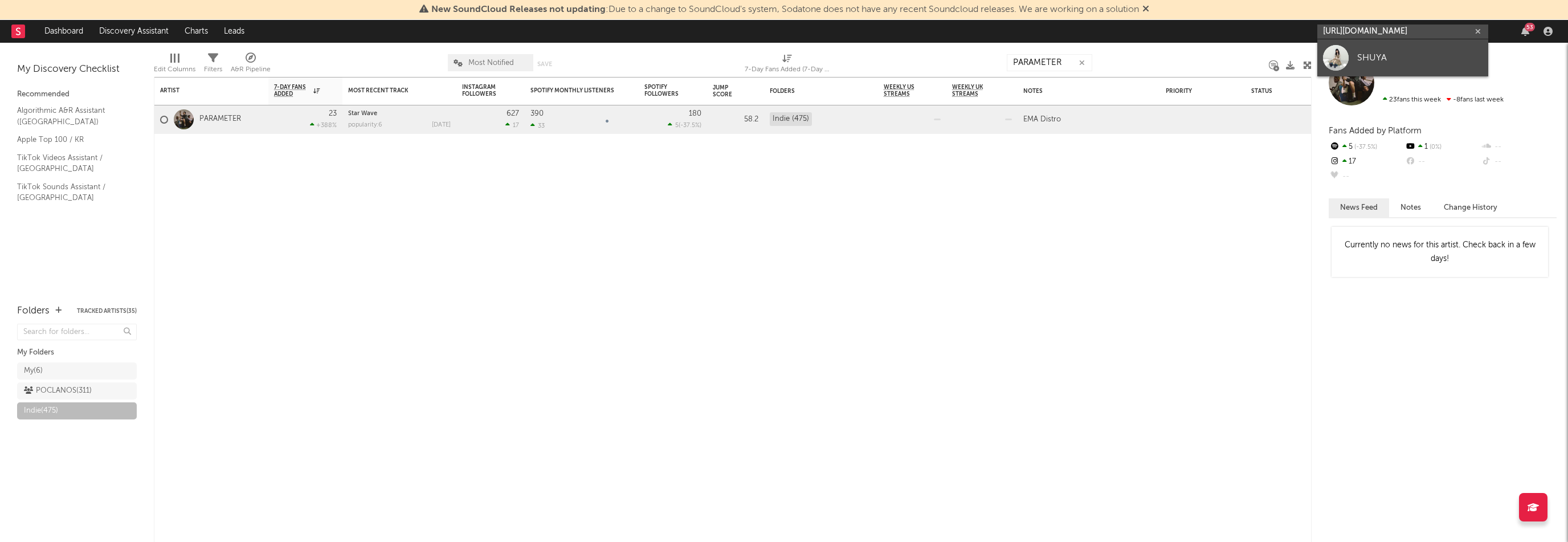
type input "[URL][DOMAIN_NAME]"
click at [1359, 56] on div "SHUYA" at bounding box center [1420, 58] width 126 height 14
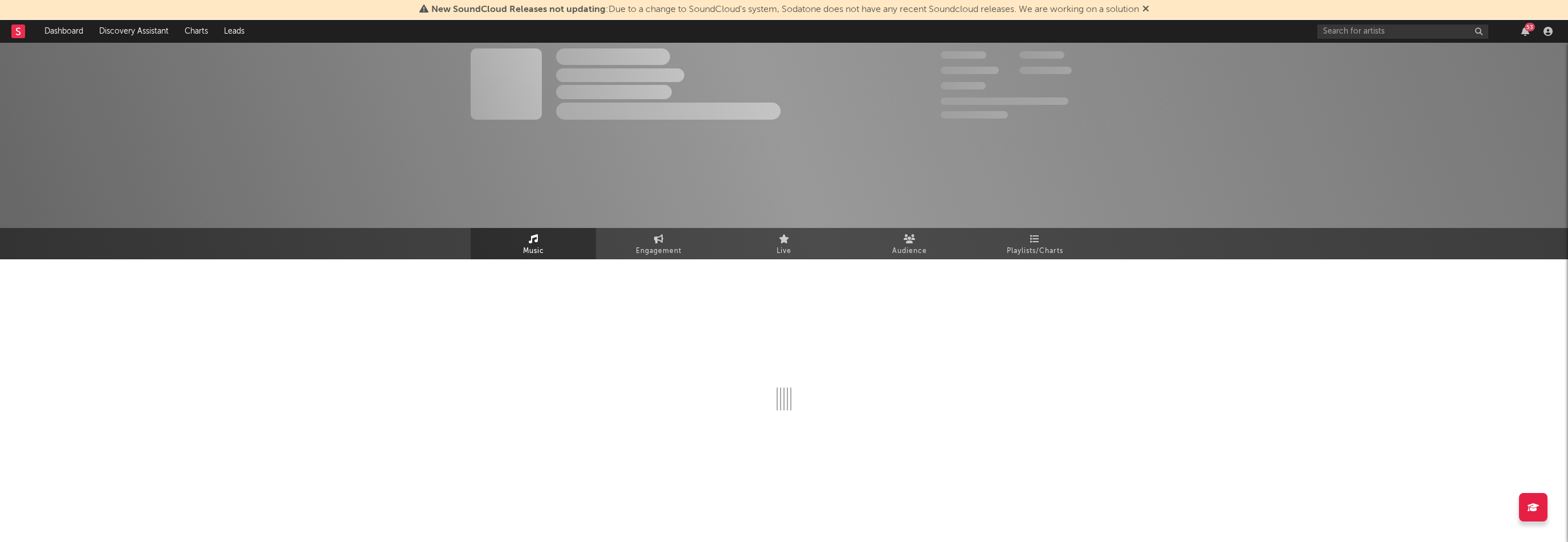
select select "6m"
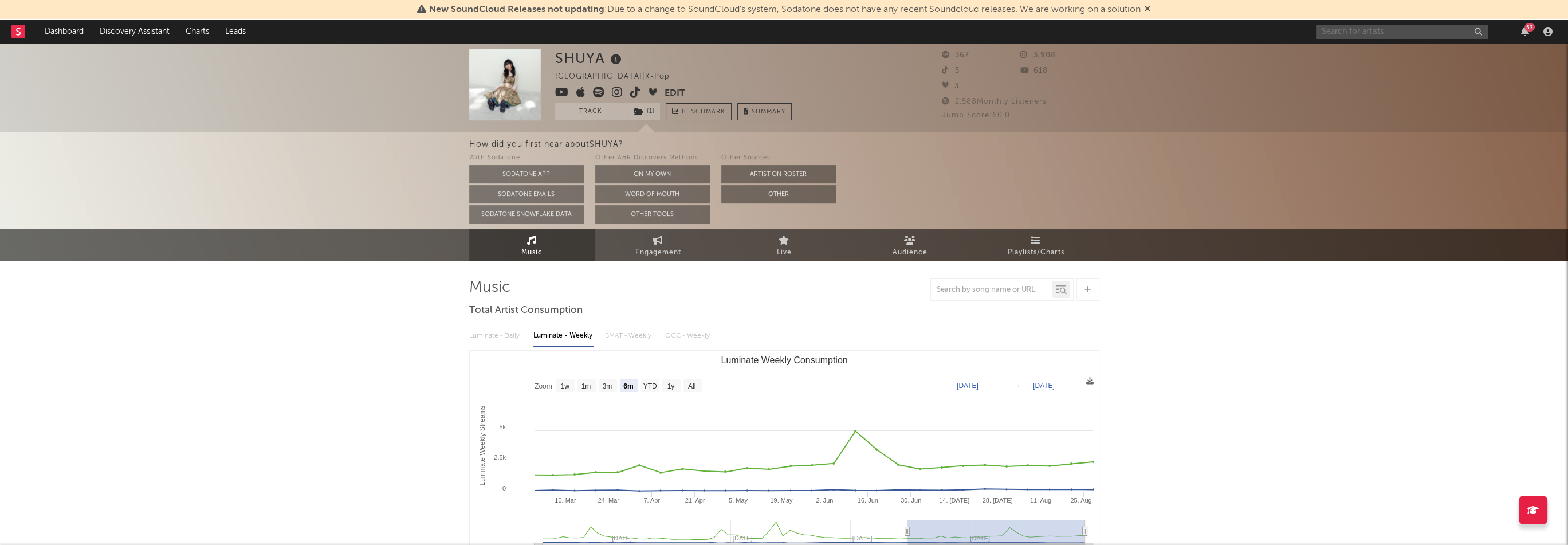
click at [1319, 30] on input "text" at bounding box center [1402, 32] width 172 height 14
paste input "[URL][DOMAIN_NAME]"
type input "[URL][DOMAIN_NAME]"
click at [1366, 62] on div "rour" at bounding box center [1419, 58] width 126 height 14
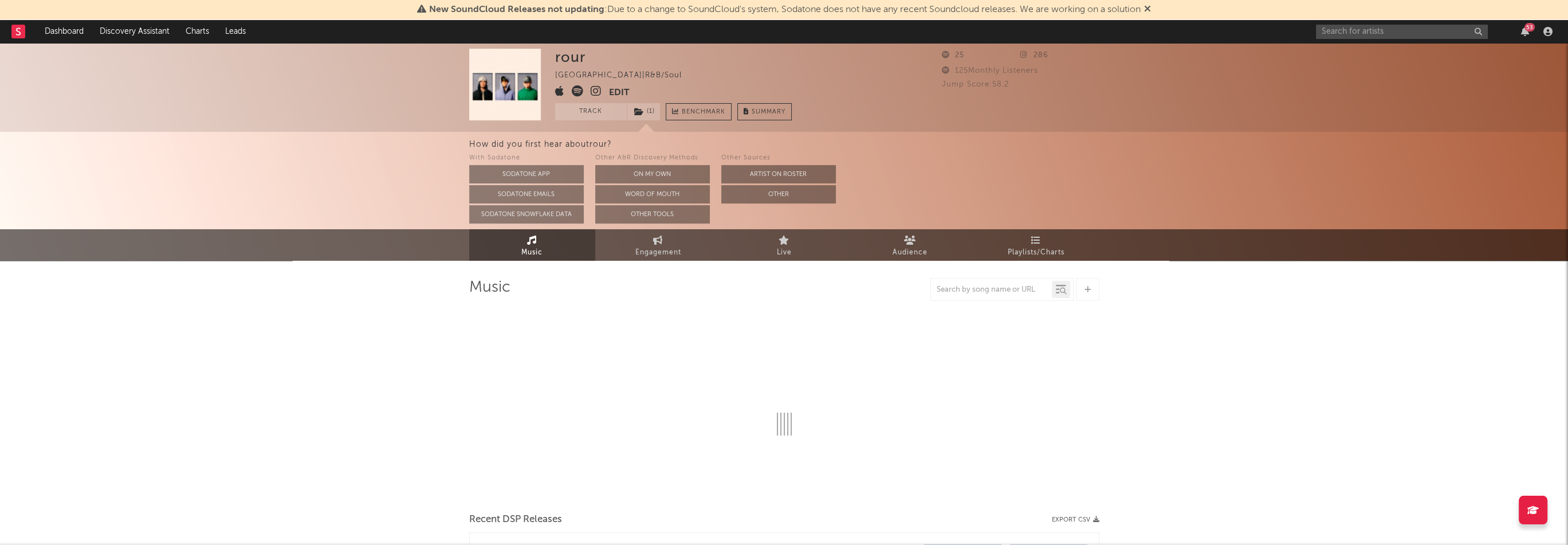
select select "1w"
click at [596, 91] on icon at bounding box center [596, 91] width 11 height 11
click at [1382, 30] on input "text" at bounding box center [1402, 32] width 172 height 14
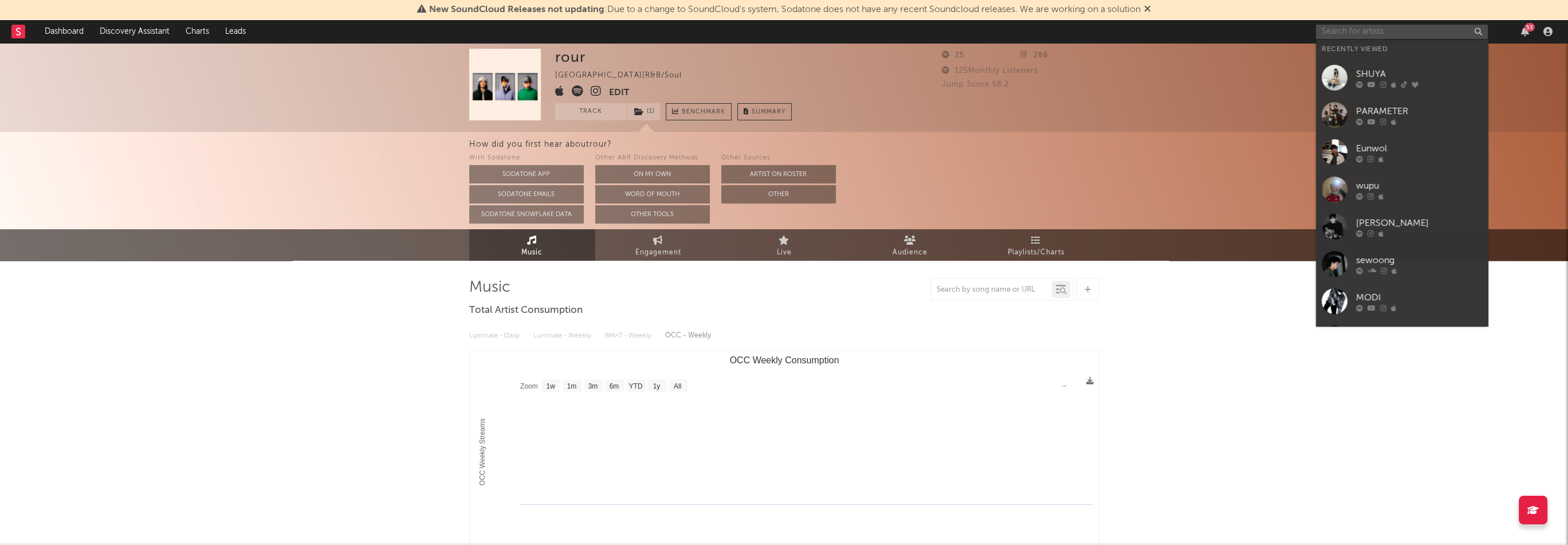
paste input "[URL][DOMAIN_NAME]"
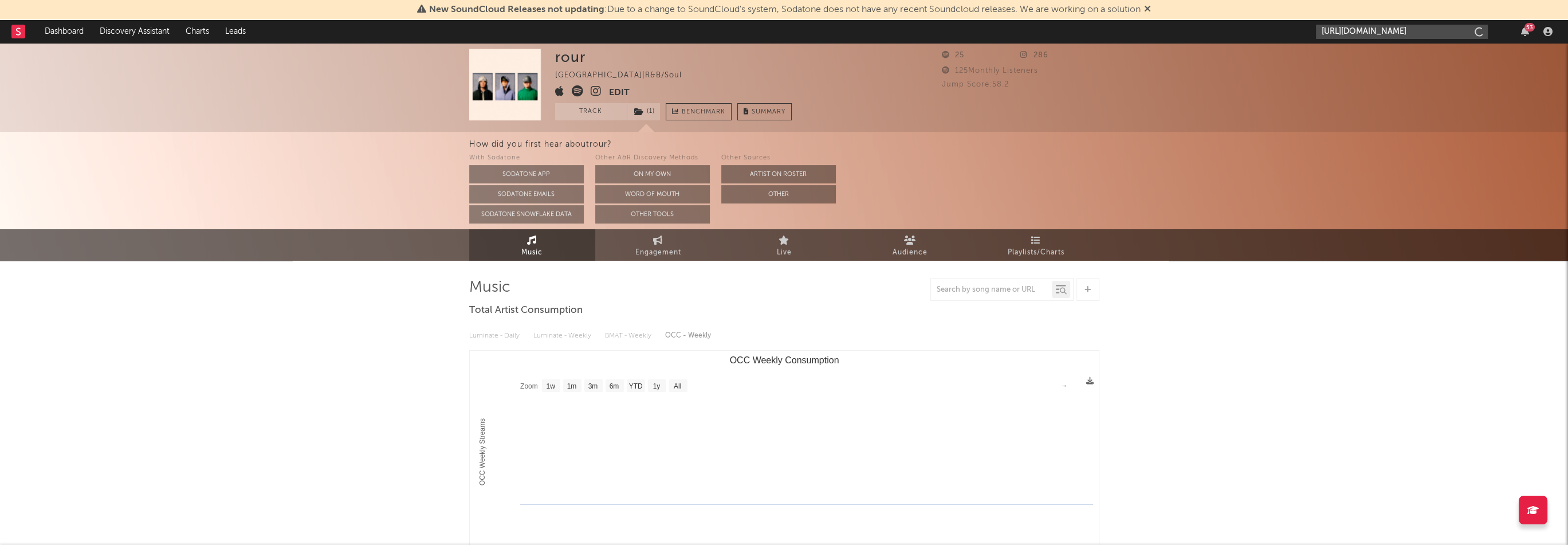
scroll to position [0, 67]
type input "[URL][DOMAIN_NAME]"
click at [1387, 61] on div "Neeun" at bounding box center [1419, 58] width 126 height 14
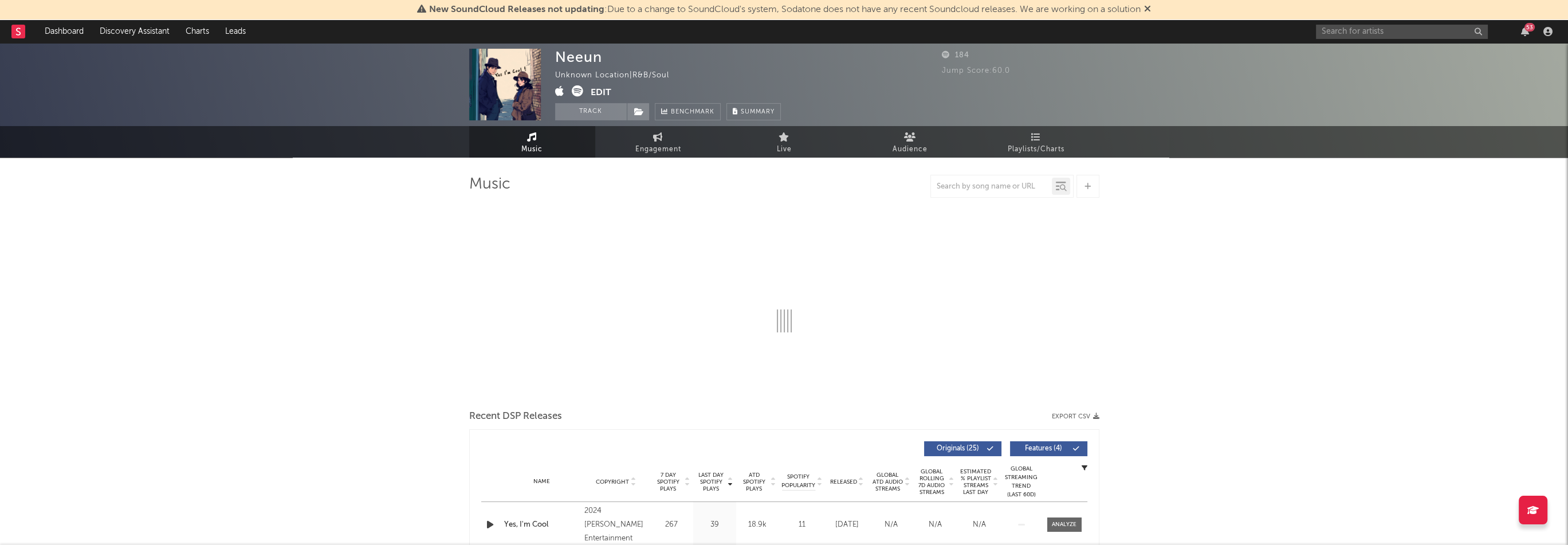
select select "1w"
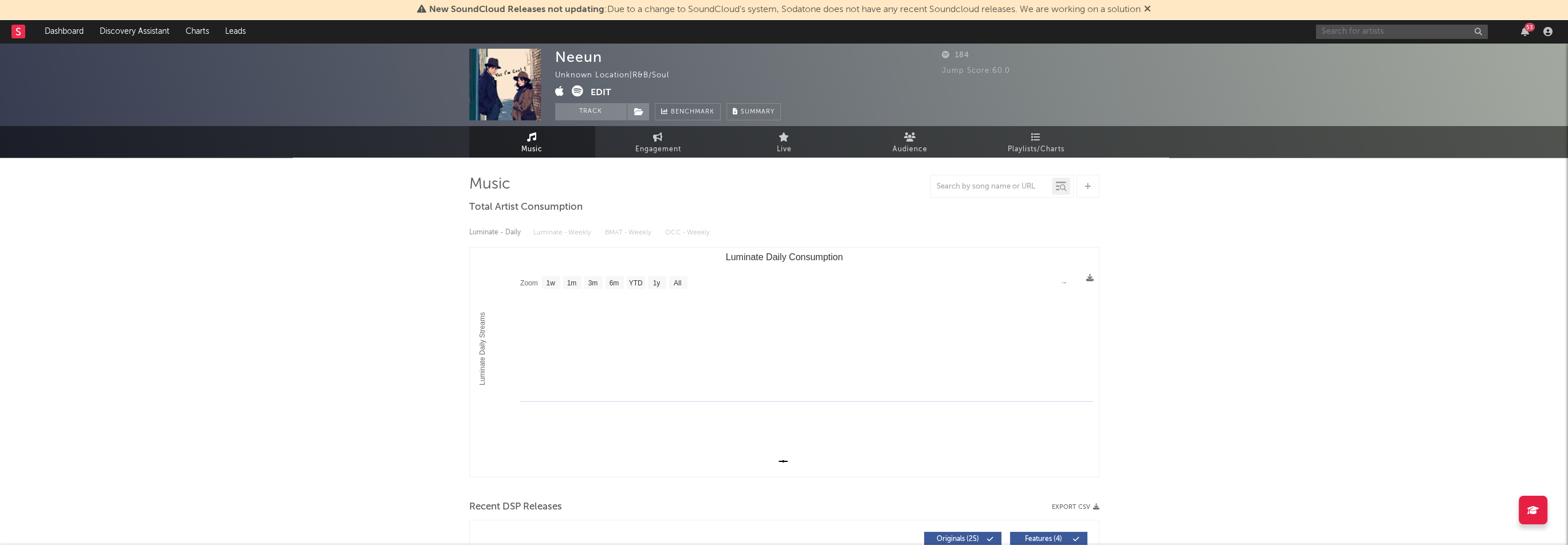
click at [1385, 30] on input "text" at bounding box center [1402, 32] width 172 height 14
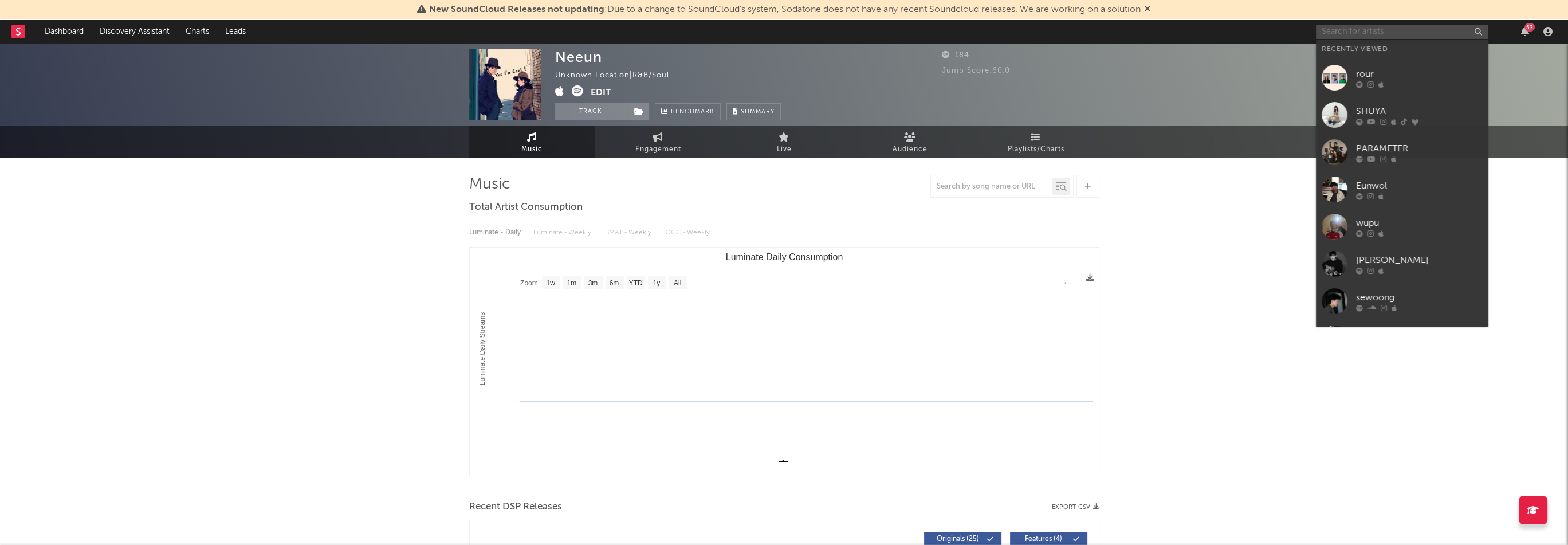
paste input "[URL][DOMAIN_NAME]"
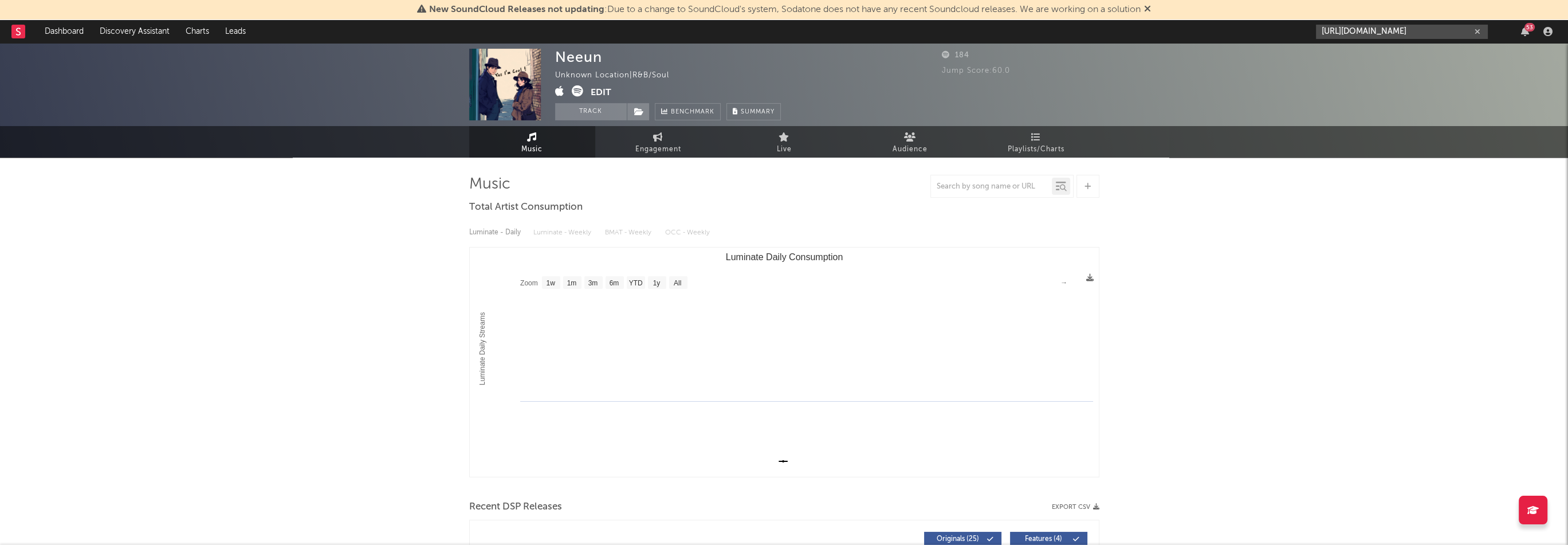
click at [1362, 35] on input "[URL][DOMAIN_NAME]" at bounding box center [1402, 32] width 172 height 14
type input "[URL][DOMAIN_NAME]"
click at [1354, 53] on link "GIFT" at bounding box center [1402, 58] width 172 height 37
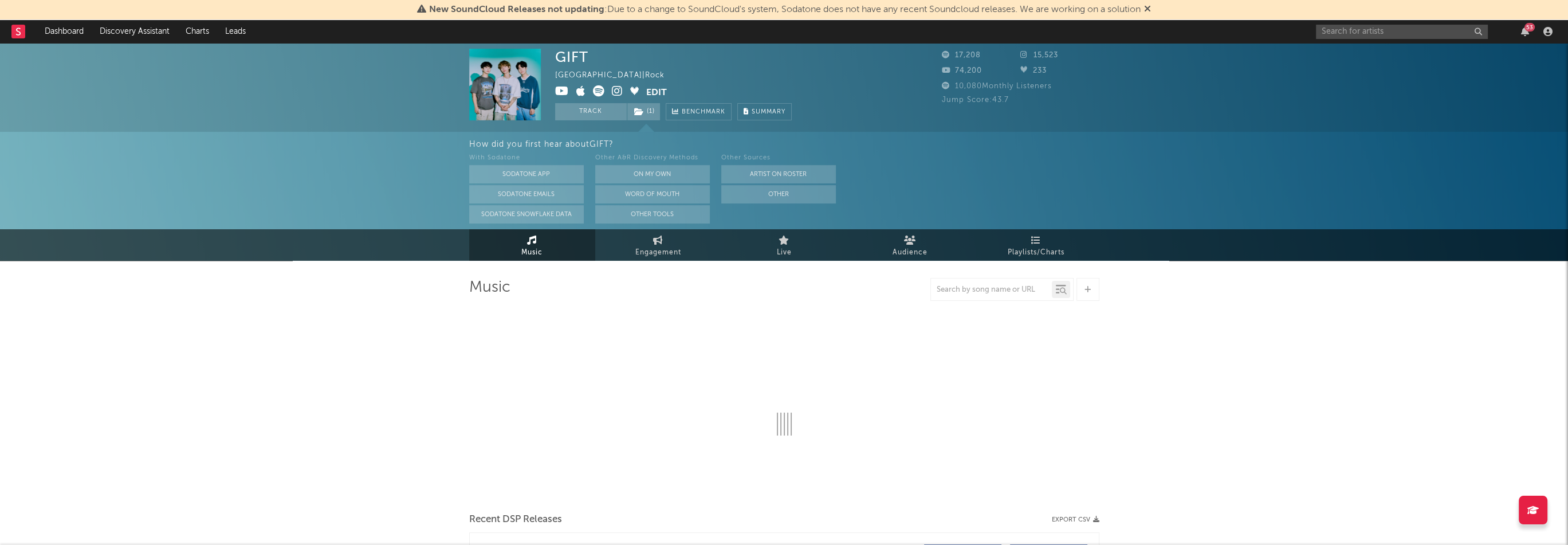
select select "1w"
